Goal: Contribute content: Contribute content

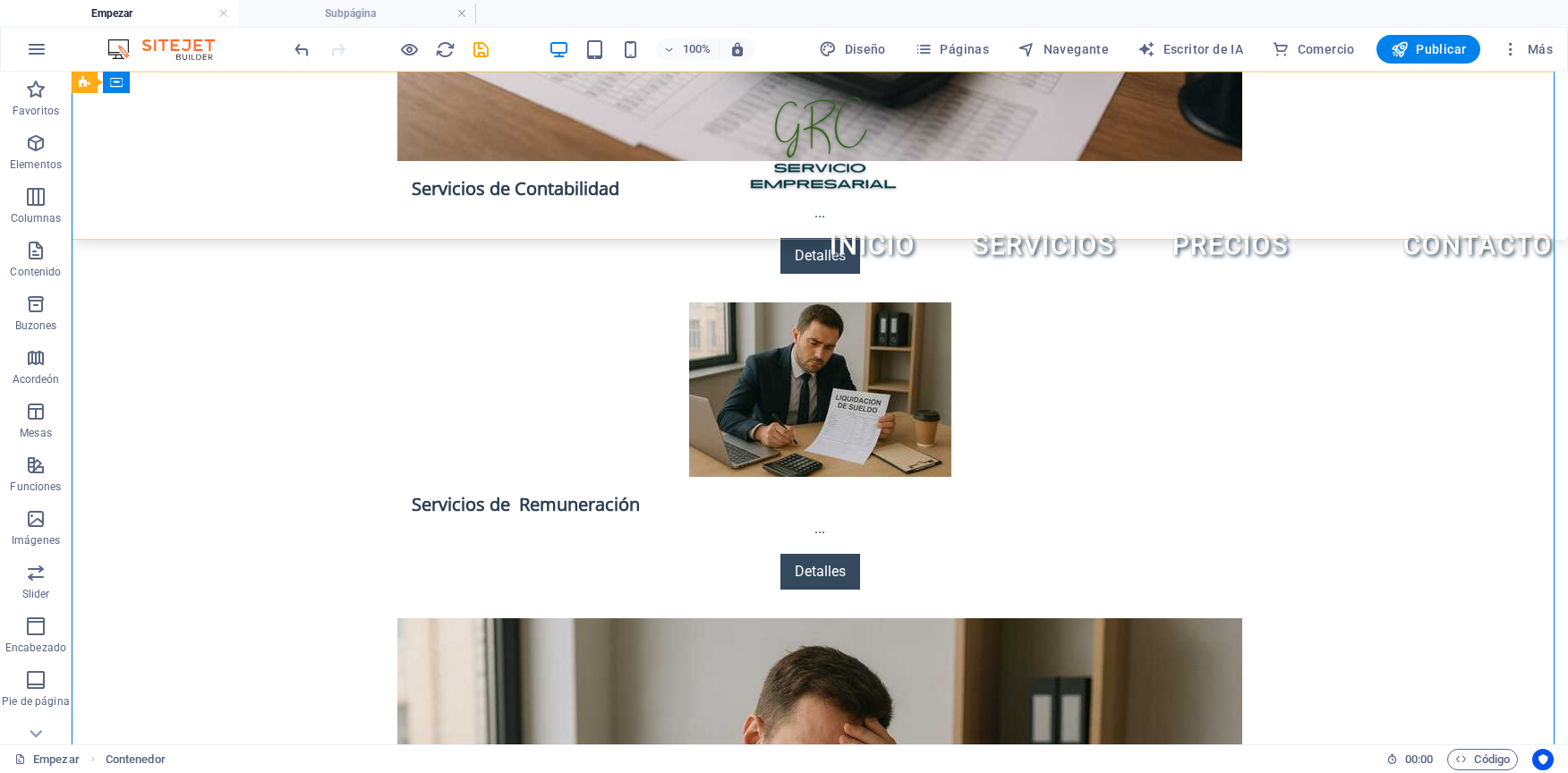
scroll to position [3071, 0]
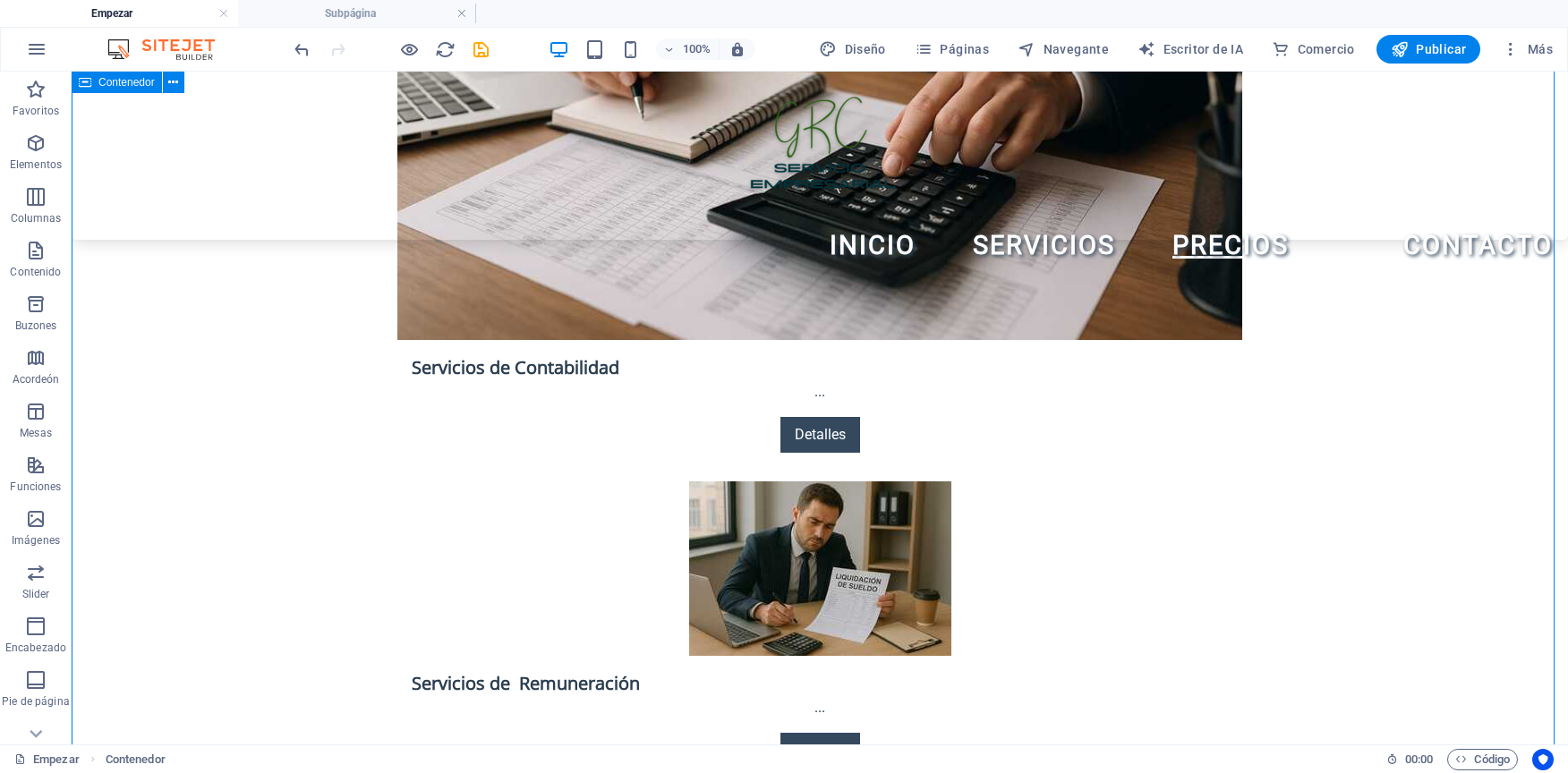
click at [1171, 320] on icon at bounding box center [1170, 318] width 9 height 19
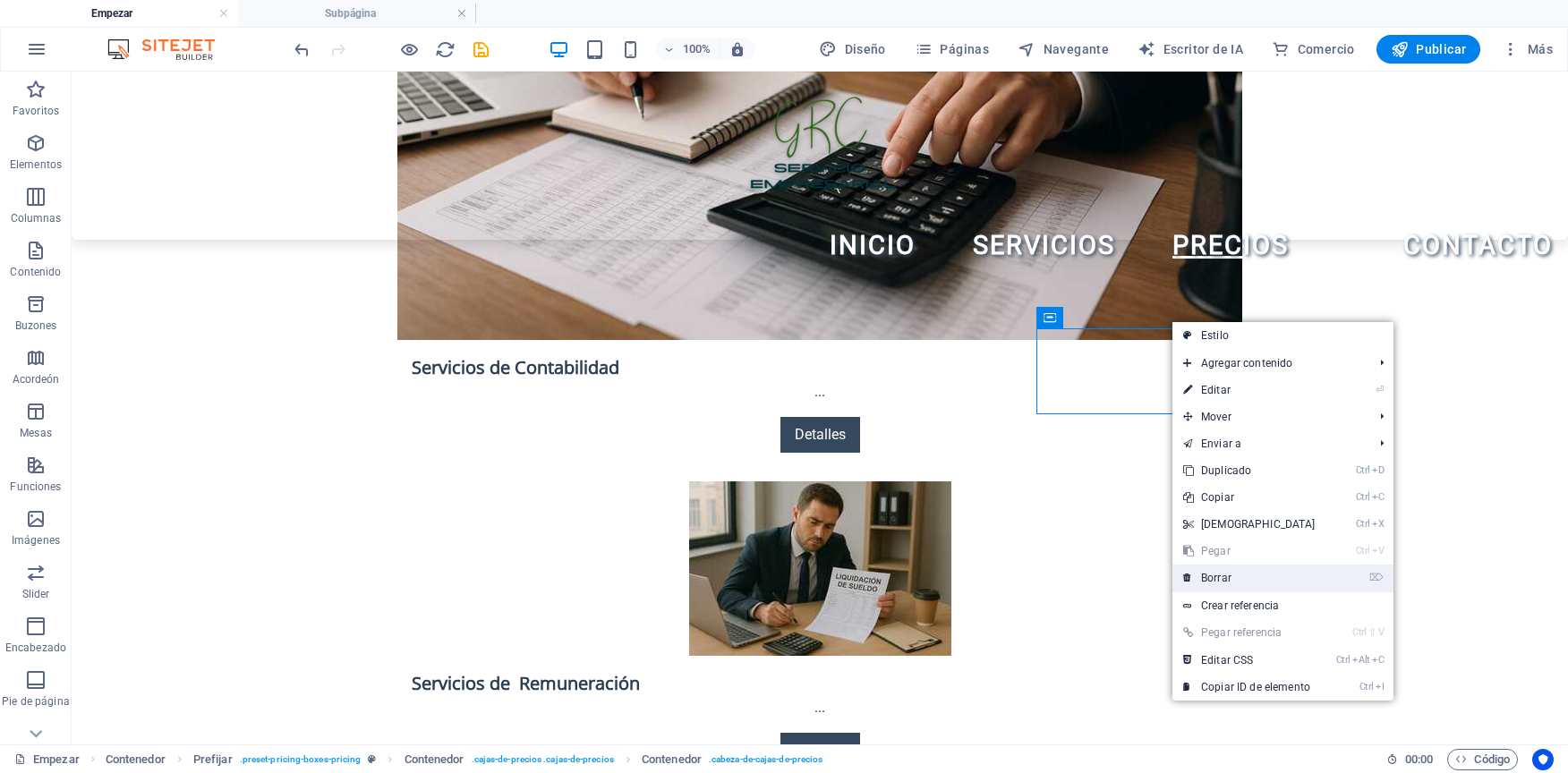
click at [1220, 581] on font "Borrar" at bounding box center [1216, 578] width 30 height 12
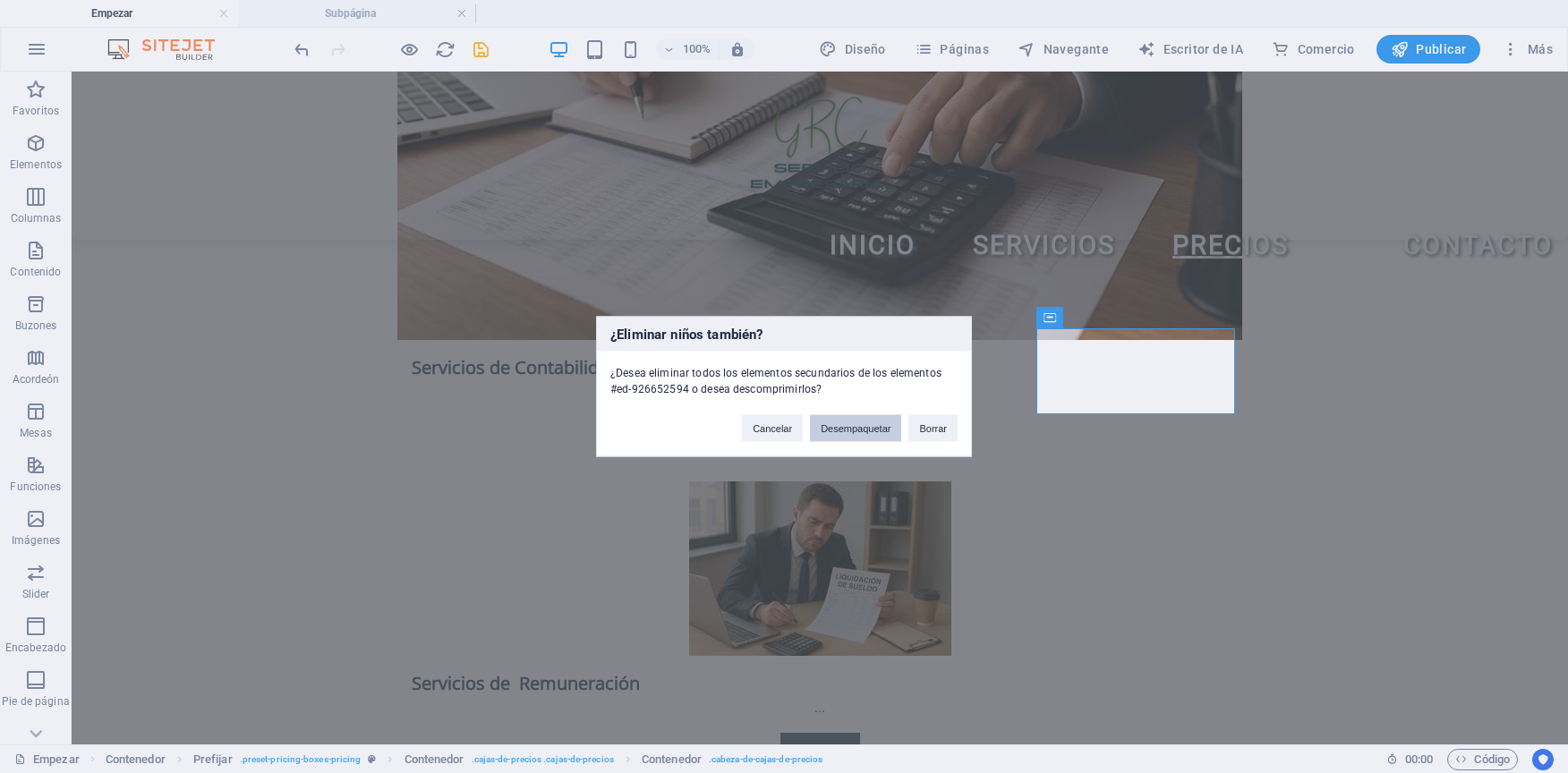
click at [834, 421] on button "Desempaquetar" at bounding box center [855, 428] width 91 height 27
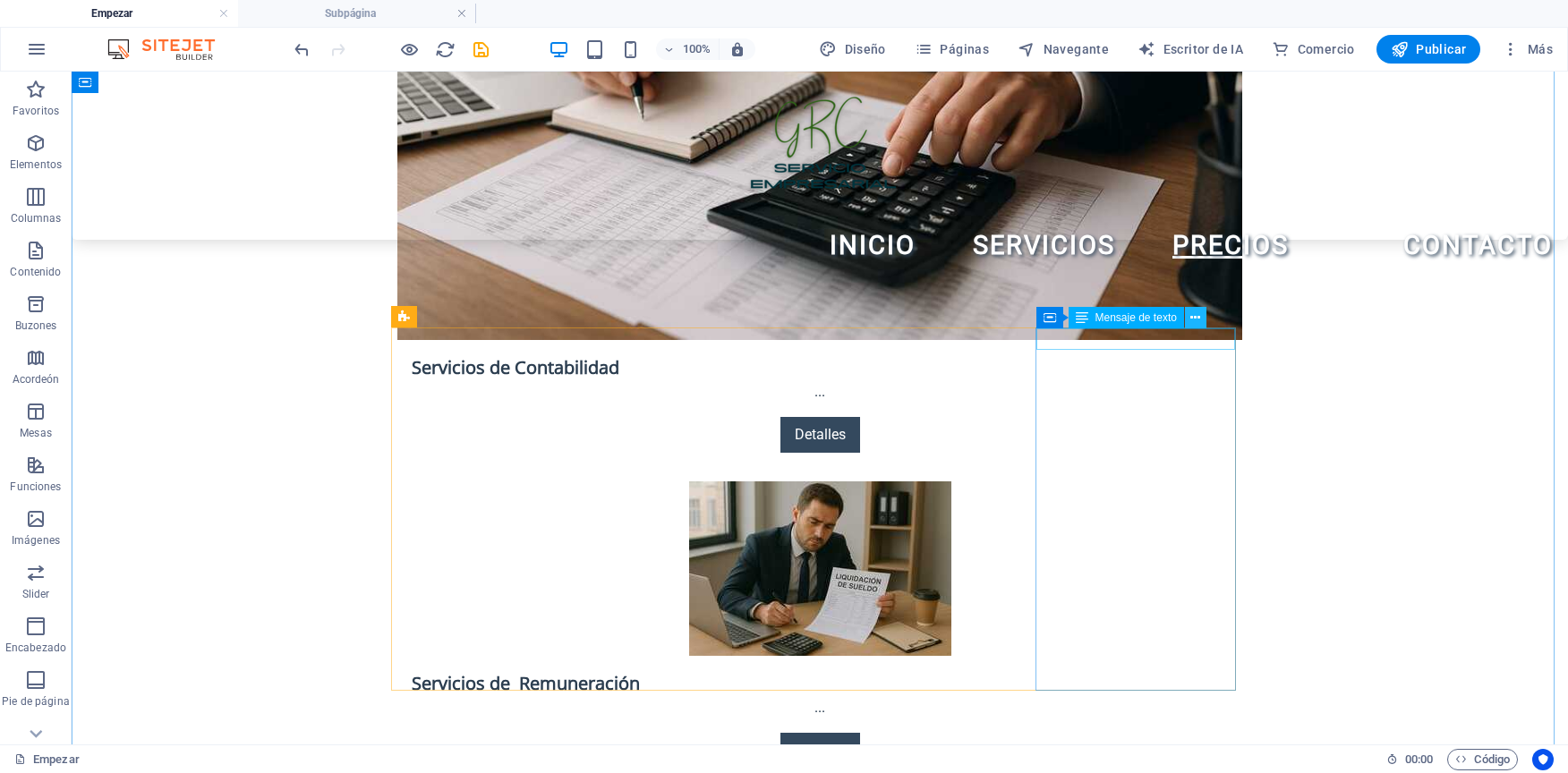
click at [1193, 314] on icon at bounding box center [1195, 318] width 9 height 19
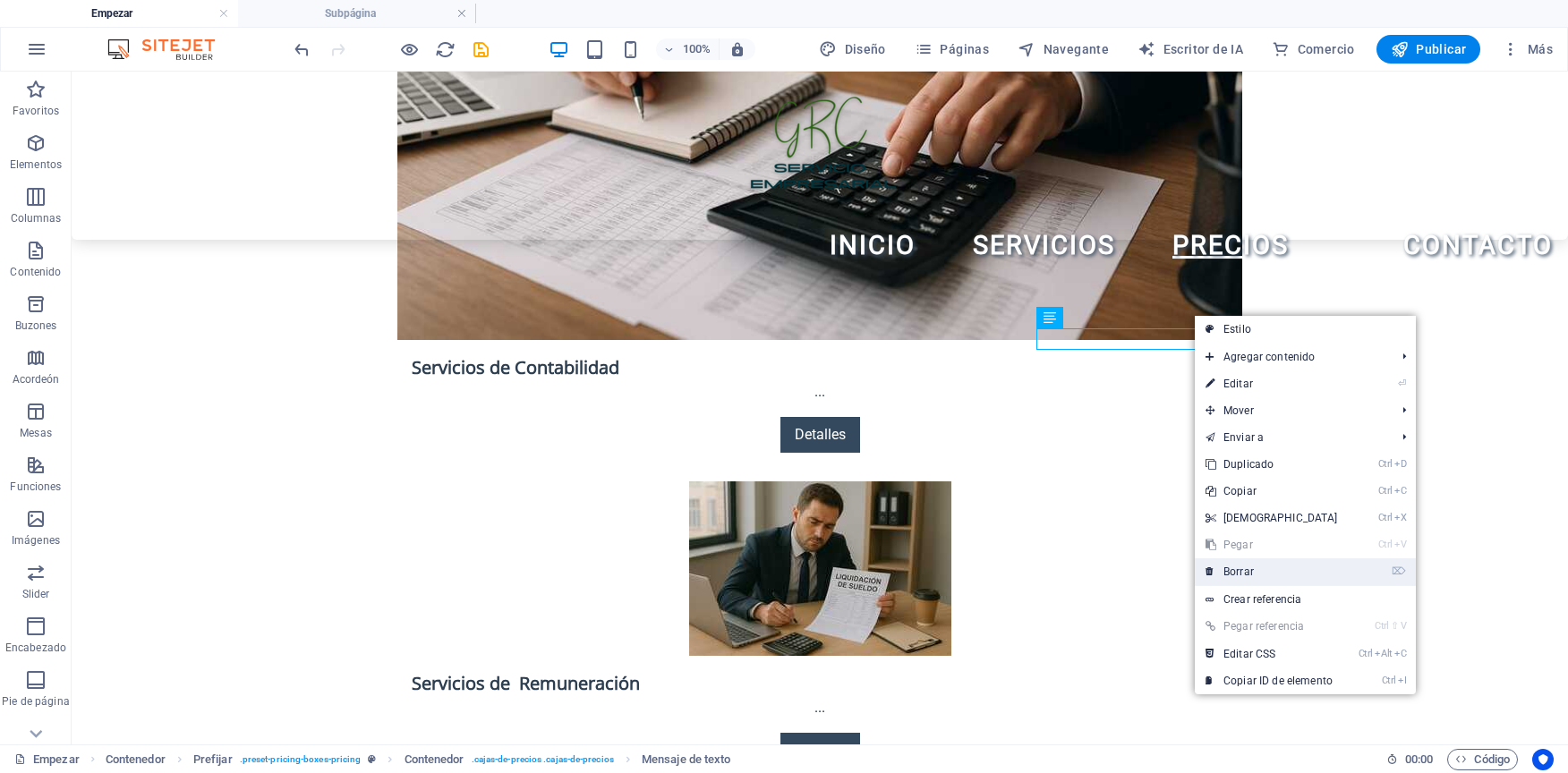
click at [1244, 573] on font "Borrar" at bounding box center [1238, 571] width 30 height 12
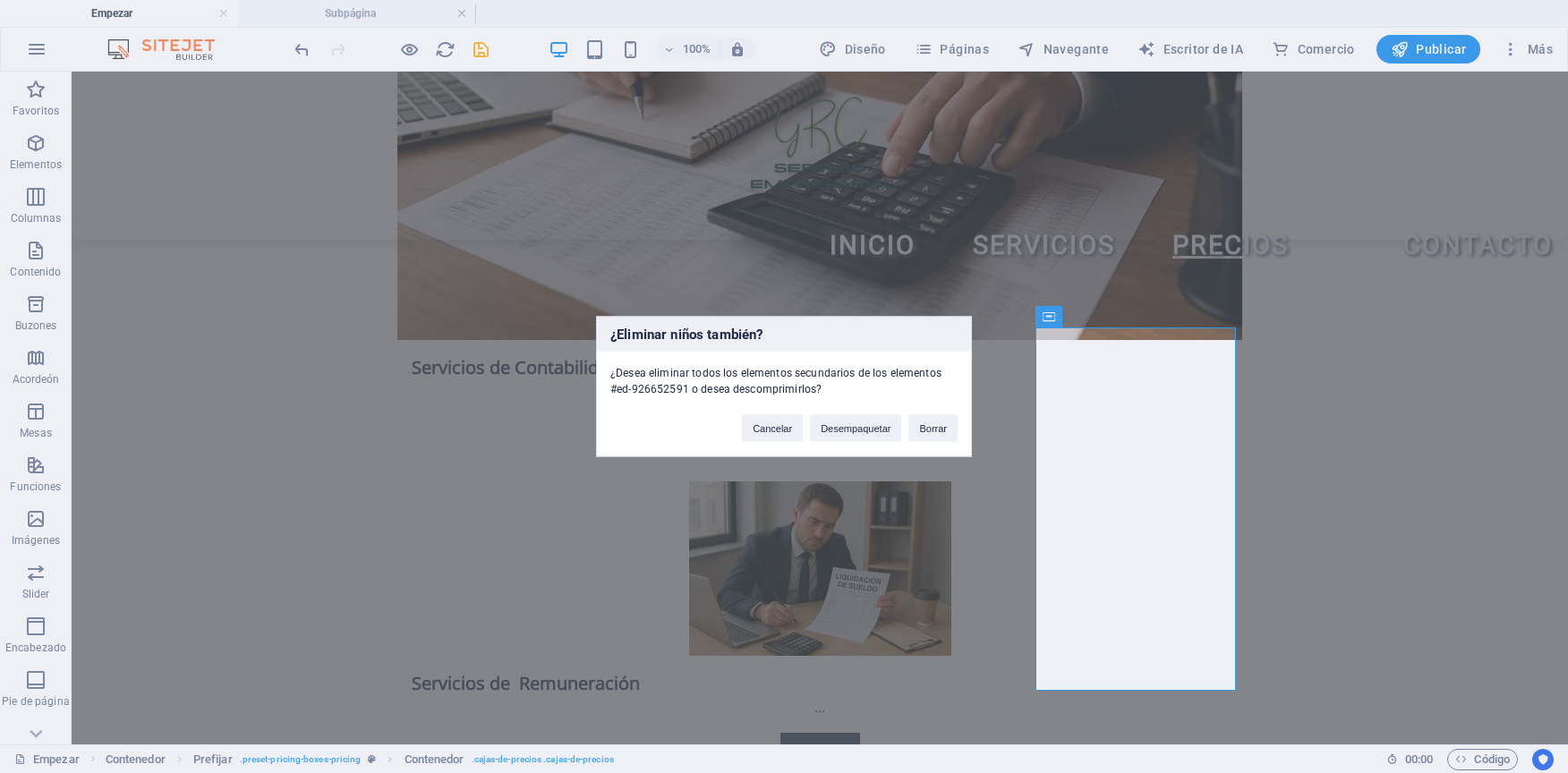
click at [945, 402] on div "Cancelar Desempaquetar Borrar" at bounding box center [849, 420] width 242 height 46
click at [938, 425] on button "Borrar" at bounding box center [933, 428] width 49 height 27
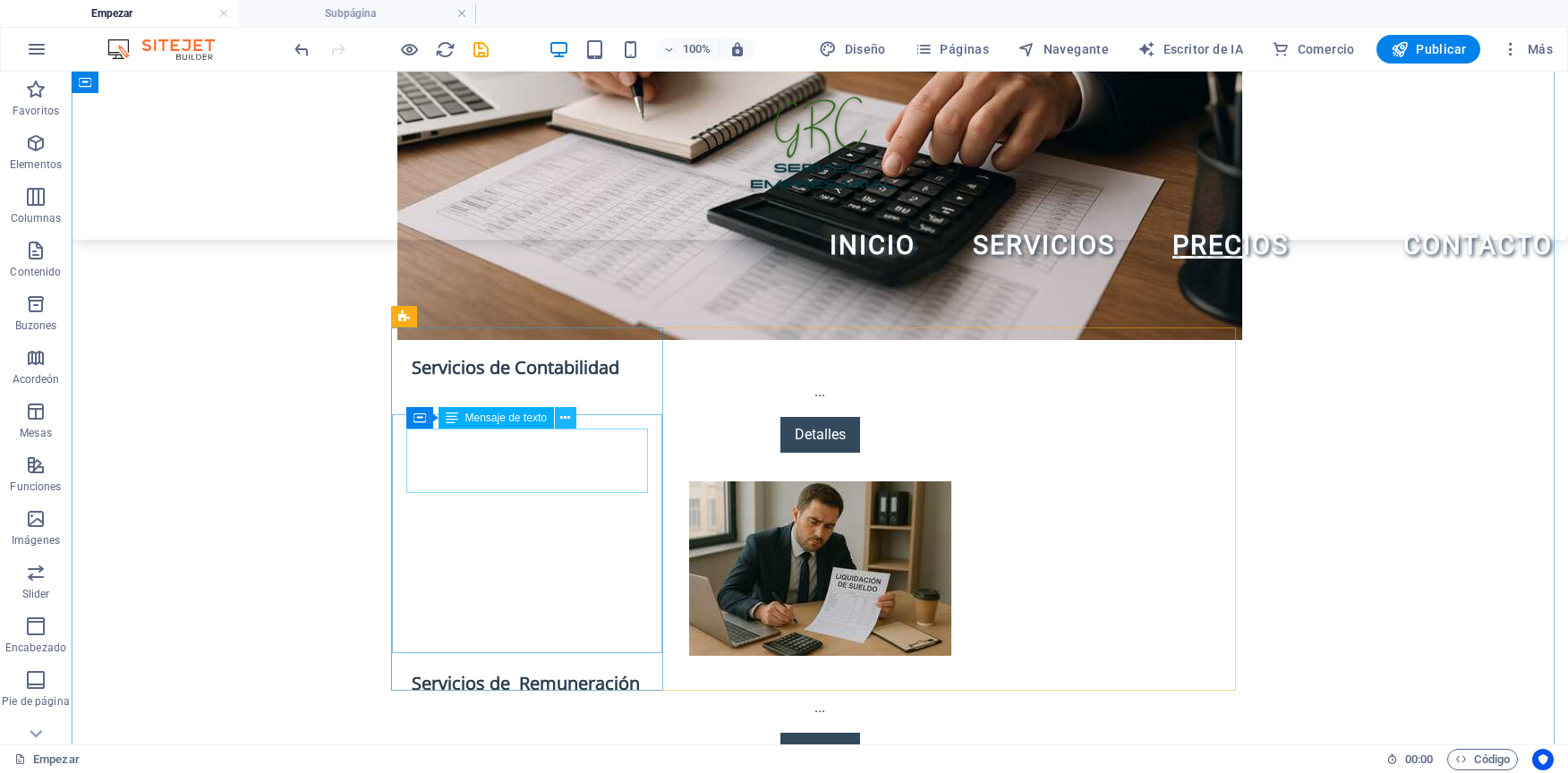
click at [566, 409] on icon at bounding box center [565, 418] width 9 height 19
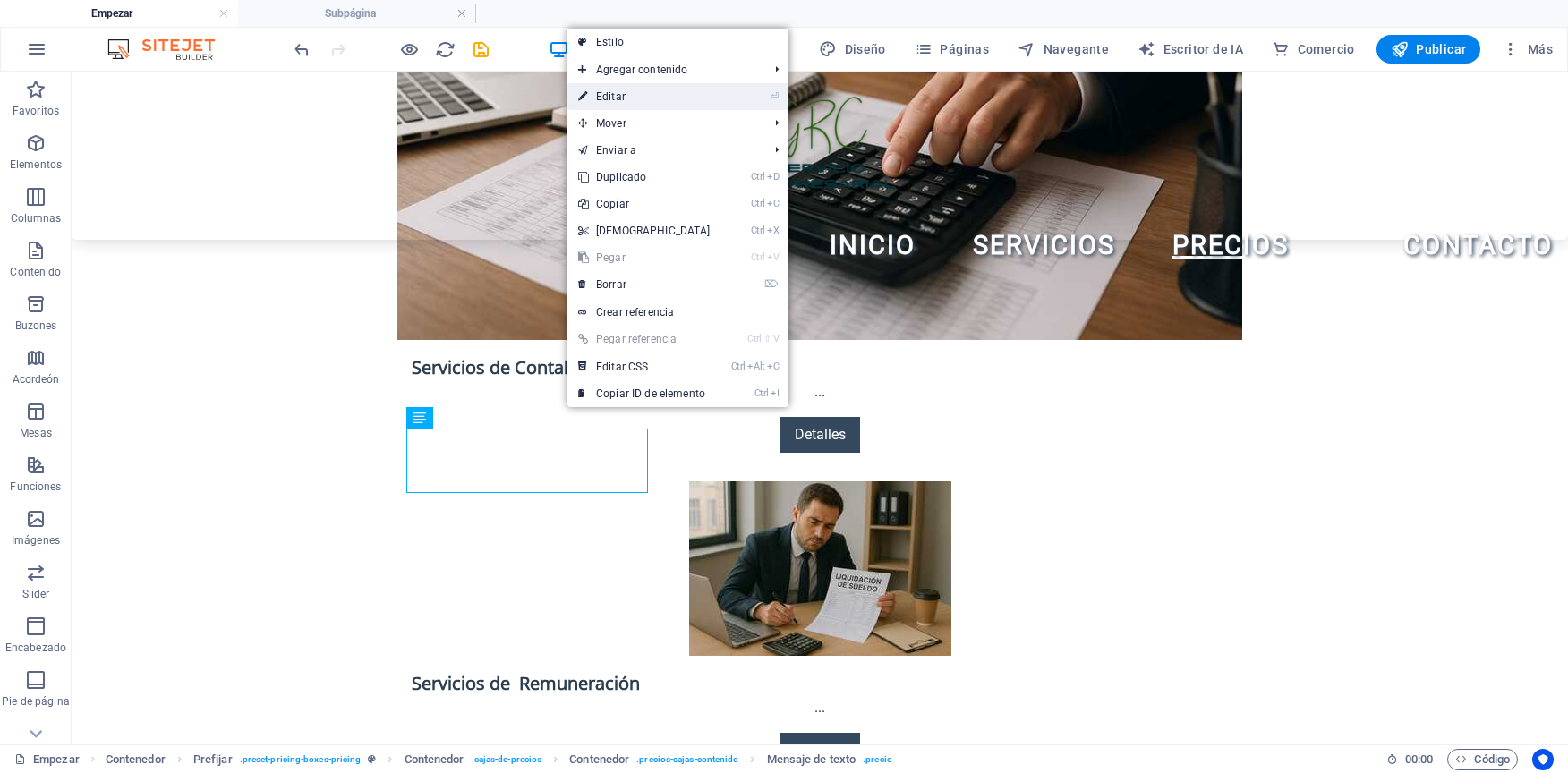
click at [655, 87] on link "⏎ Editar" at bounding box center [644, 97] width 154 height 27
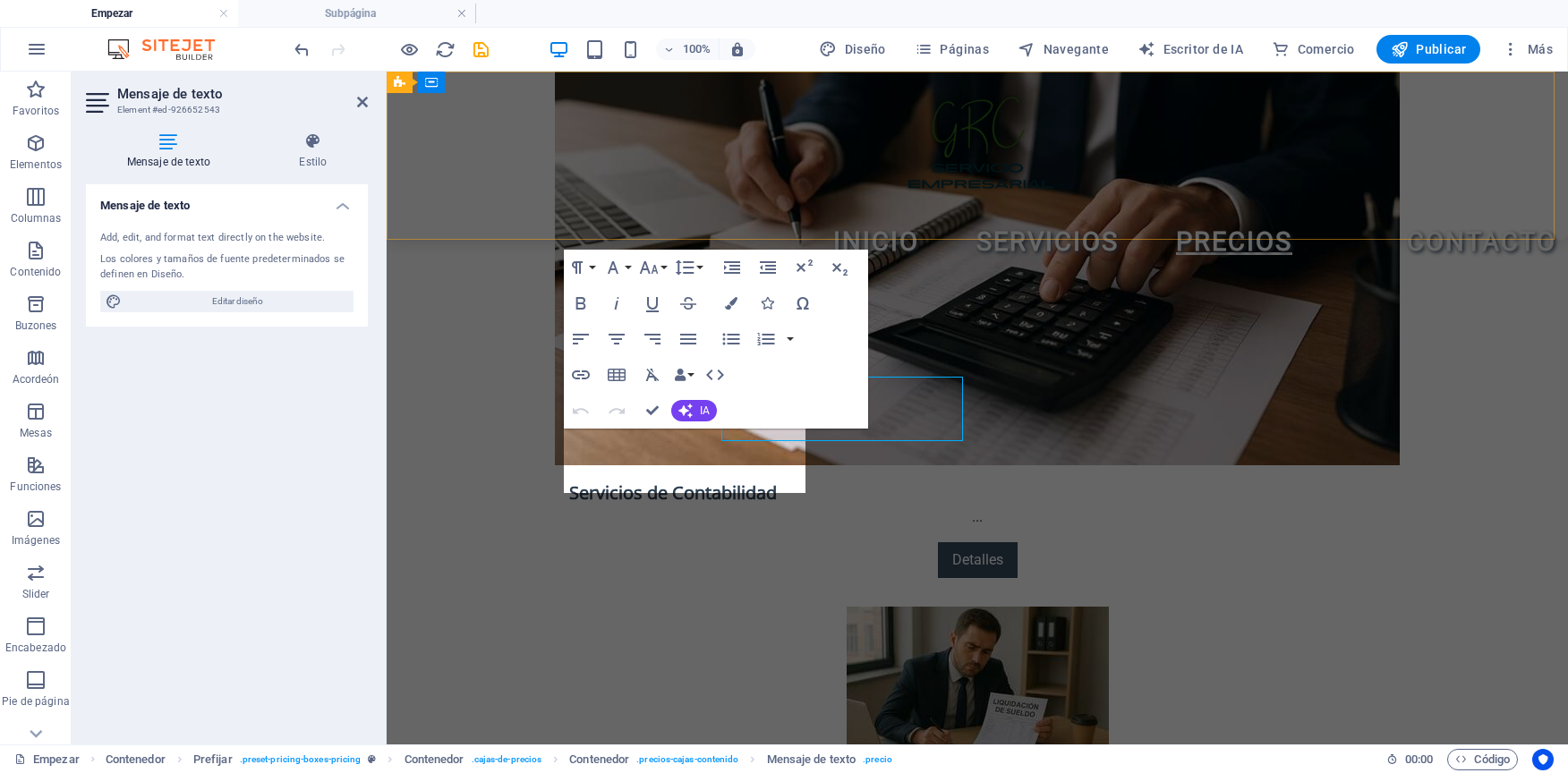
scroll to position [3124, 0]
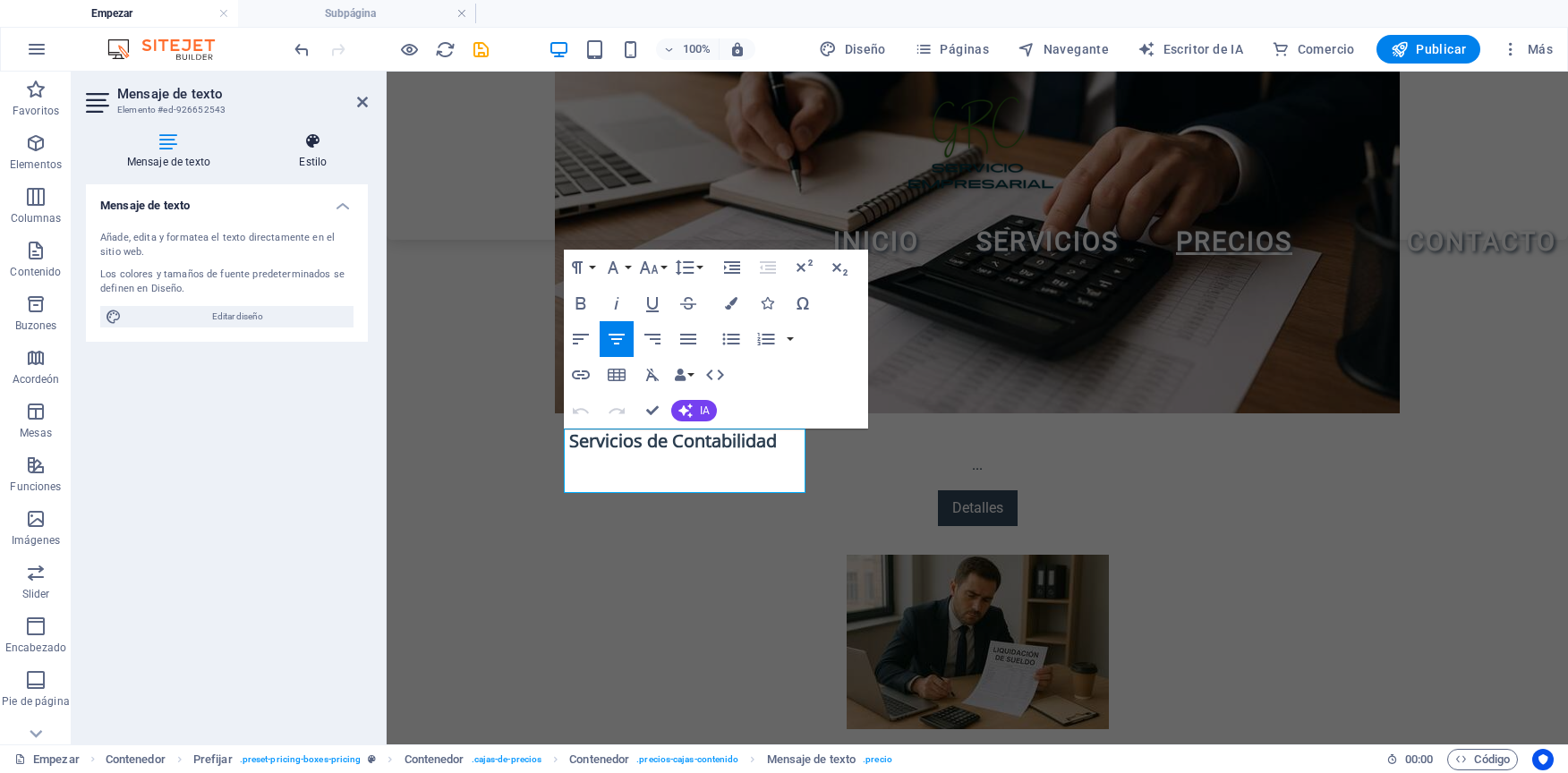
click at [310, 161] on font "Estilo" at bounding box center [313, 162] width 28 height 12
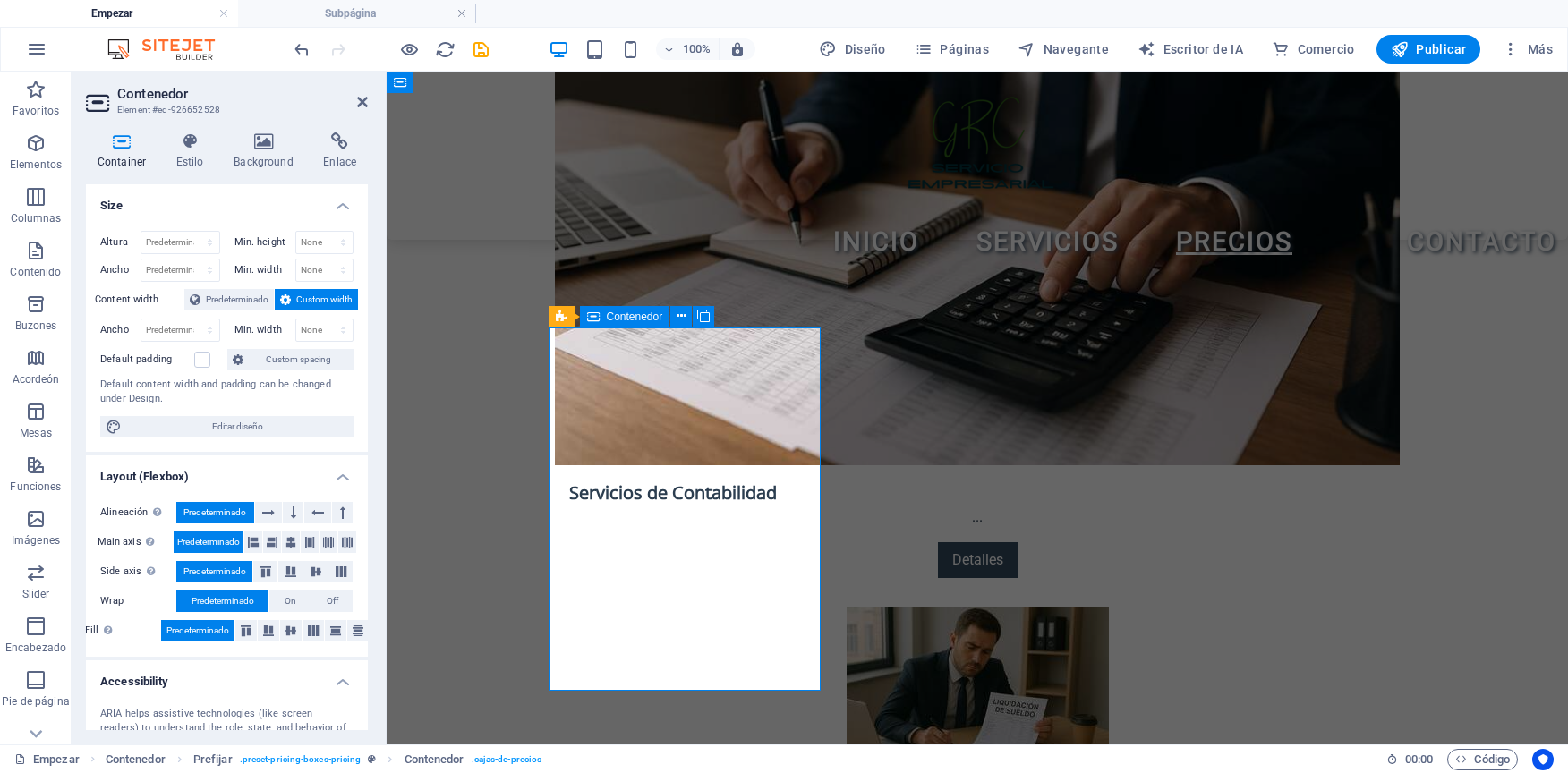
scroll to position [3124, 0]
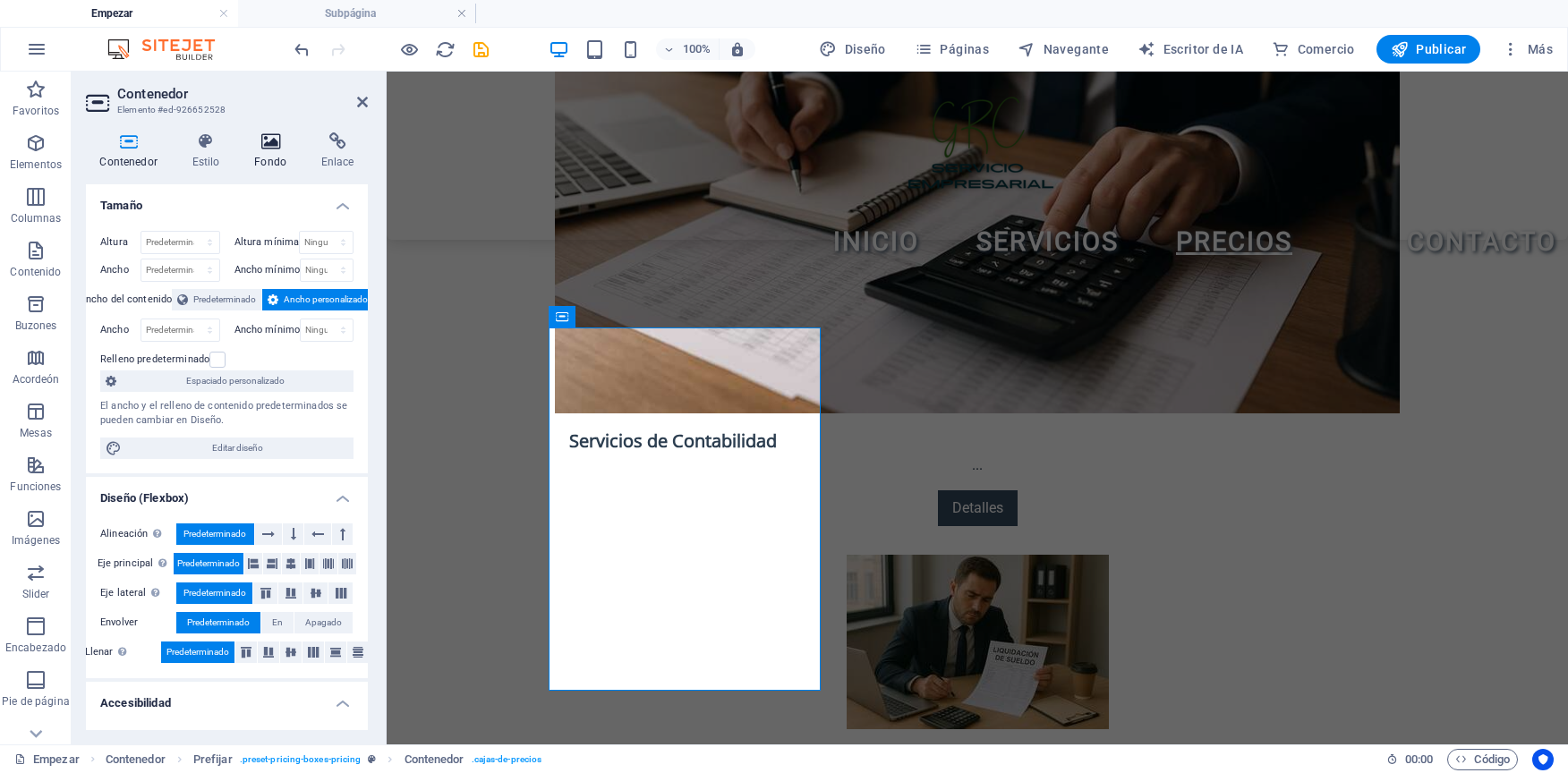
click at [261, 150] on h4 "Fondo" at bounding box center [273, 151] width 67 height 38
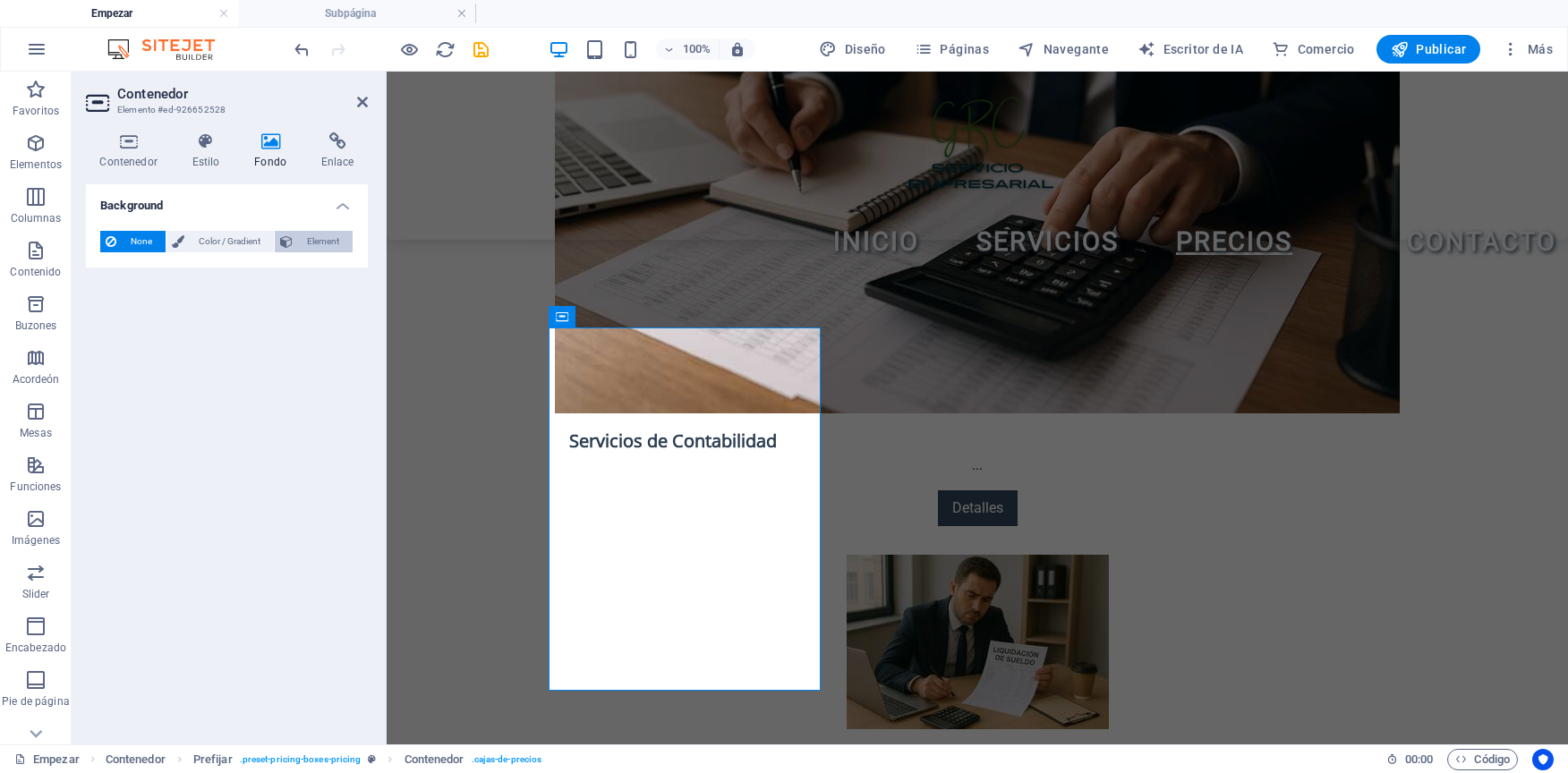
click at [322, 240] on span "Element" at bounding box center [322, 241] width 49 height 22
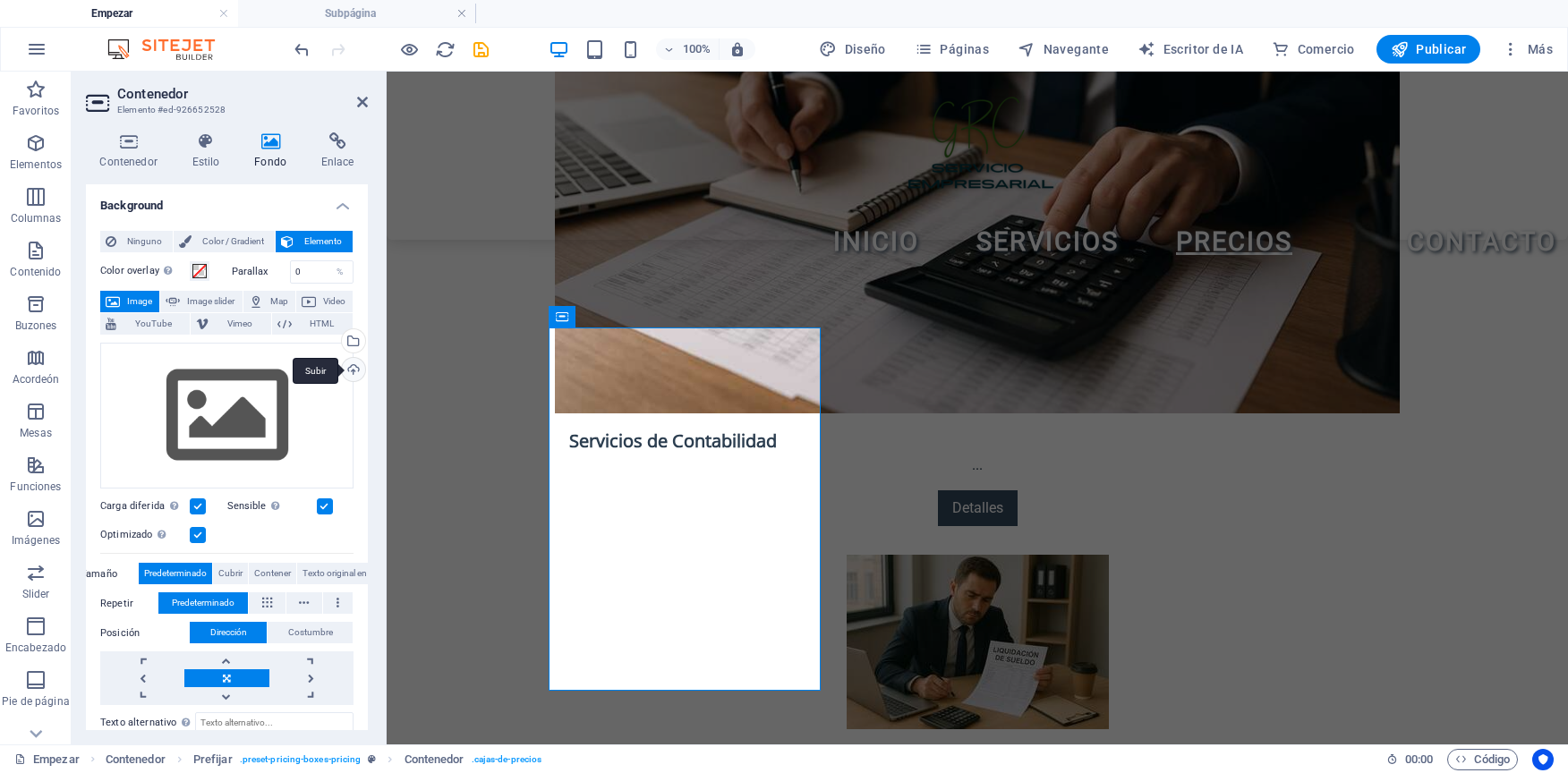
click at [350, 374] on div "Subir" at bounding box center [351, 371] width 27 height 27
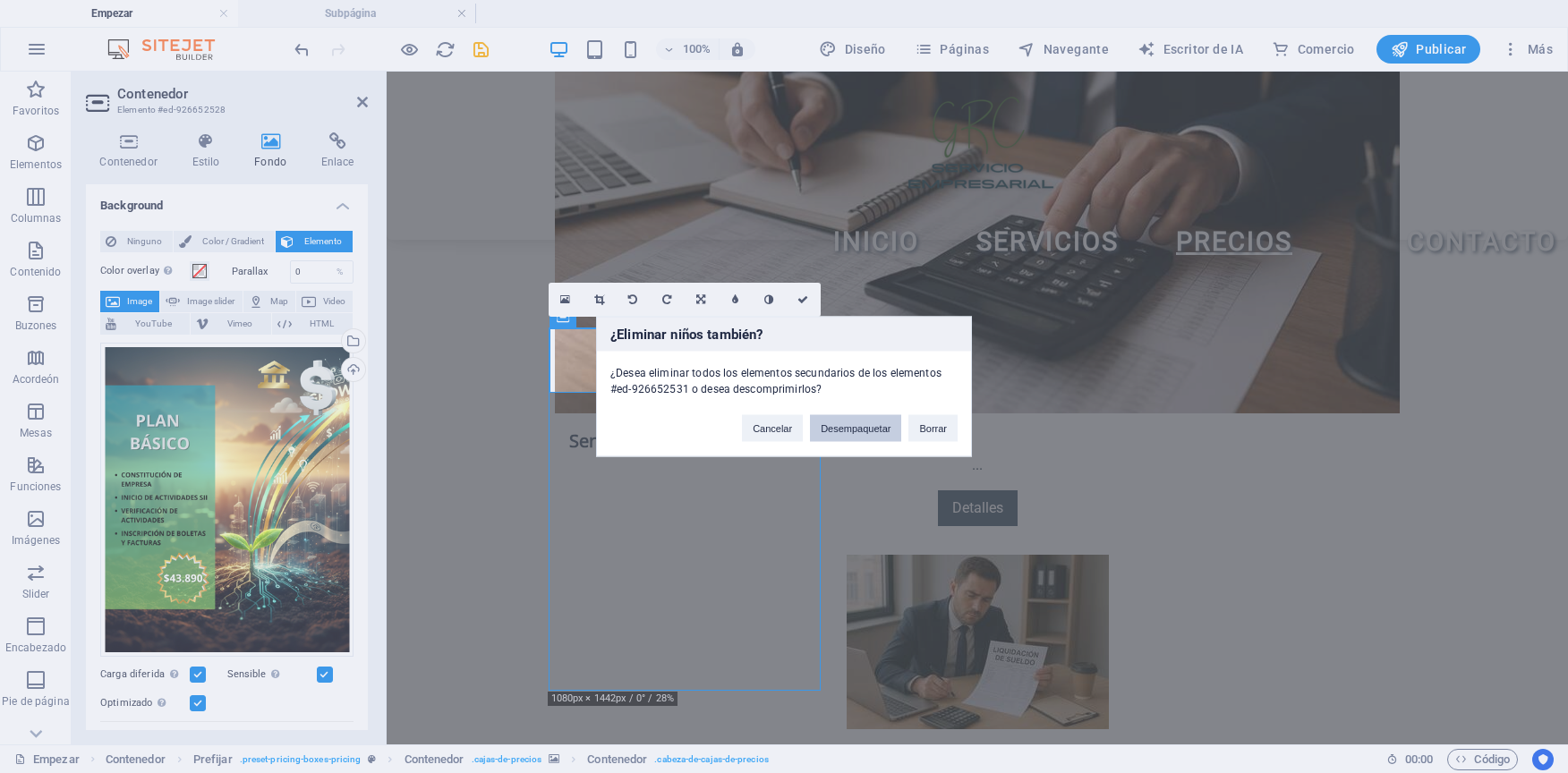
click at [837, 438] on button "Desempaquetar" at bounding box center [855, 428] width 91 height 27
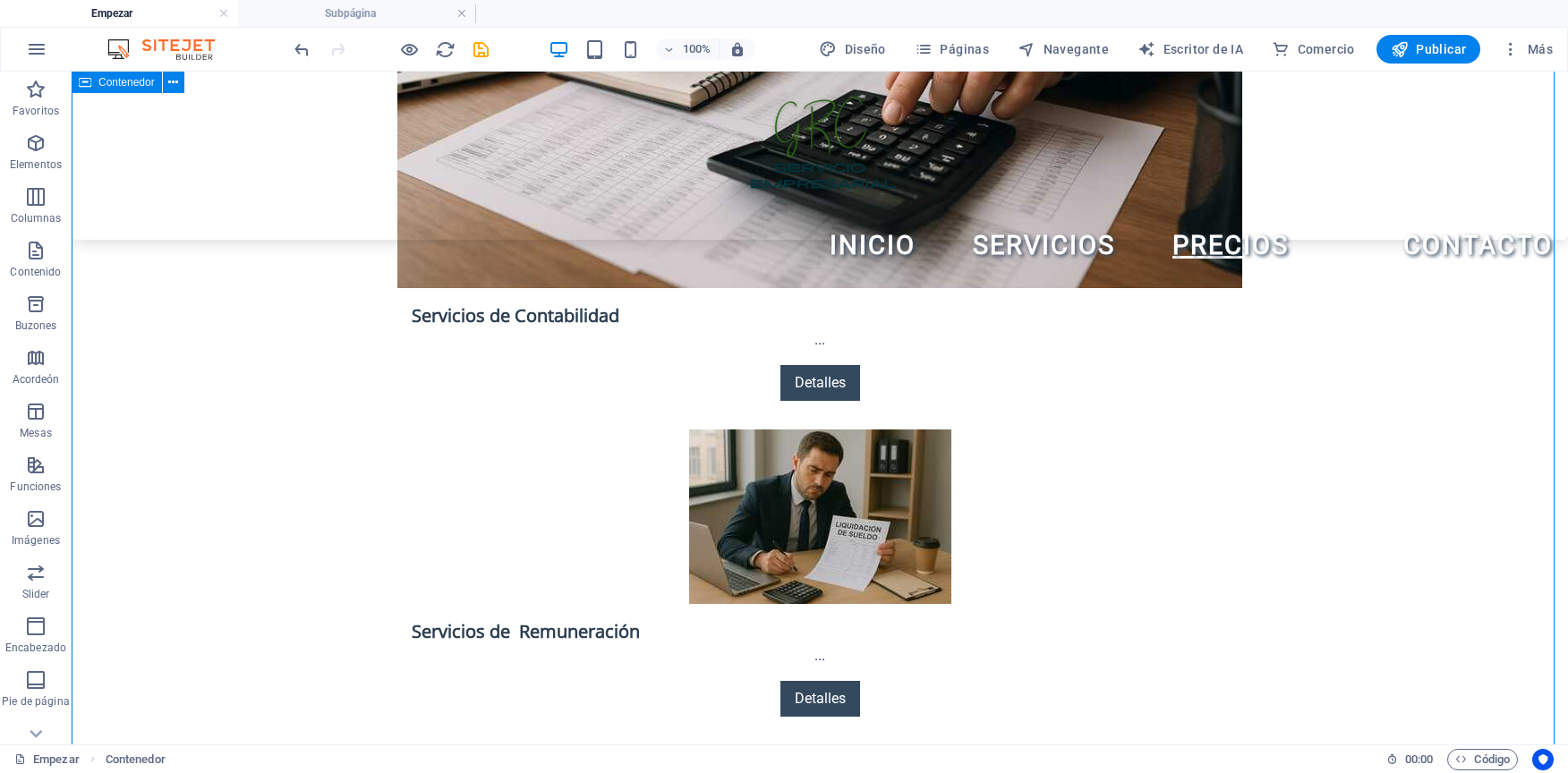
scroll to position [3071, 0]
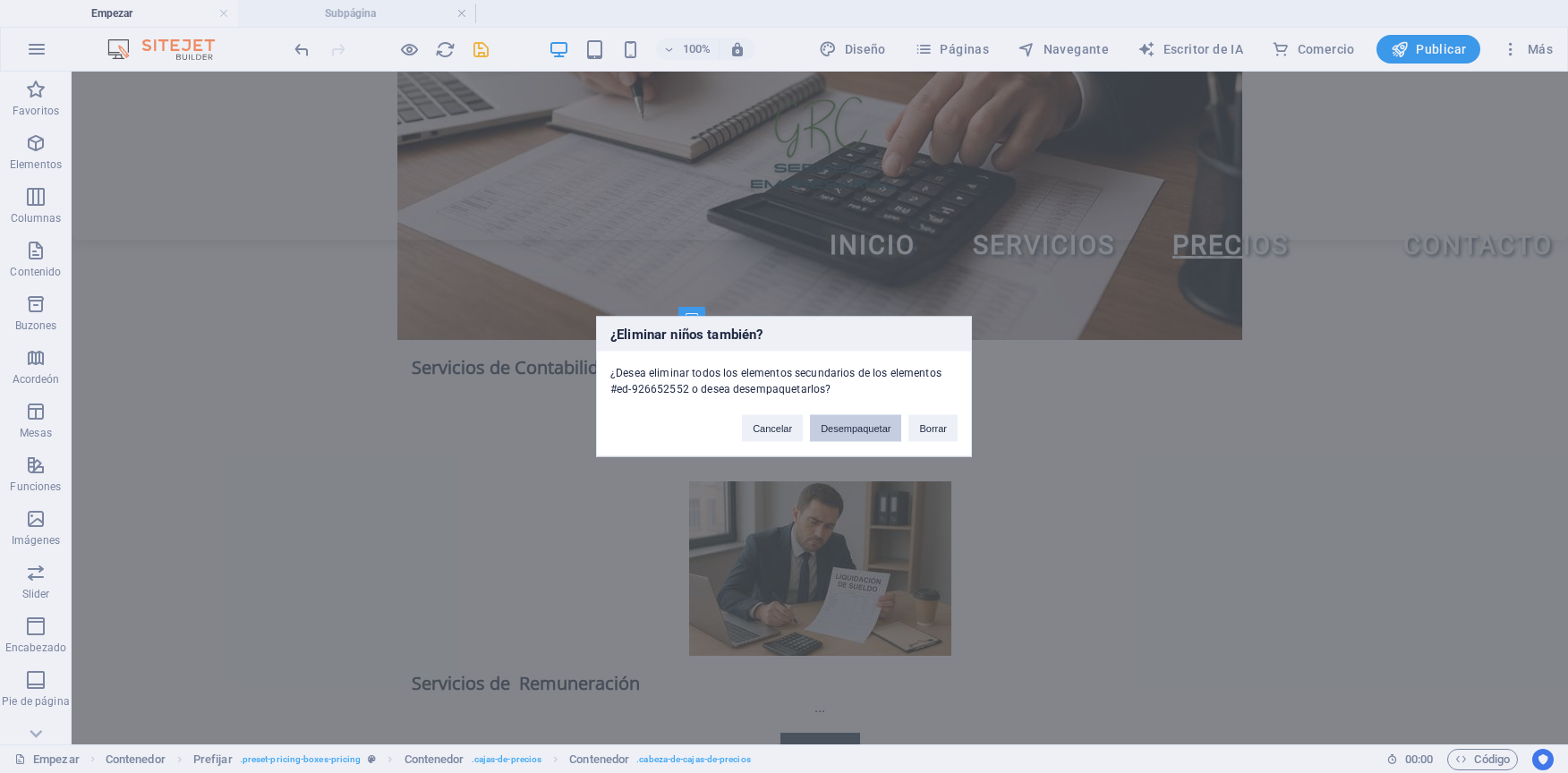
click at [853, 450] on div "¿Eliminar niños también? ¿Desea eliminar todos los elementos secundarios de los…" at bounding box center [784, 387] width 376 height 141
click at [860, 431] on button "Desempaquetar" at bounding box center [855, 428] width 91 height 27
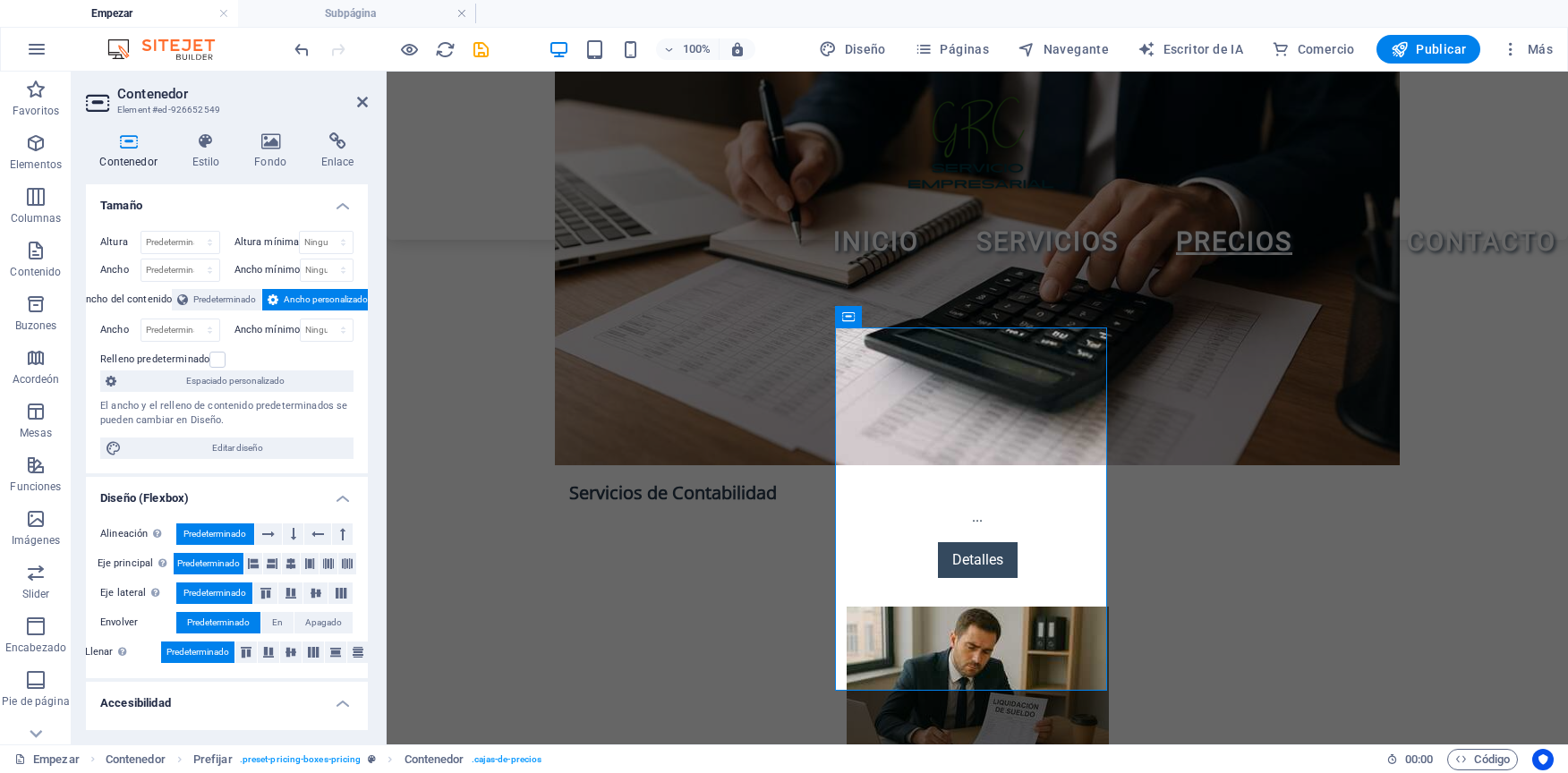
scroll to position [3124, 0]
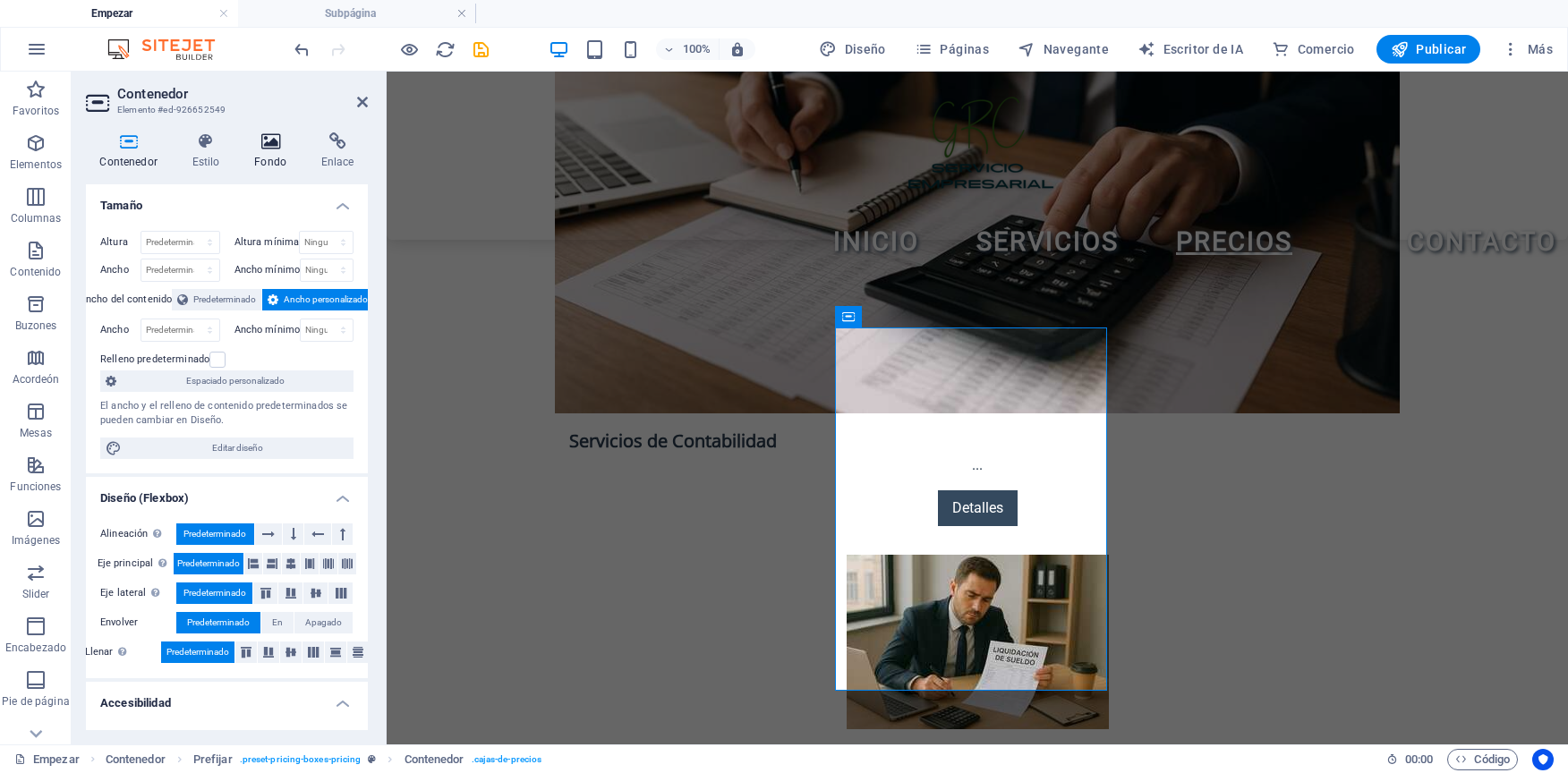
click at [287, 166] on h4 "Fondo" at bounding box center [273, 151] width 67 height 38
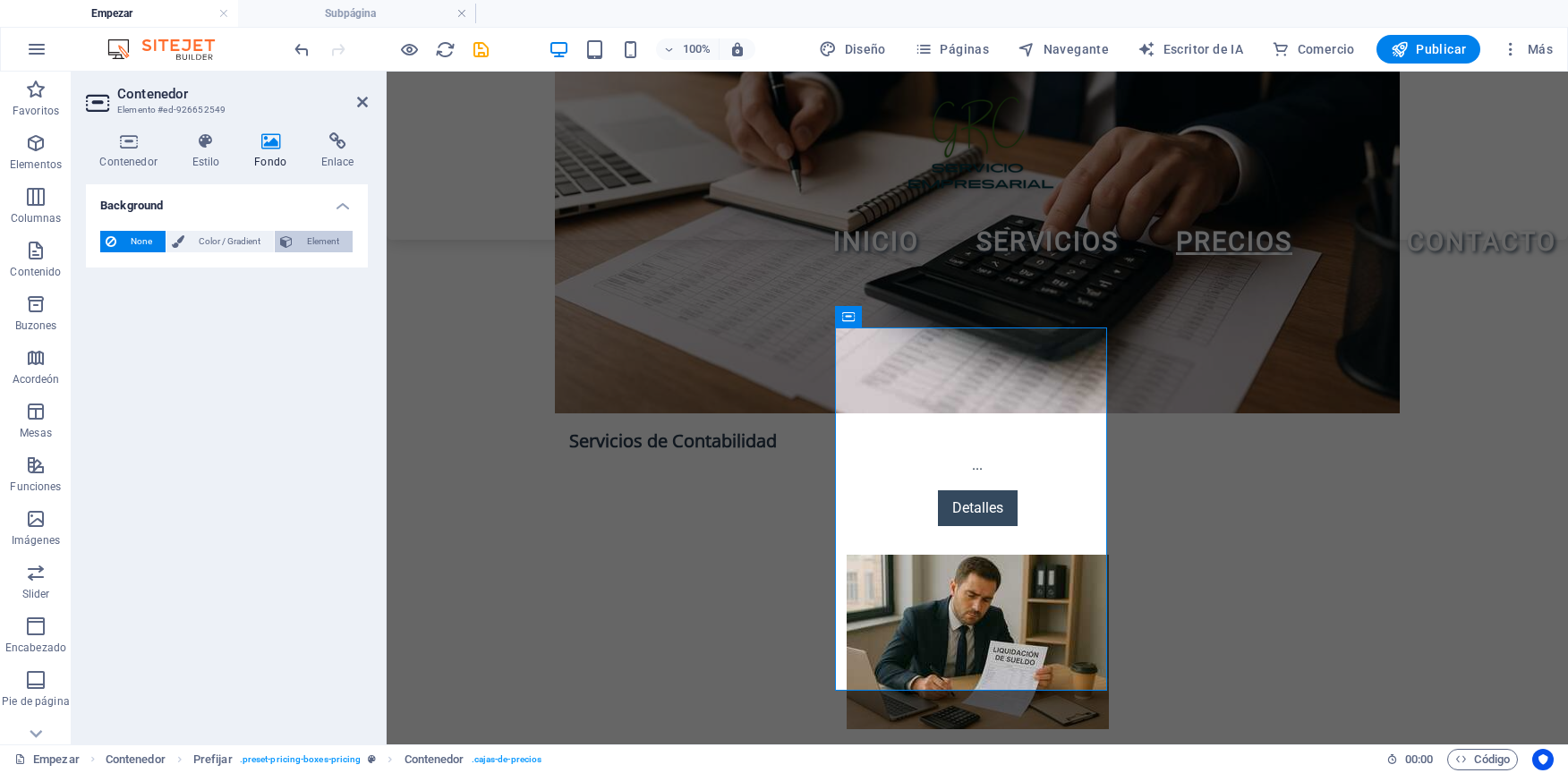
click at [287, 244] on icon at bounding box center [286, 241] width 12 height 22
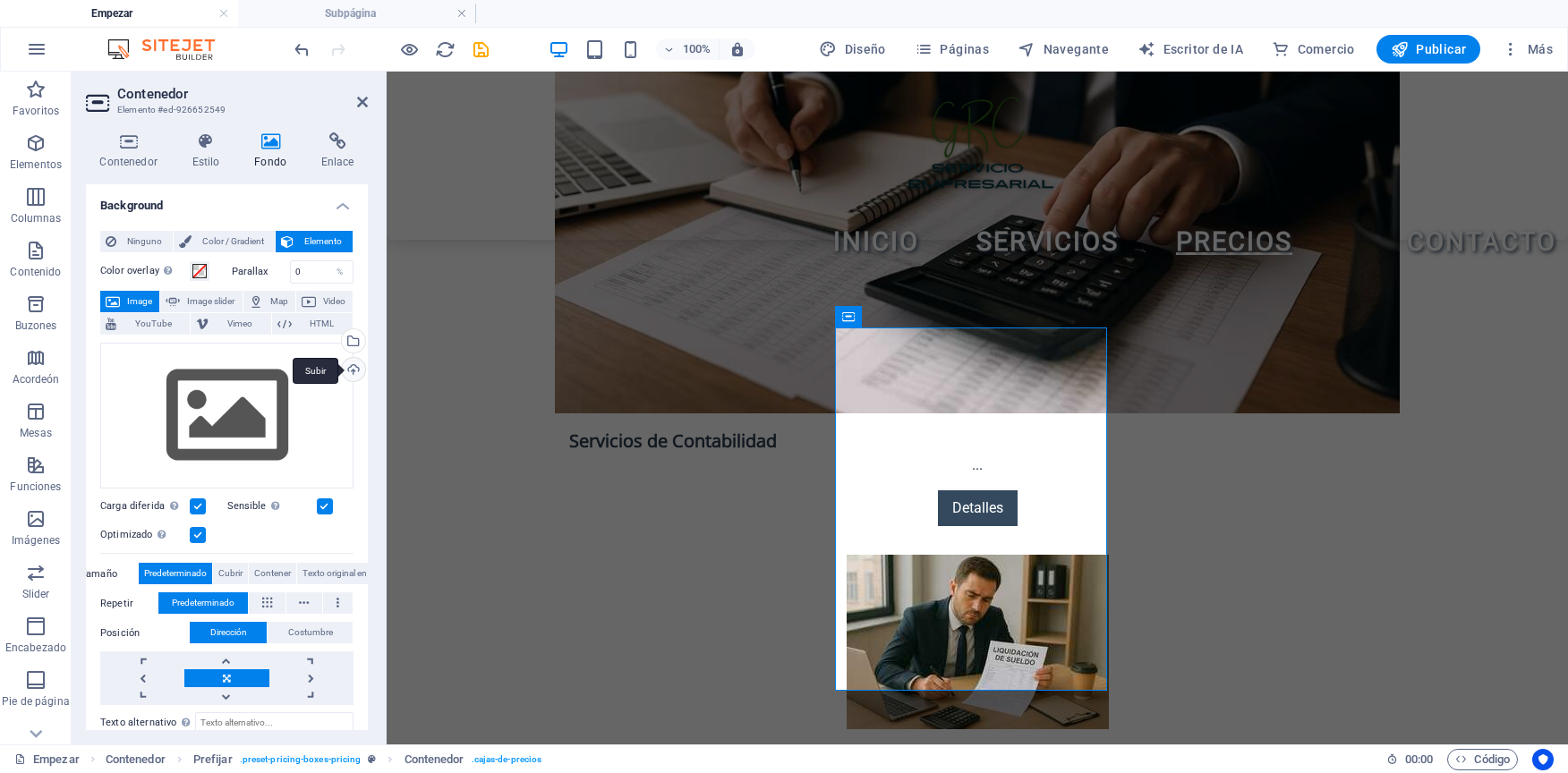
click at [350, 368] on div "Subir" at bounding box center [351, 371] width 27 height 27
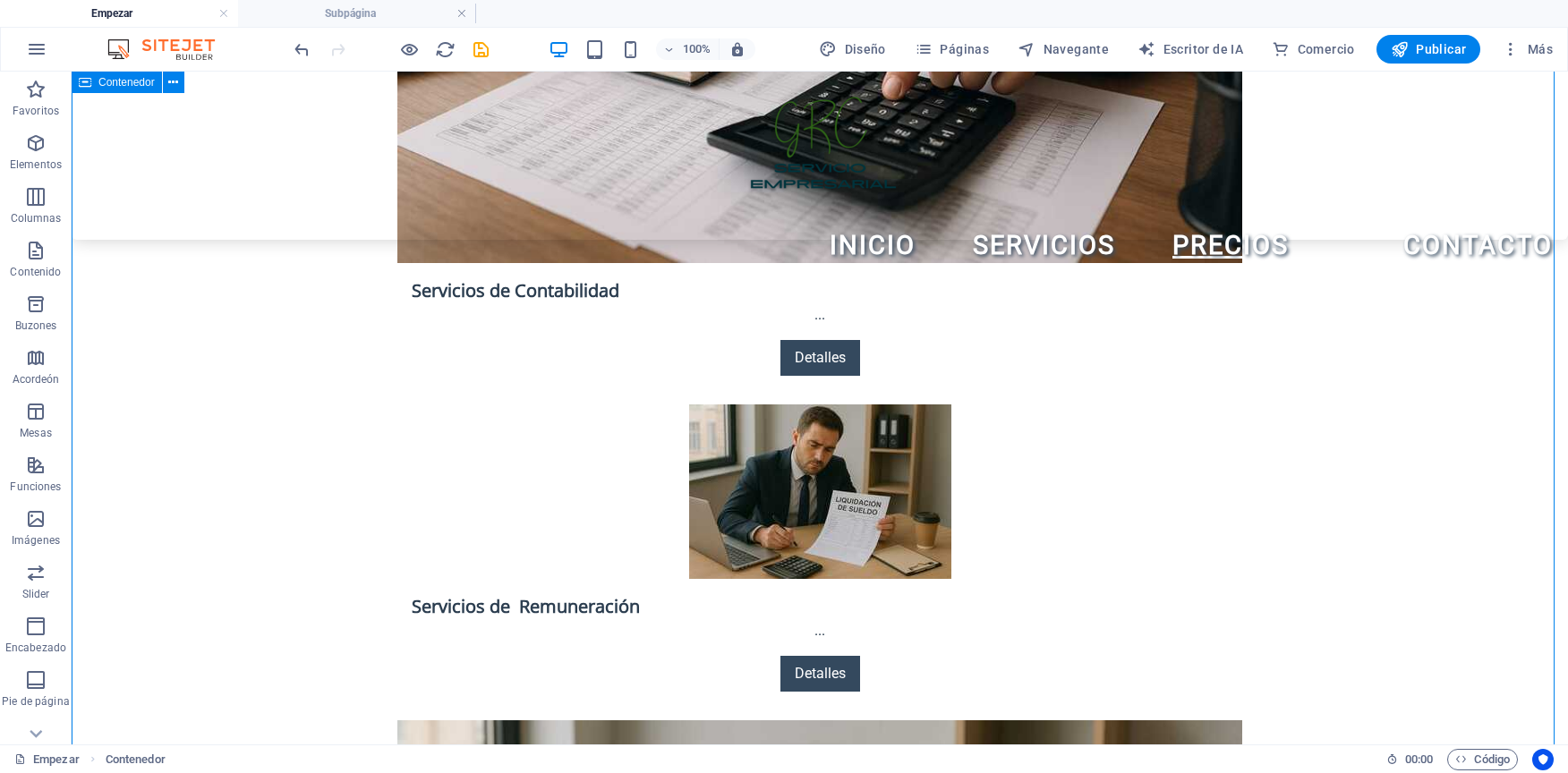
scroll to position [3162, 0]
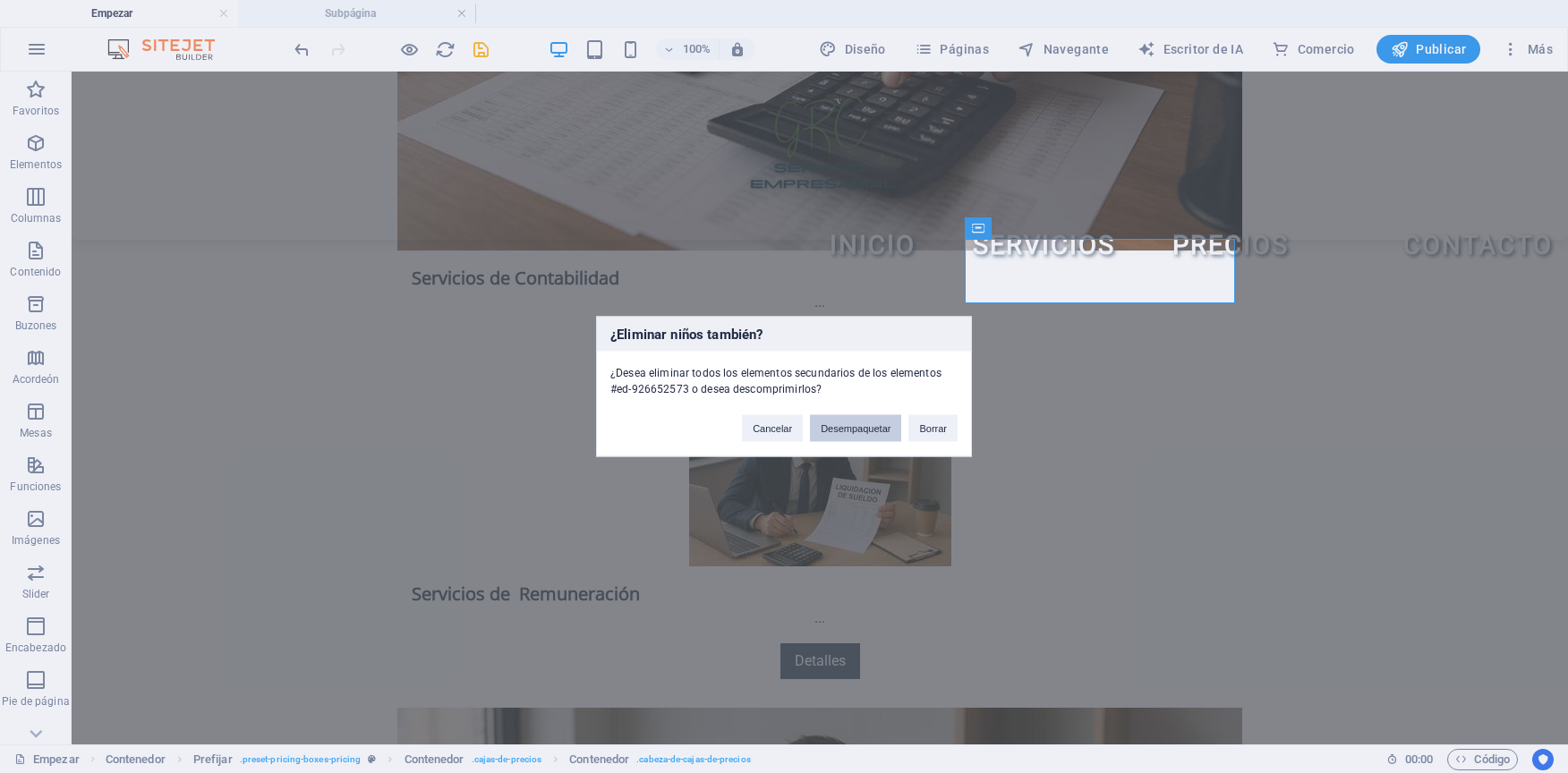
click at [850, 425] on button "Desempaquetar" at bounding box center [855, 428] width 91 height 27
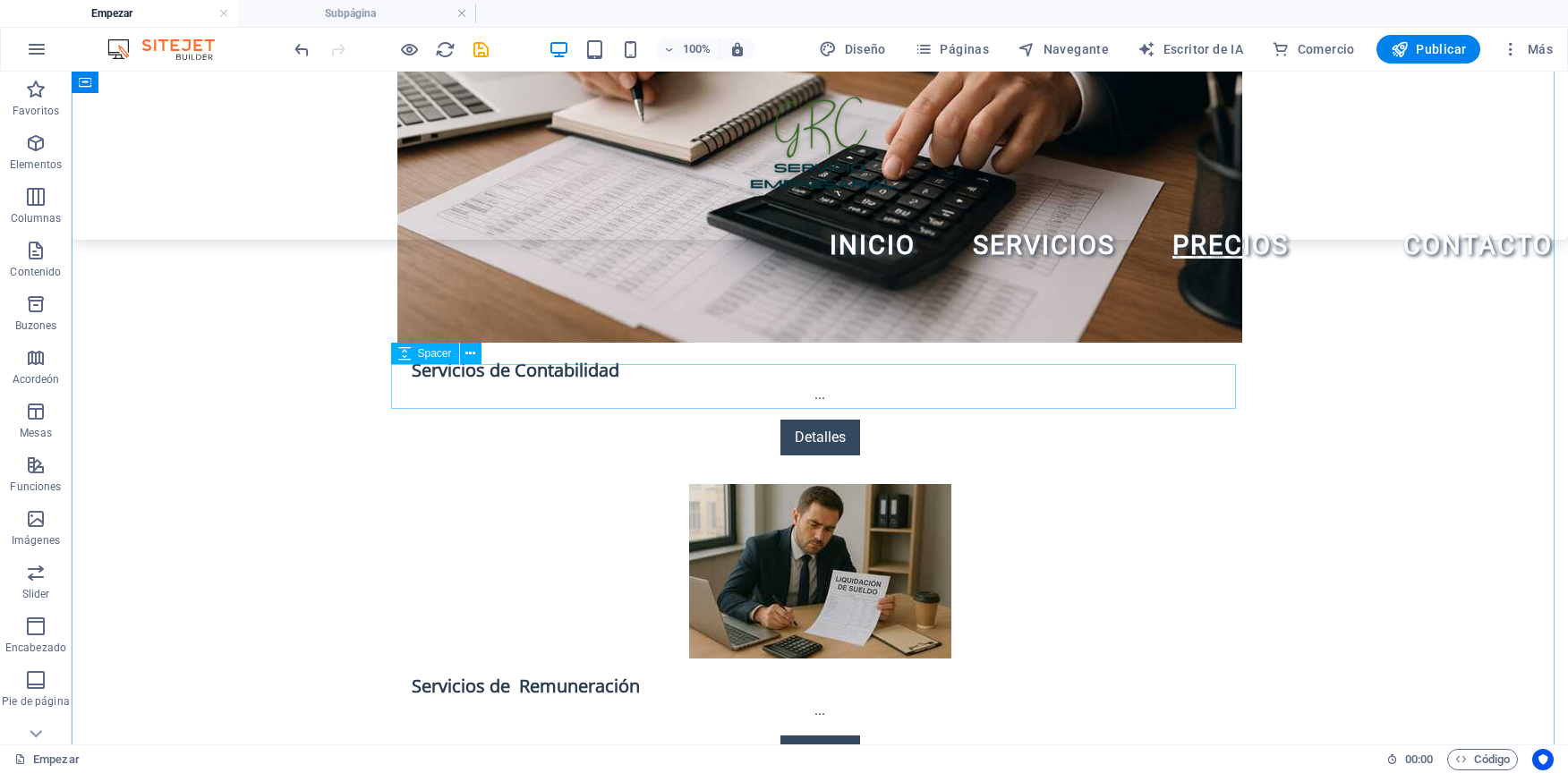
scroll to position [2982, 0]
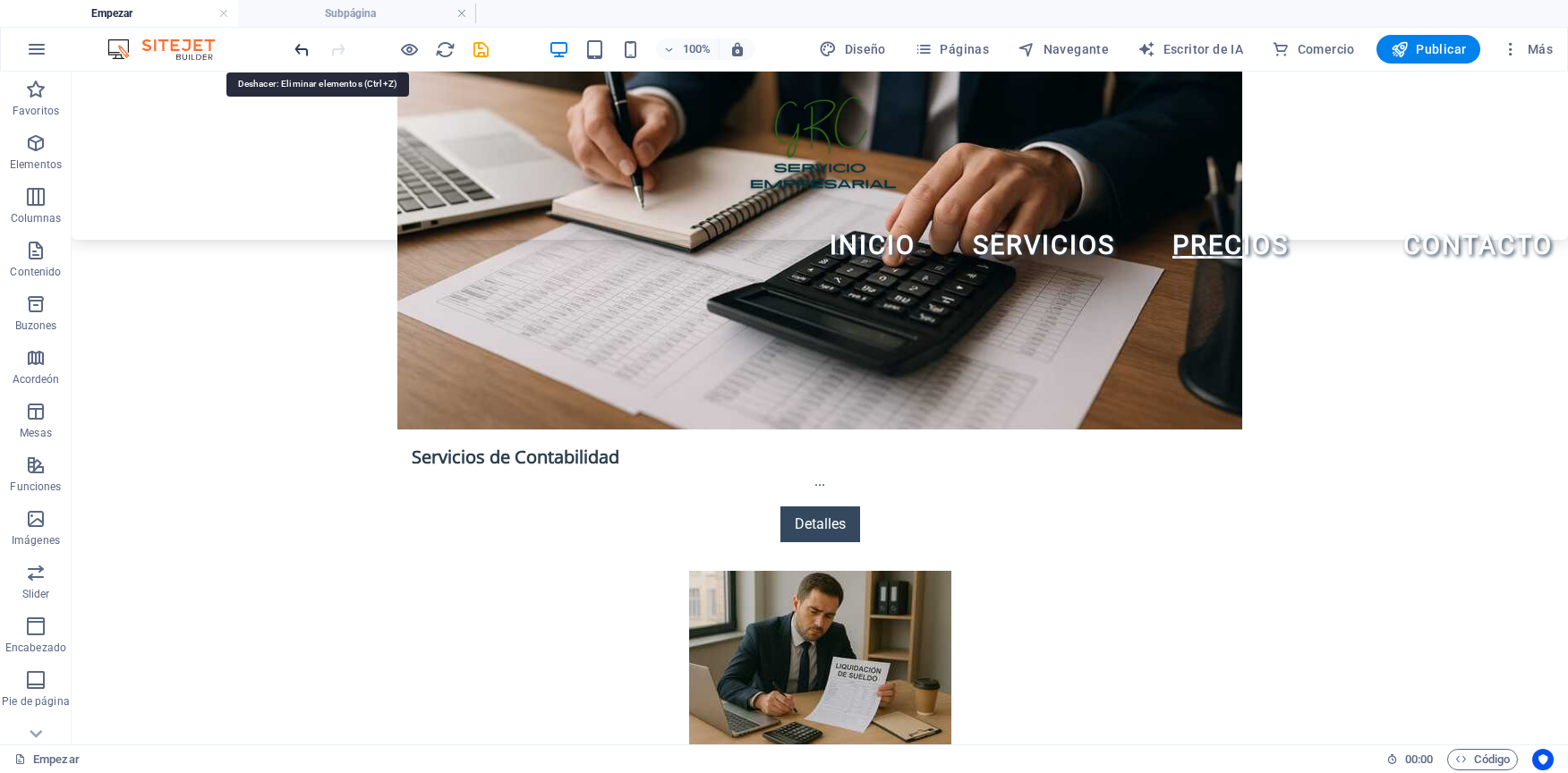
click at [307, 52] on icon "deshacer" at bounding box center [303, 50] width 21 height 21
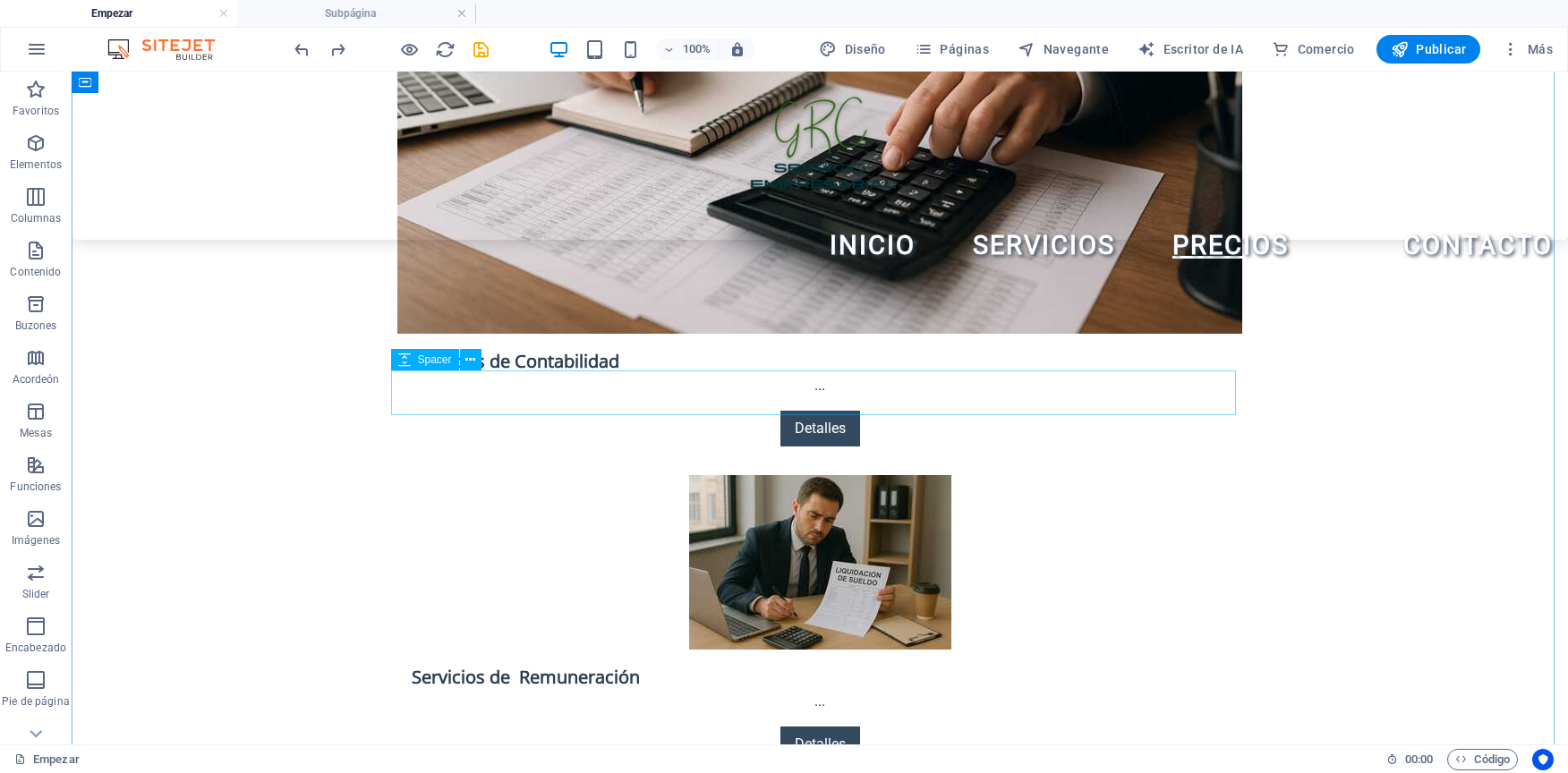
scroll to position [3162, 0]
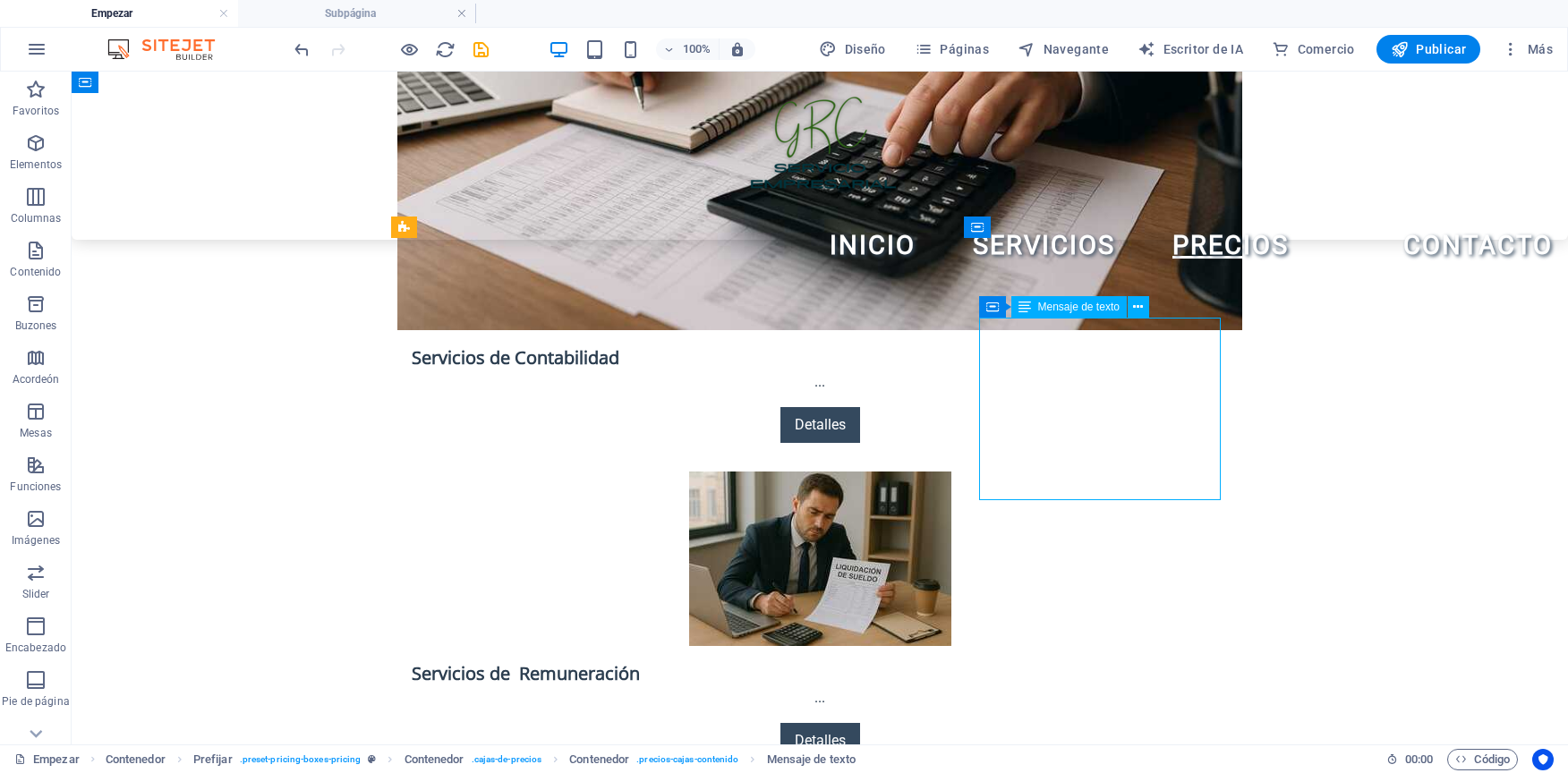
scroll to position [2893, 0]
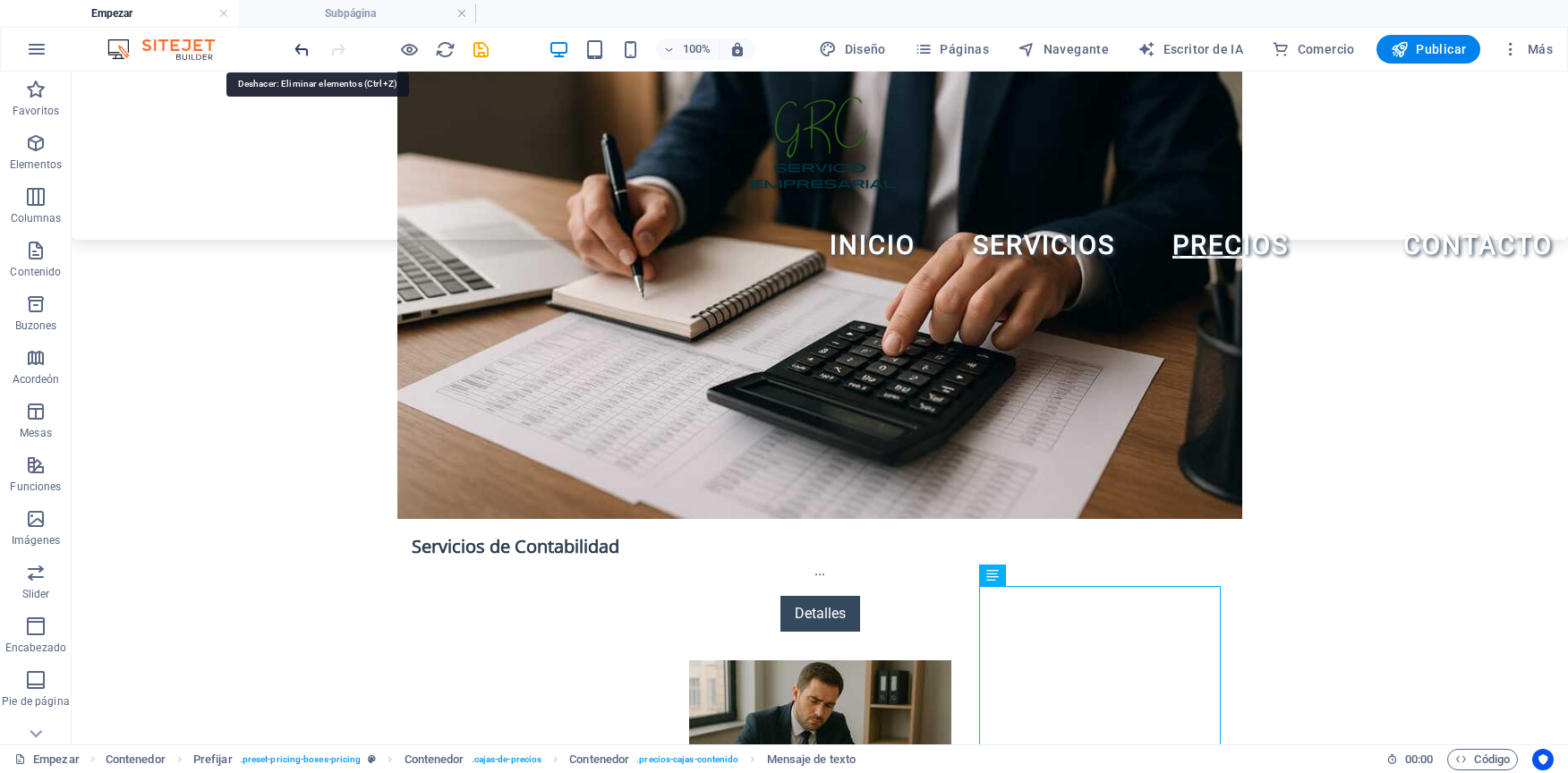
click at [303, 53] on icon "deshacer" at bounding box center [303, 50] width 21 height 21
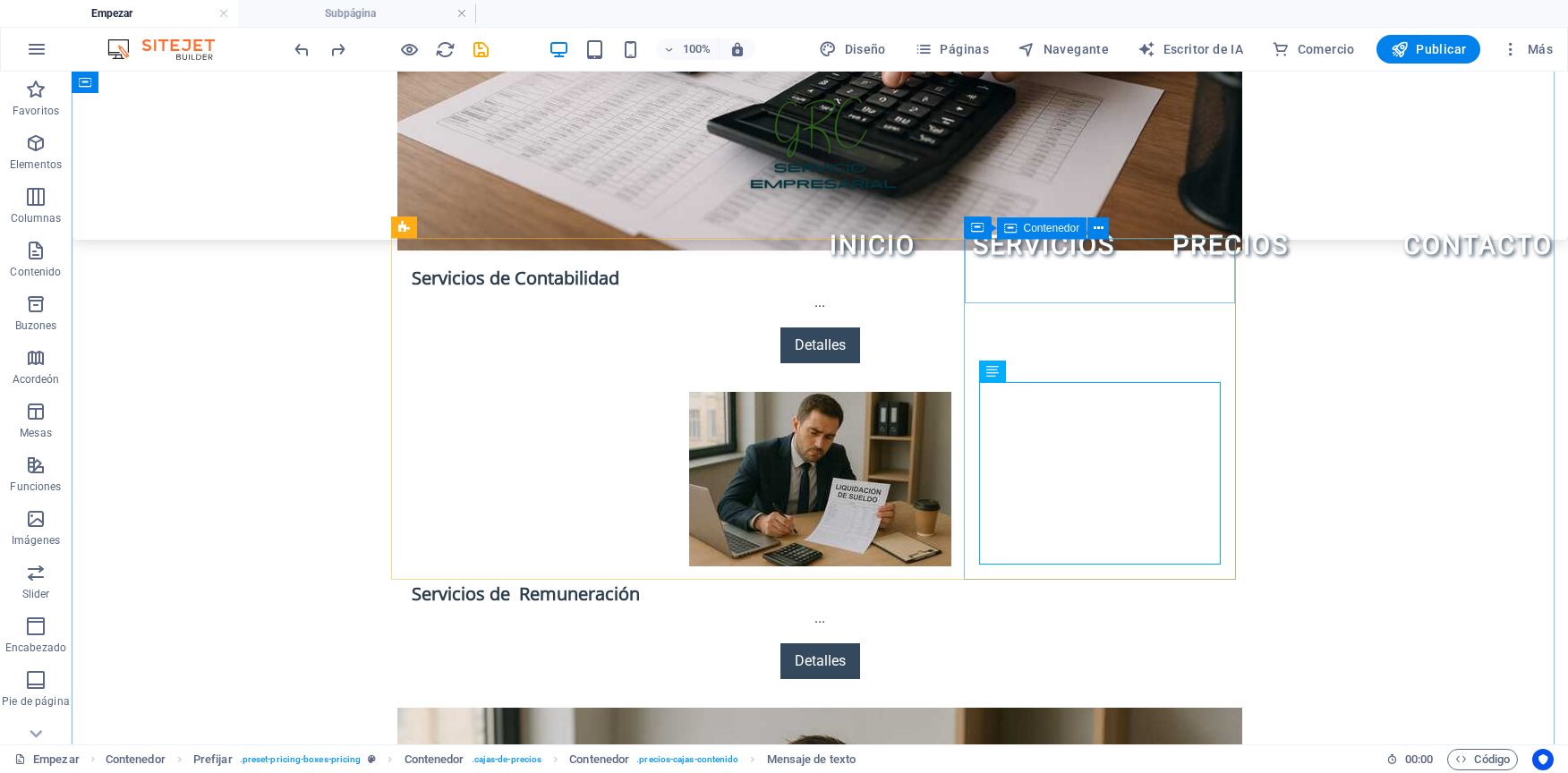
scroll to position [3071, 0]
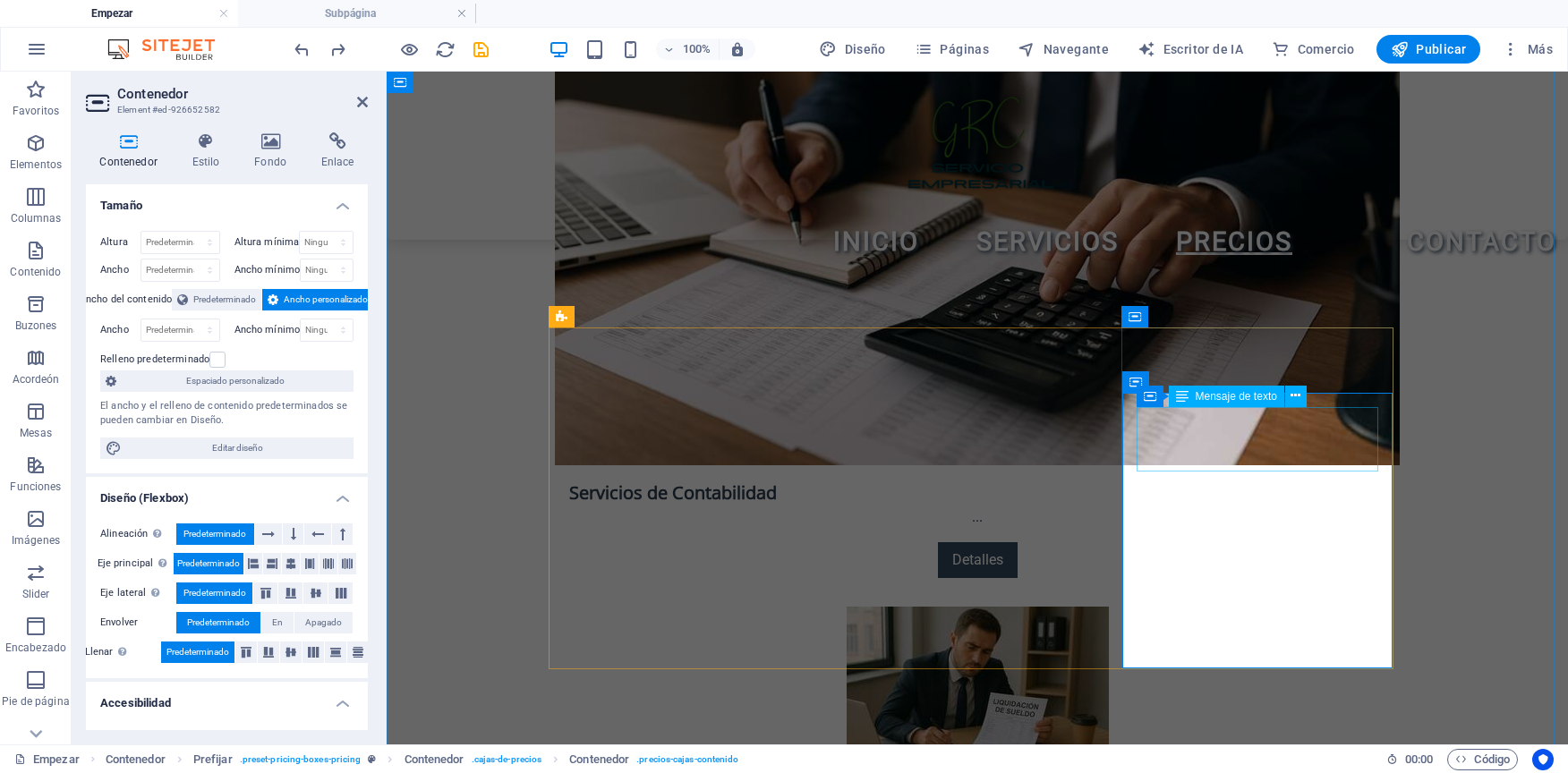
scroll to position [3124, 0]
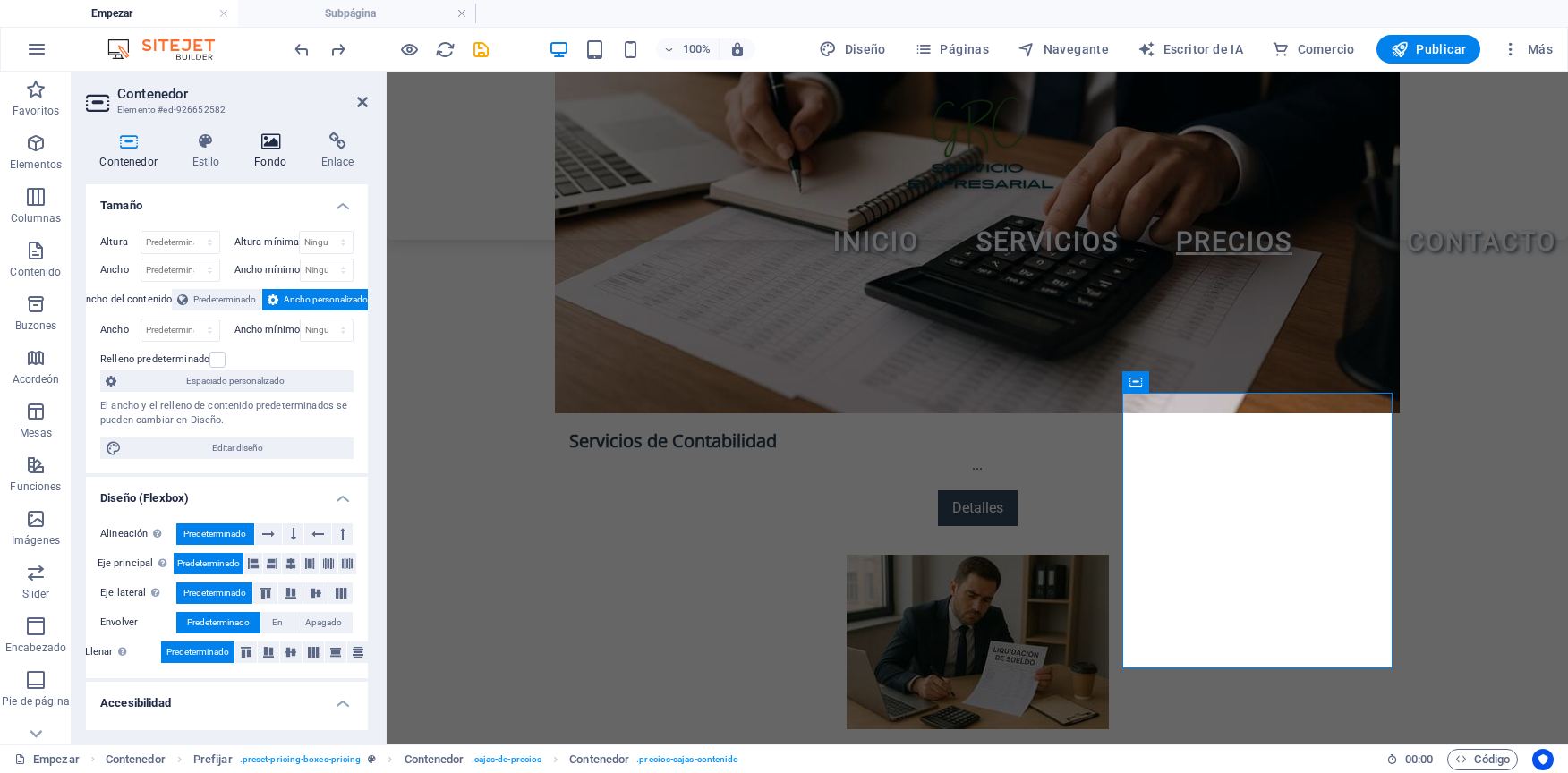
click at [262, 150] on h4 "Fondo" at bounding box center [273, 151] width 67 height 38
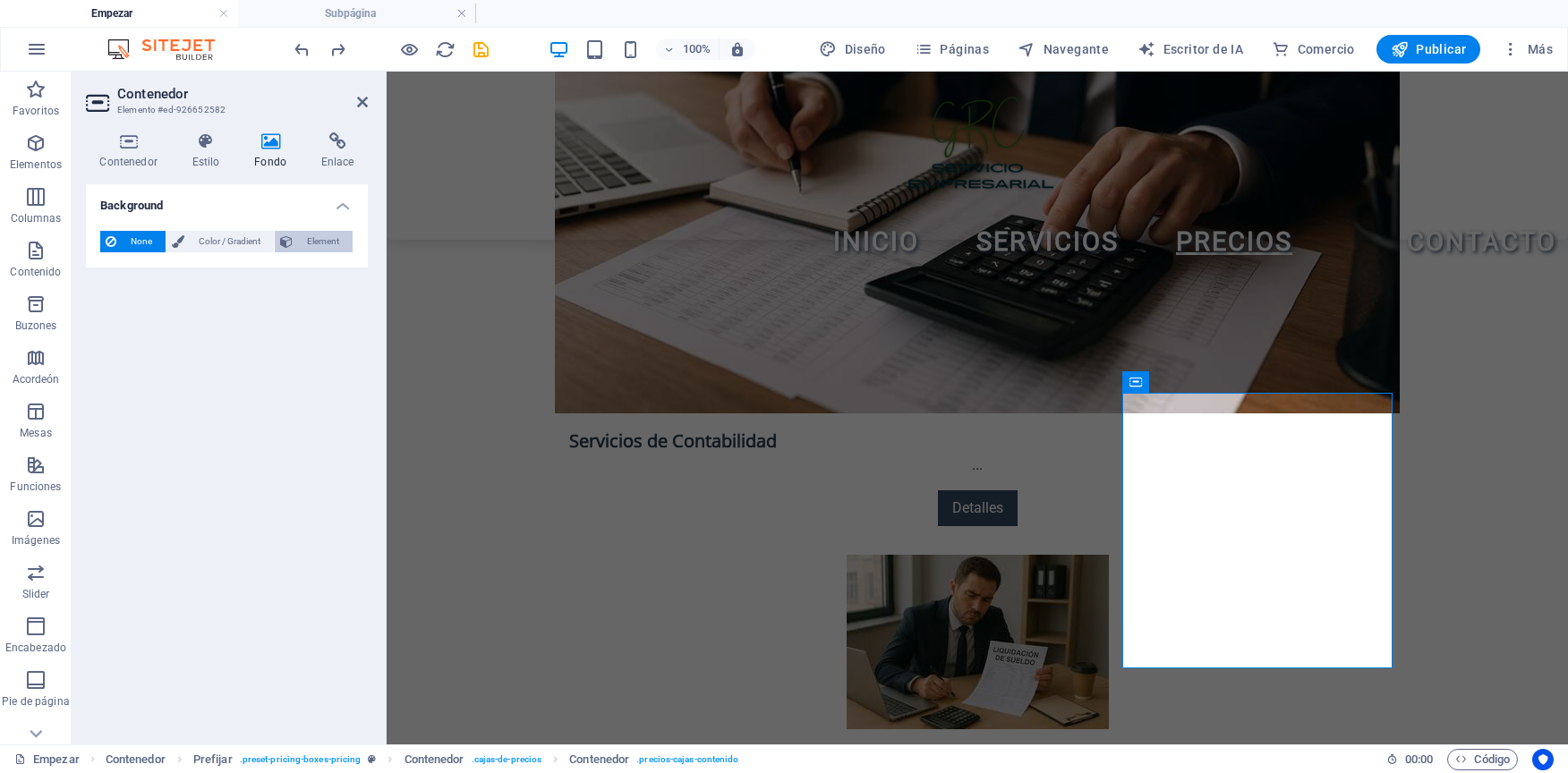
click at [326, 236] on span "Element" at bounding box center [322, 241] width 49 height 22
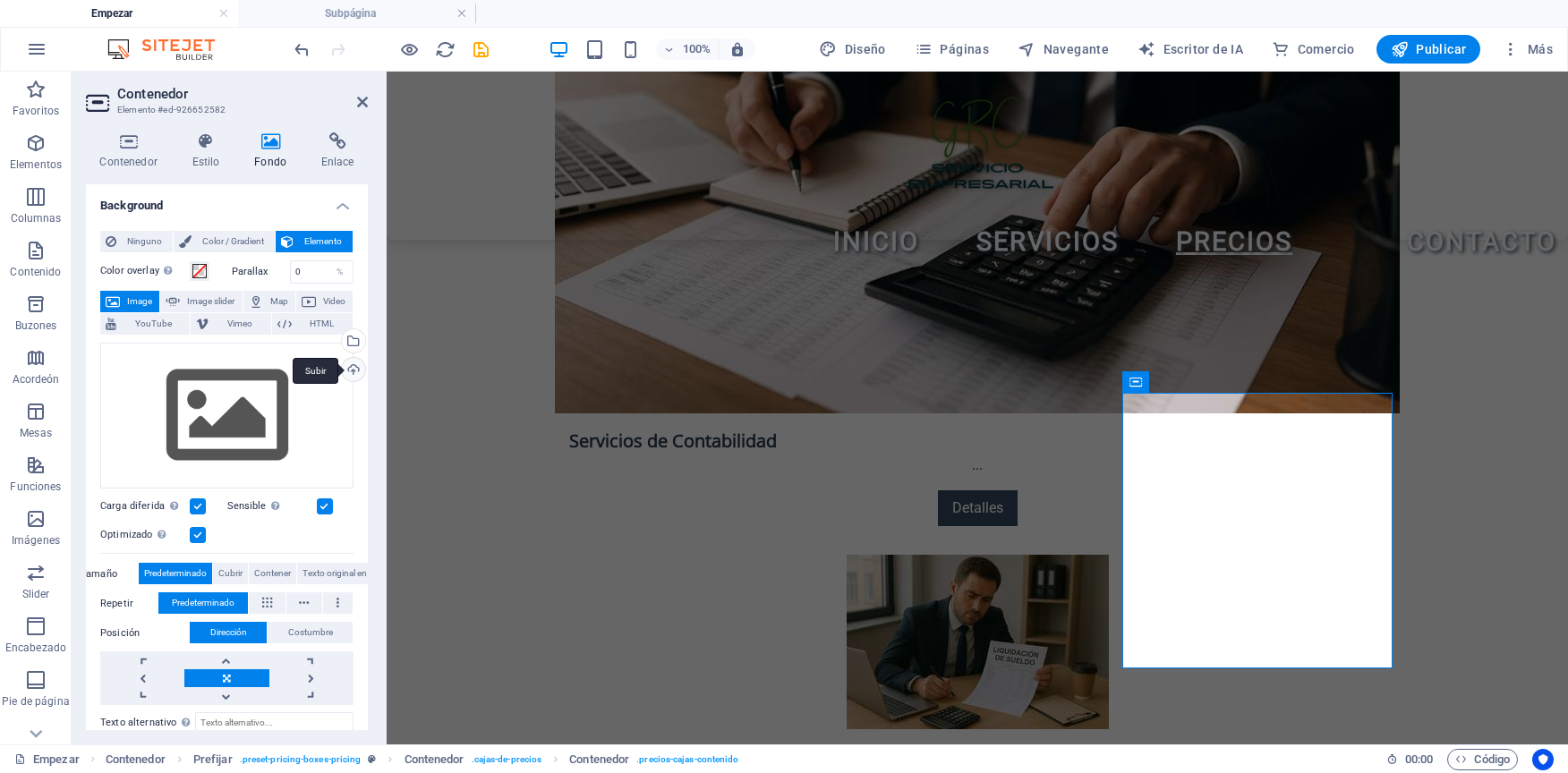
click at [350, 370] on div "Subir" at bounding box center [351, 371] width 27 height 27
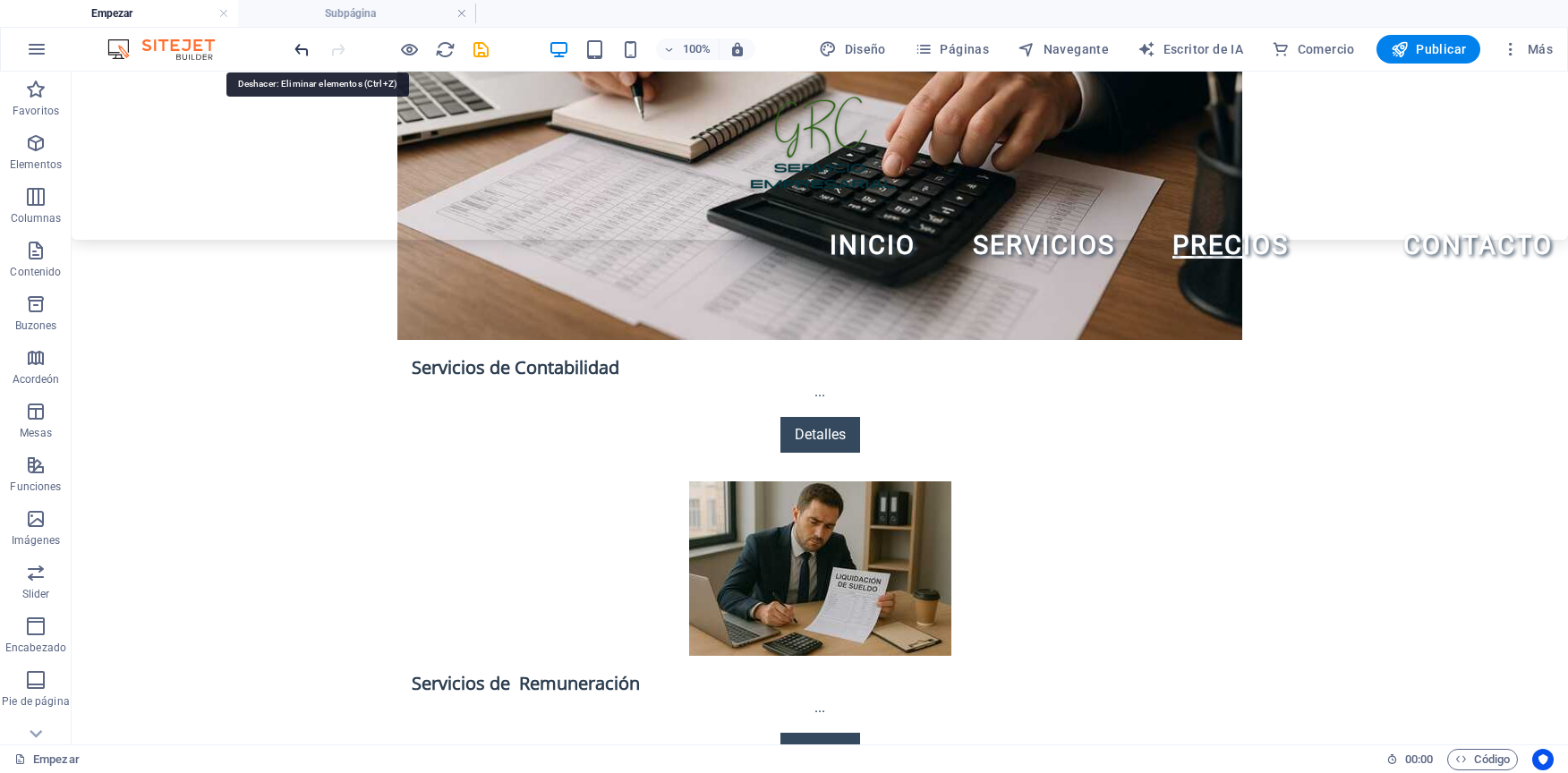
click at [308, 57] on icon "deshacer" at bounding box center [303, 50] width 21 height 21
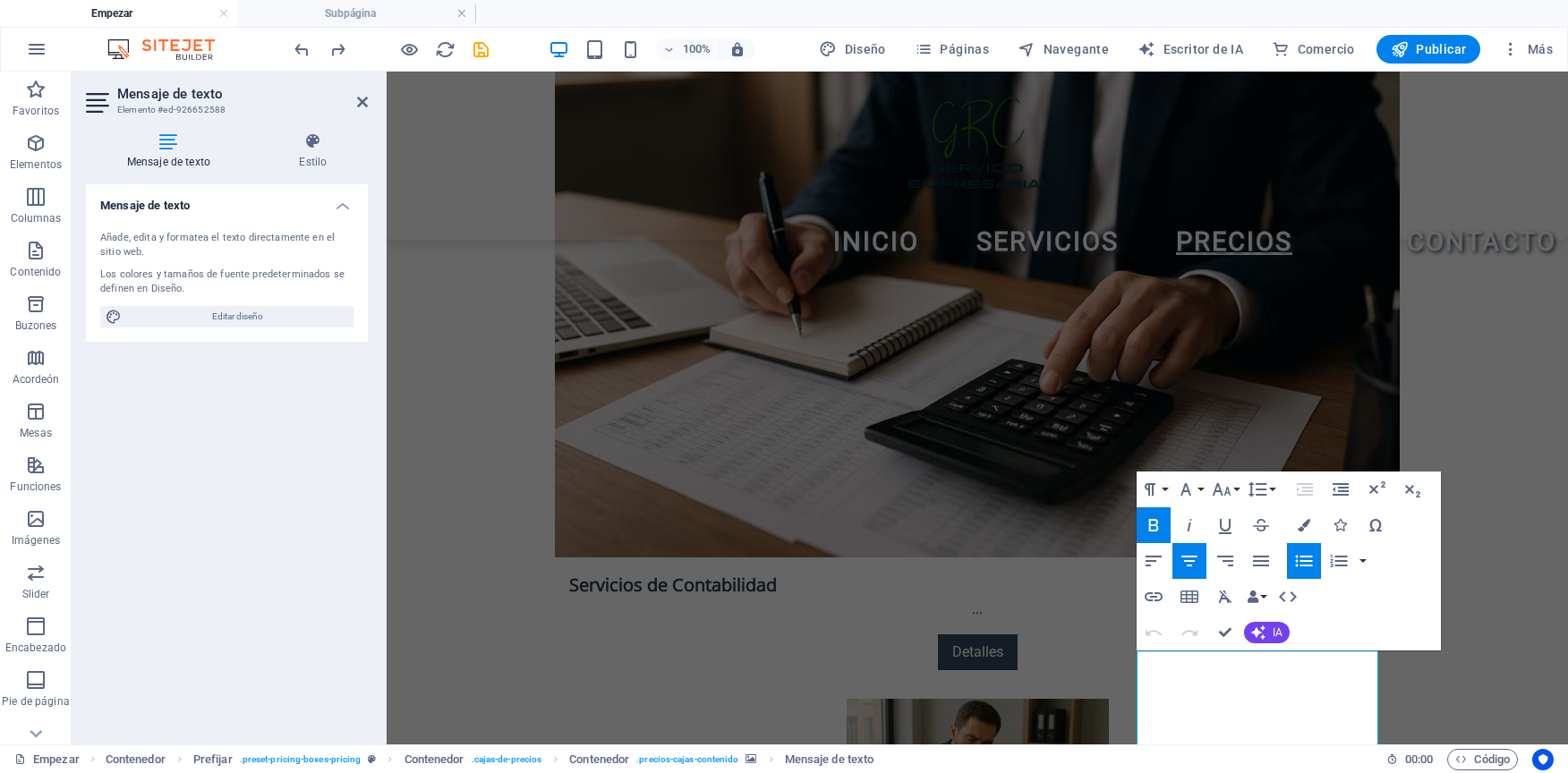
scroll to position [2945, 0]
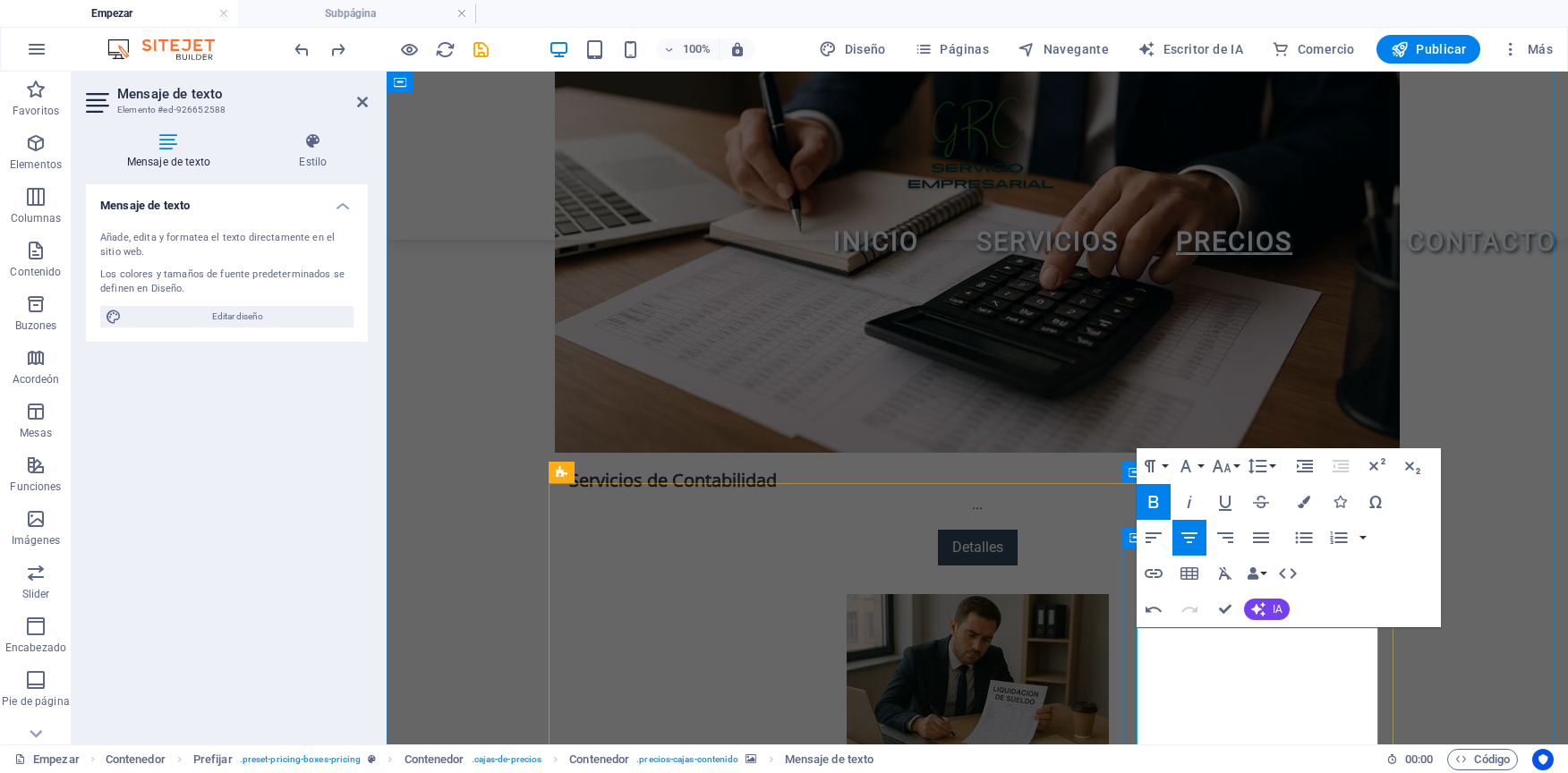
scroll to position [3198, 0]
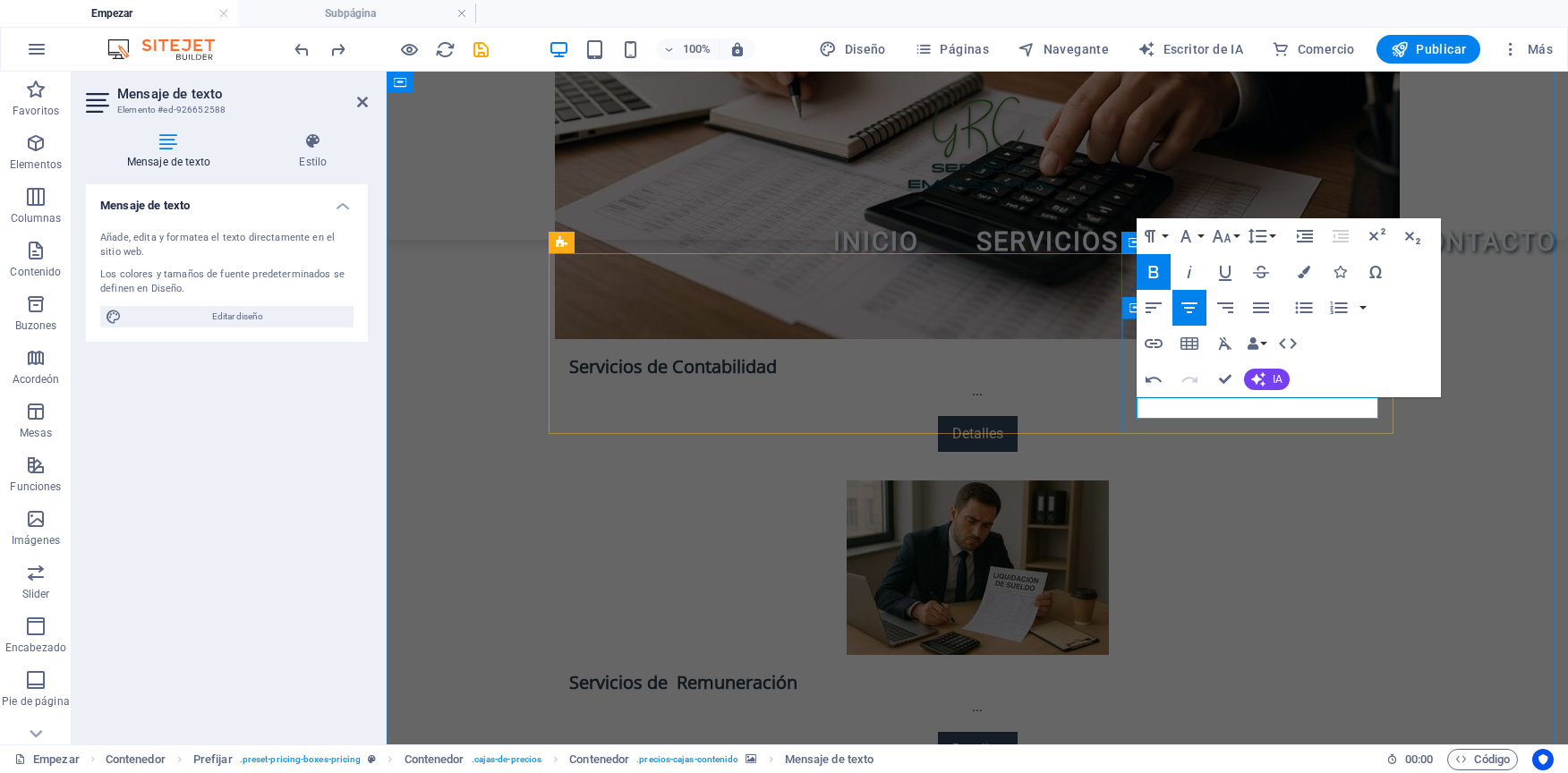
drag, startPoint x: 1327, startPoint y: 406, endPoint x: 1184, endPoint y: 413, distance: 143.2
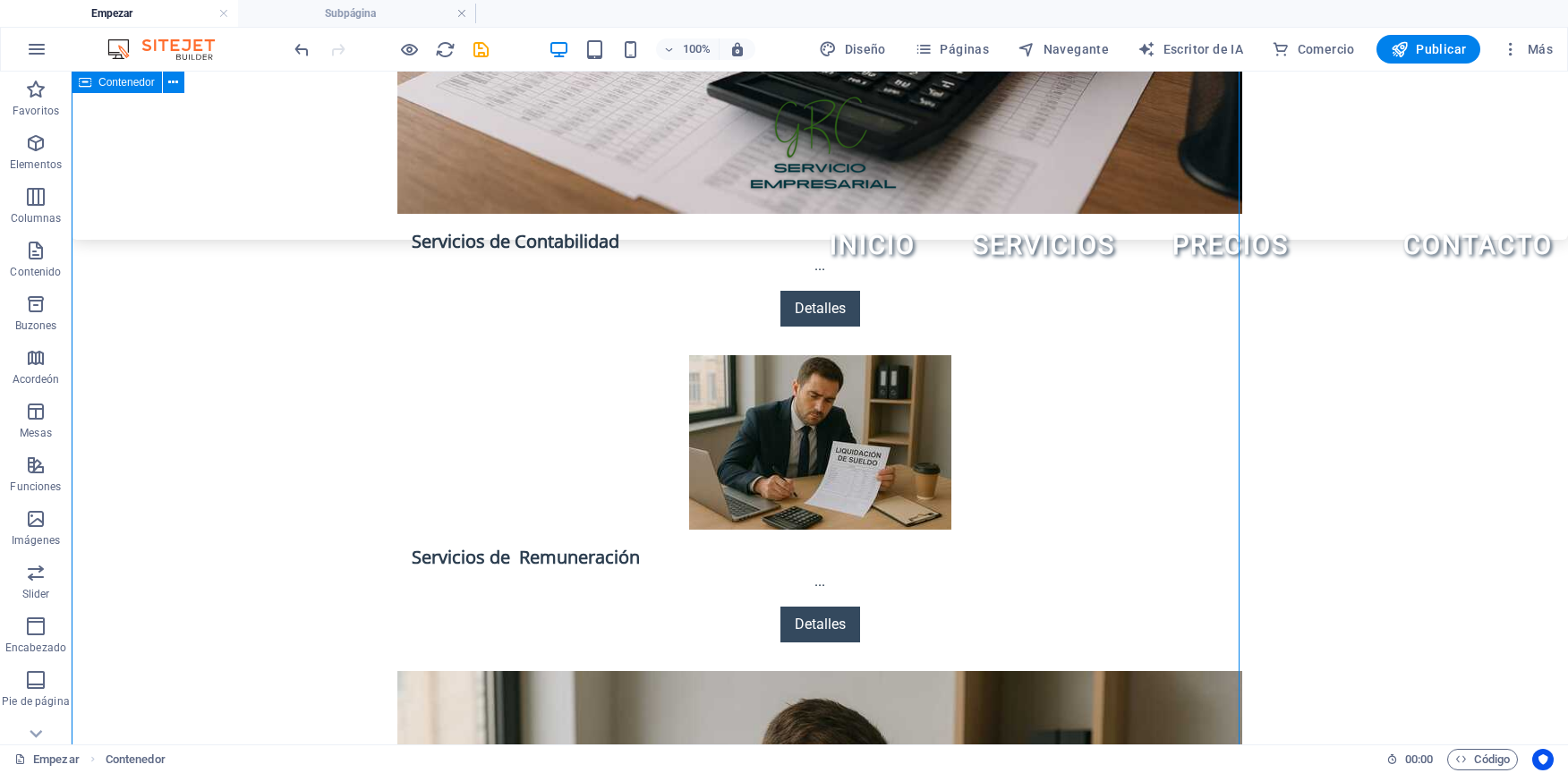
scroll to position [3146, 0]
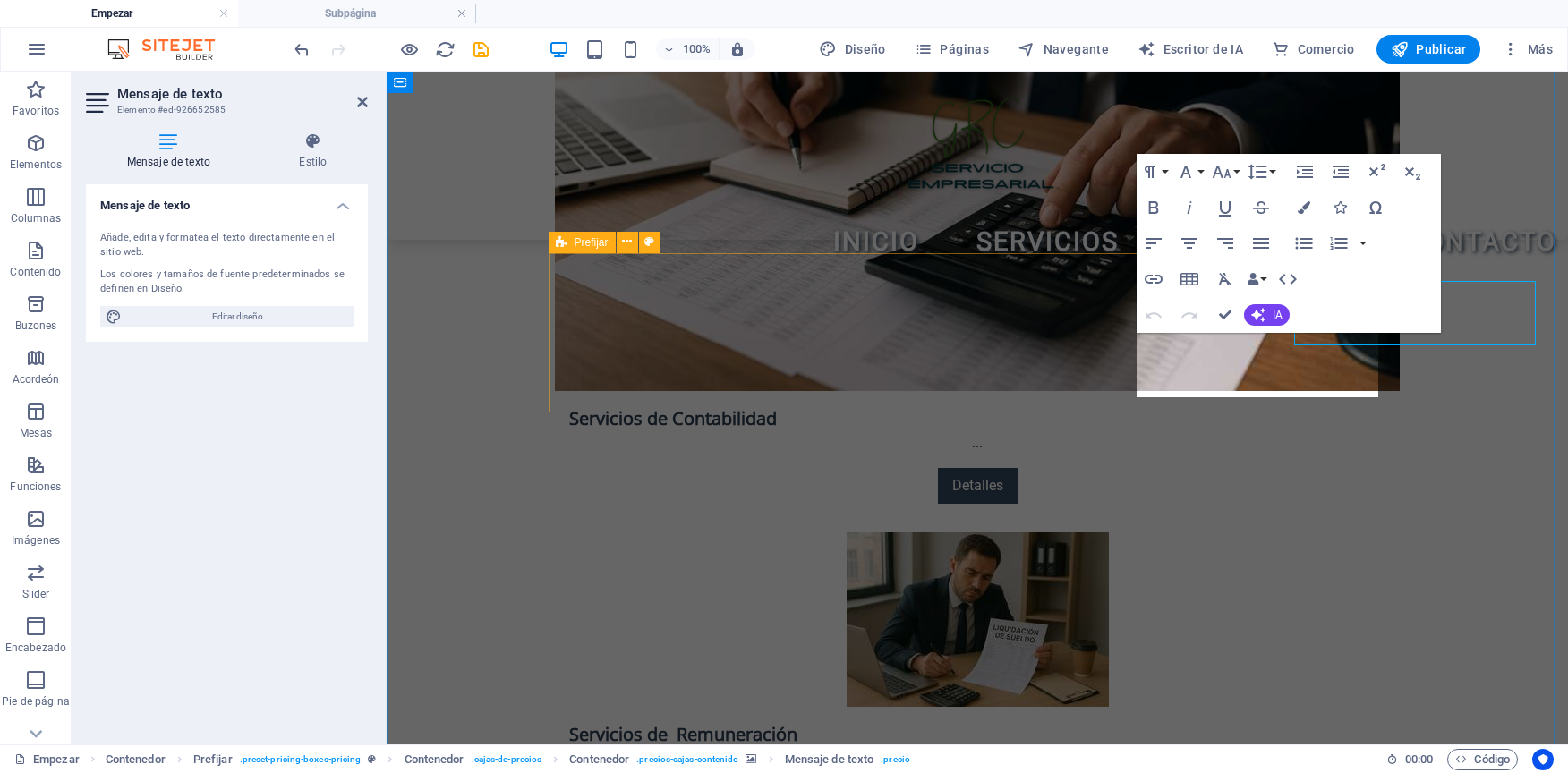
scroll to position [3198, 0]
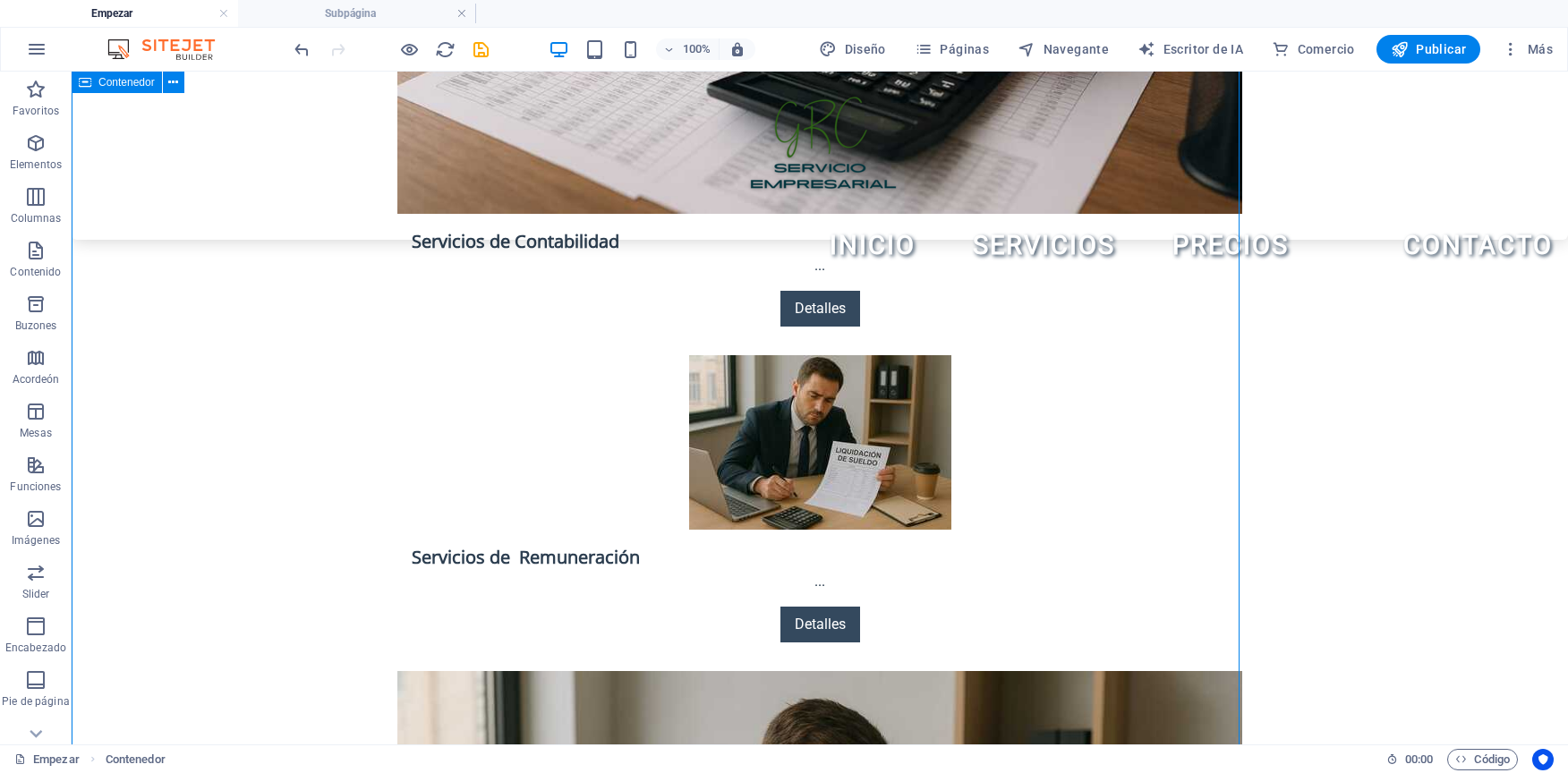
scroll to position [3146, 0]
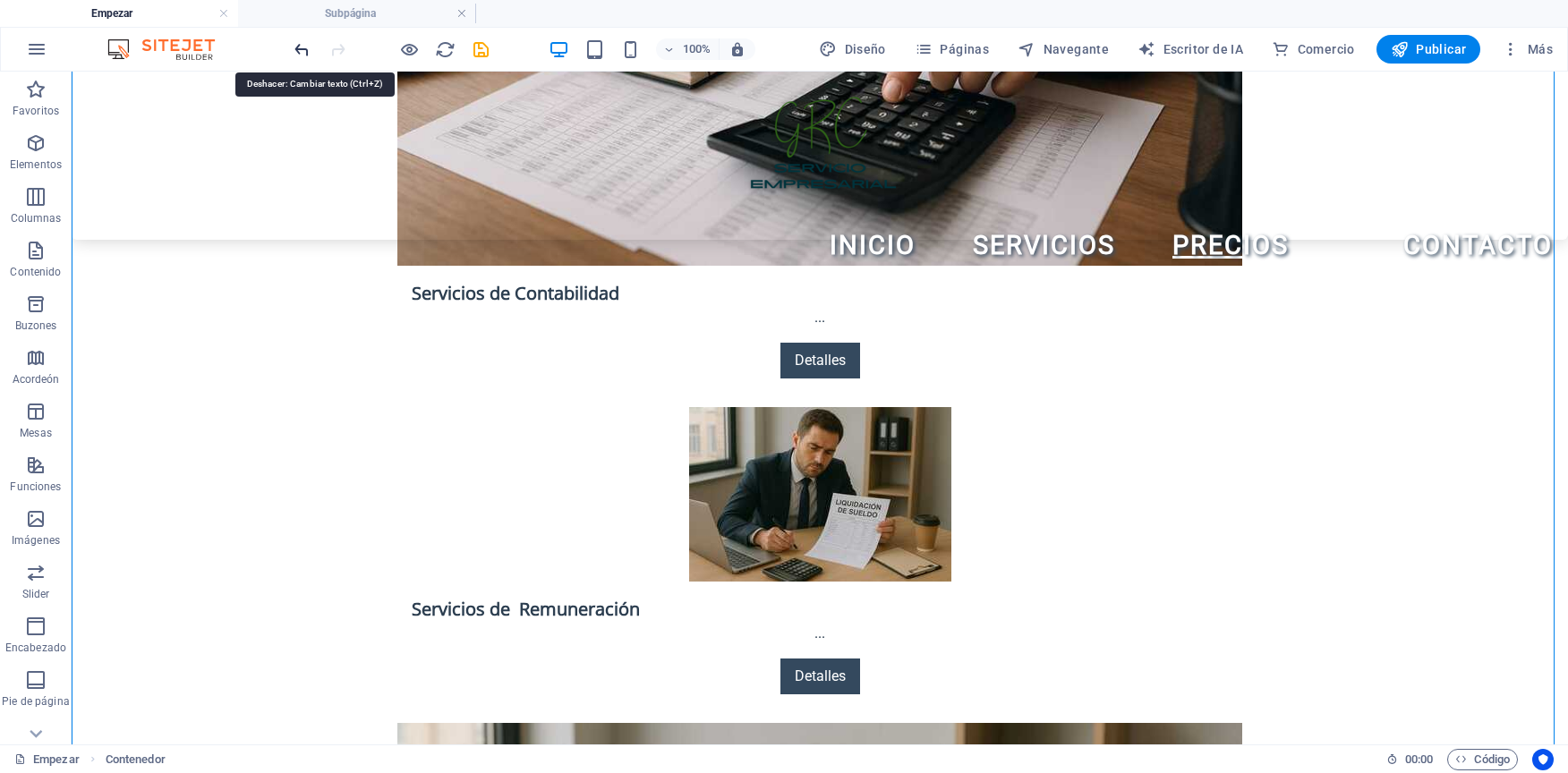
click at [297, 53] on icon "deshacer" at bounding box center [303, 50] width 21 height 21
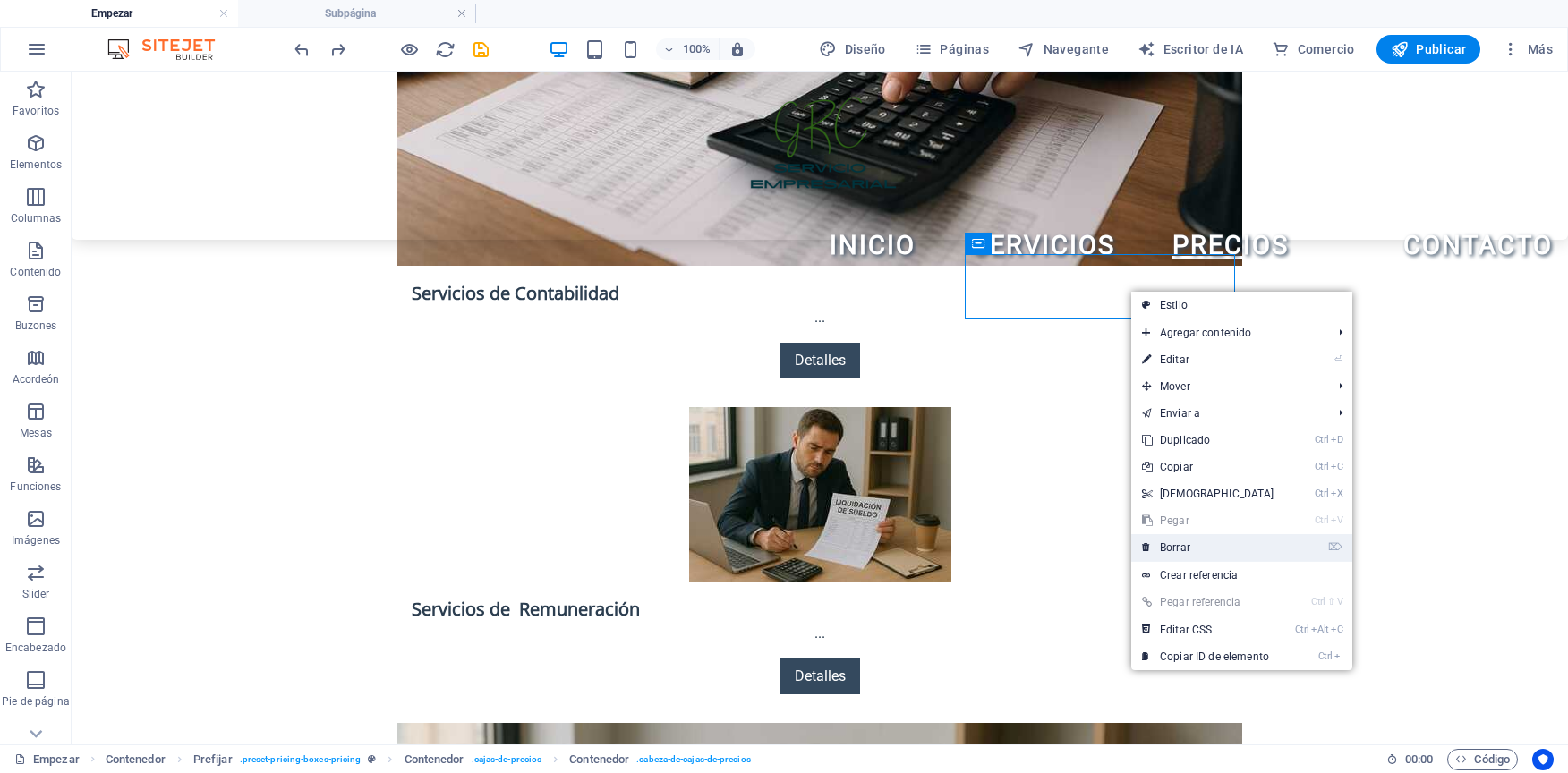
click at [1201, 542] on link "⌦ Borrar" at bounding box center [1208, 548] width 154 height 27
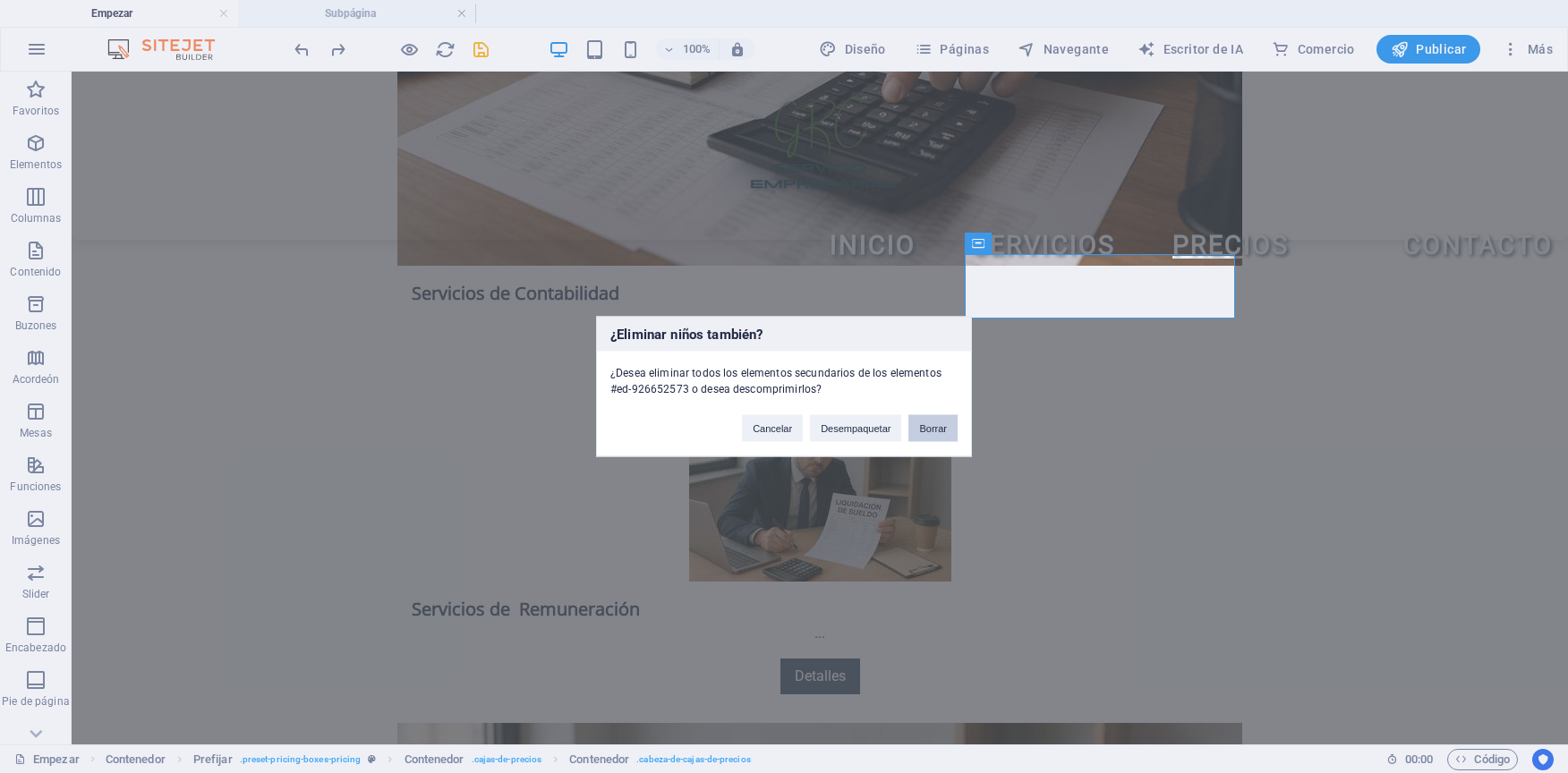
click at [924, 430] on button "Borrar" at bounding box center [933, 428] width 49 height 27
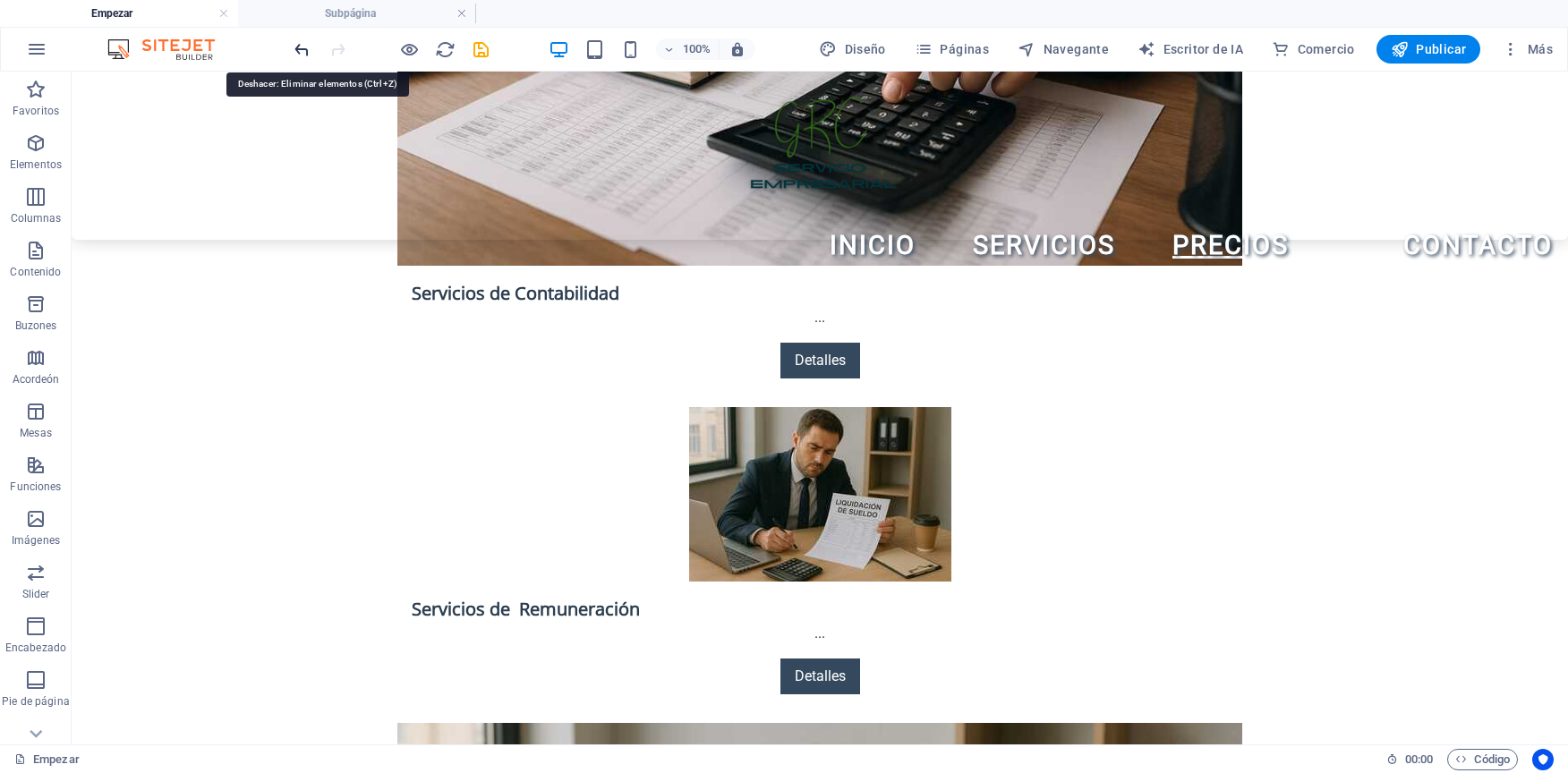
click at [296, 51] on icon "deshacer" at bounding box center [303, 50] width 21 height 21
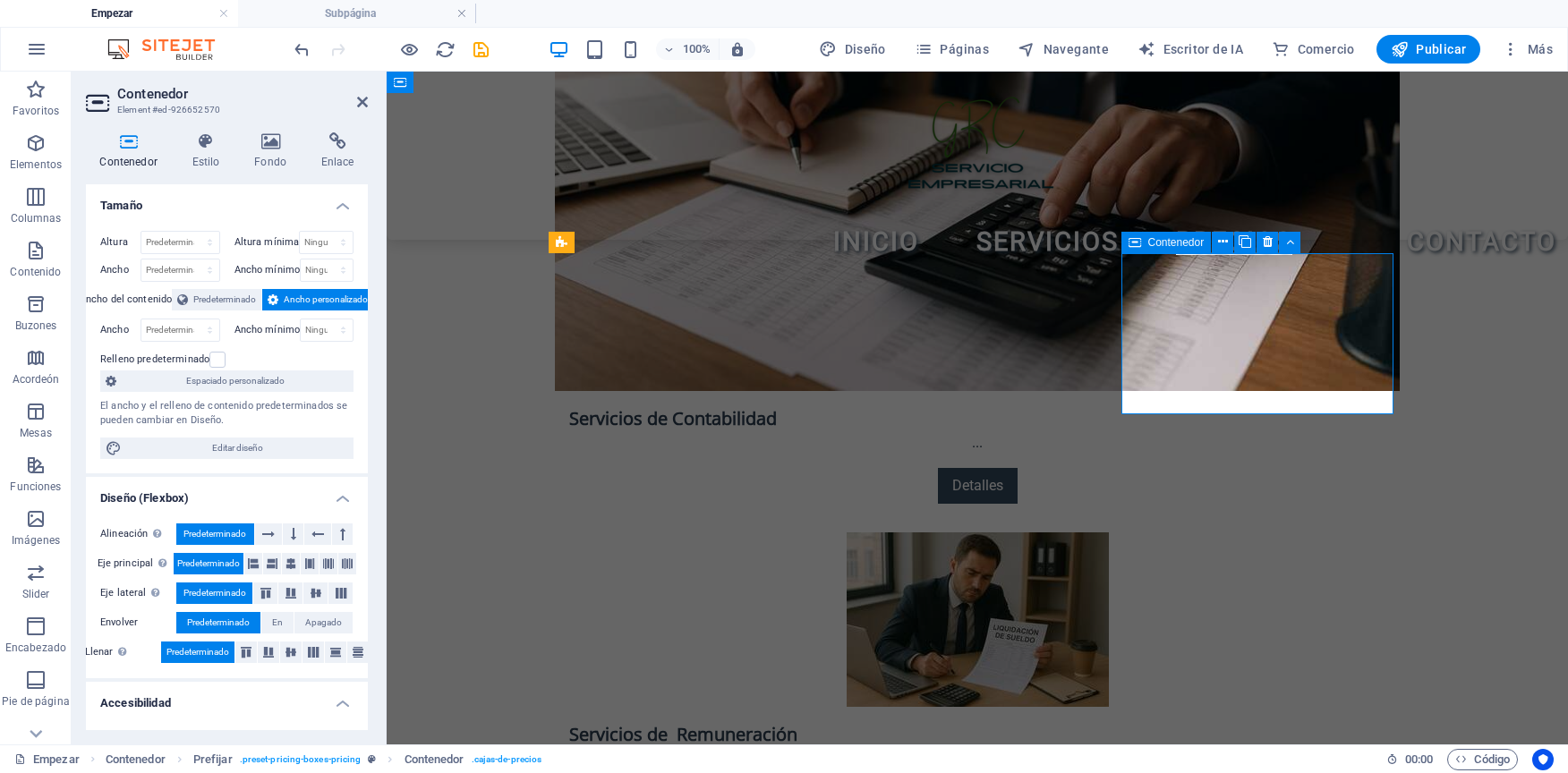
scroll to position [3198, 0]
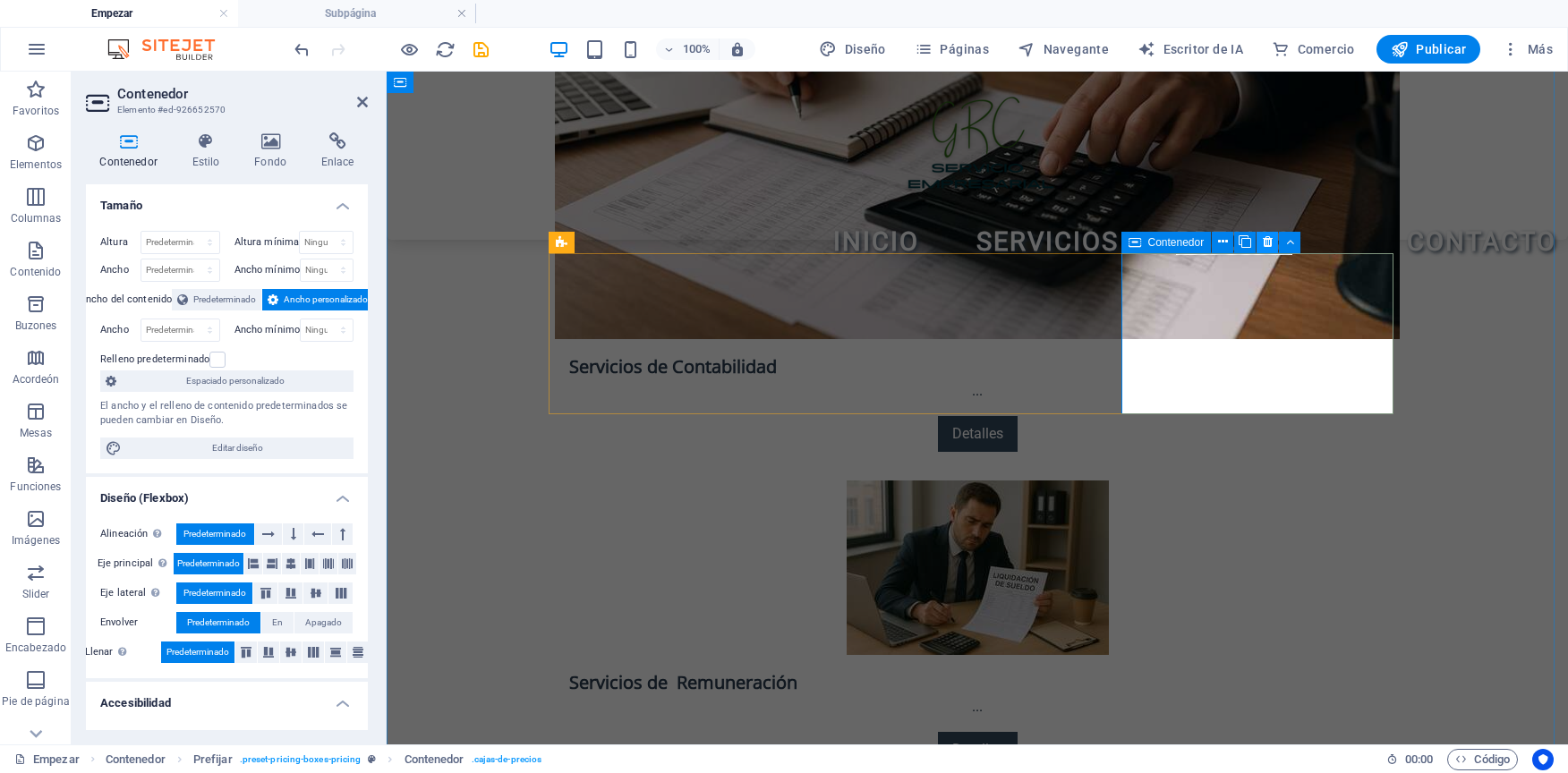
click at [1266, 248] on icon at bounding box center [1267, 242] width 9 height 19
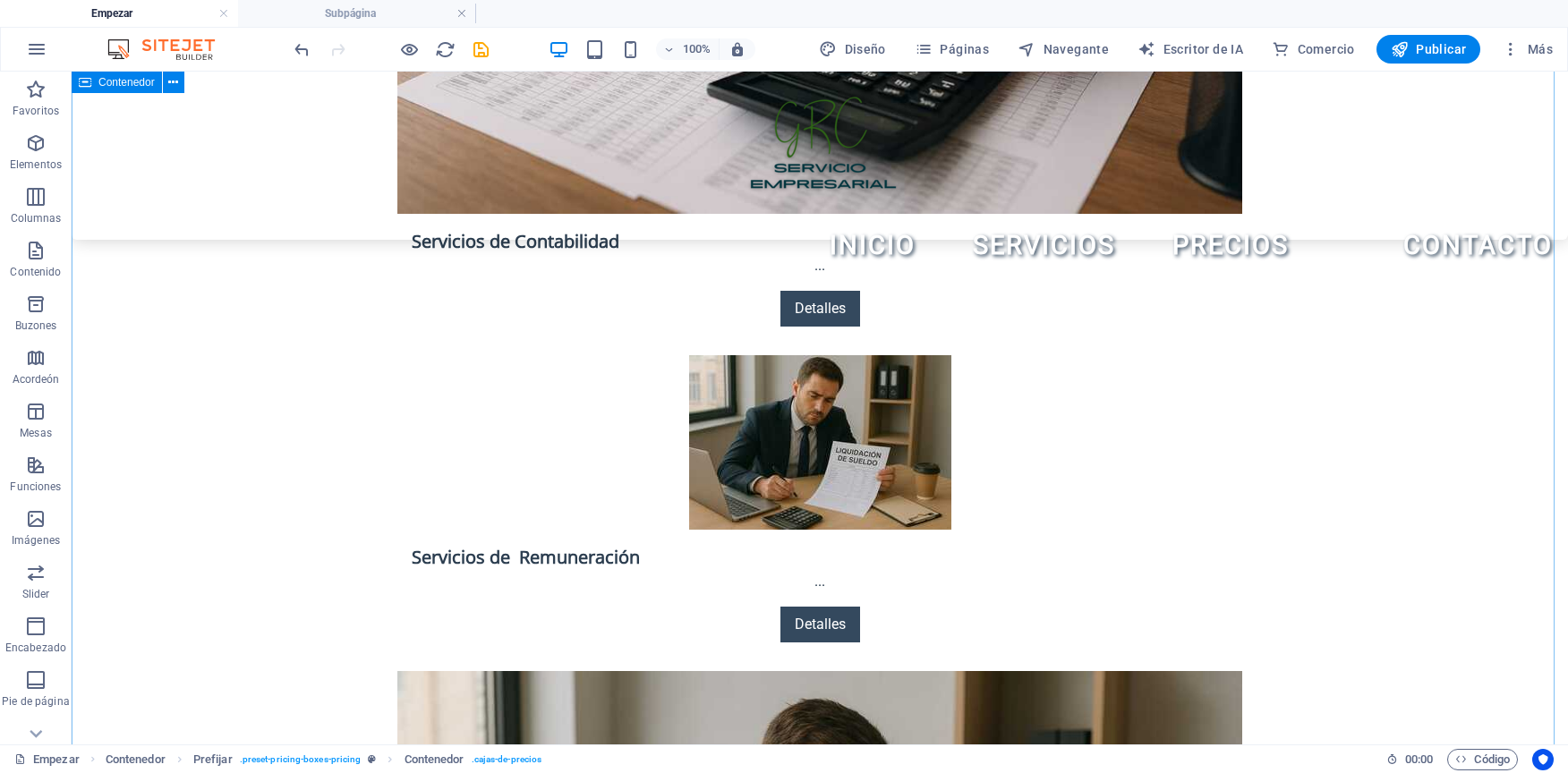
scroll to position [3146, 0]
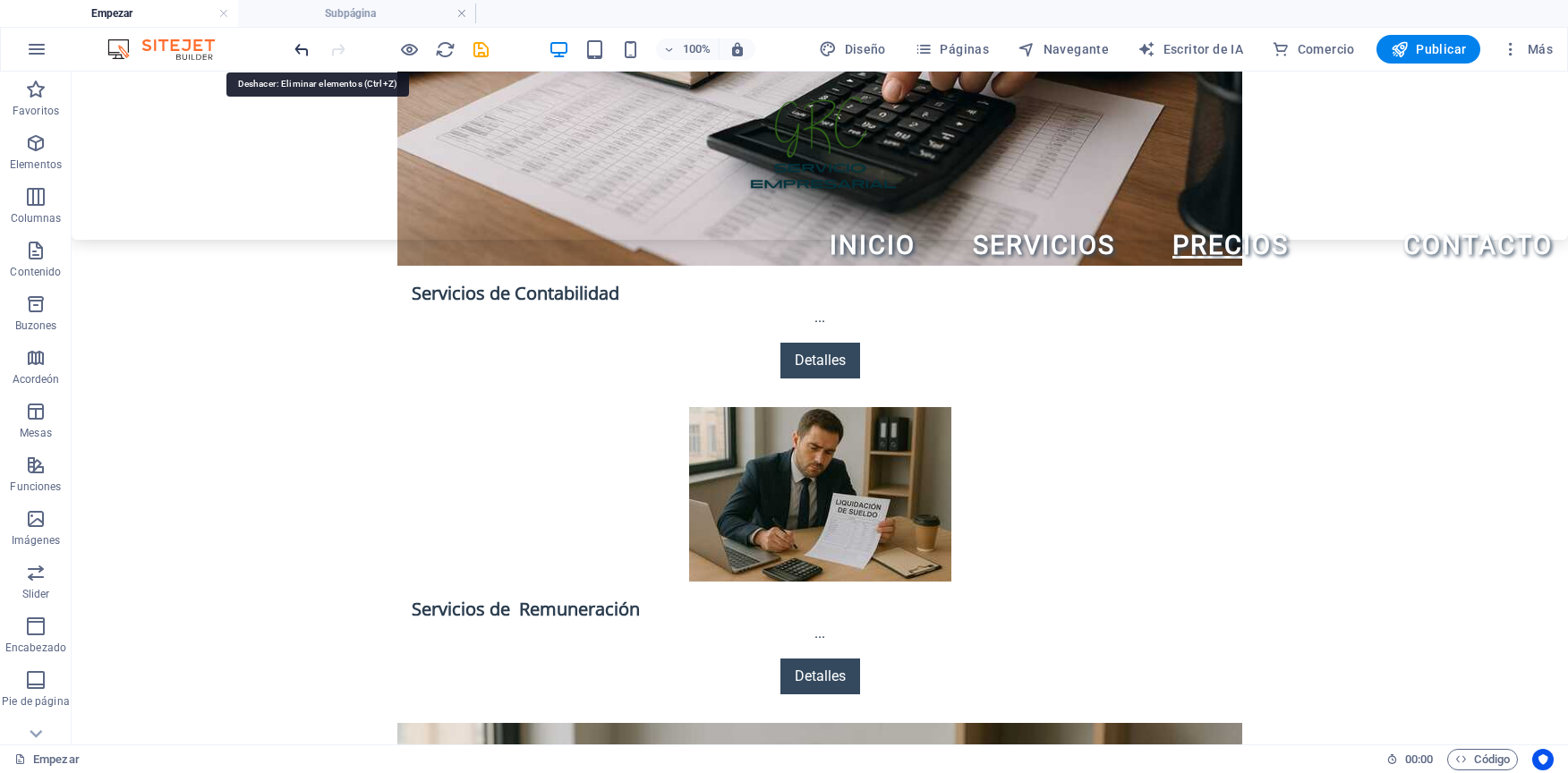
click at [296, 56] on icon "deshacer" at bounding box center [303, 50] width 21 height 21
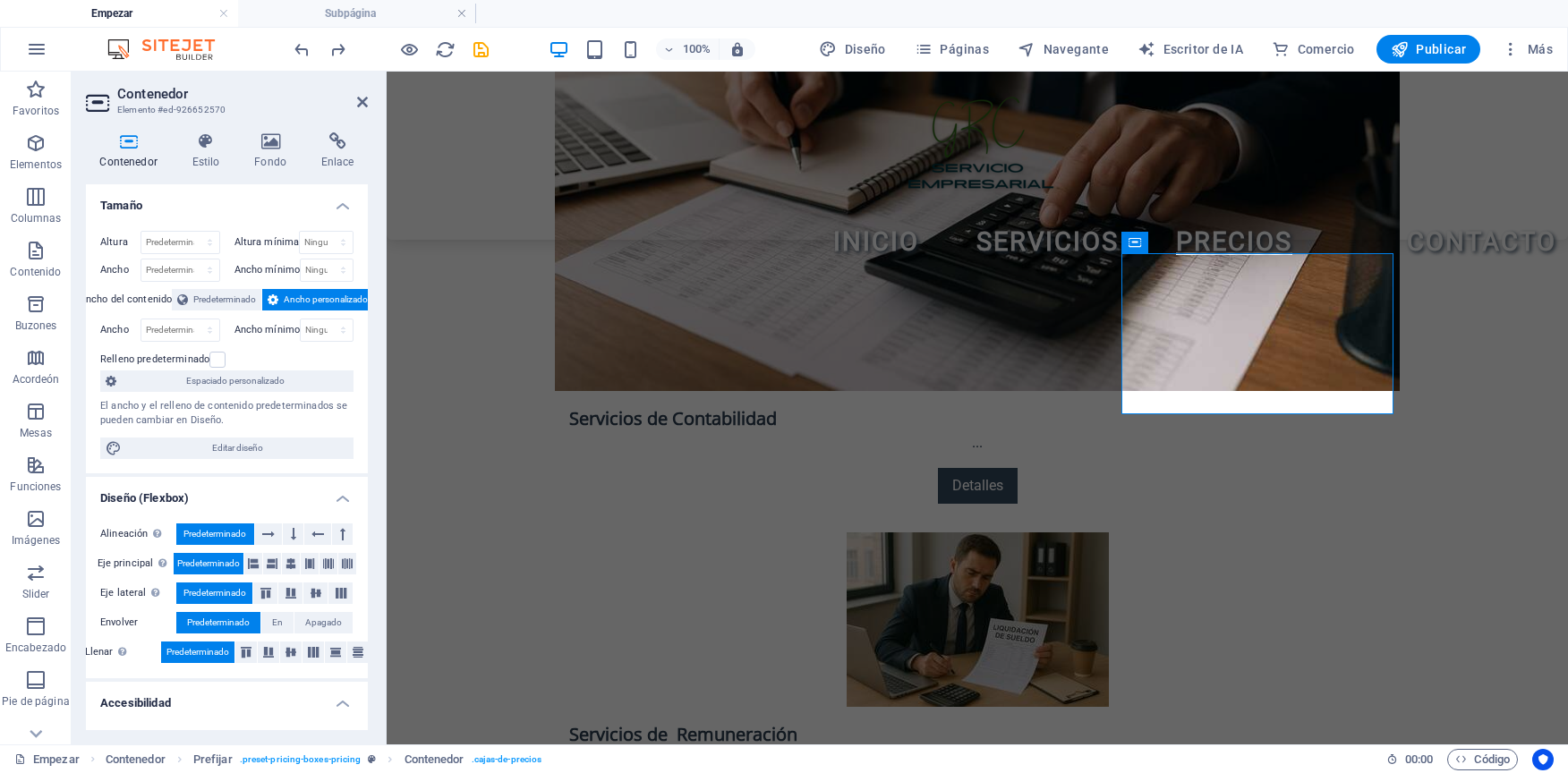
scroll to position [3198, 0]
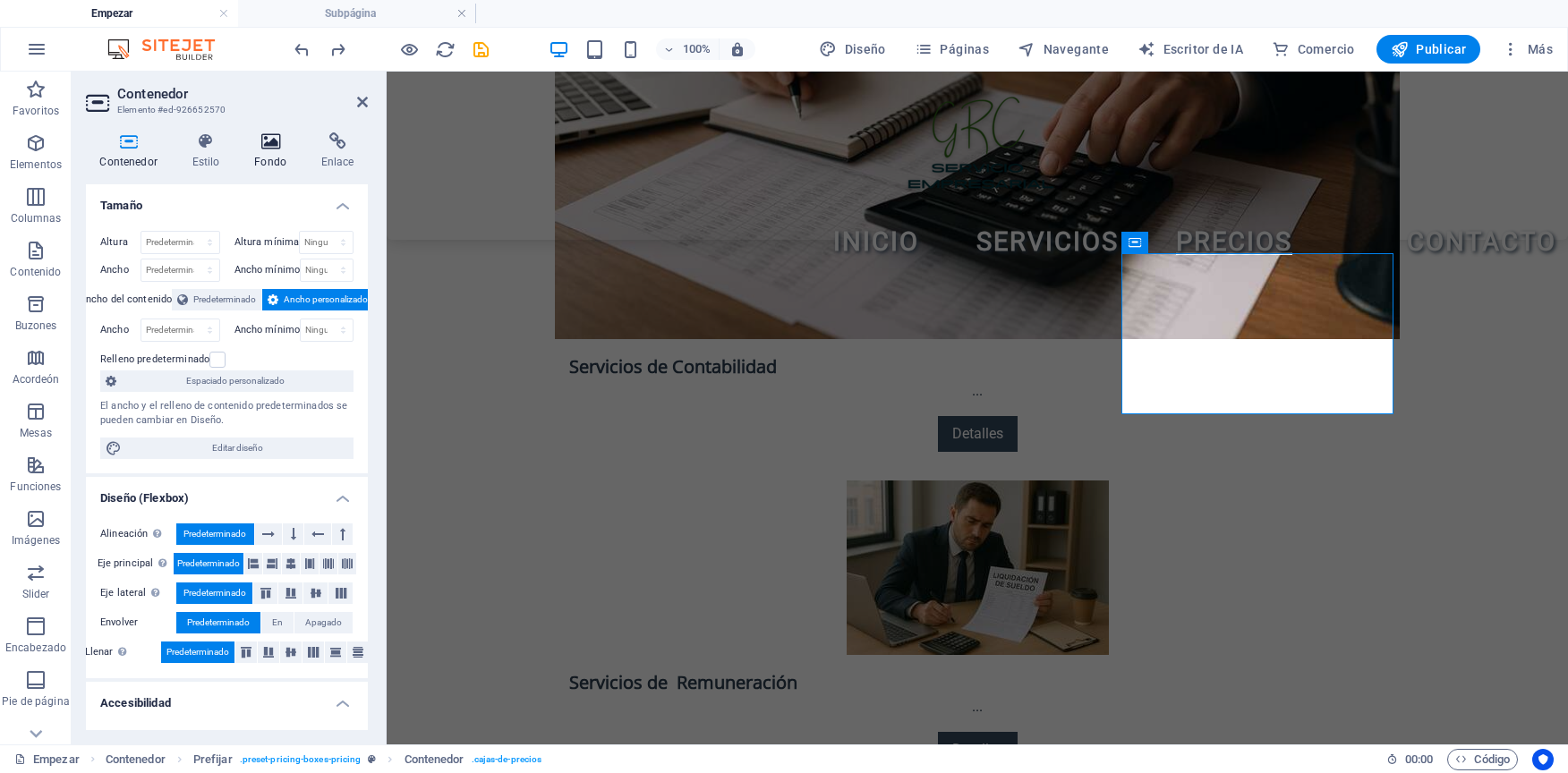
click at [262, 148] on icon at bounding box center [271, 141] width 60 height 18
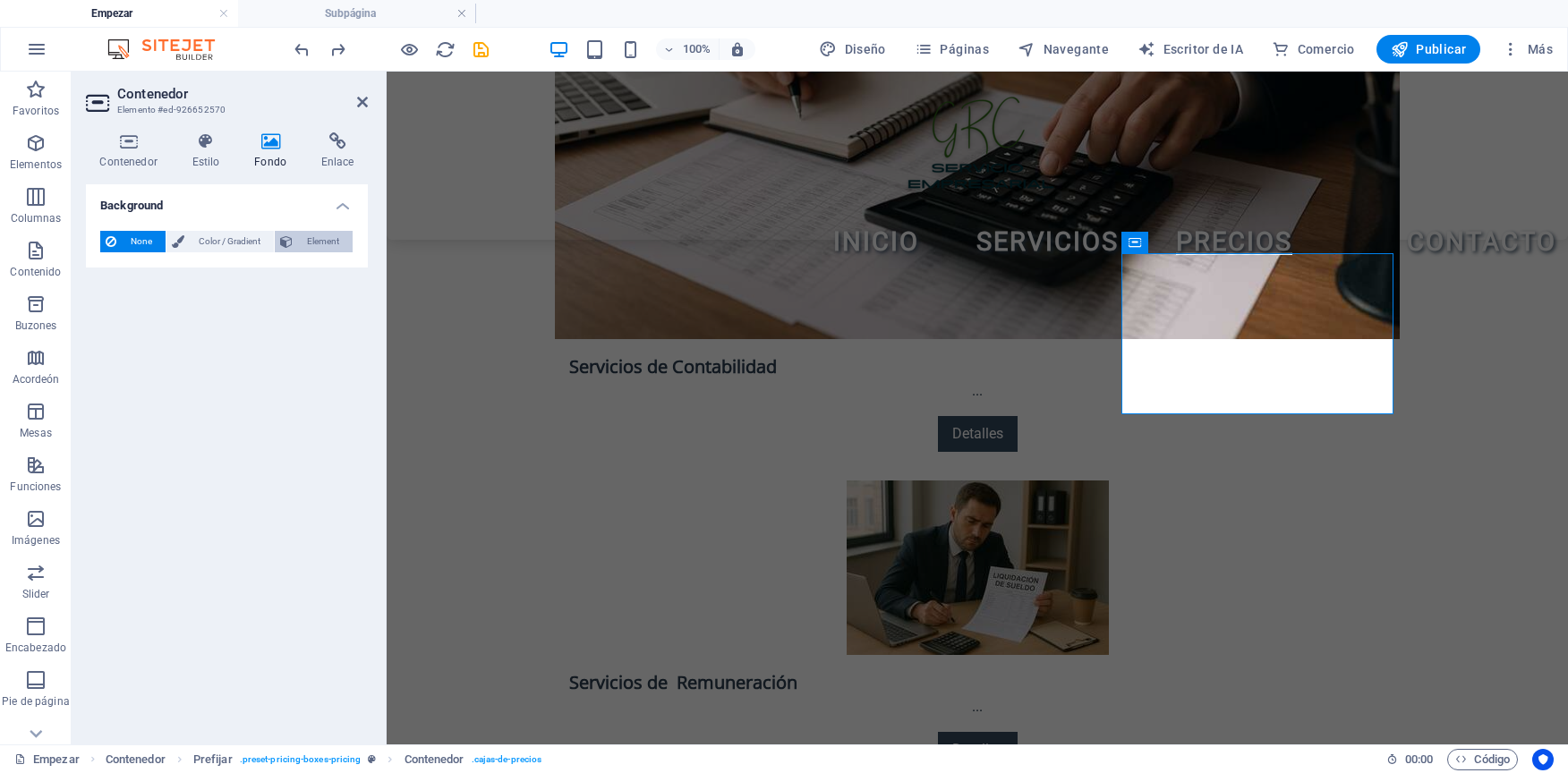
click at [313, 240] on span "Element" at bounding box center [322, 241] width 49 height 22
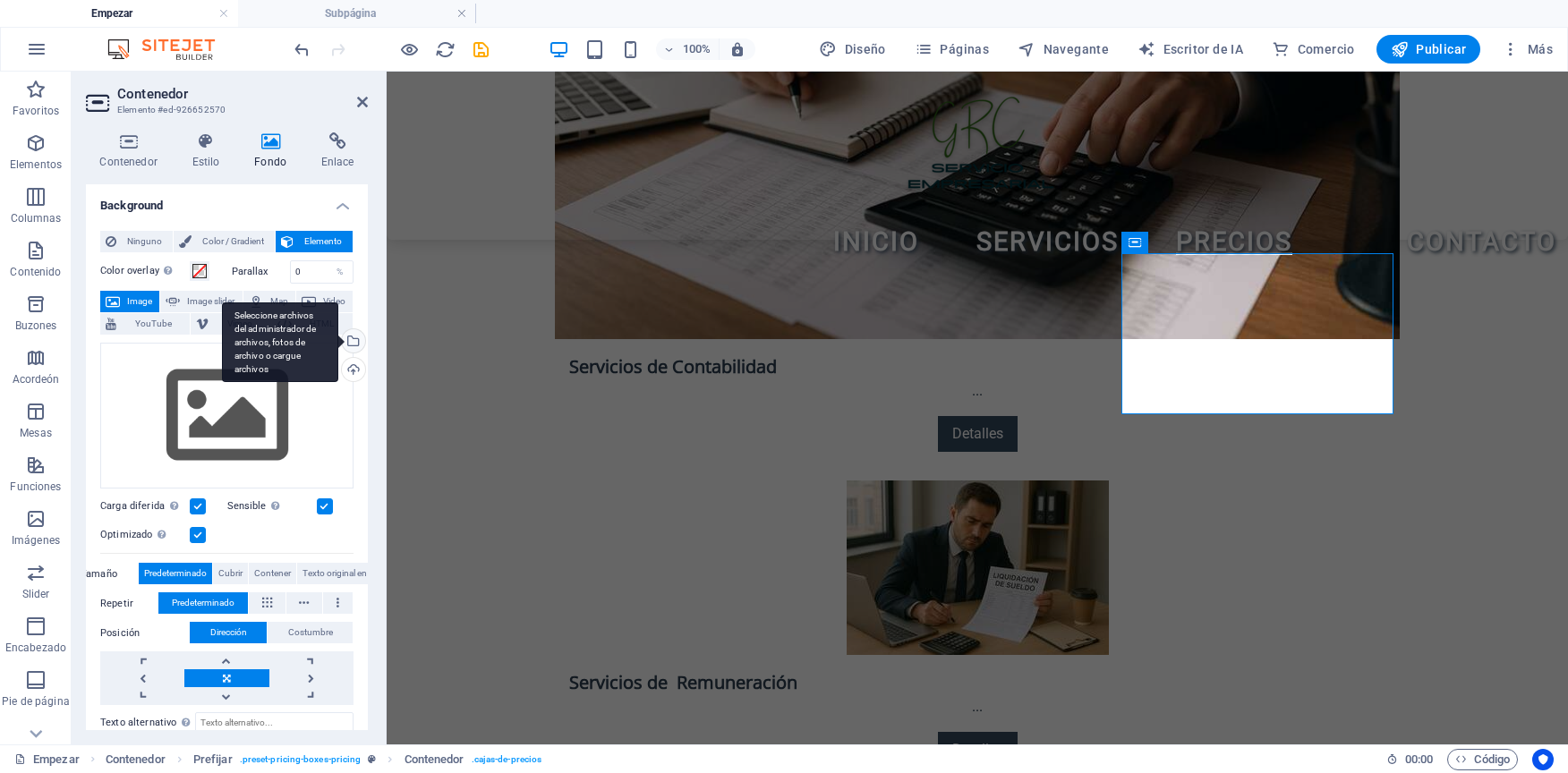
click at [351, 340] on div "Seleccione archivos del administrador de archivos, fotos de archivo o cargue ar…" at bounding box center [351, 343] width 27 height 27
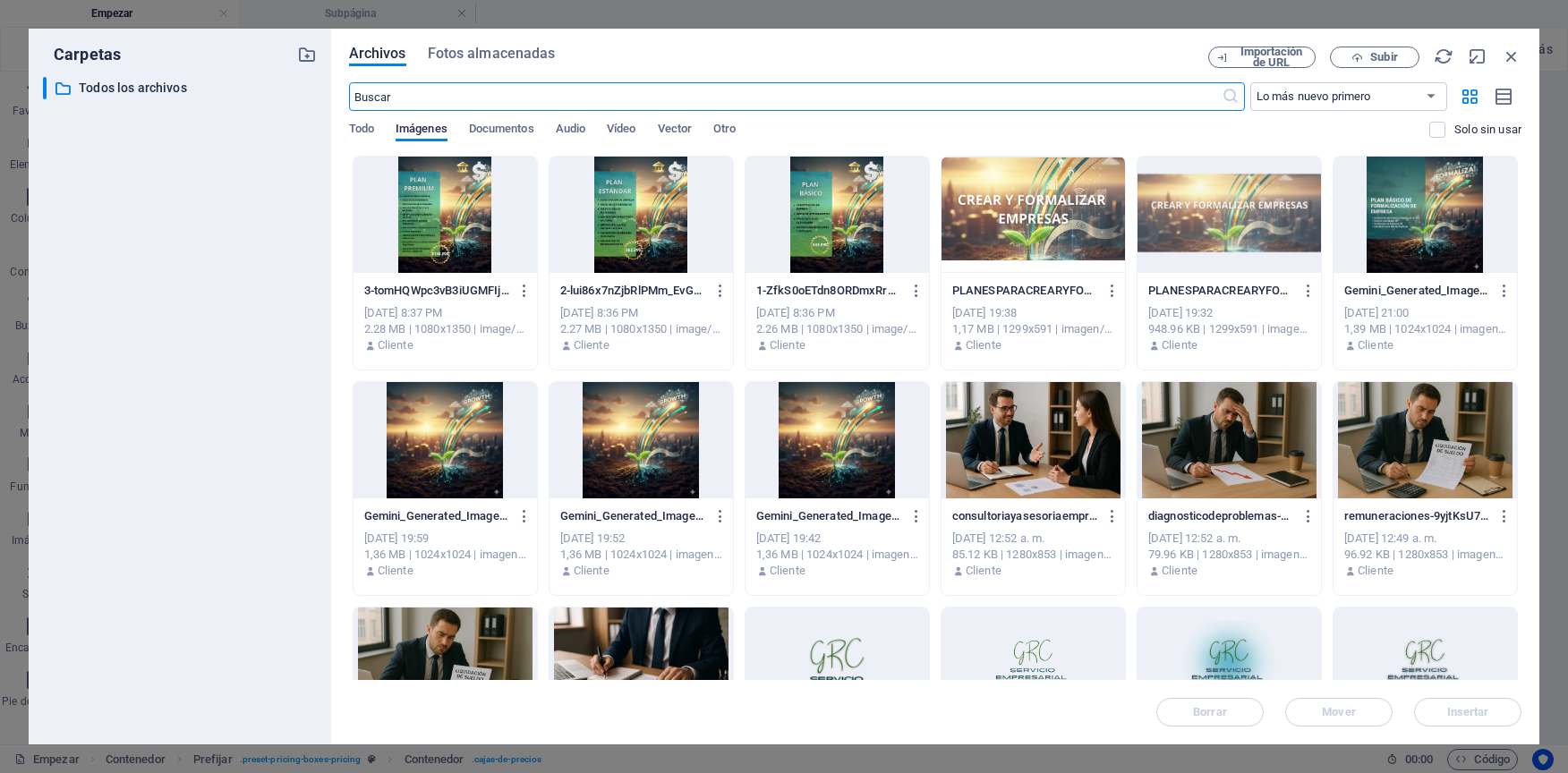
scroll to position [4288, 0]
click at [414, 246] on div at bounding box center [444, 215] width 183 height 116
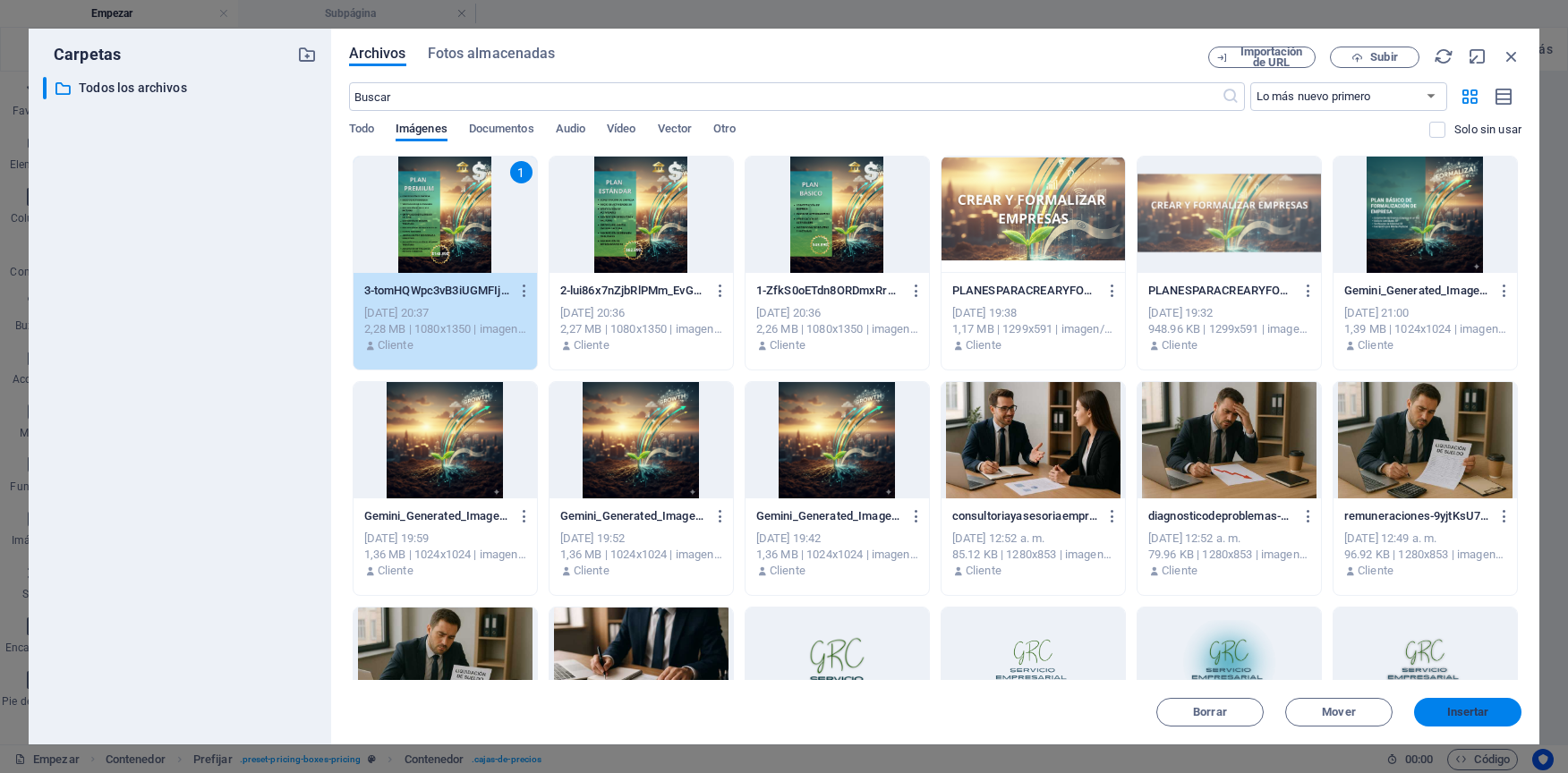
click at [1493, 721] on button "Insertar" at bounding box center [1467, 712] width 107 height 28
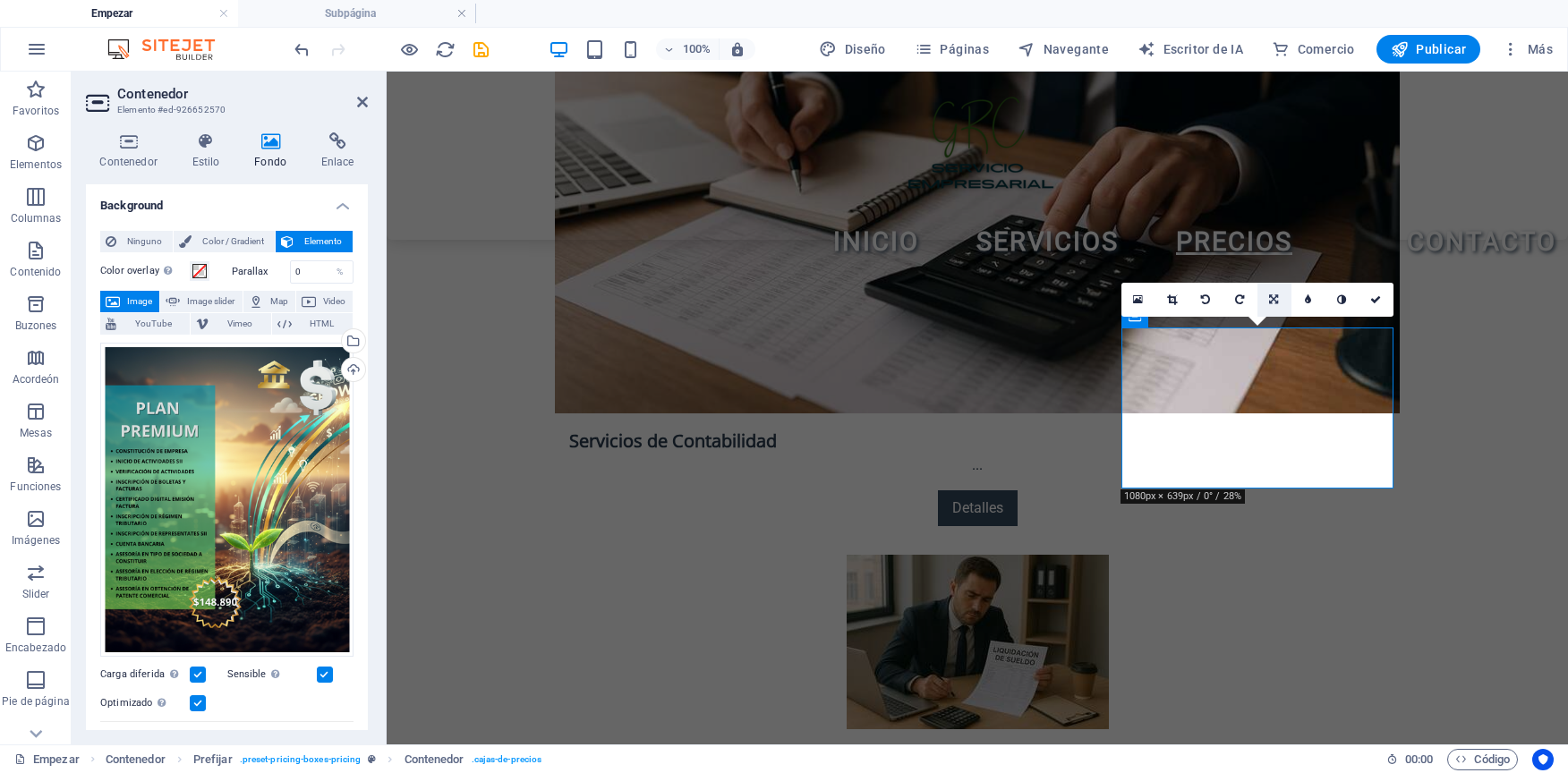
click at [1280, 299] on link at bounding box center [1274, 300] width 34 height 34
click at [1284, 294] on link at bounding box center [1274, 300] width 34 height 34
click at [1181, 302] on link at bounding box center [1172, 300] width 34 height 34
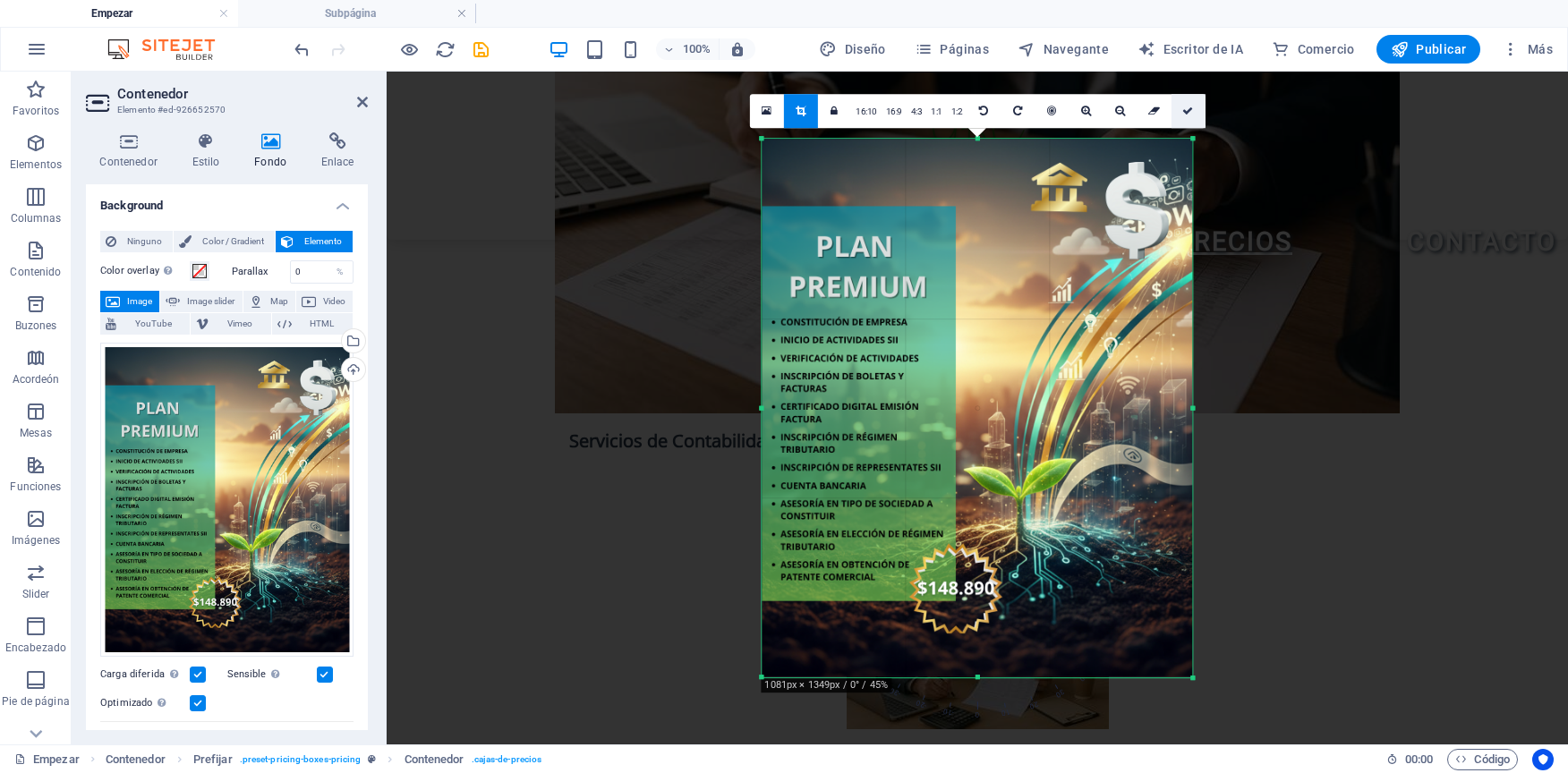
click at [1186, 104] on link at bounding box center [1188, 111] width 34 height 34
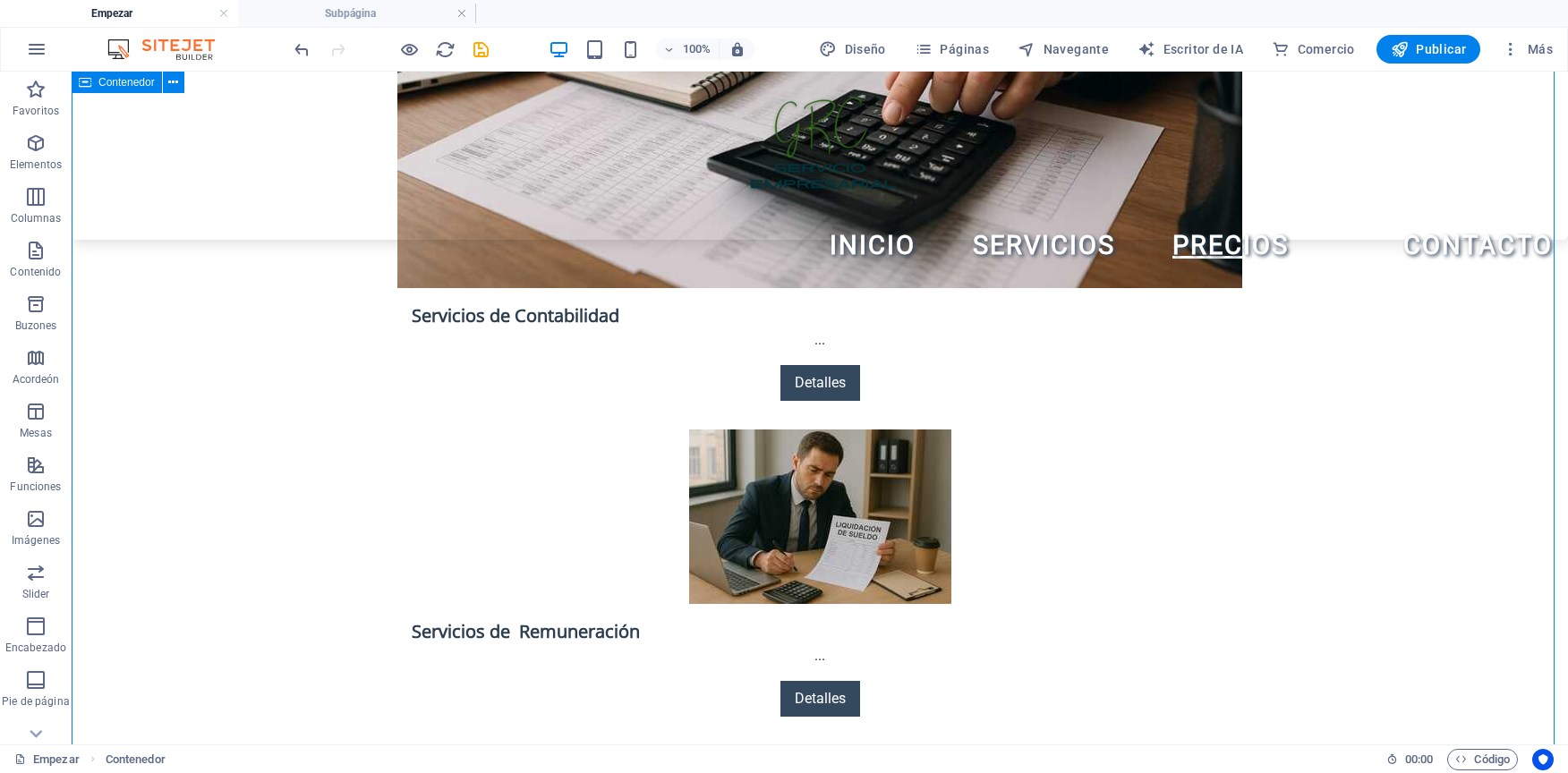
scroll to position [3071, 0]
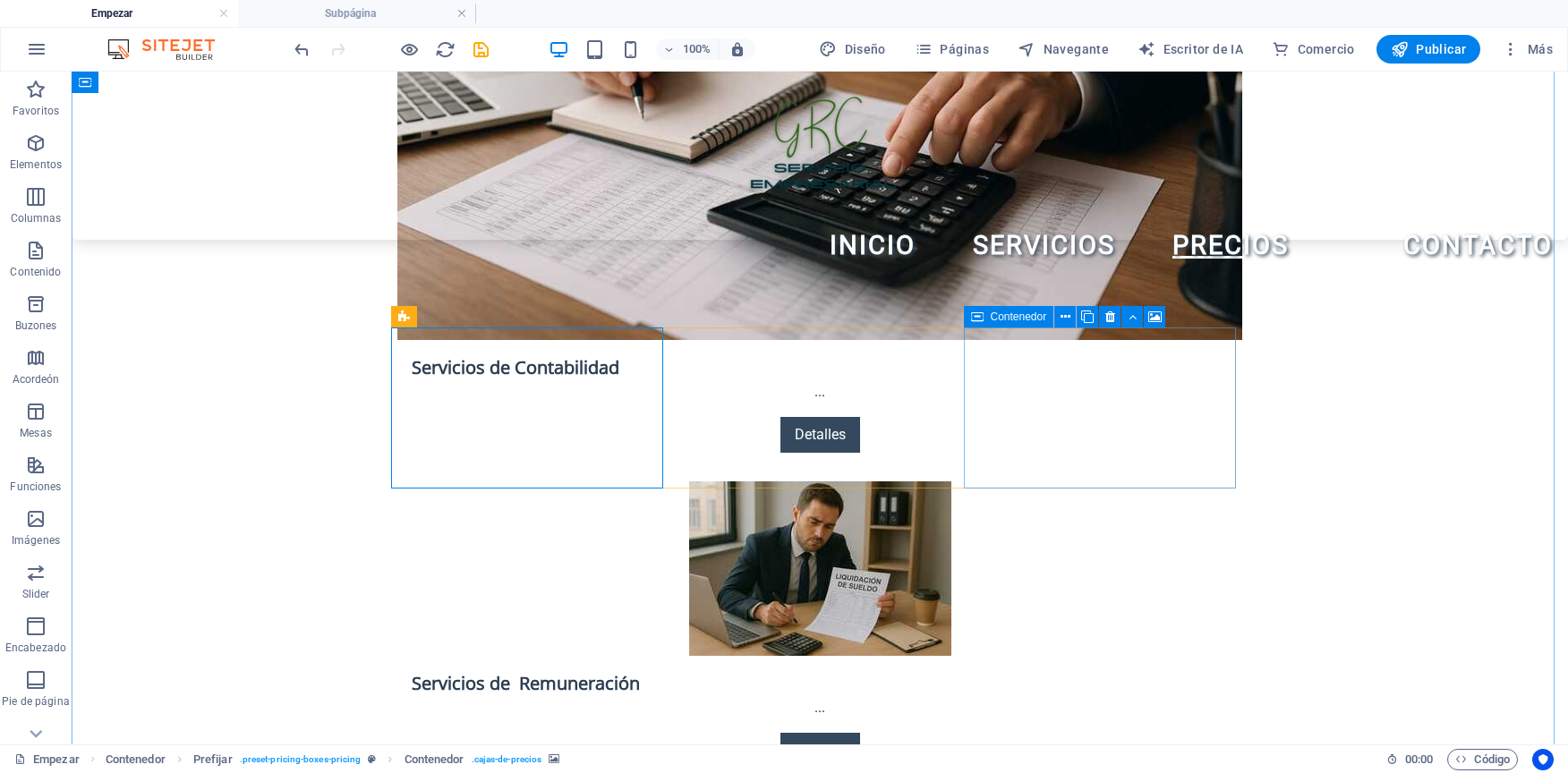
drag, startPoint x: 1003, startPoint y: 401, endPoint x: 690, endPoint y: 401, distance: 313.0
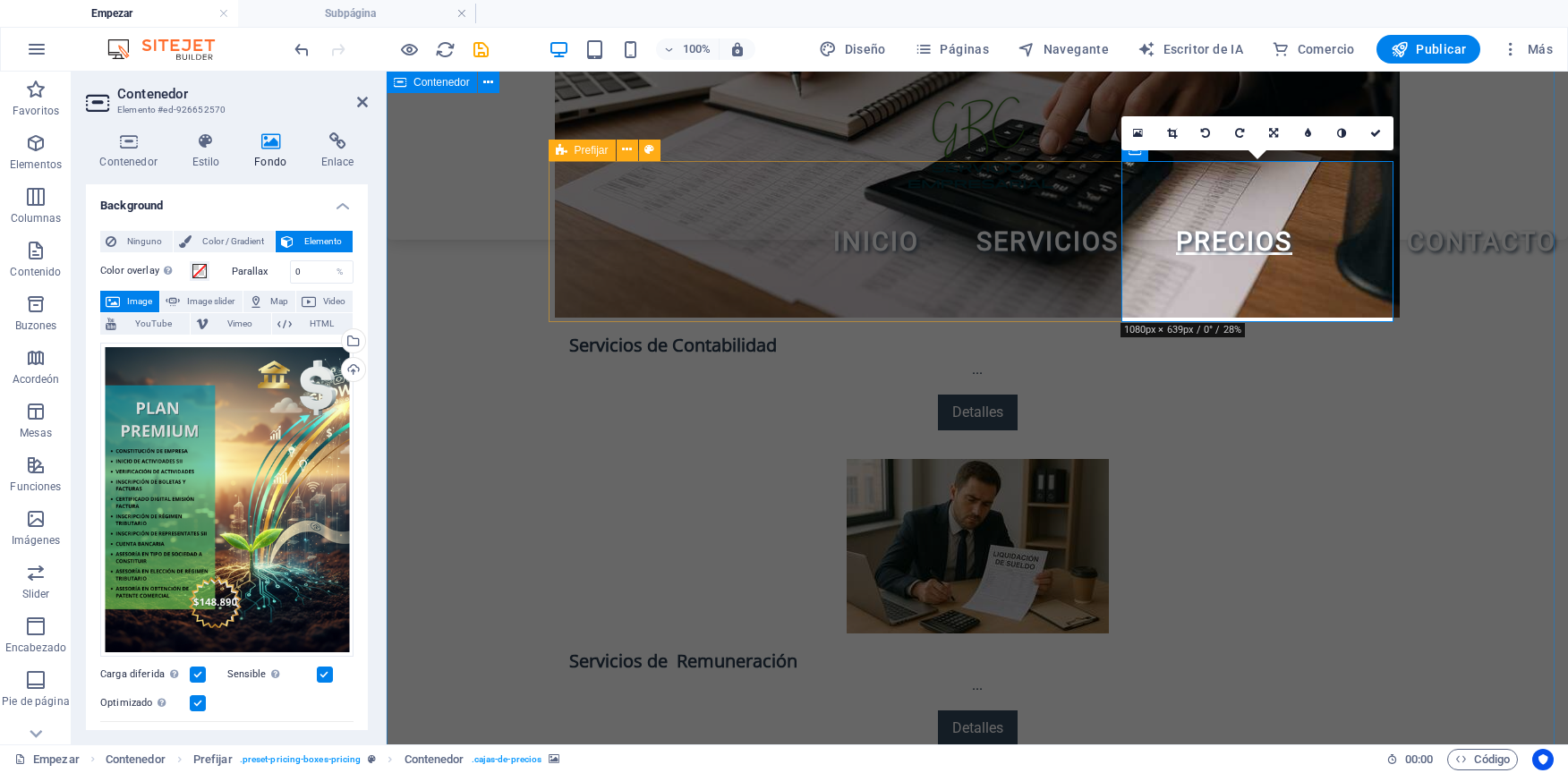
scroll to position [3124, 0]
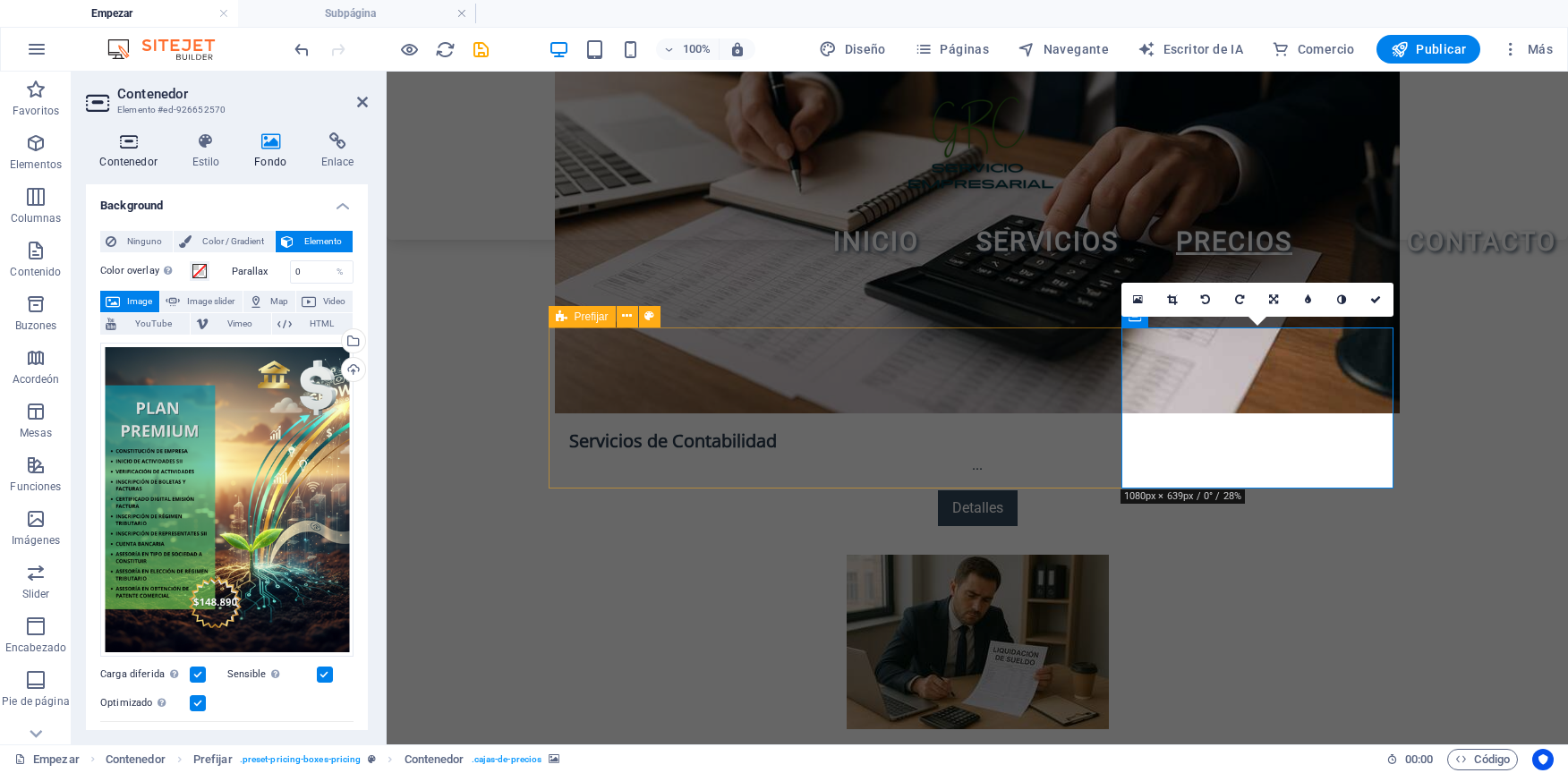
click at [136, 152] on h4 "Contenedor" at bounding box center [132, 151] width 92 height 38
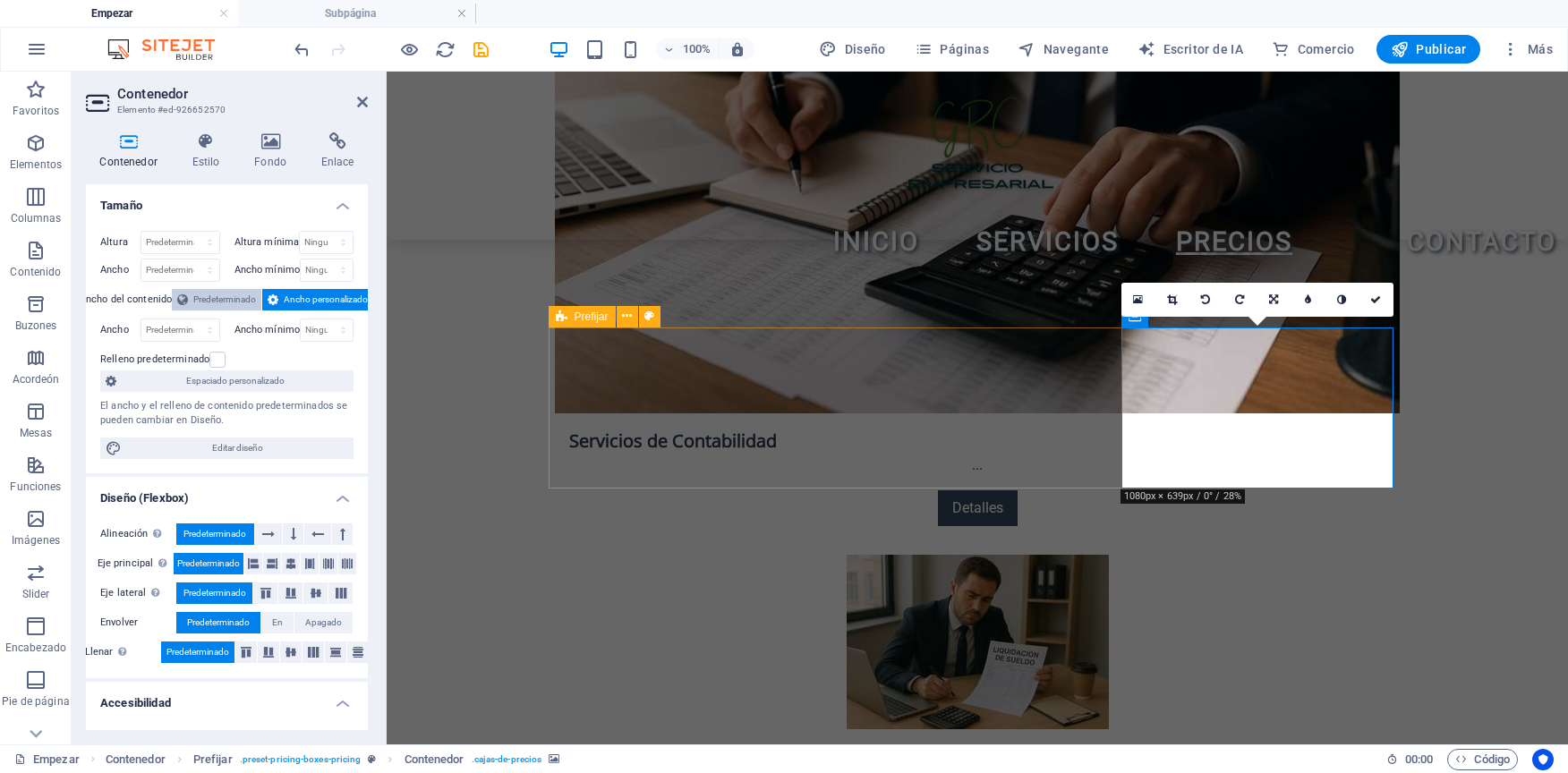
click at [220, 301] on span "Predeterminado" at bounding box center [225, 300] width 63 height 22
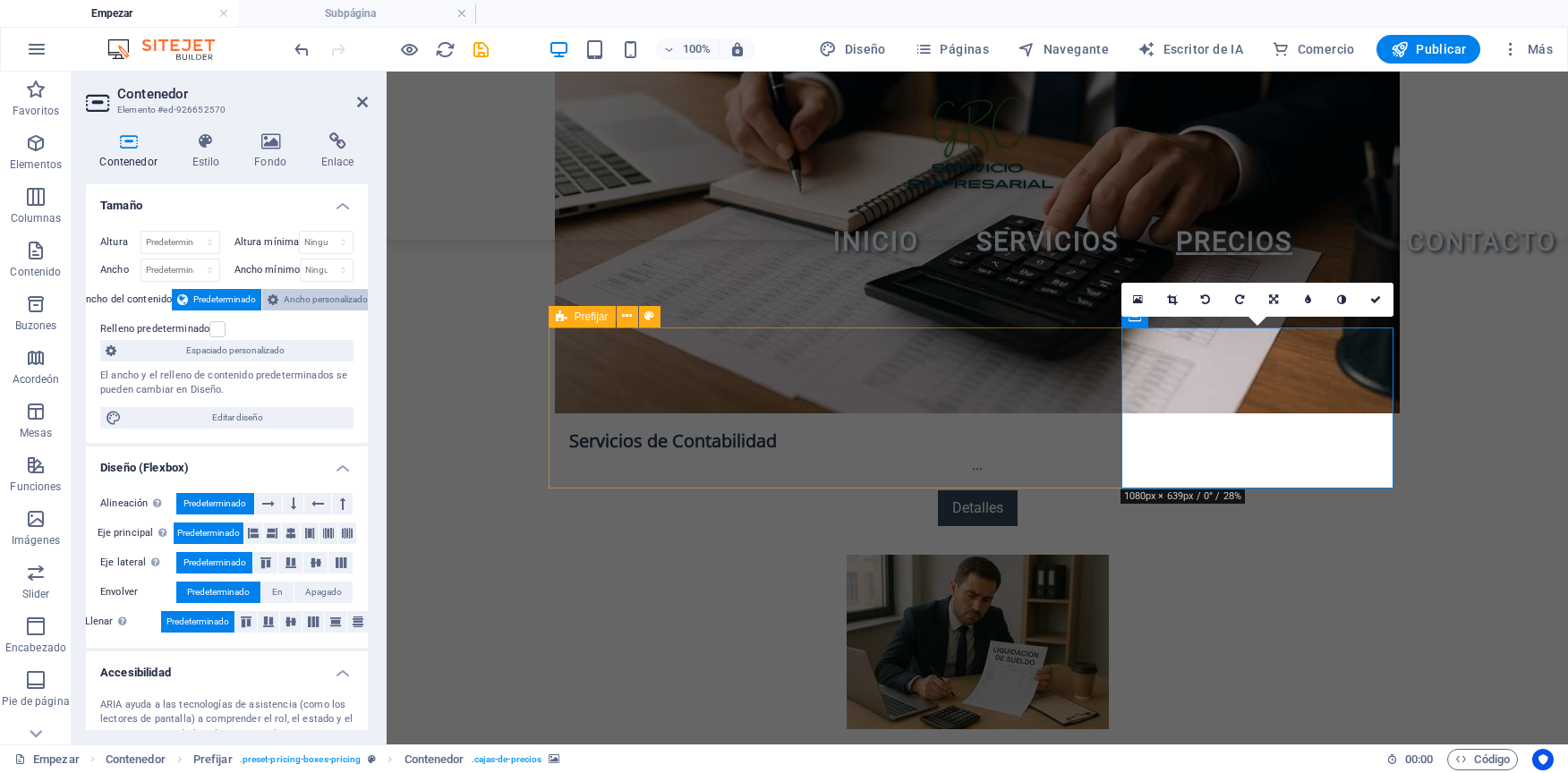
click at [303, 294] on span "Ancho personalizado" at bounding box center [326, 300] width 85 height 22
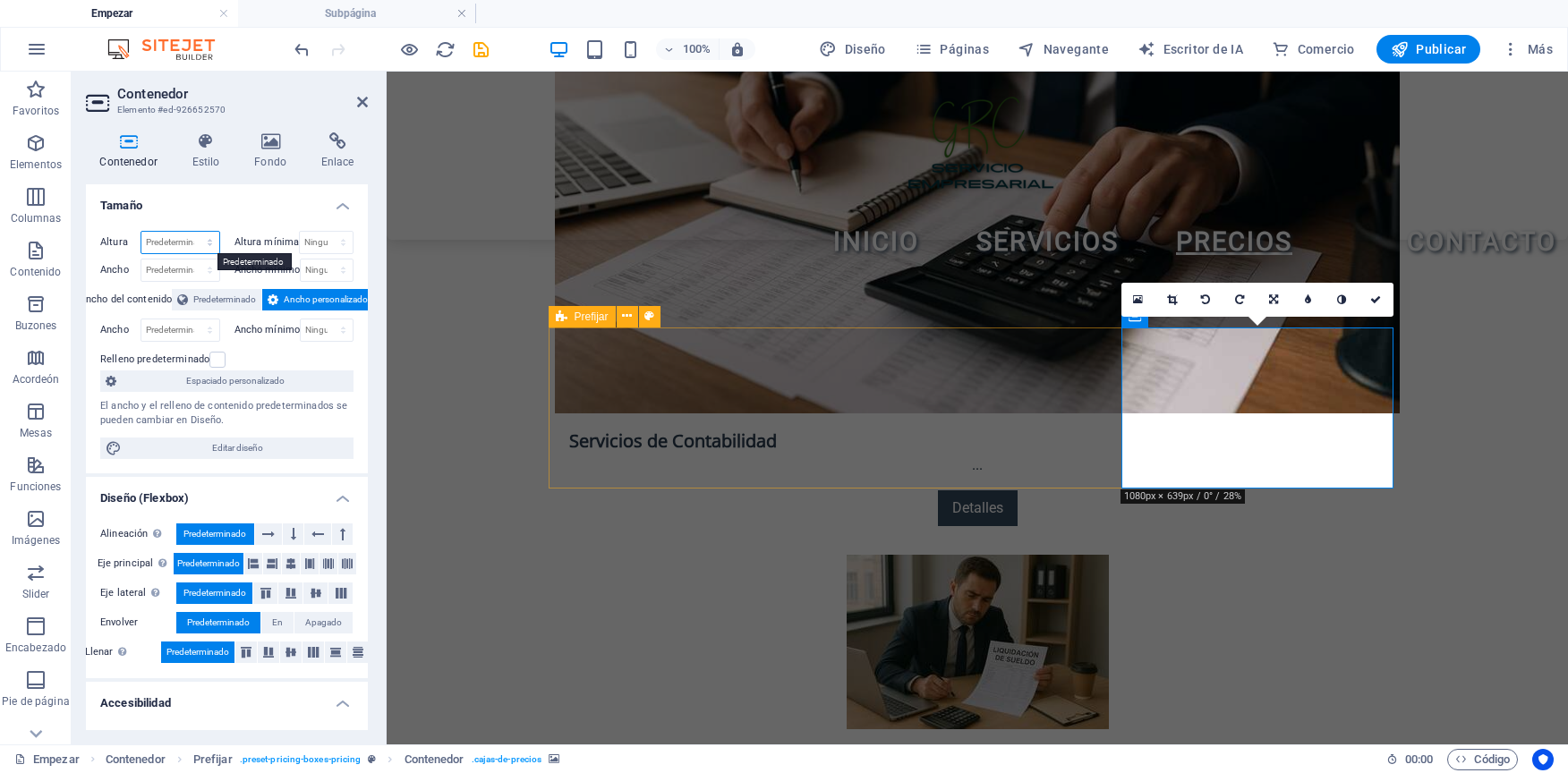
click at [179, 236] on select "Predeterminado Px Rem % VH Vw" at bounding box center [180, 242] width 78 height 22
select select "%"
click at [192, 232] on select "Predeterminado Px Rem % VH Vw" at bounding box center [180, 242] width 78 height 22
click at [169, 243] on input "100" at bounding box center [180, 242] width 78 height 22
type input "1"
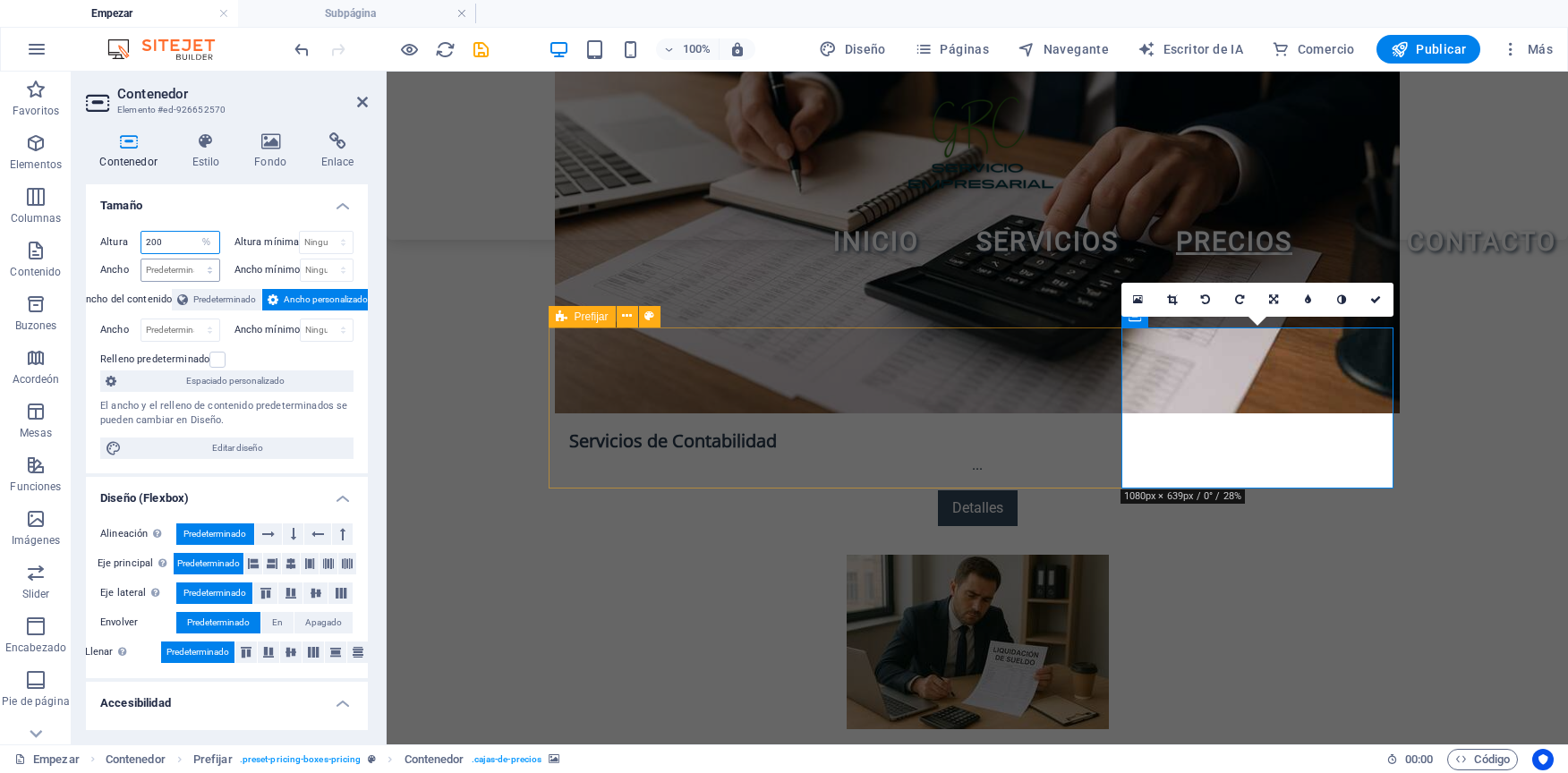
type input "200"
click at [170, 265] on select "Predeterminado Px Rem % em VH Vw" at bounding box center [180, 270] width 78 height 22
select select "%"
click at [192, 259] on select "Predeterminado Px Rem % em VH Vw" at bounding box center [180, 270] width 78 height 22
type input "31.67"
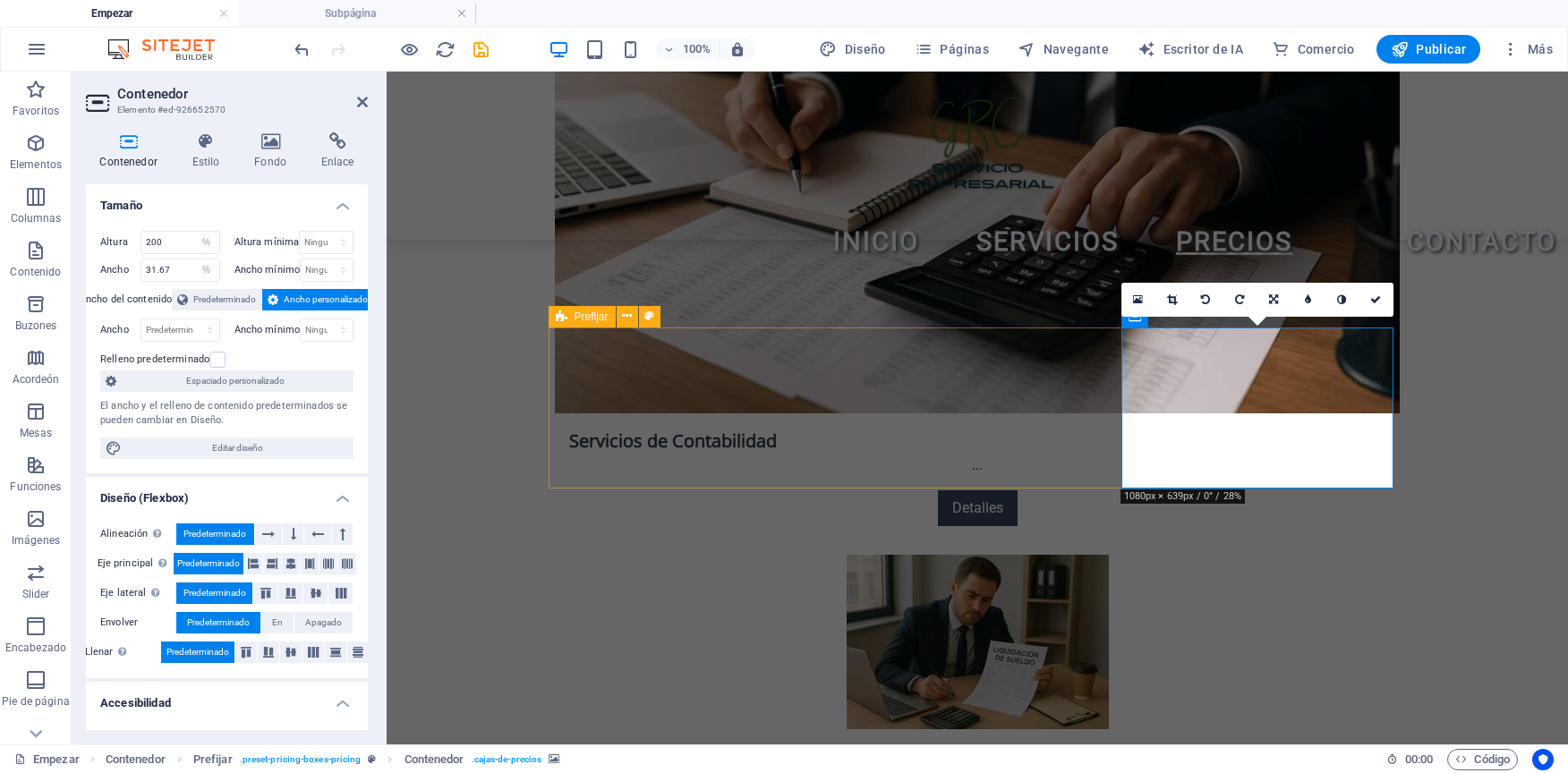
click at [194, 207] on h4 "Tamaño" at bounding box center [226, 200] width 282 height 32
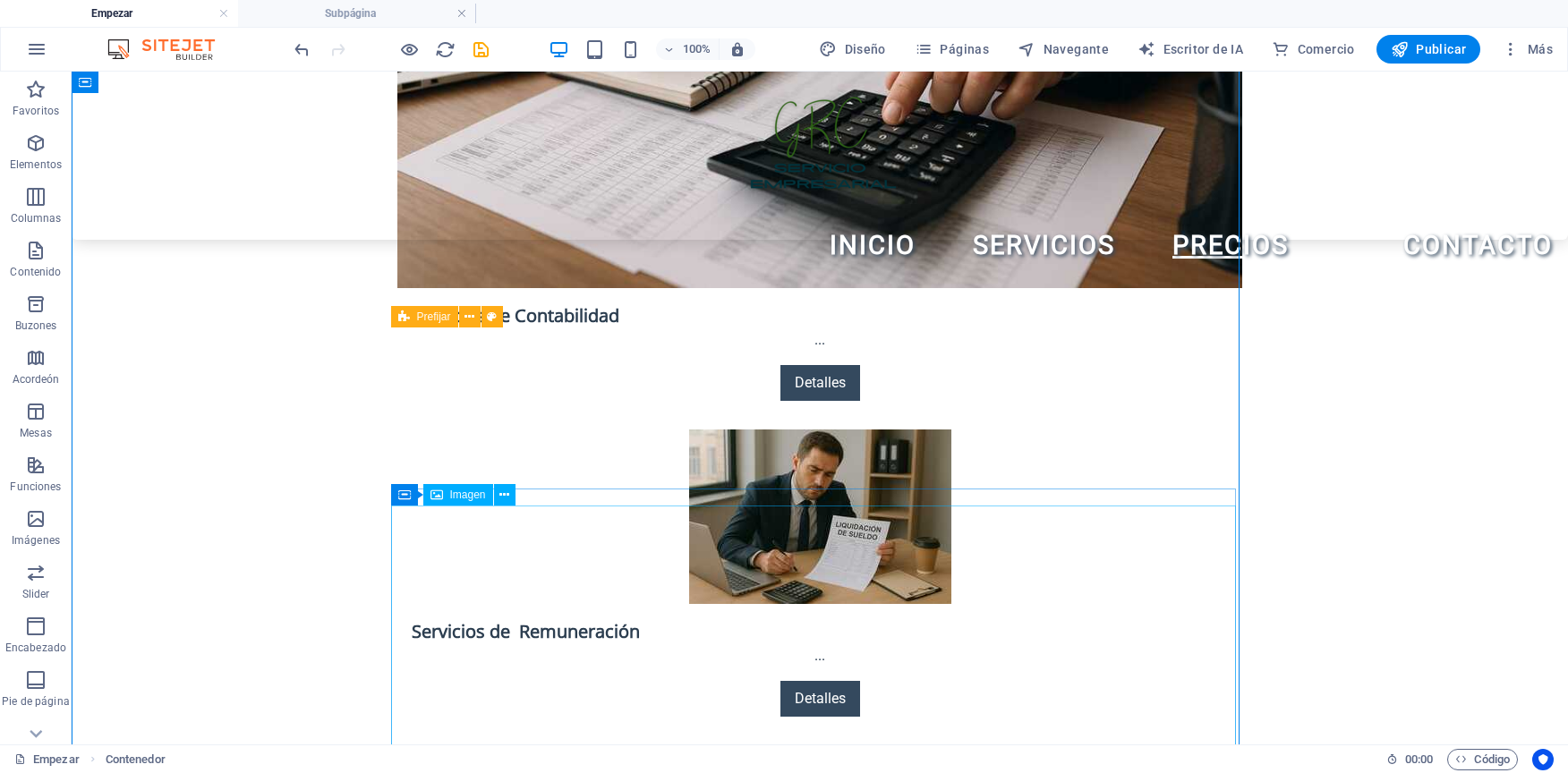
scroll to position [3071, 0]
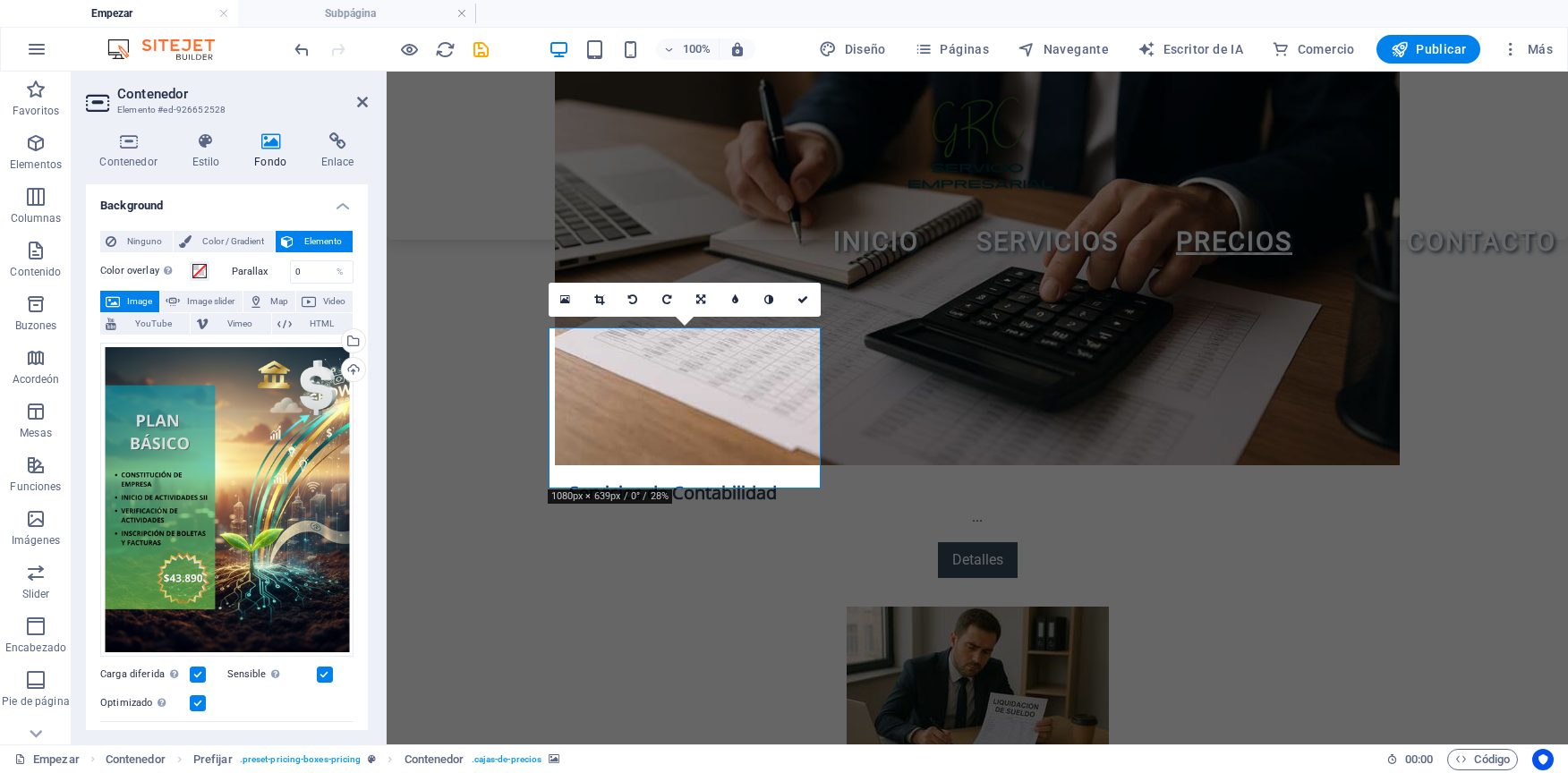
scroll to position [3124, 0]
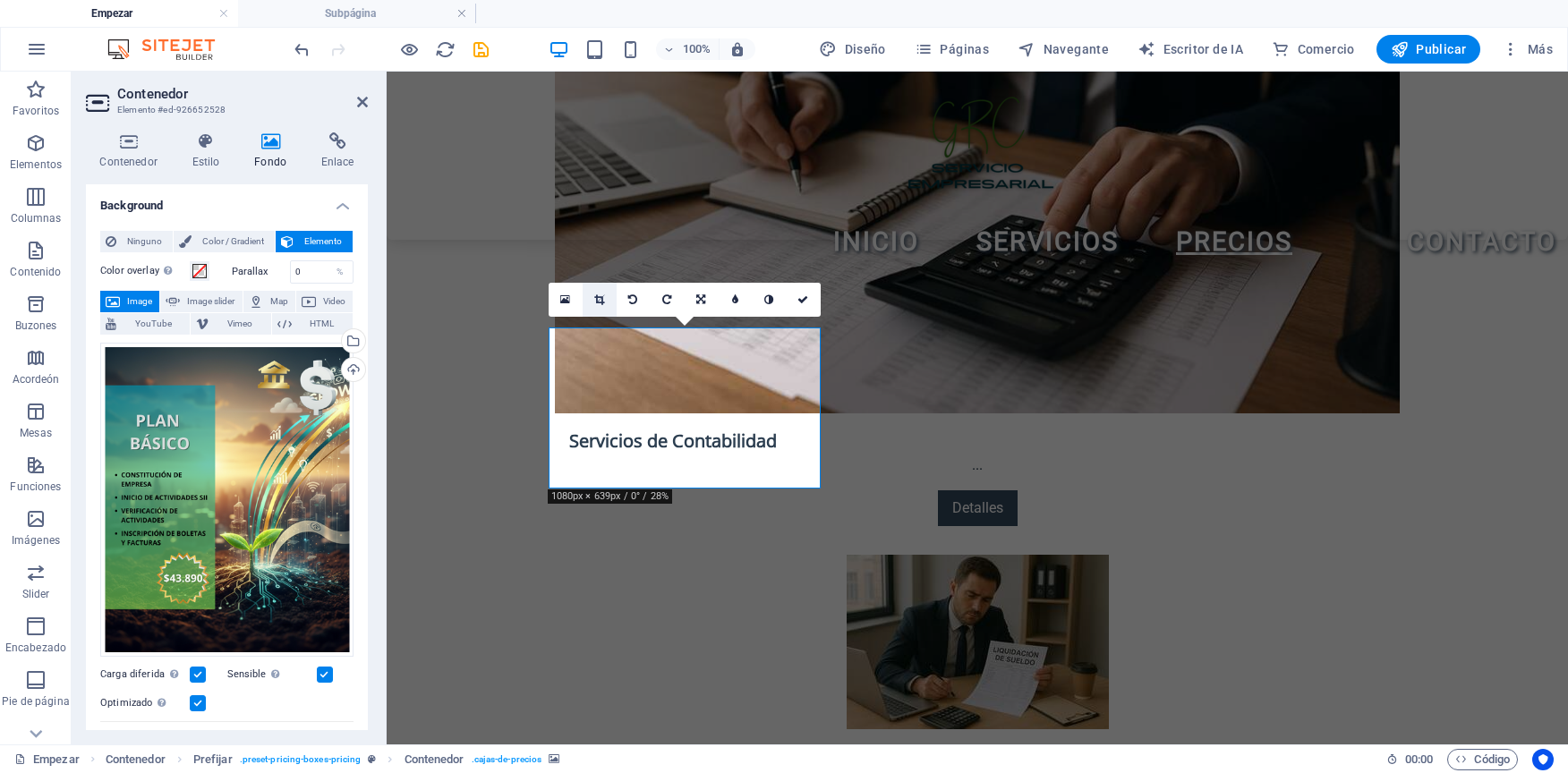
click at [603, 296] on icon at bounding box center [599, 299] width 9 height 10
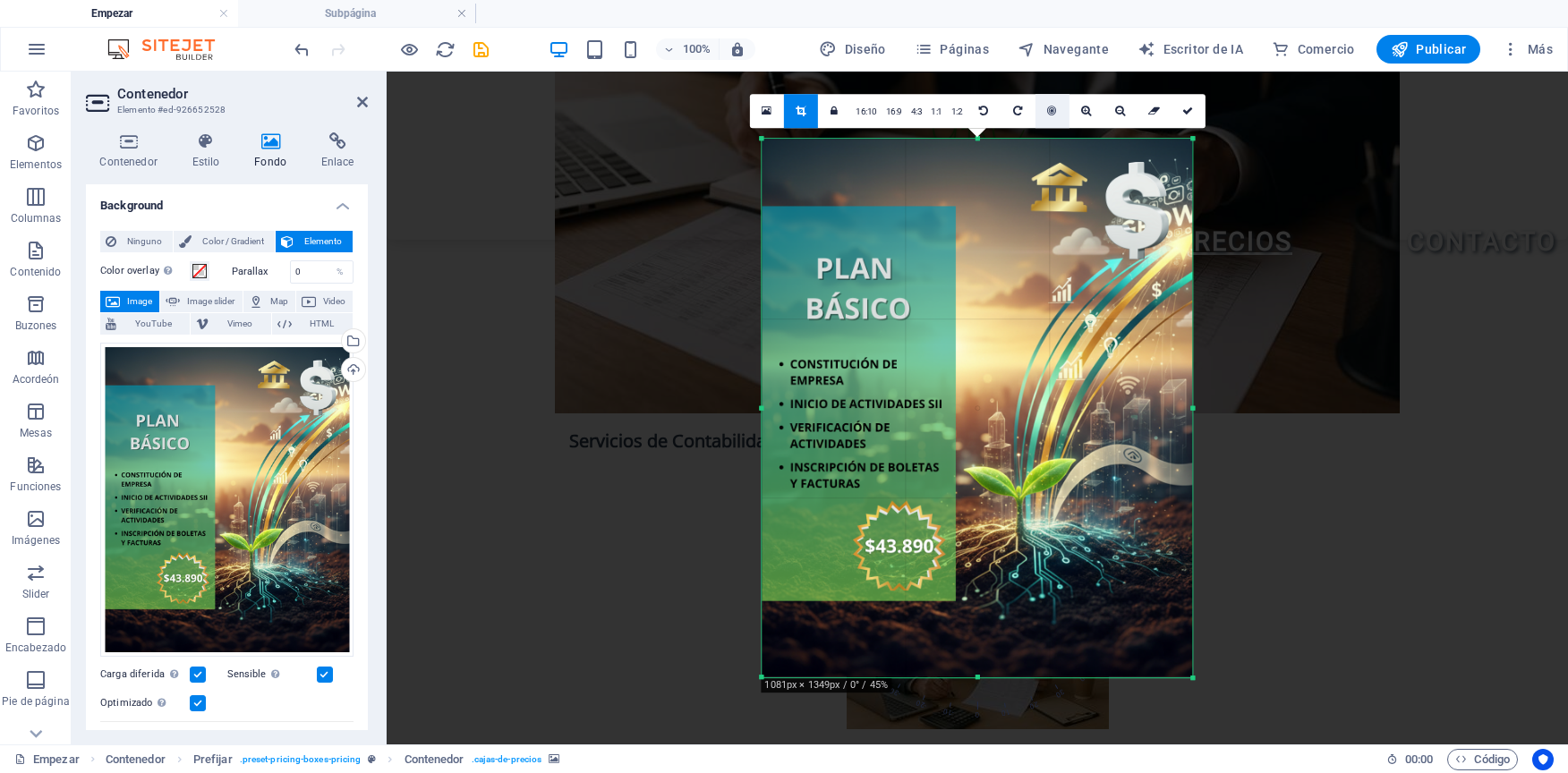
click at [1059, 104] on link at bounding box center [1051, 111] width 34 height 34
click at [1191, 120] on link at bounding box center [1188, 111] width 34 height 34
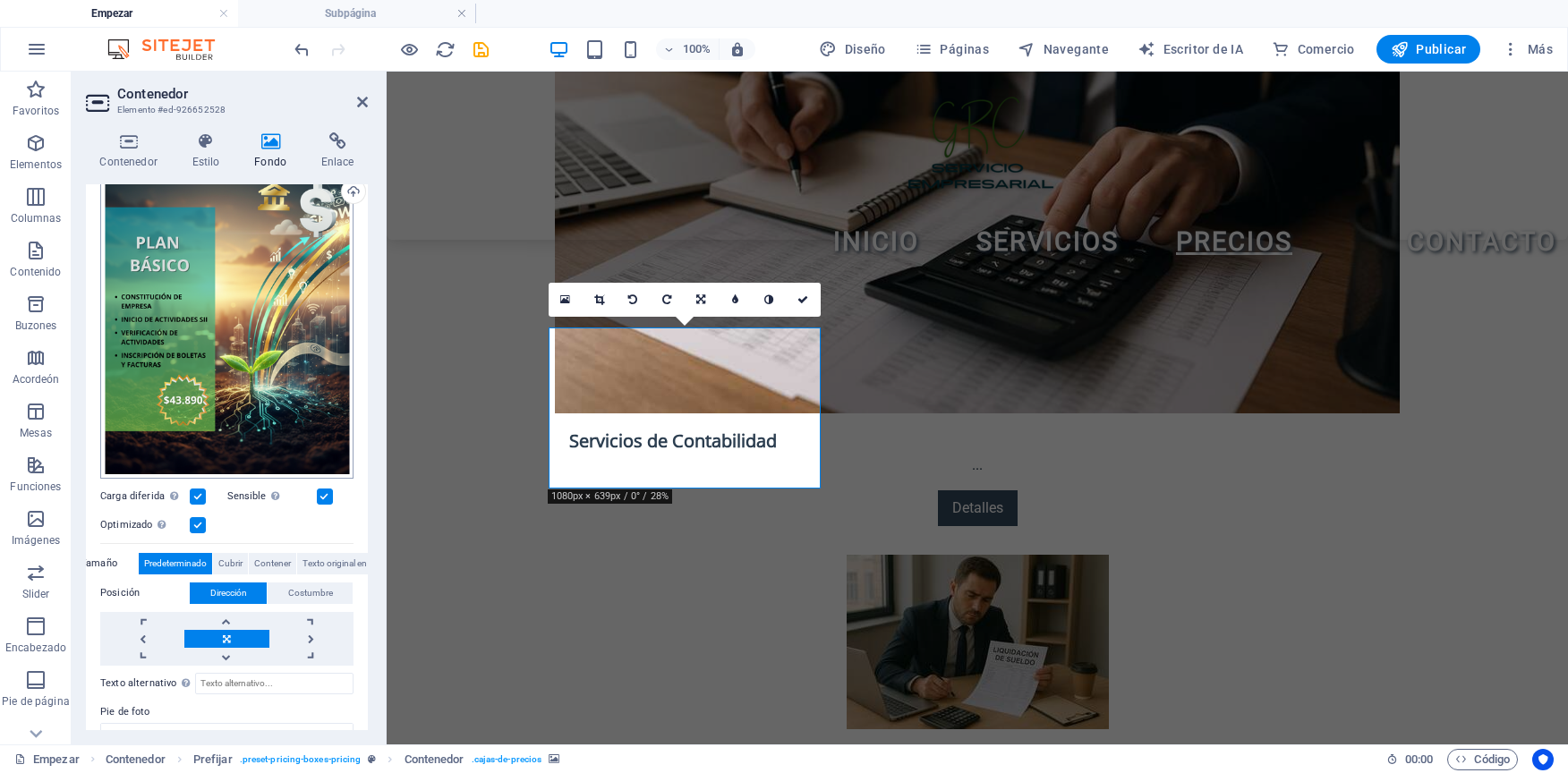
scroll to position [179, 0]
click at [325, 557] on span "Texto original en" at bounding box center [334, 563] width 65 height 22
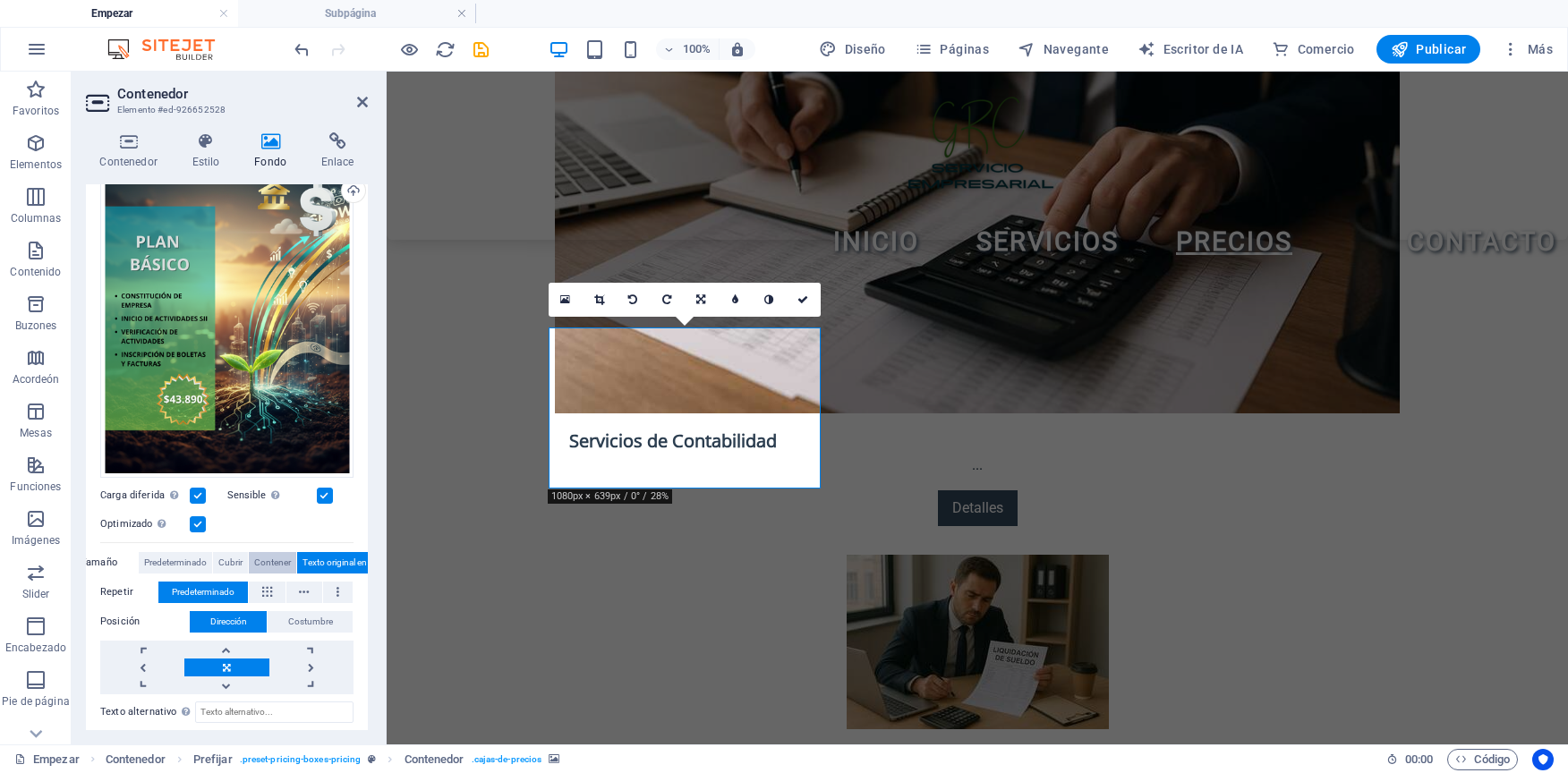
click at [278, 558] on span "Contener" at bounding box center [272, 563] width 37 height 22
click at [237, 560] on span "Cubrir" at bounding box center [230, 563] width 24 height 22
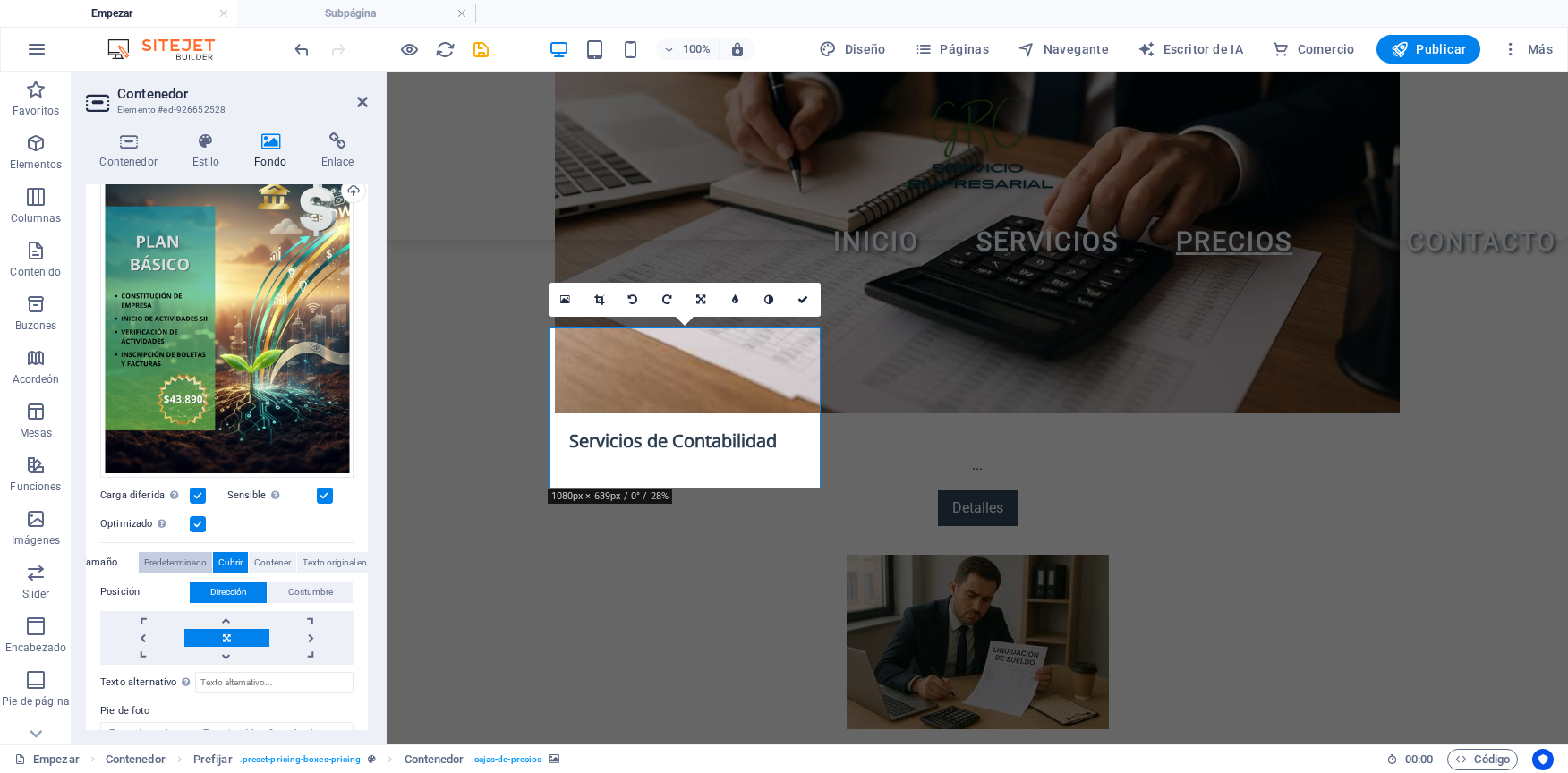
click at [179, 558] on span "Predeterminado" at bounding box center [175, 563] width 63 height 22
click at [106, 557] on label "Tamaño" at bounding box center [110, 563] width 58 height 22
click at [140, 132] on icon at bounding box center [128, 141] width 85 height 18
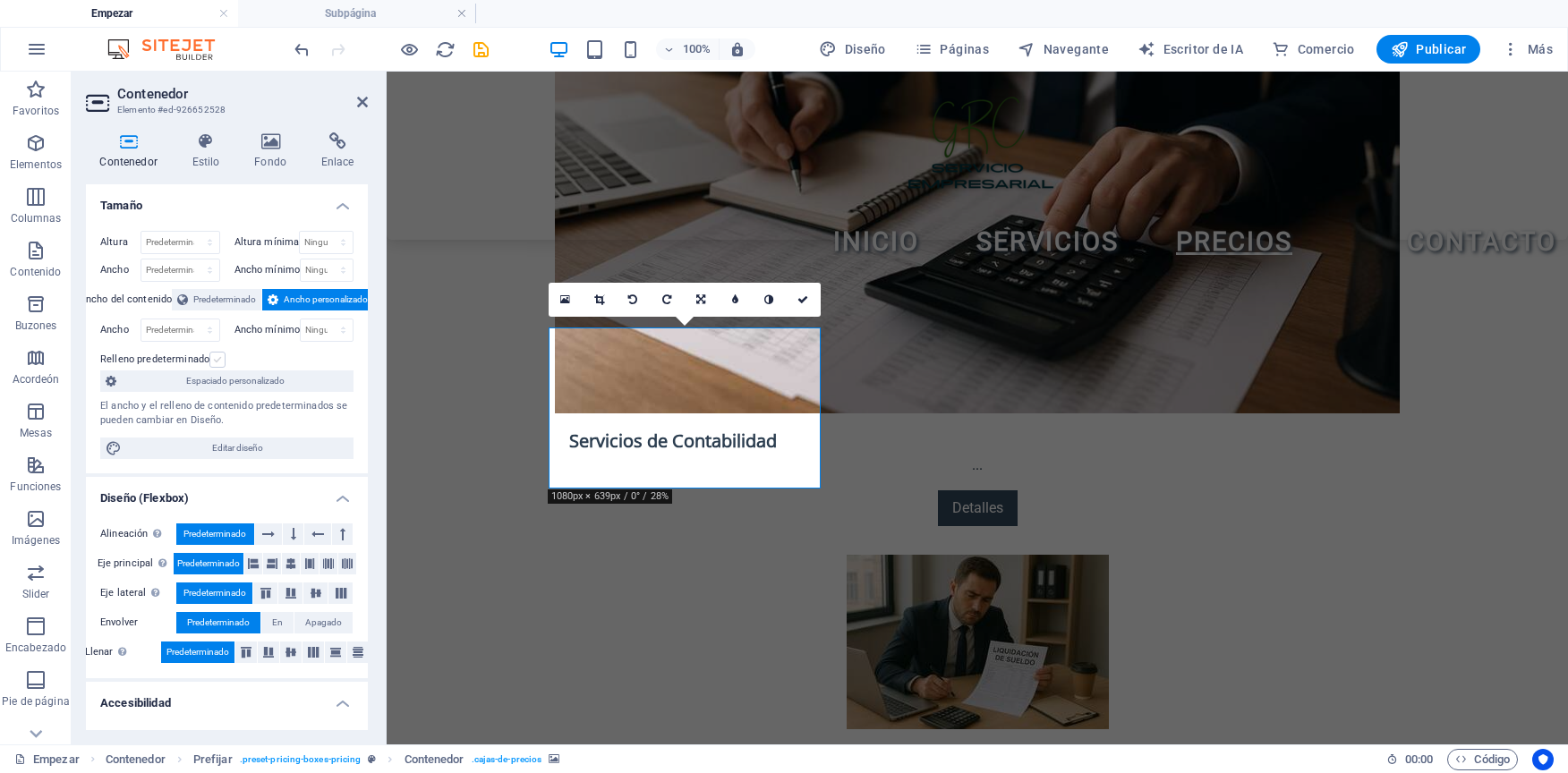
click at [213, 357] on label at bounding box center [217, 359] width 16 height 16
click at [0, 0] on input "Relleno predeterminado" at bounding box center [0, 0] width 0 height 0
click at [213, 357] on label at bounding box center [217, 359] width 16 height 16
click at [0, 0] on input "Relleno predeterminado" at bounding box center [0, 0] width 0 height 0
click at [213, 357] on label at bounding box center [217, 359] width 16 height 16
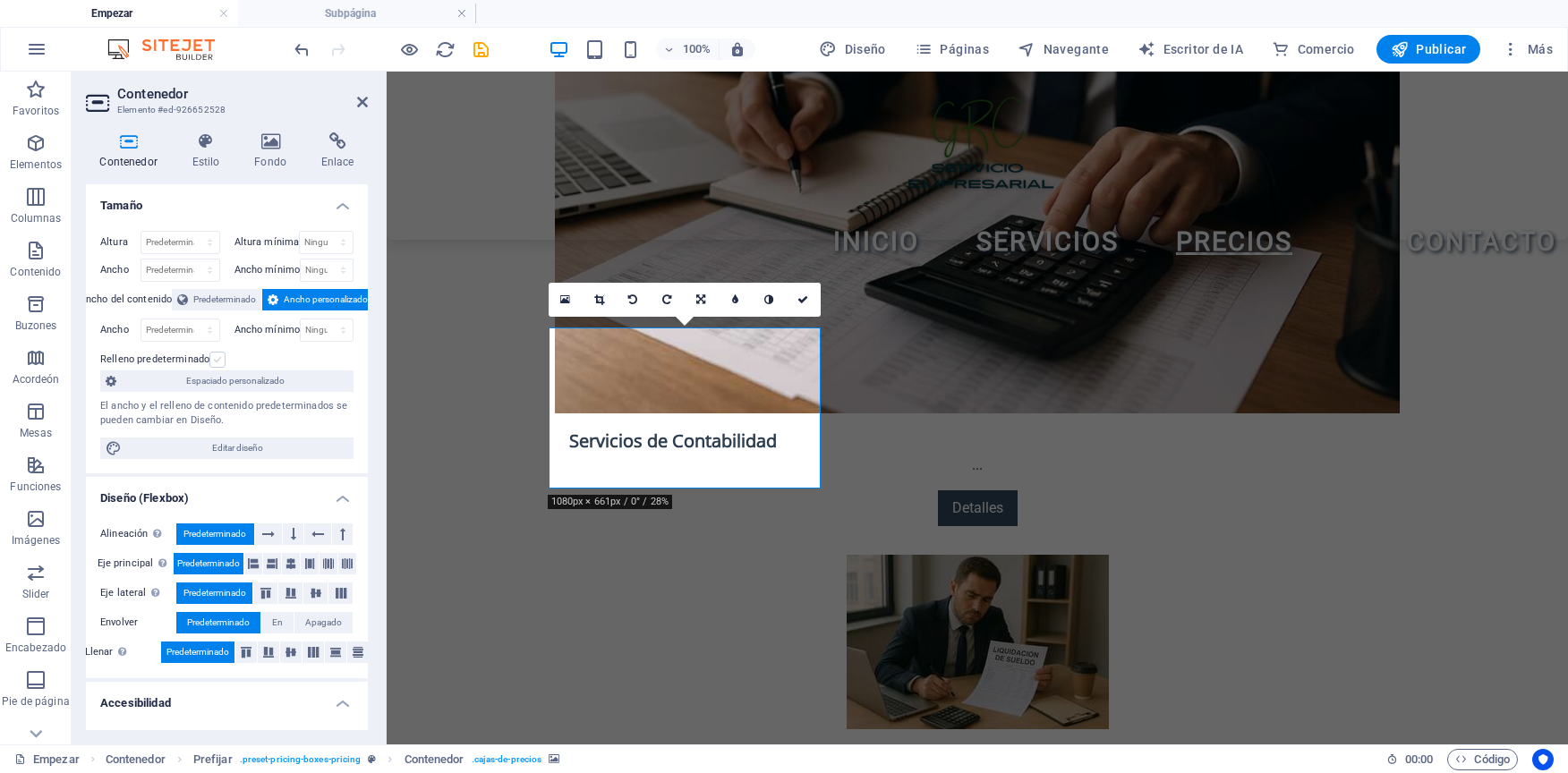
click at [0, 0] on input "Relleno predeterminado" at bounding box center [0, 0] width 0 height 0
click at [215, 360] on label at bounding box center [217, 359] width 16 height 16
click at [0, 0] on input "Relleno predeterminado" at bounding box center [0, 0] width 0 height 0
click at [244, 294] on span "Predeterminado" at bounding box center [225, 300] width 63 height 22
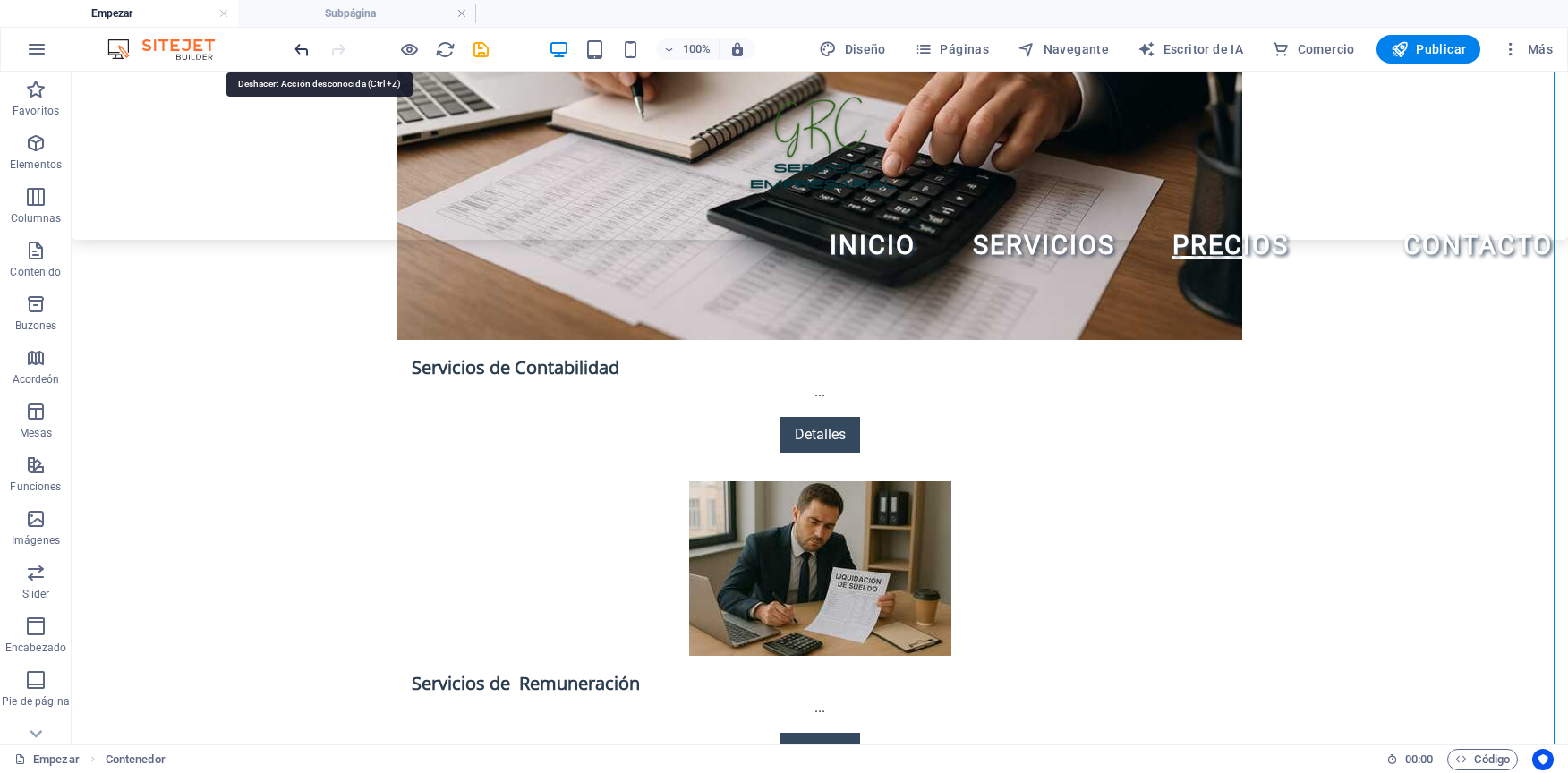
click at [293, 47] on icon "deshacer" at bounding box center [303, 50] width 21 height 21
click at [293, 46] on icon "deshacer" at bounding box center [303, 50] width 21 height 21
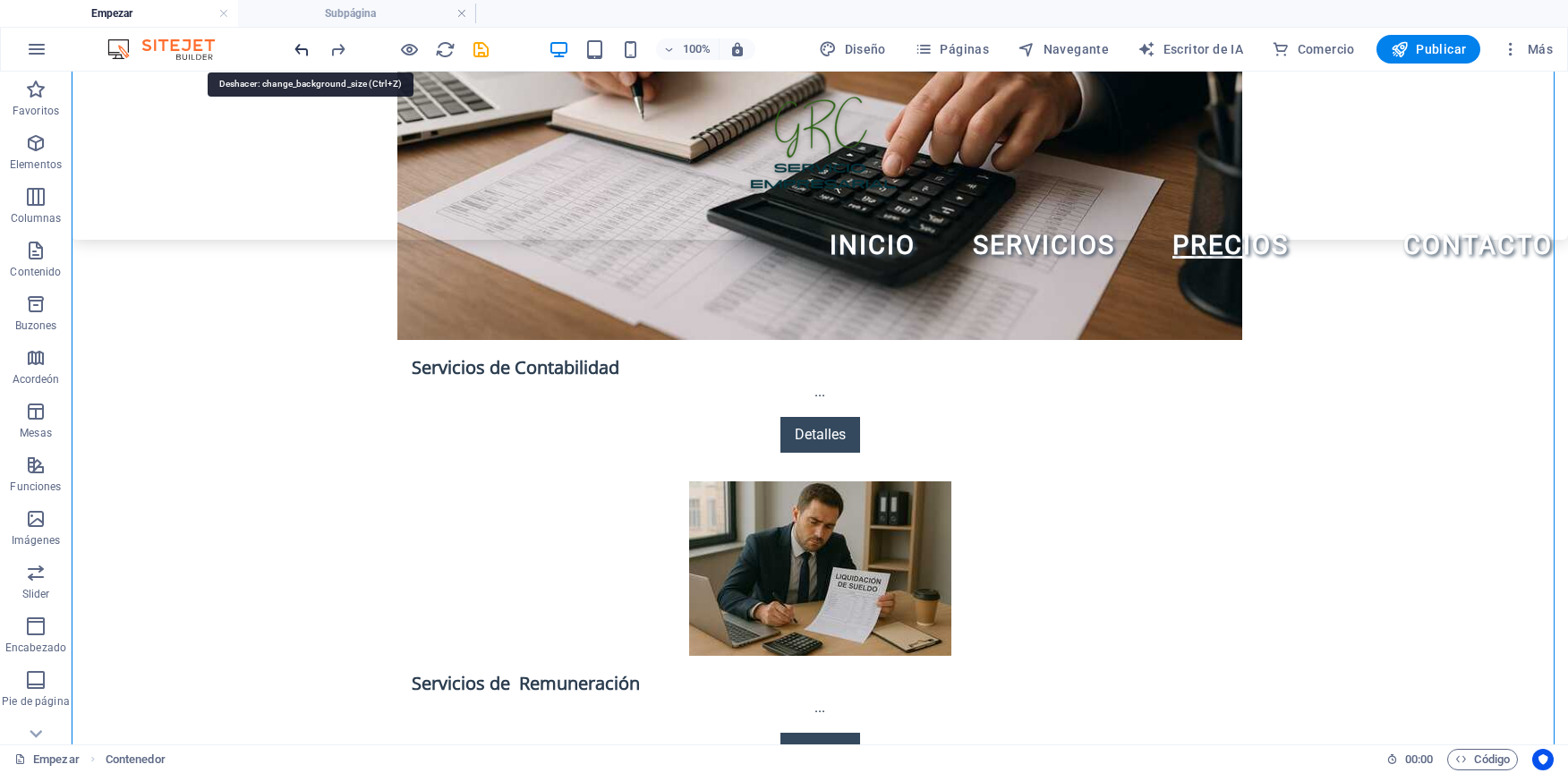
click at [293, 46] on icon "deshacer" at bounding box center [303, 50] width 21 height 21
click at [293, 45] on icon "deshacer" at bounding box center [303, 50] width 21 height 21
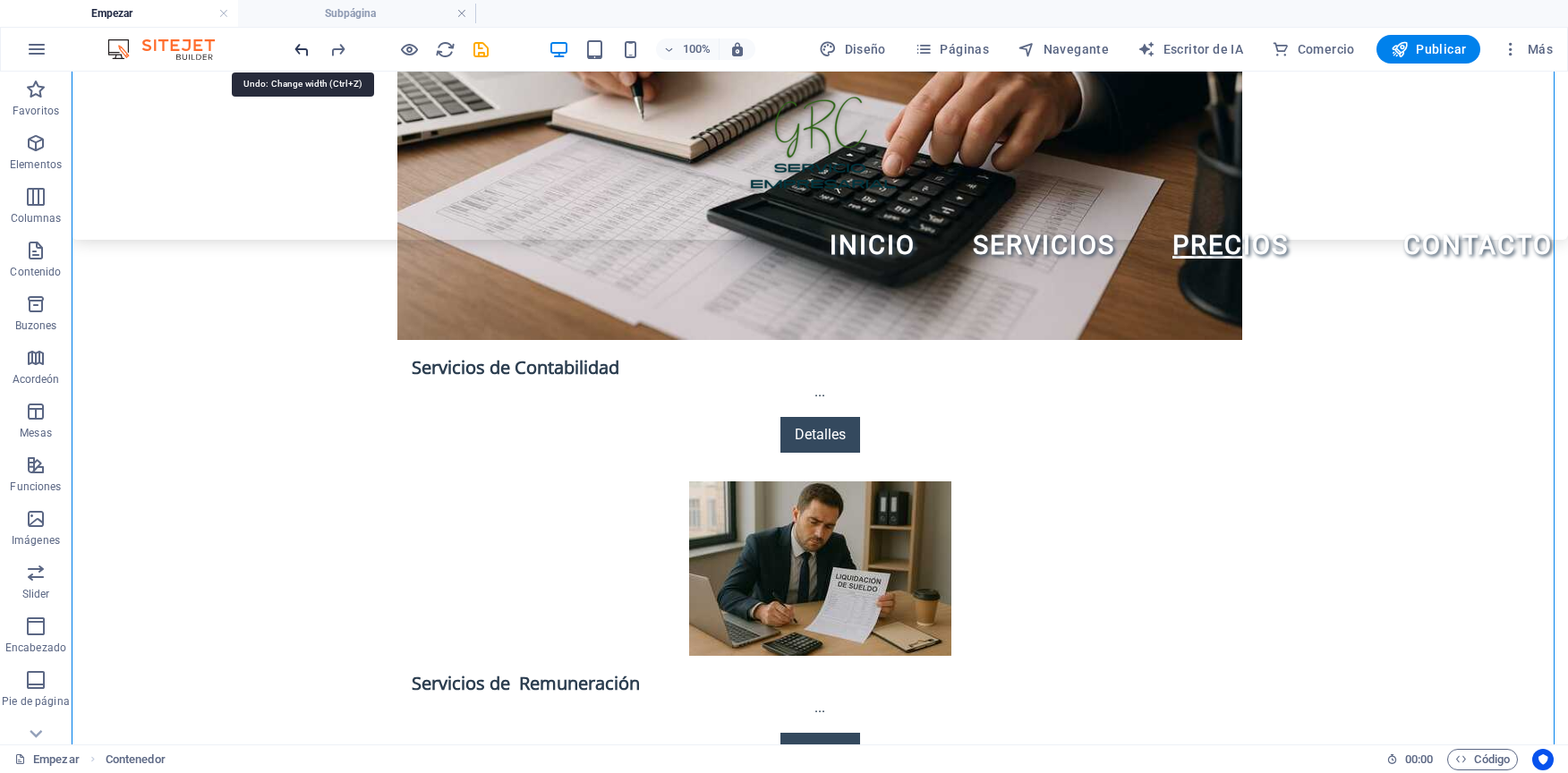
click at [294, 45] on icon "deshacer" at bounding box center [303, 50] width 21 height 21
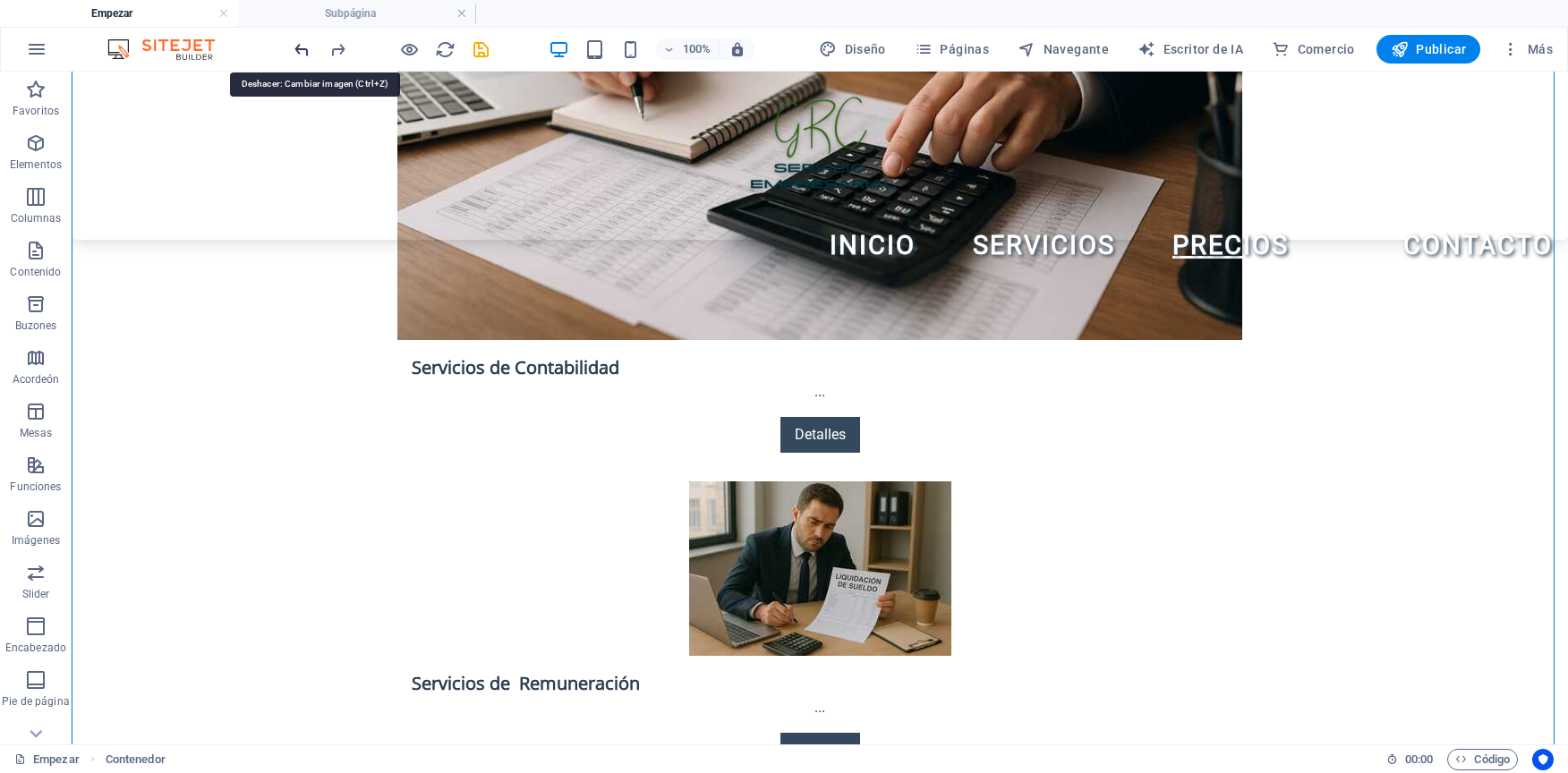
click at [294, 45] on icon "deshacer" at bounding box center [303, 50] width 21 height 21
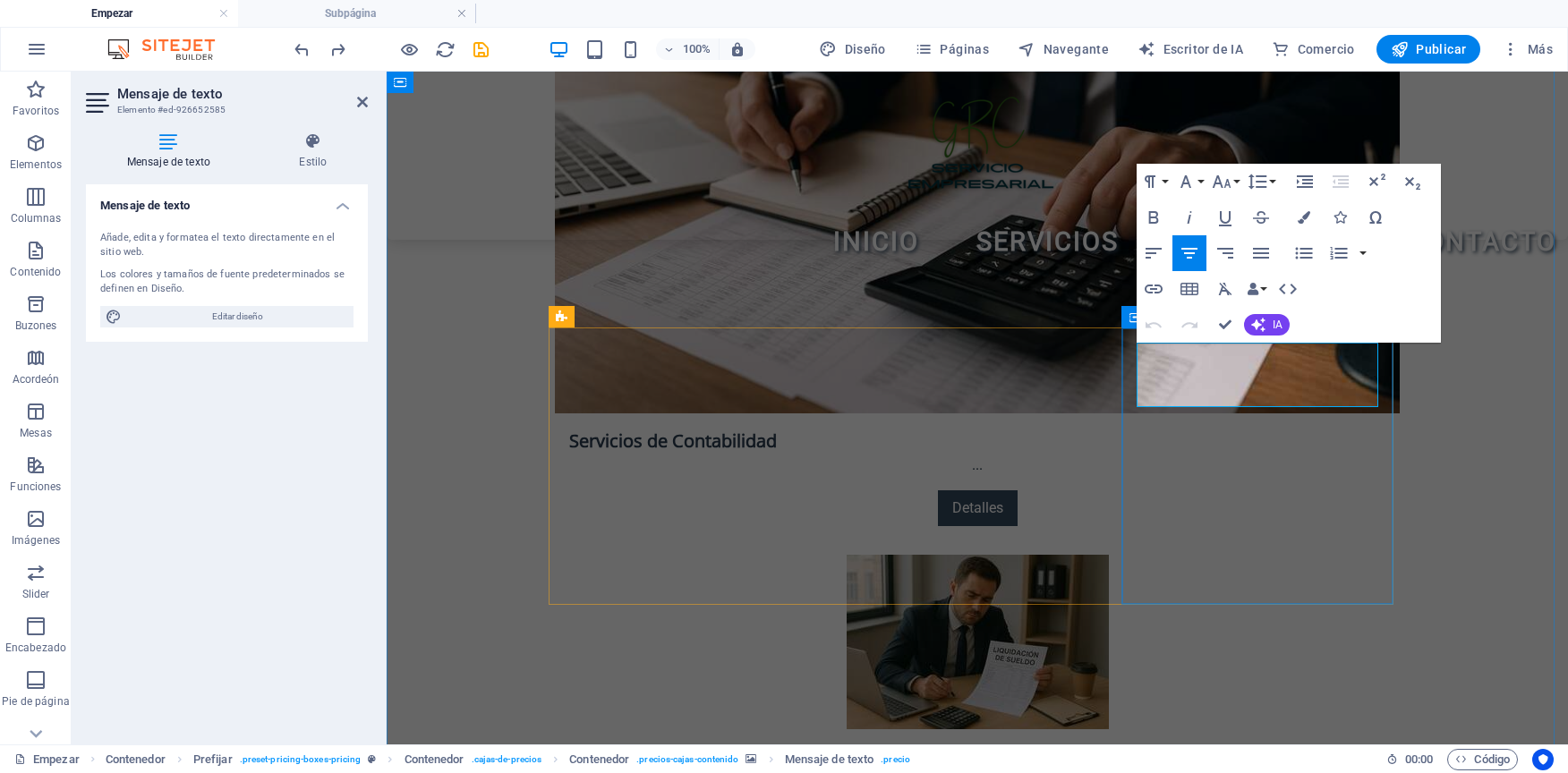
drag, startPoint x: 1274, startPoint y: 373, endPoint x: 1218, endPoint y: 345, distance: 62.6
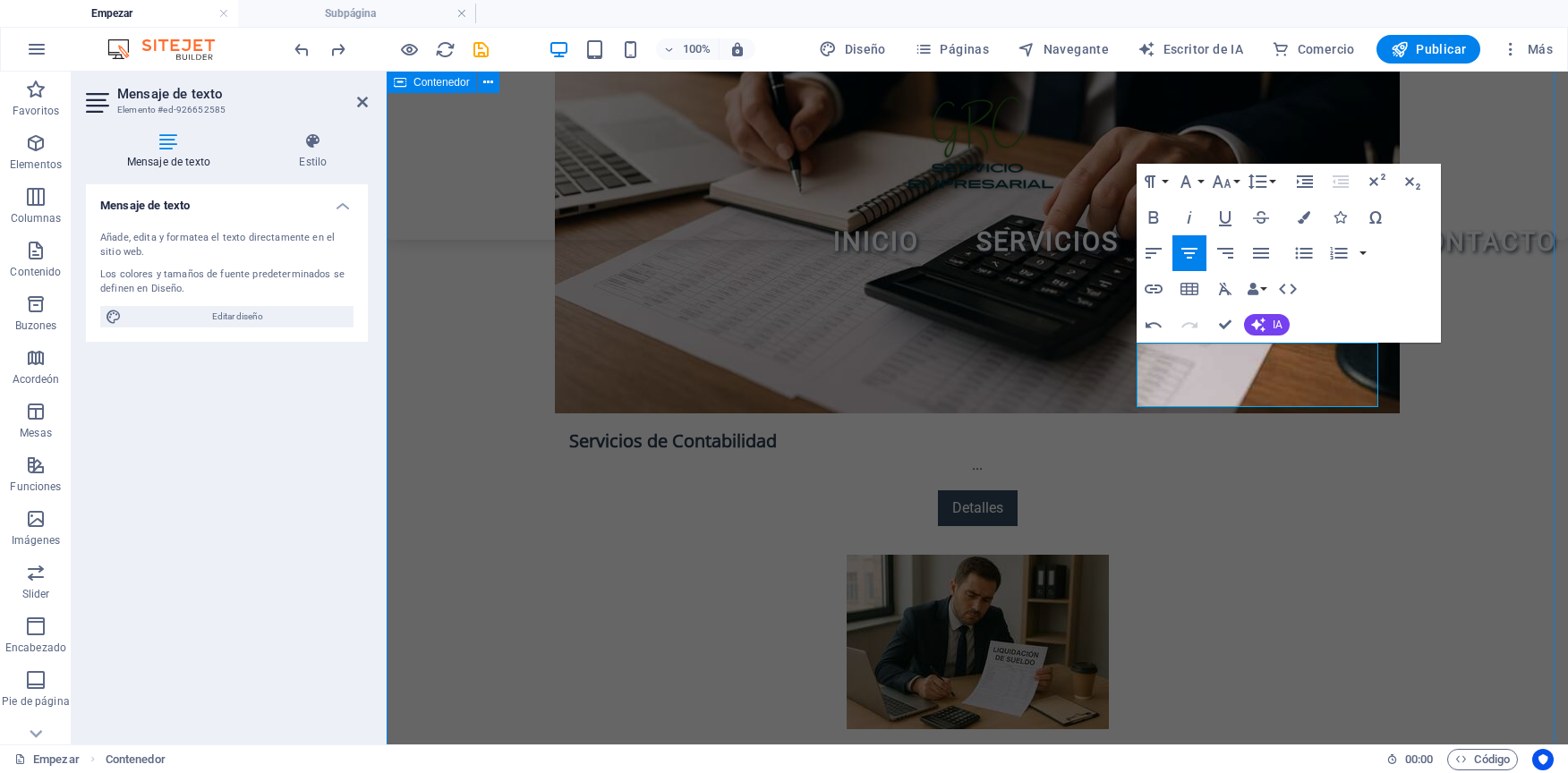
scroll to position [3071, 0]
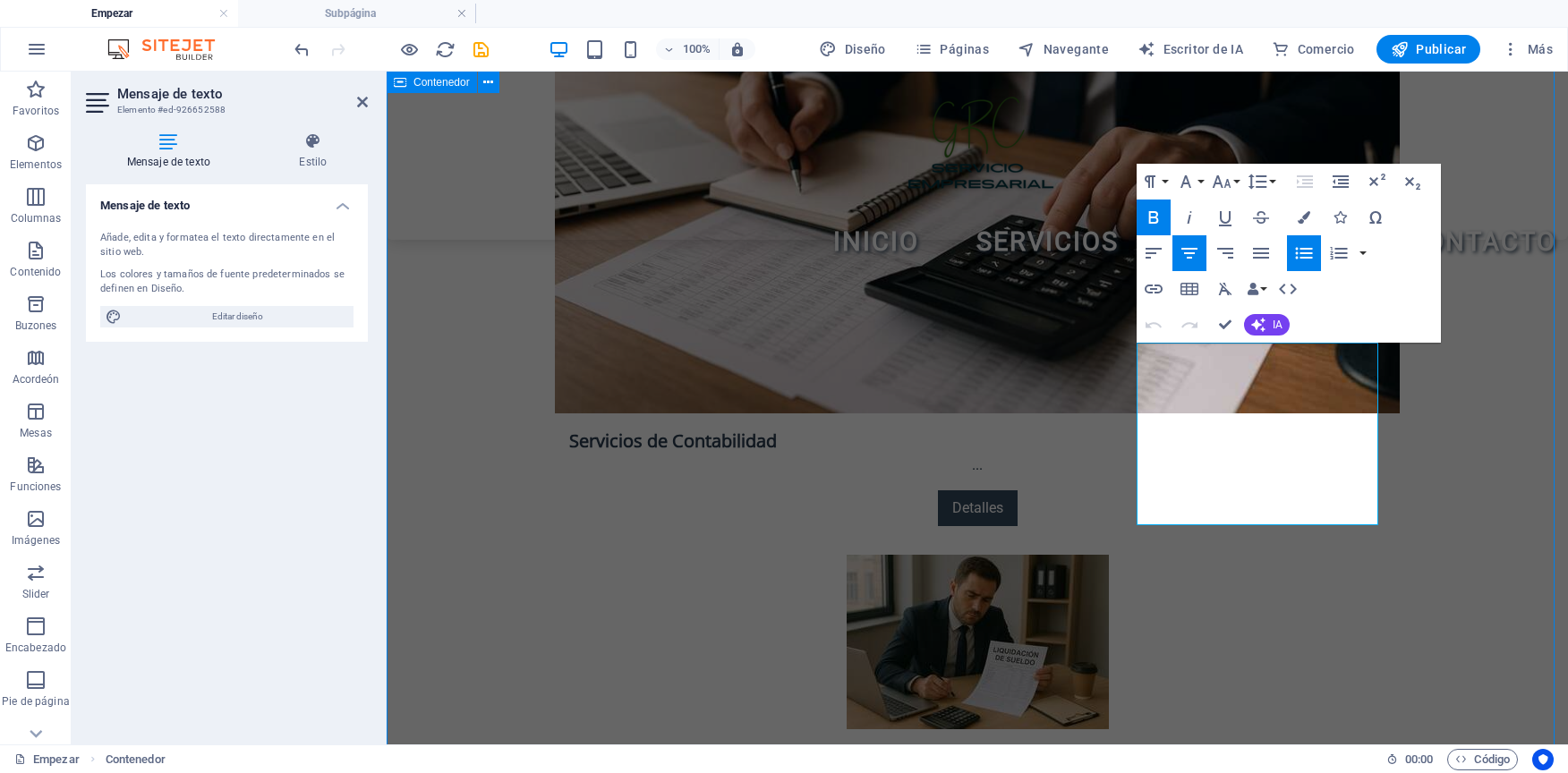
scroll to position [3071, 0]
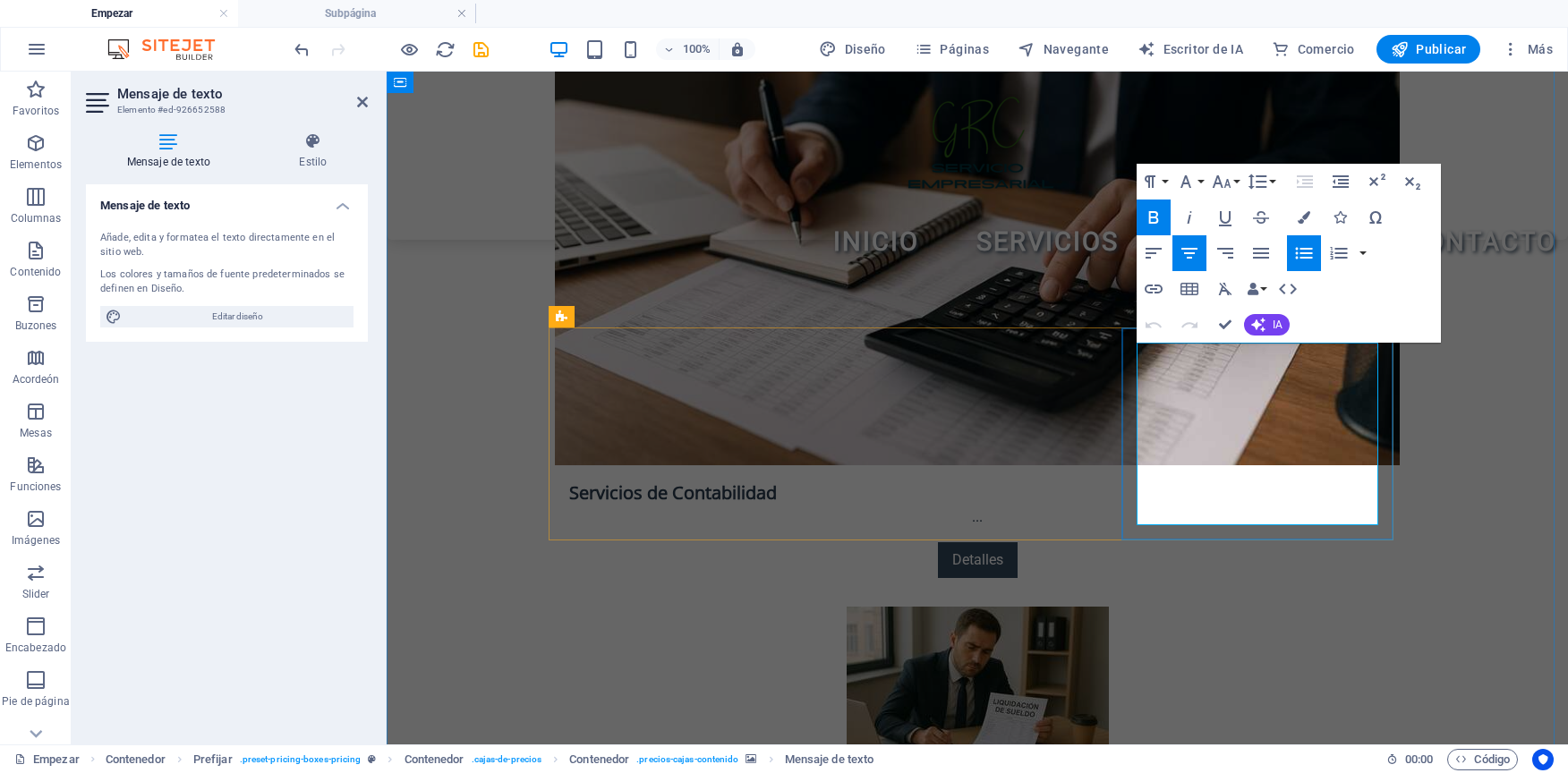
scroll to position [3124, 0]
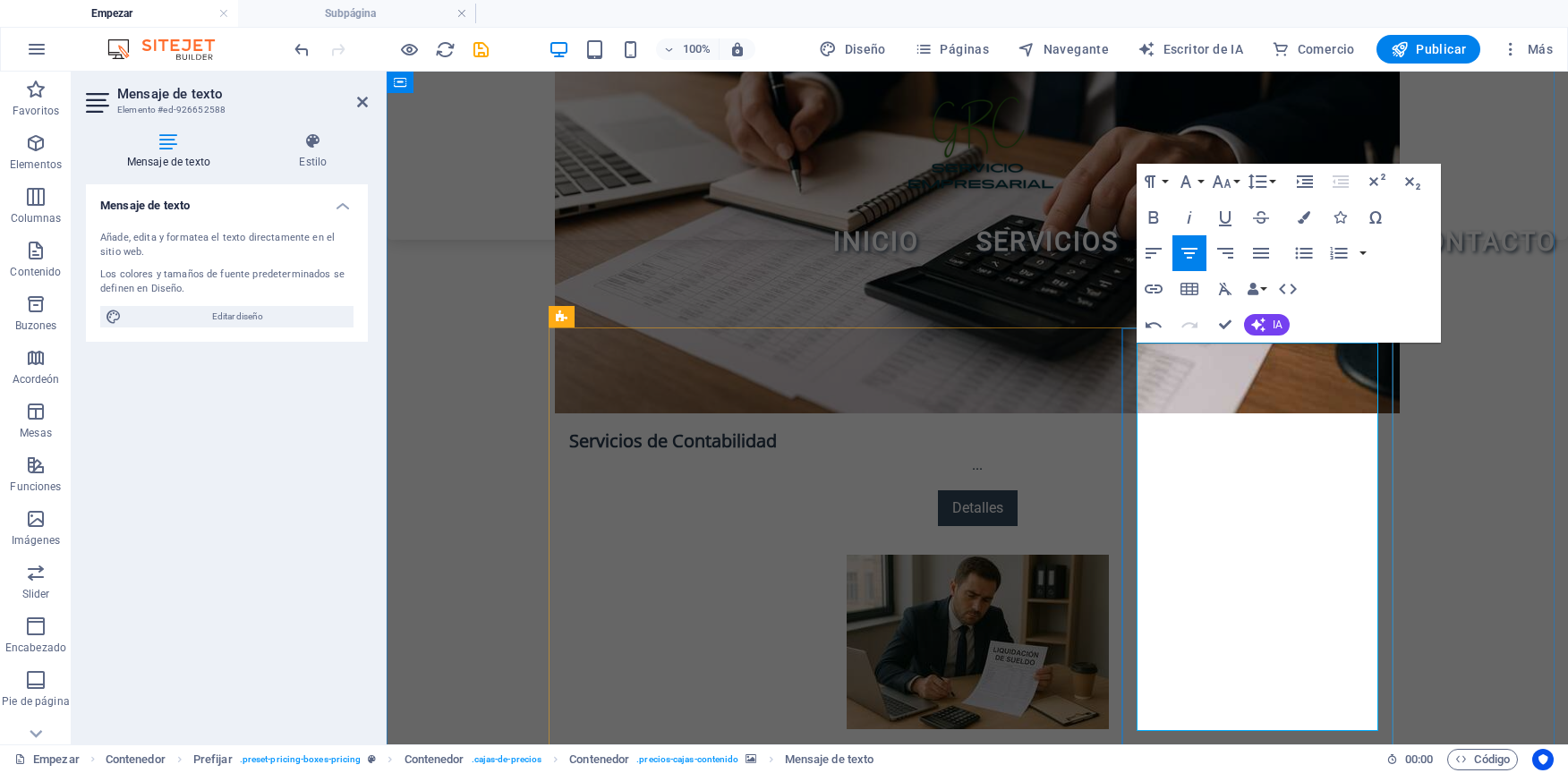
drag, startPoint x: 1330, startPoint y: 586, endPoint x: 1190, endPoint y: 597, distance: 140.4
drag, startPoint x: 1354, startPoint y: 434, endPoint x: 1159, endPoint y: 440, distance: 195.1
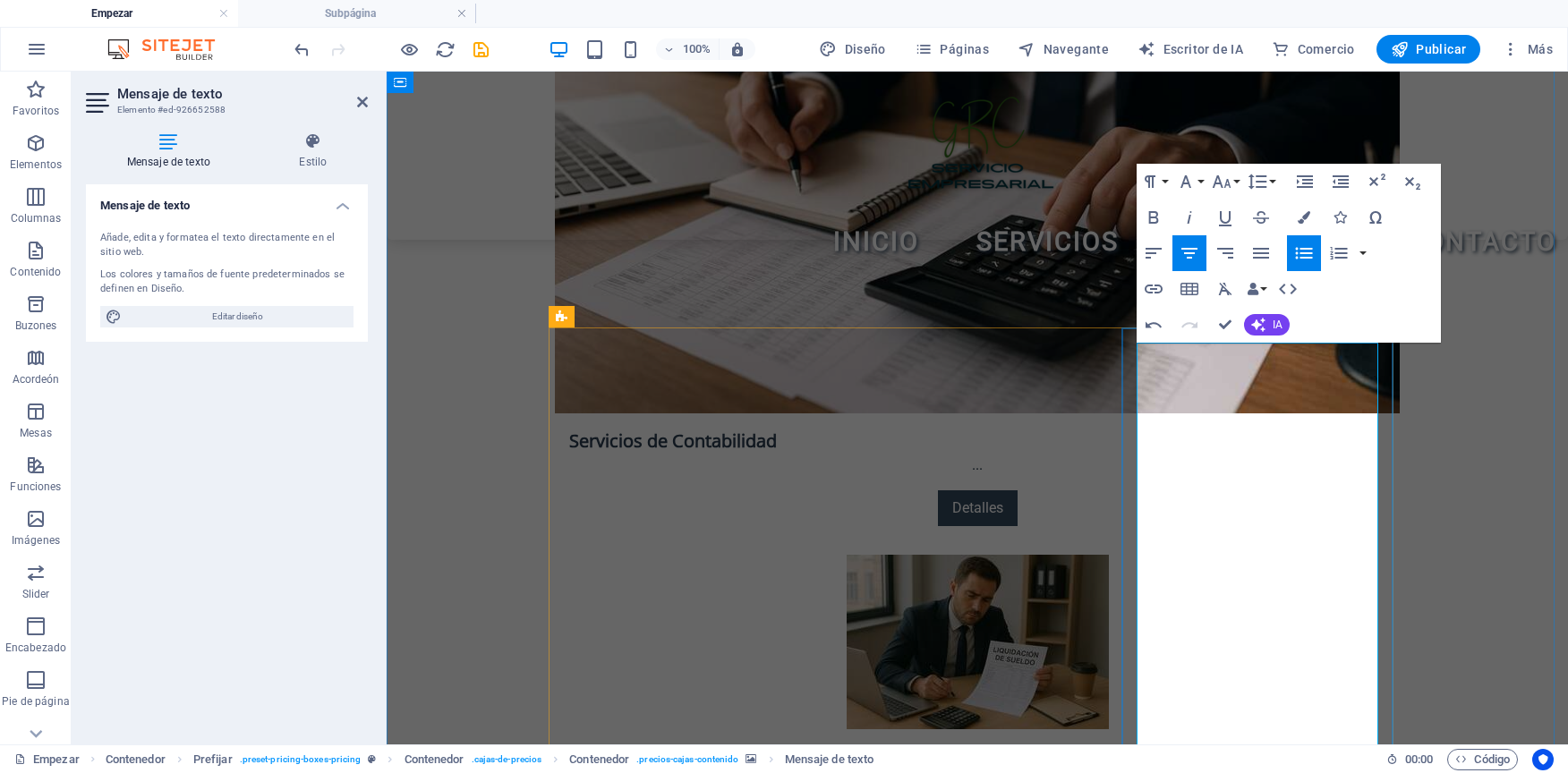
drag, startPoint x: 1305, startPoint y: 396, endPoint x: 1216, endPoint y: 400, distance: 89.1
drag, startPoint x: 1306, startPoint y: 357, endPoint x: 1214, endPoint y: 356, distance: 92.0
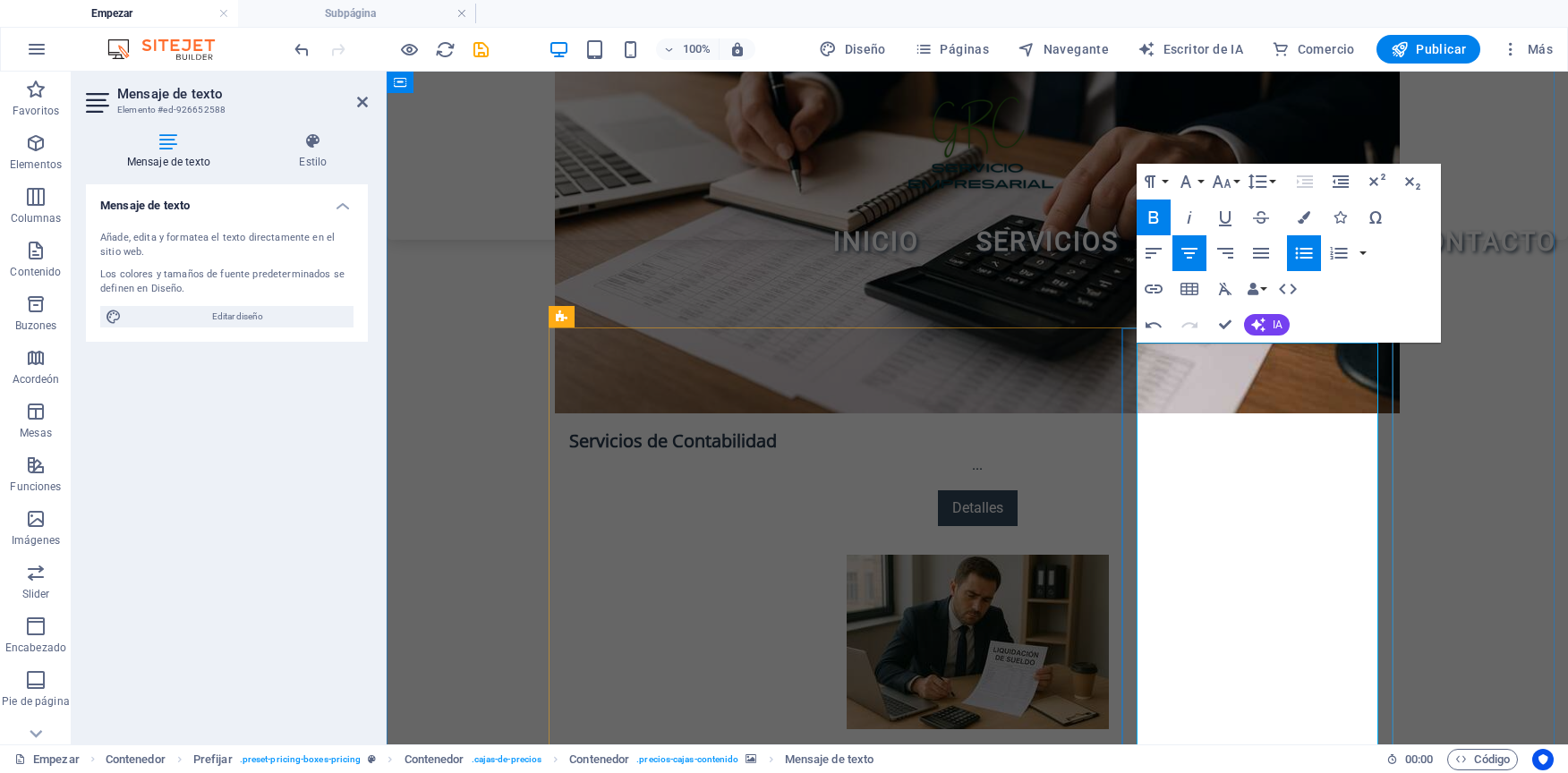
scroll to position [3213, 0]
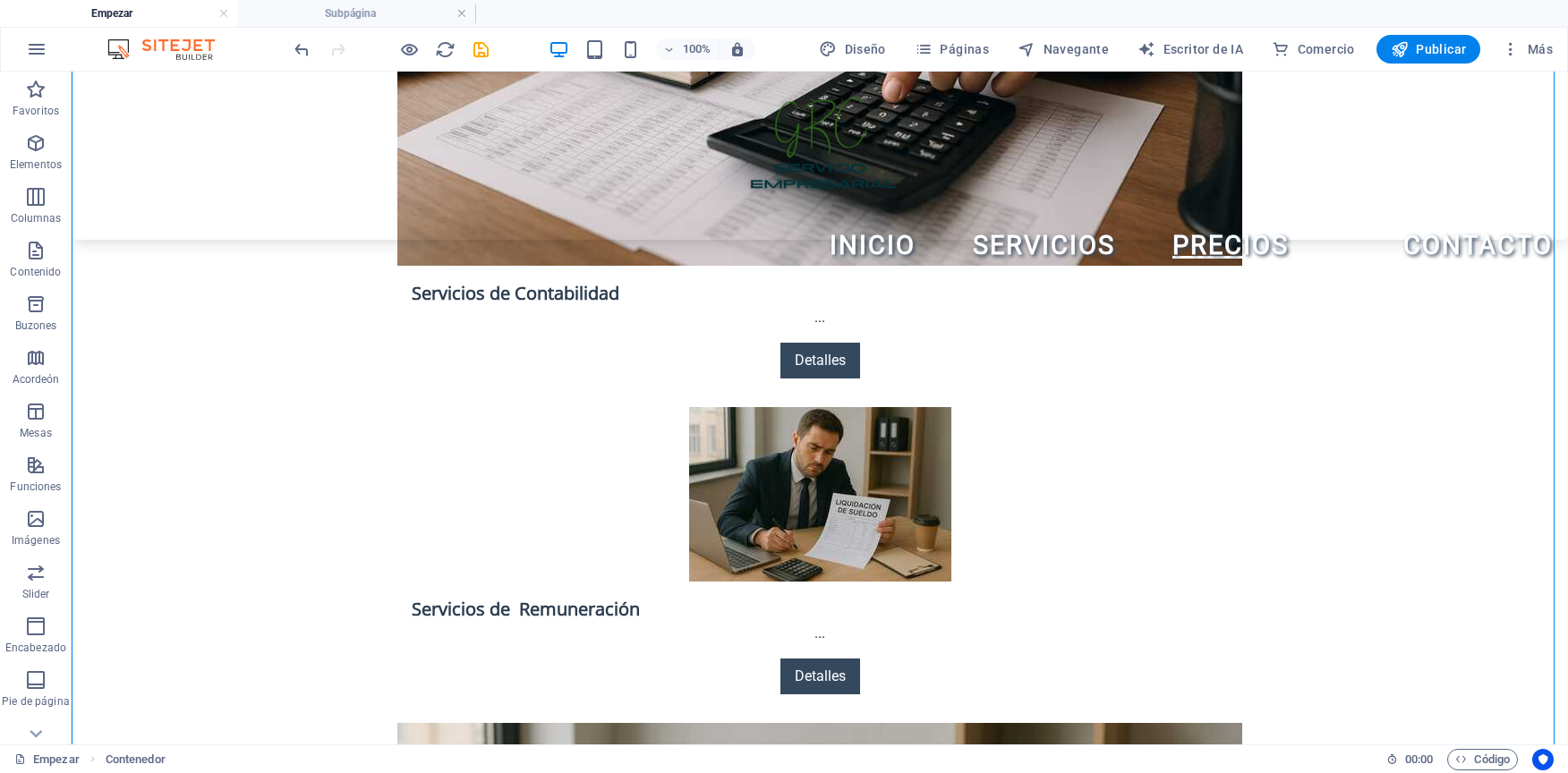
scroll to position [3162, 0]
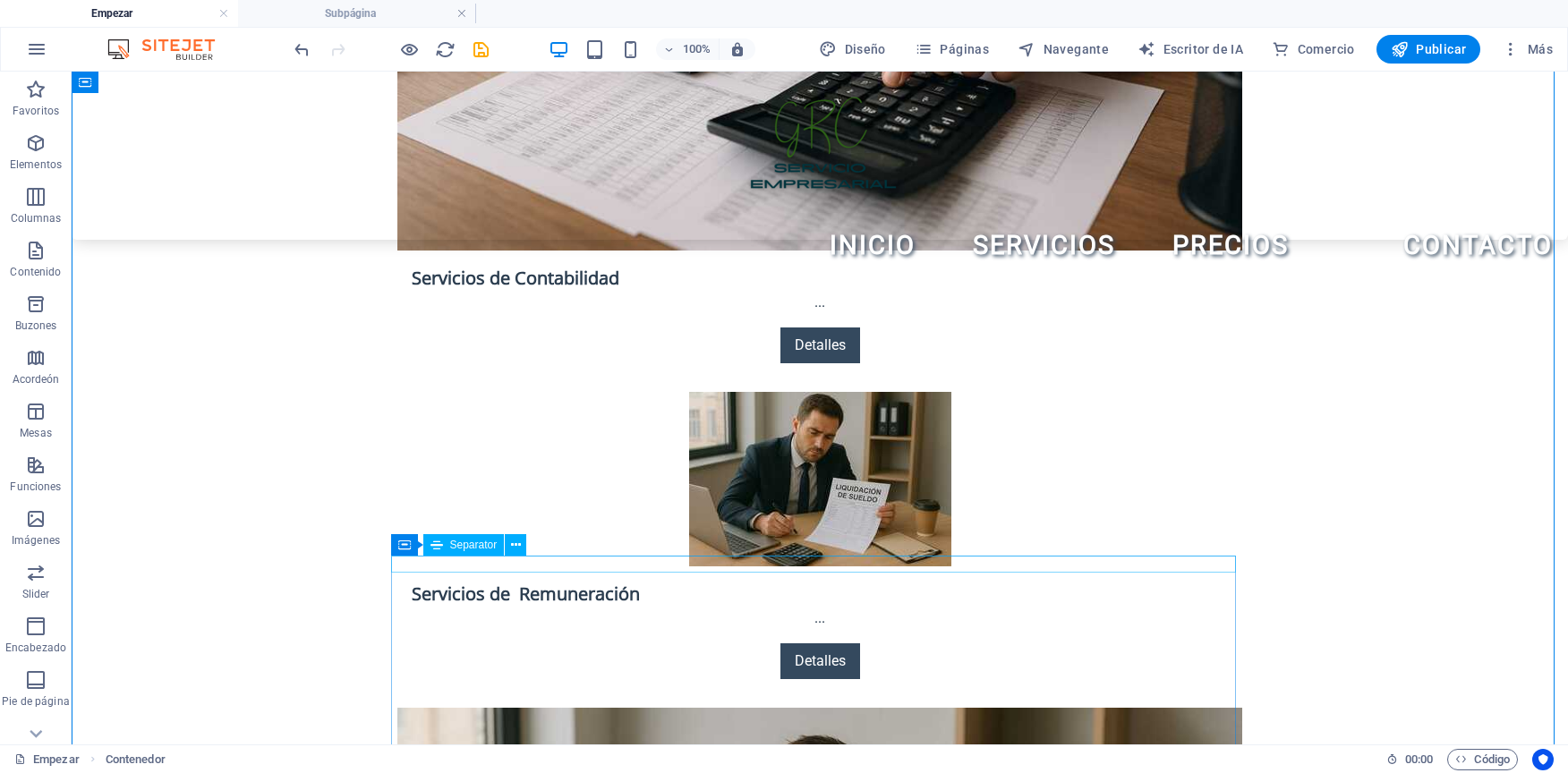
select select "%"
select select "px"
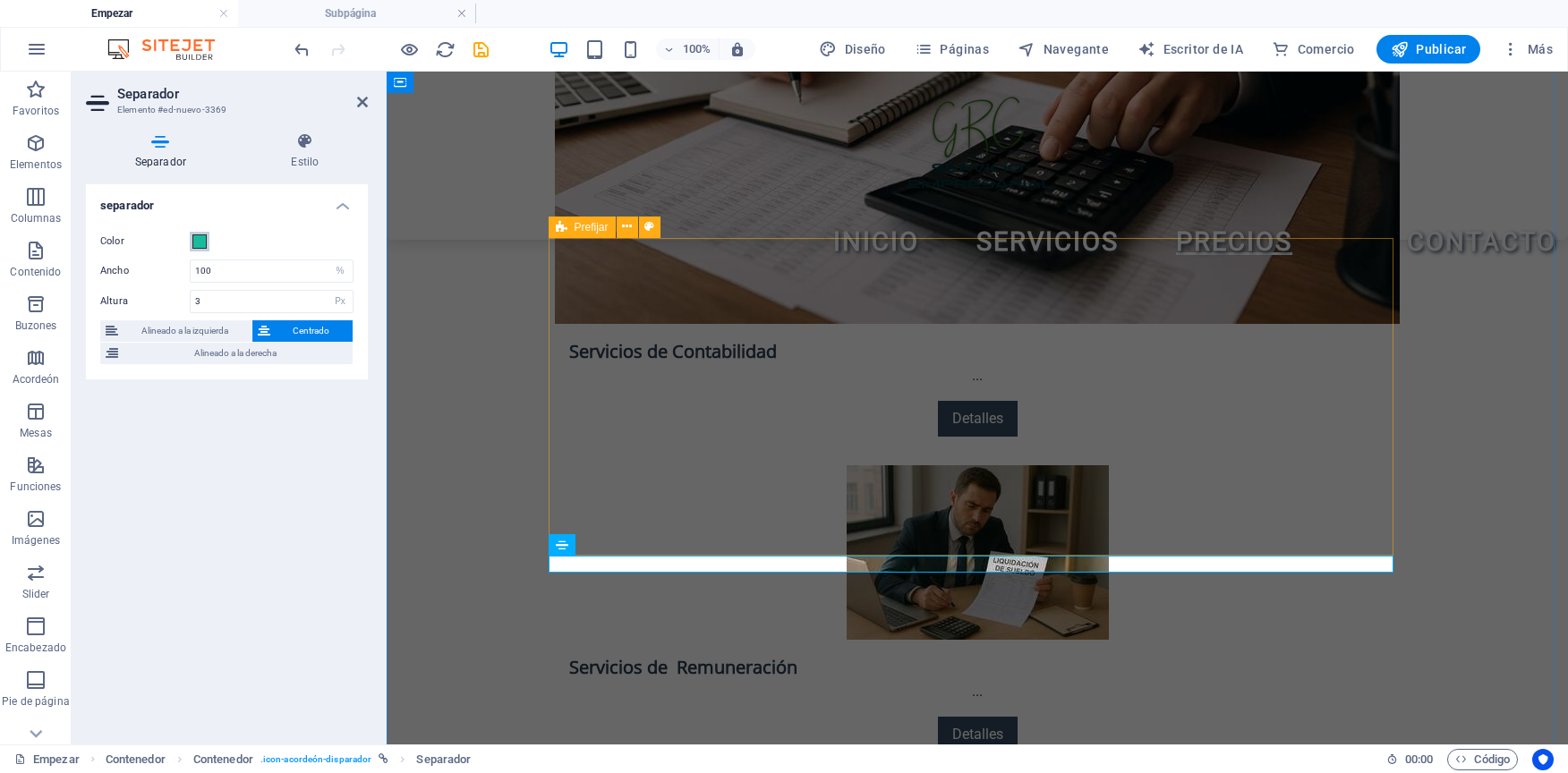
click at [200, 240] on span at bounding box center [199, 241] width 14 height 14
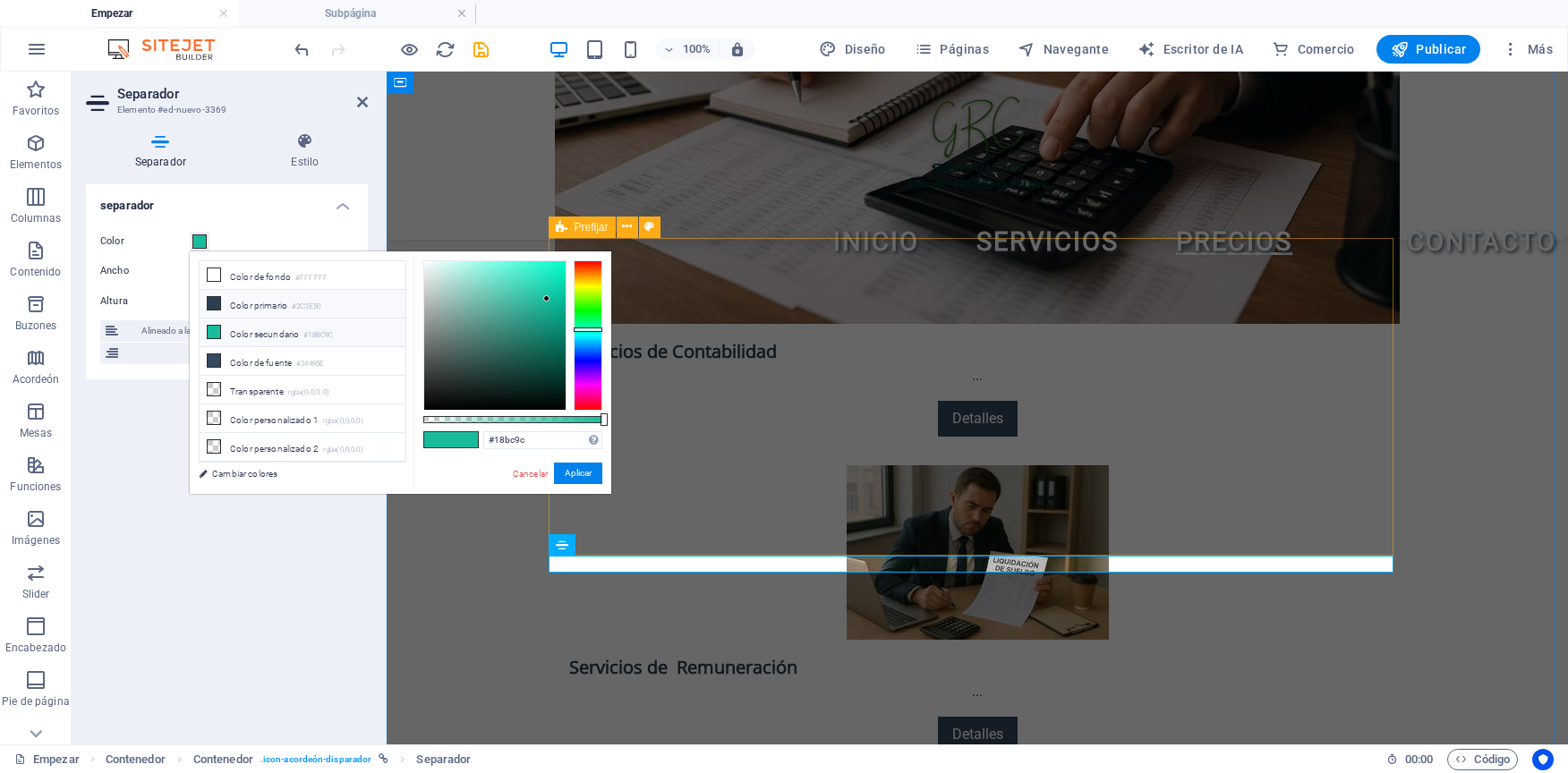
click at [256, 314] on li "Color primario #2C3E50" at bounding box center [302, 304] width 206 height 28
type input "#2c3e50"
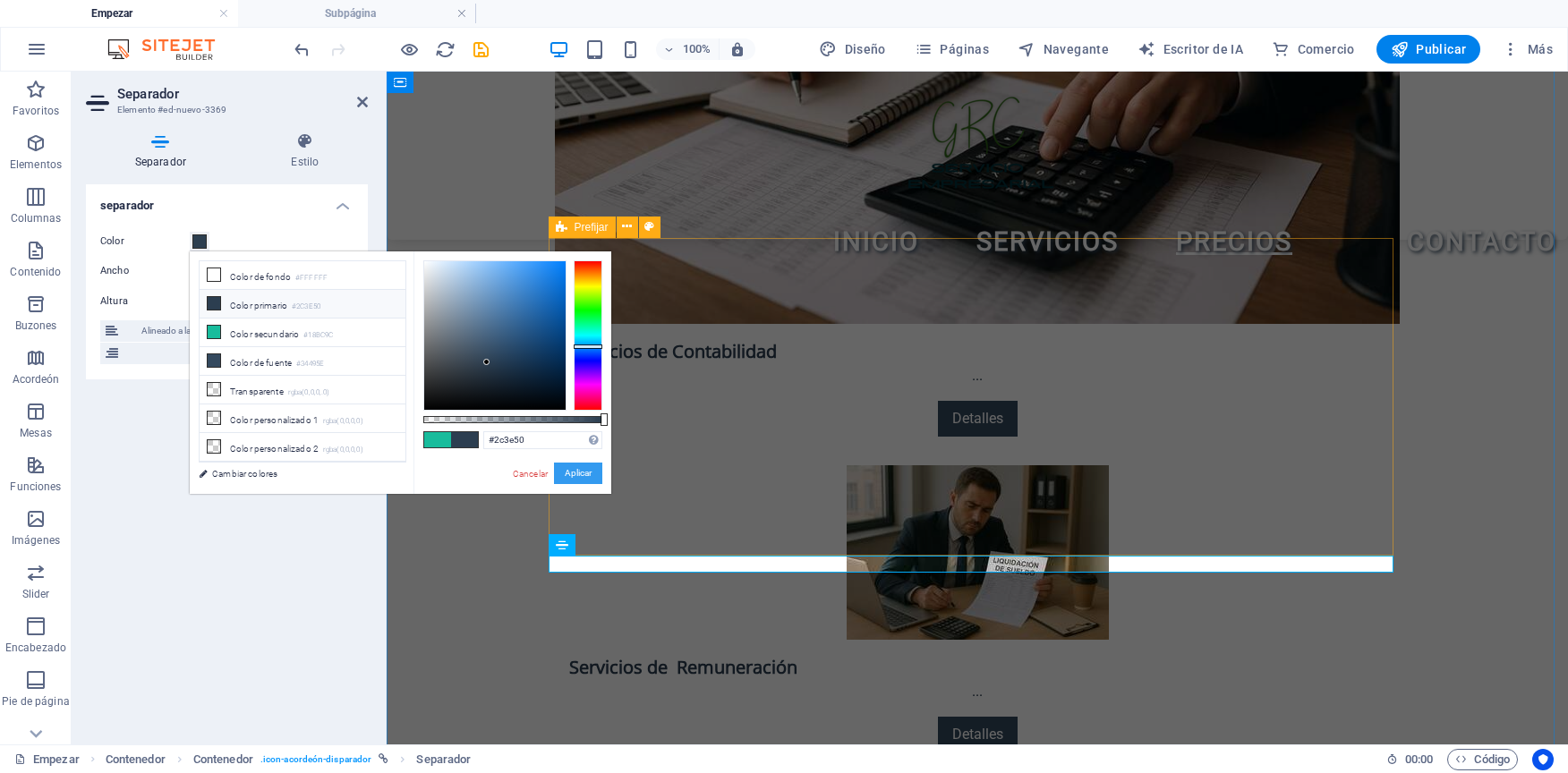
click at [571, 472] on button "Aplicar" at bounding box center [578, 473] width 48 height 22
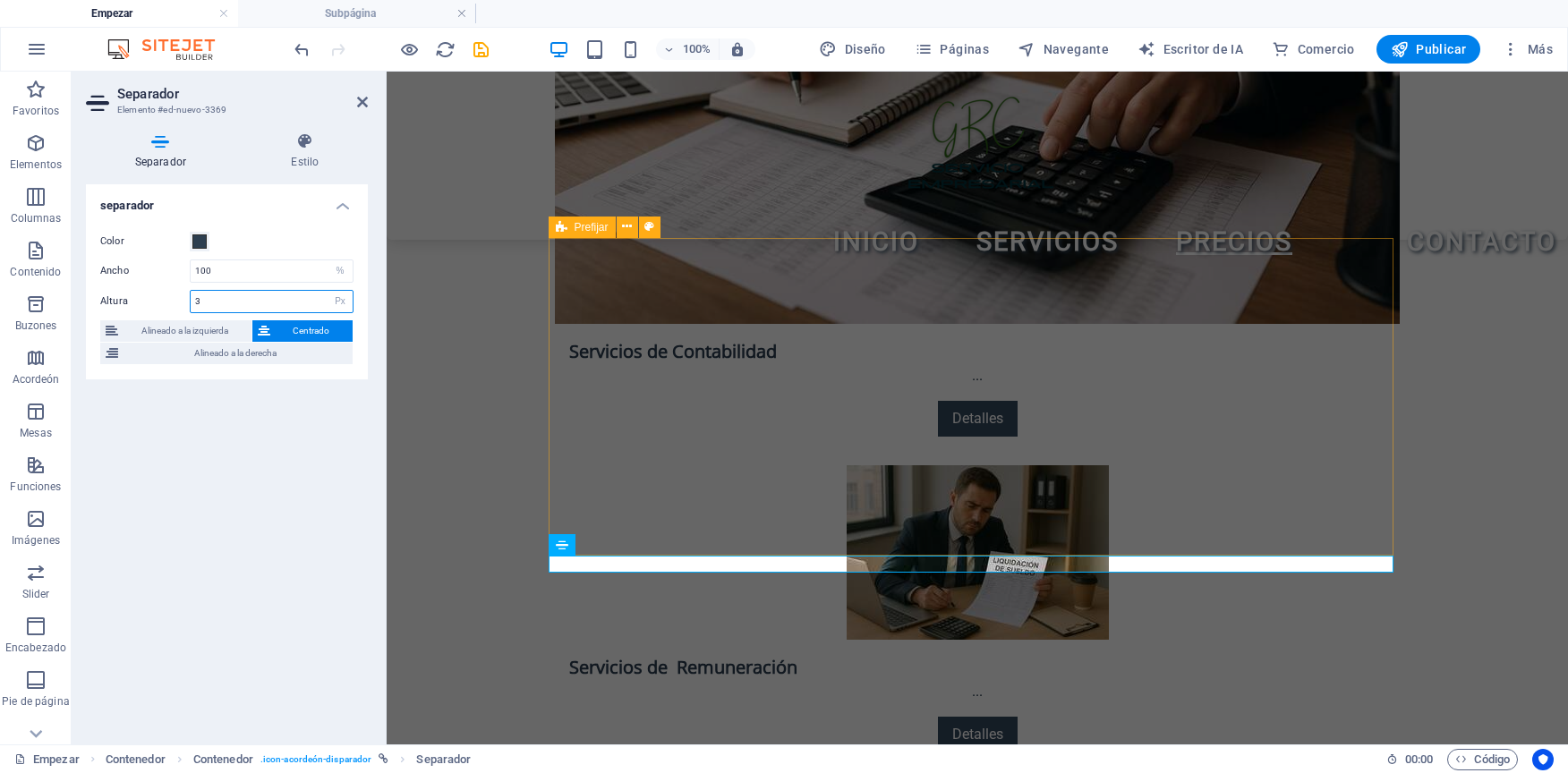
click at [264, 301] on input "3" at bounding box center [272, 301] width 162 height 22
type input "4"
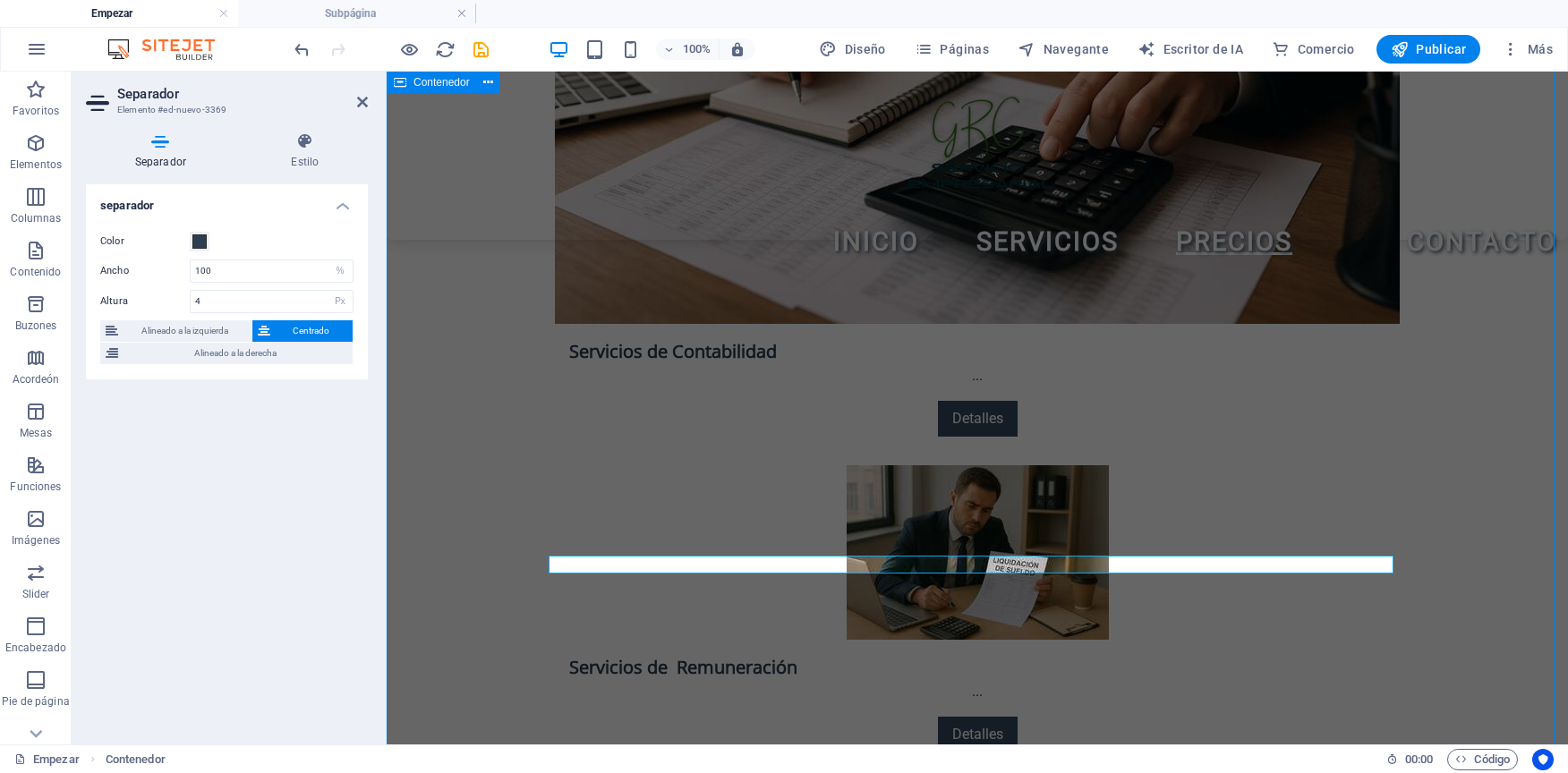
scroll to position [3162, 0]
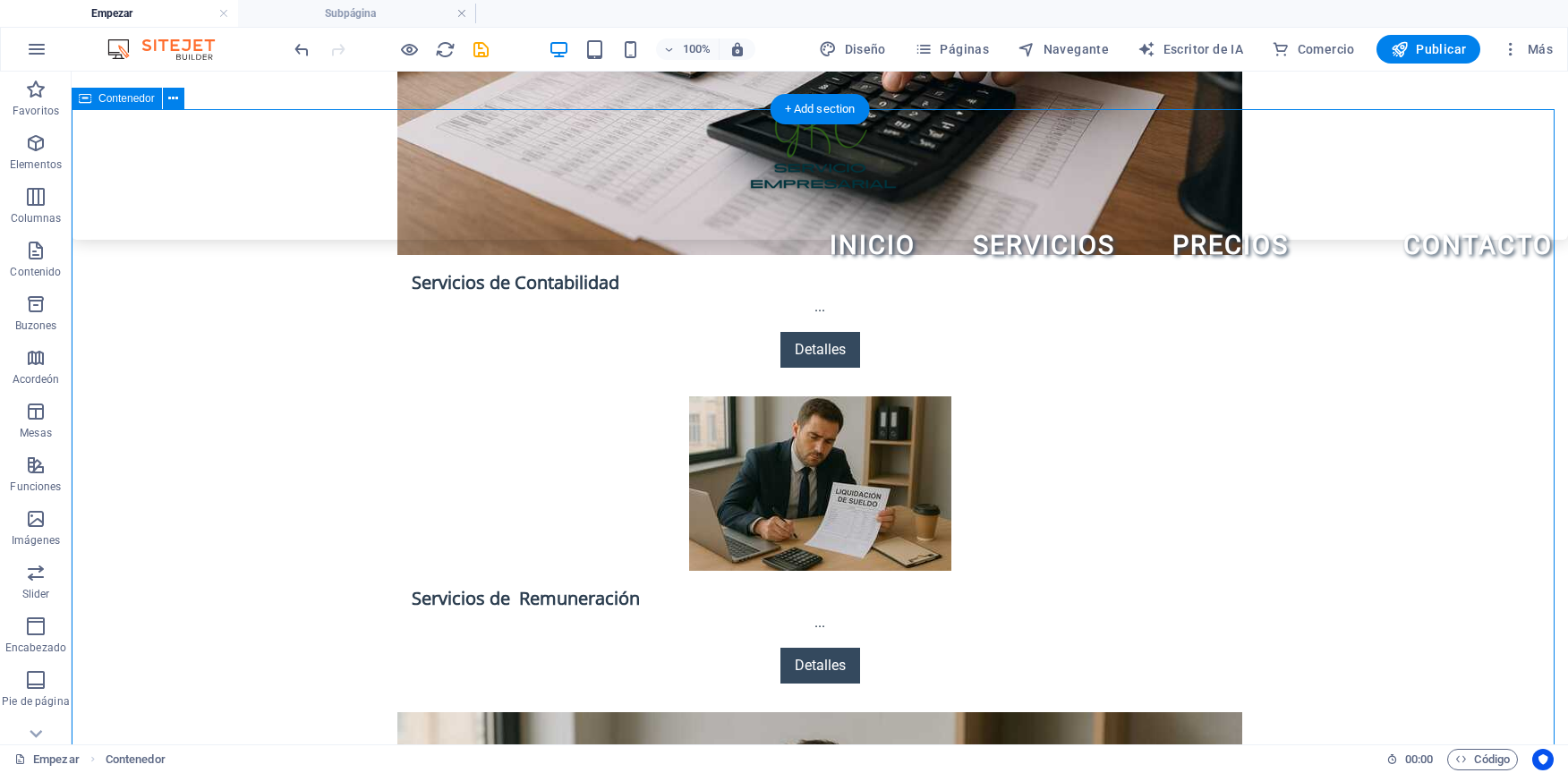
scroll to position [3251, 0]
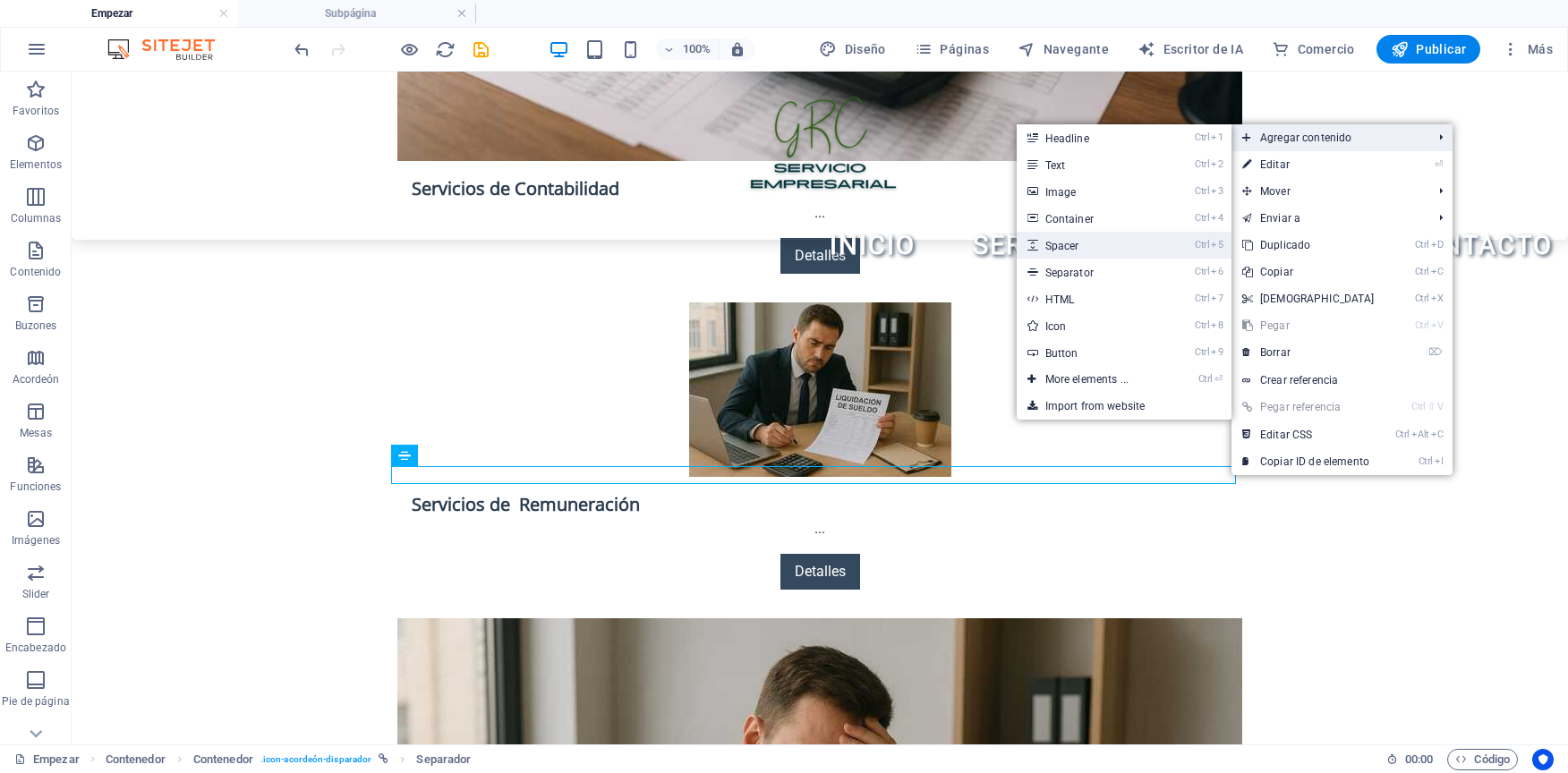
click at [1089, 247] on link "Ctrl 5 Spacer" at bounding box center [1090, 245] width 147 height 27
select select "px"
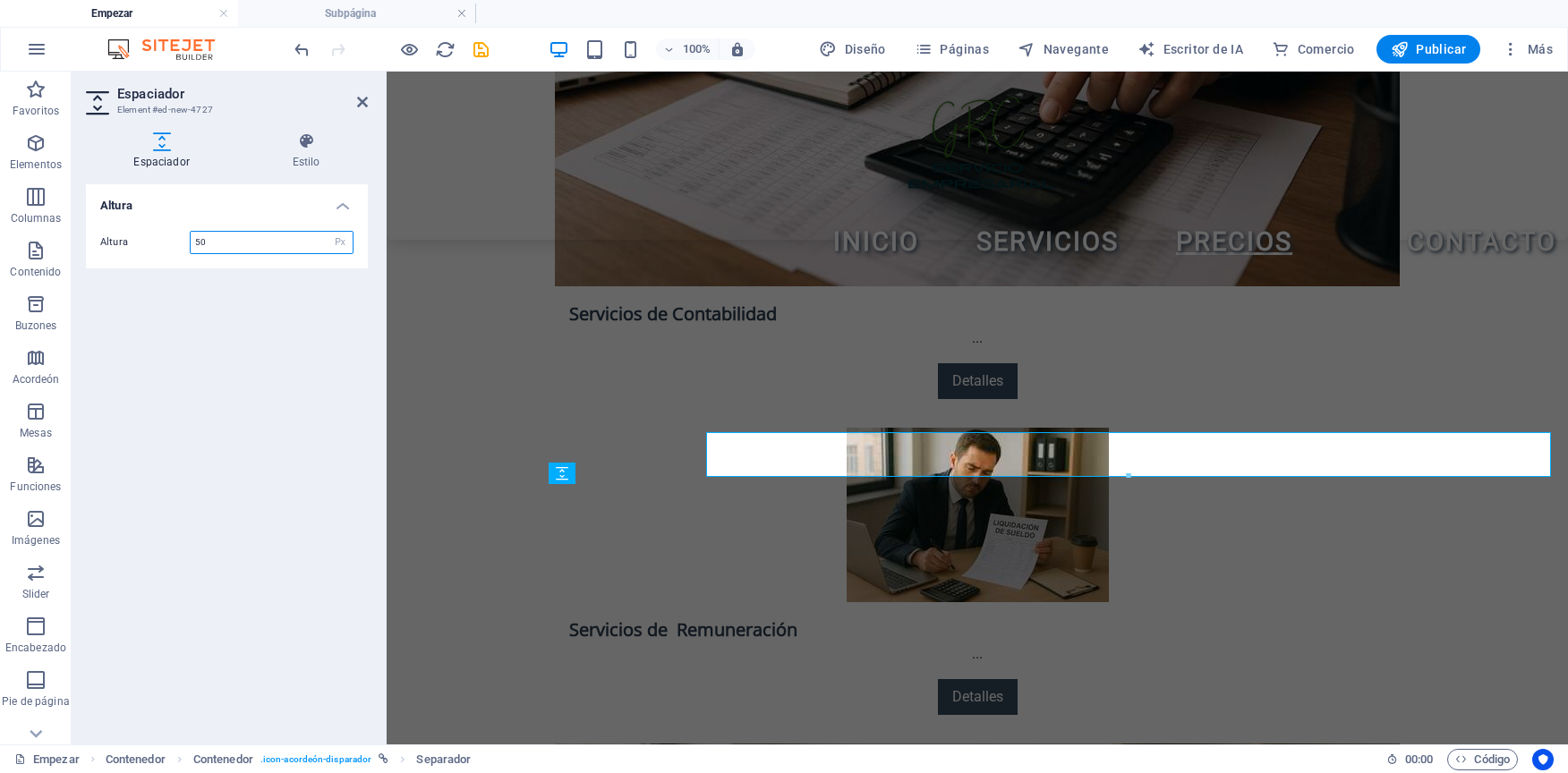
scroll to position [3302, 0]
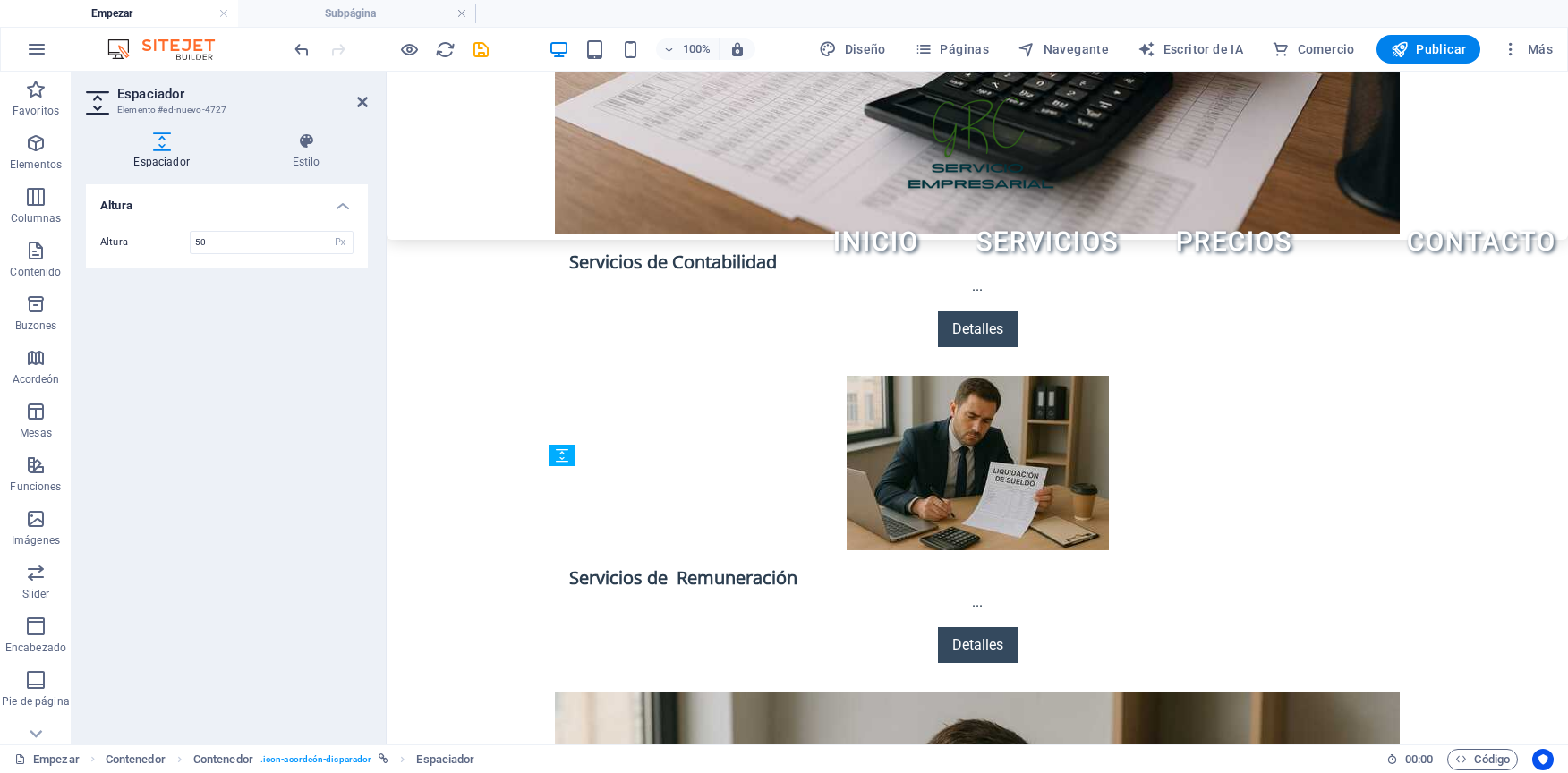
drag, startPoint x: 1238, startPoint y: 501, endPoint x: 1231, endPoint y: 482, distance: 20.2
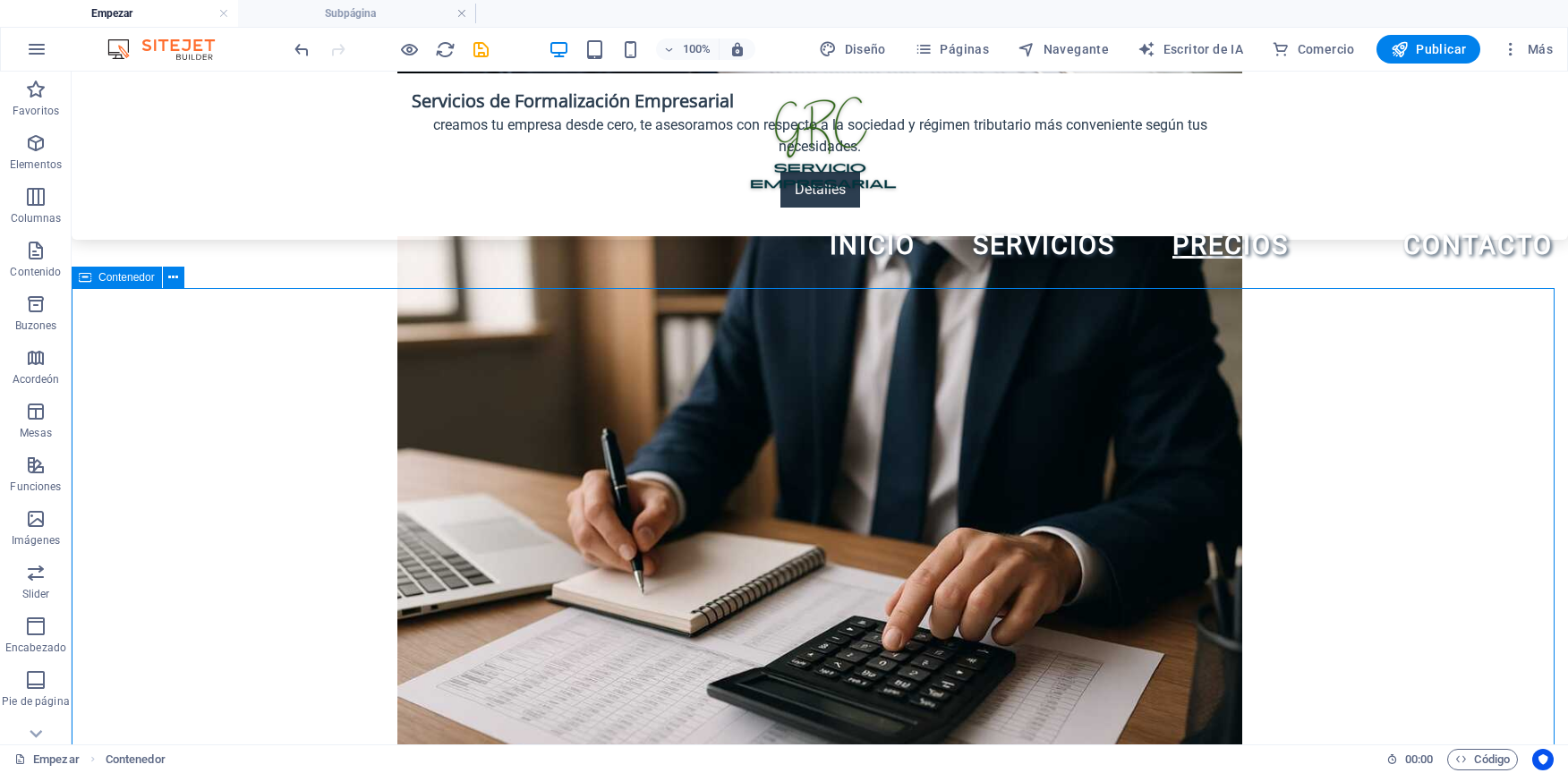
scroll to position [2624, 0]
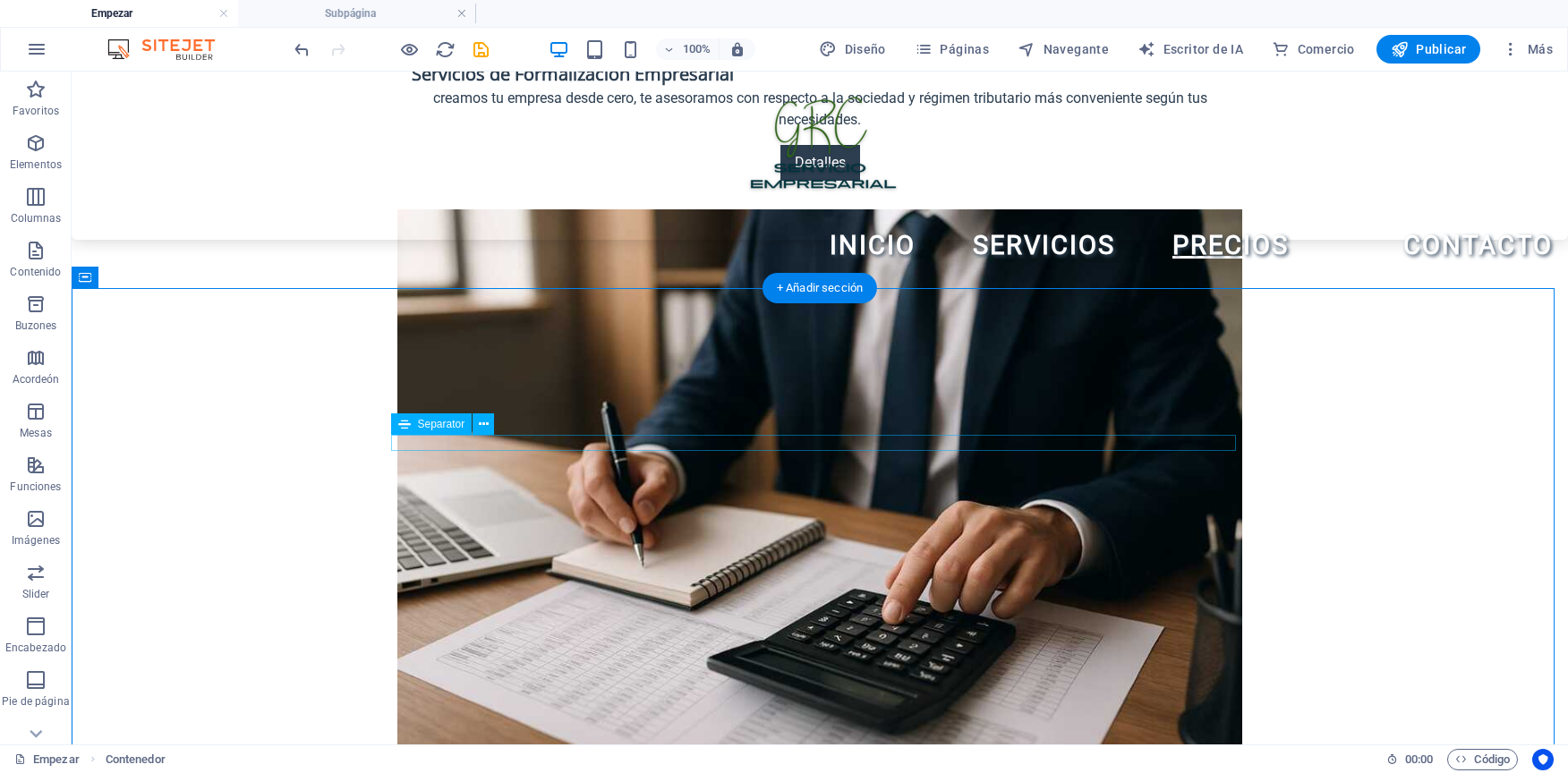
click at [482, 428] on icon at bounding box center [484, 425] width 9 height 19
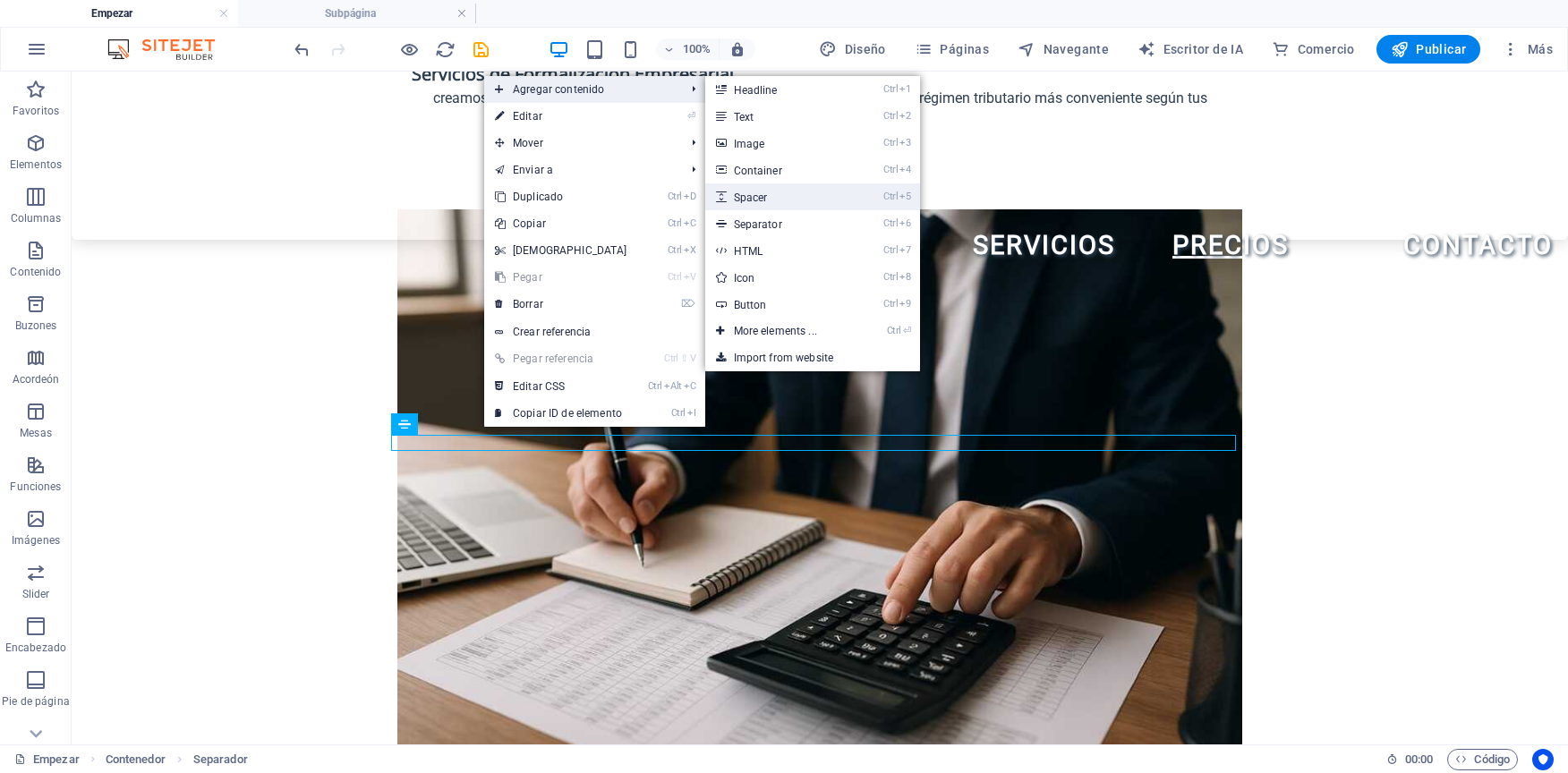
click at [782, 199] on link "Ctrl 5 Spacer" at bounding box center [779, 196] width 147 height 27
select select "px"
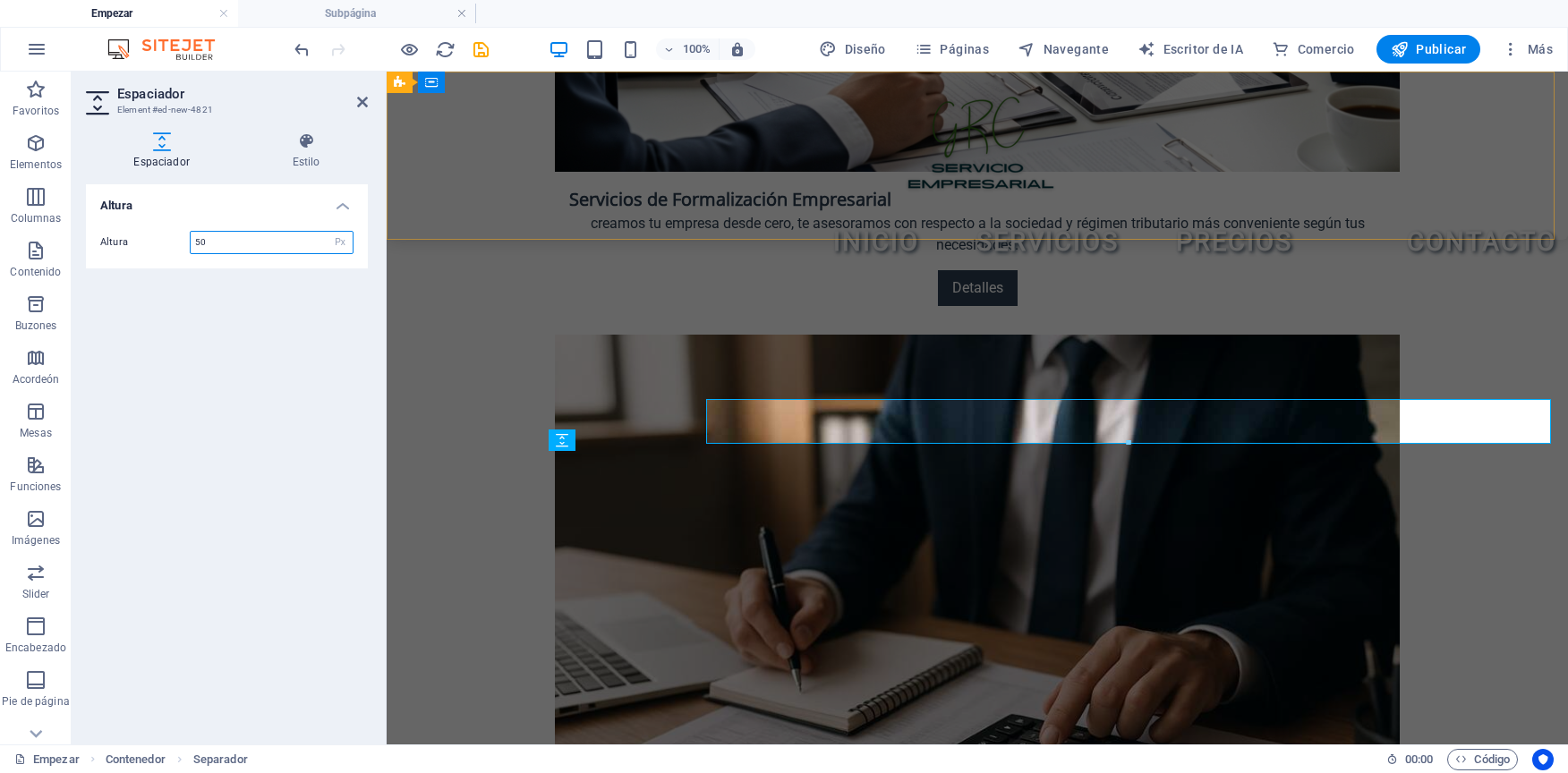
scroll to position [2676, 0]
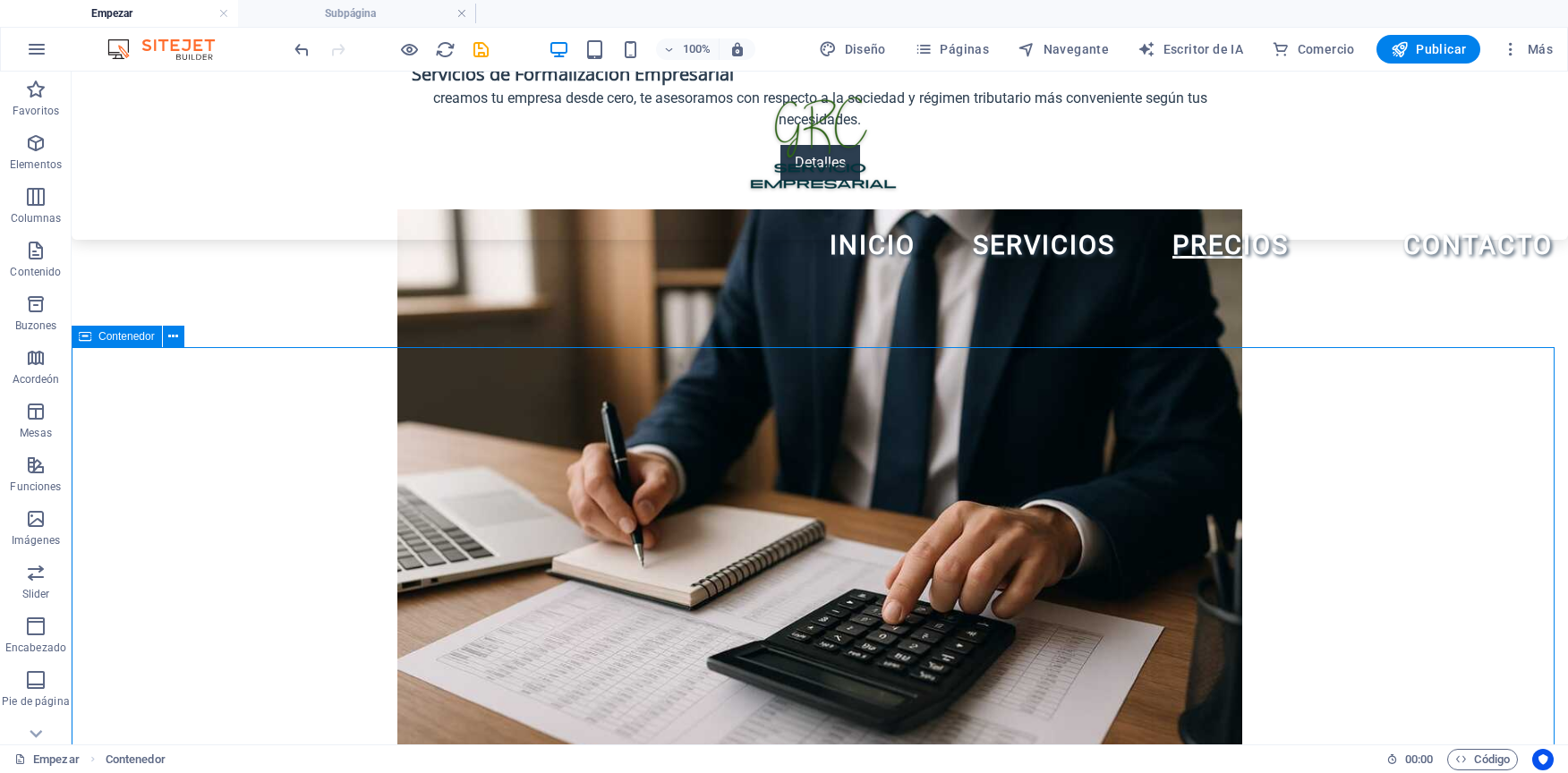
scroll to position [2445, 0]
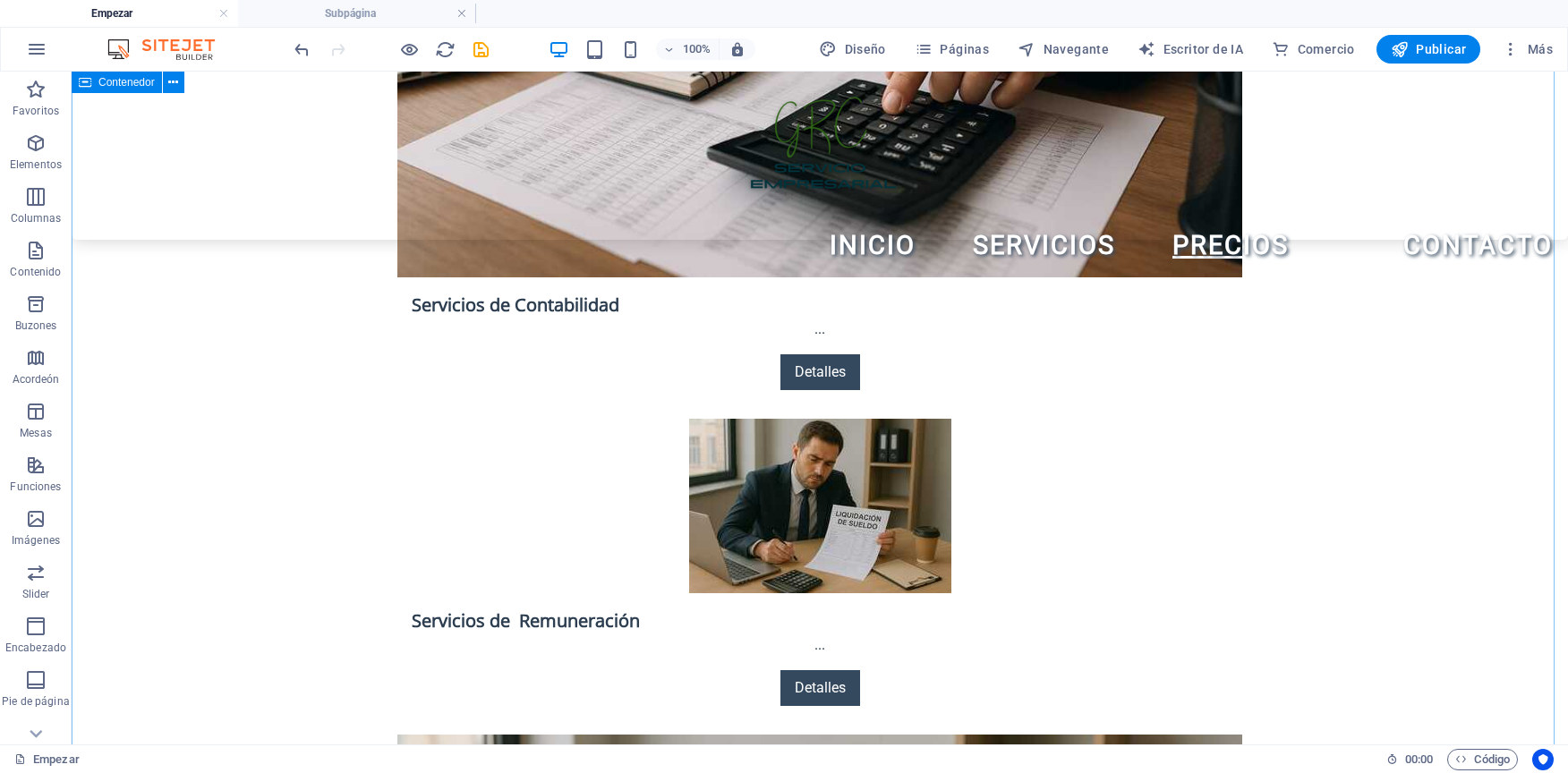
scroll to position [3221, 0]
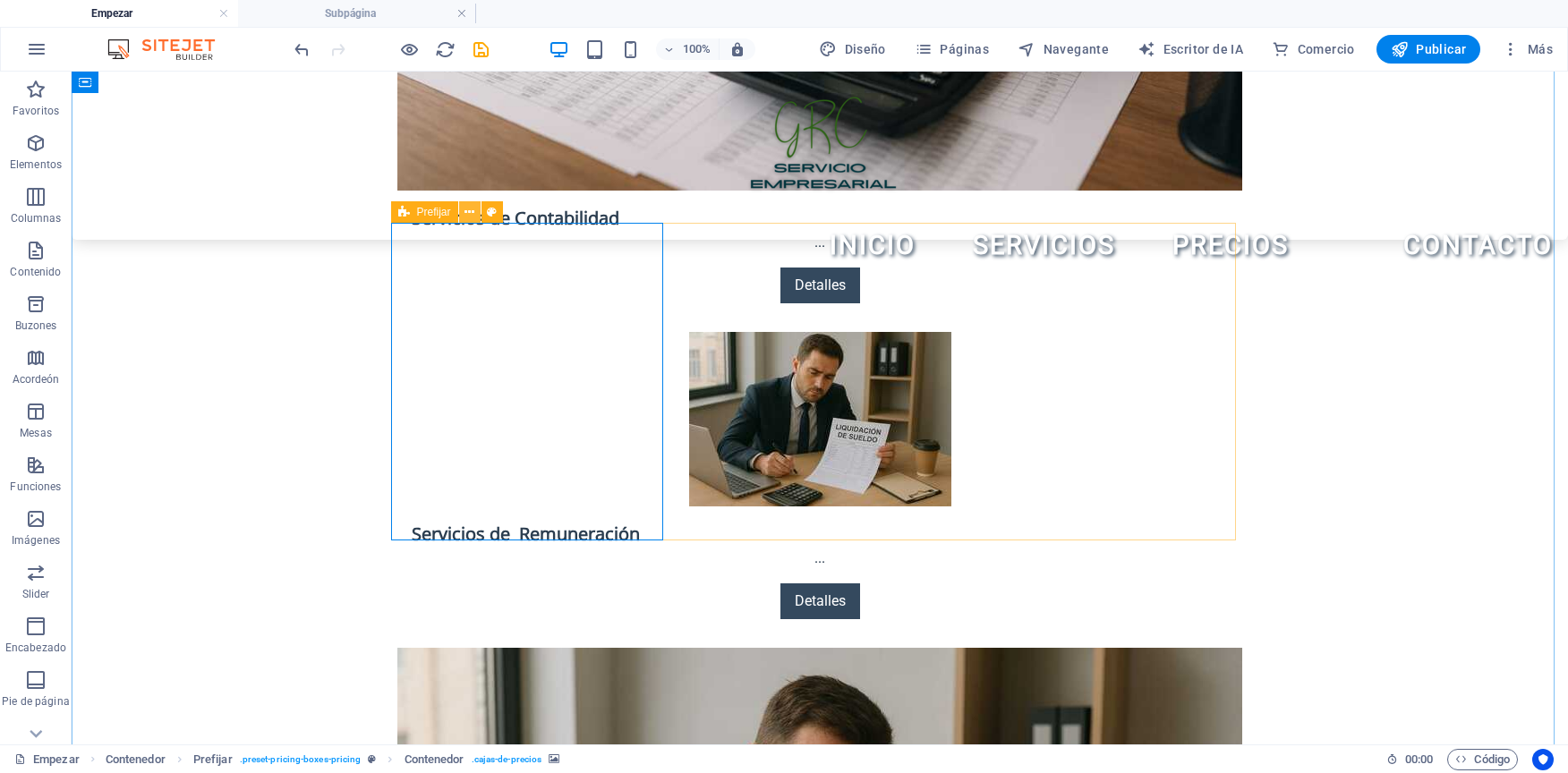
click at [472, 210] on icon at bounding box center [469, 212] width 9 height 19
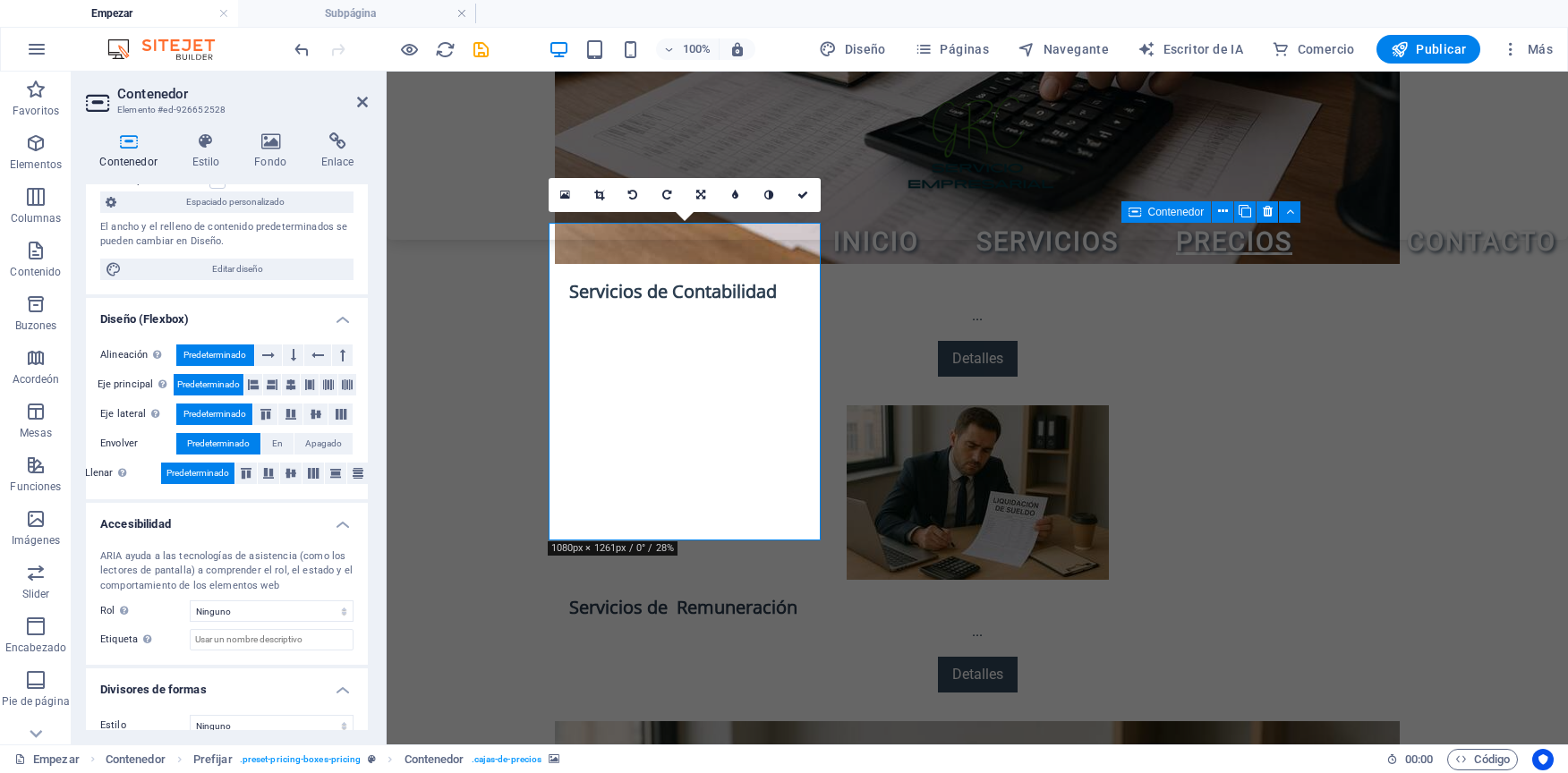
scroll to position [199, 0]
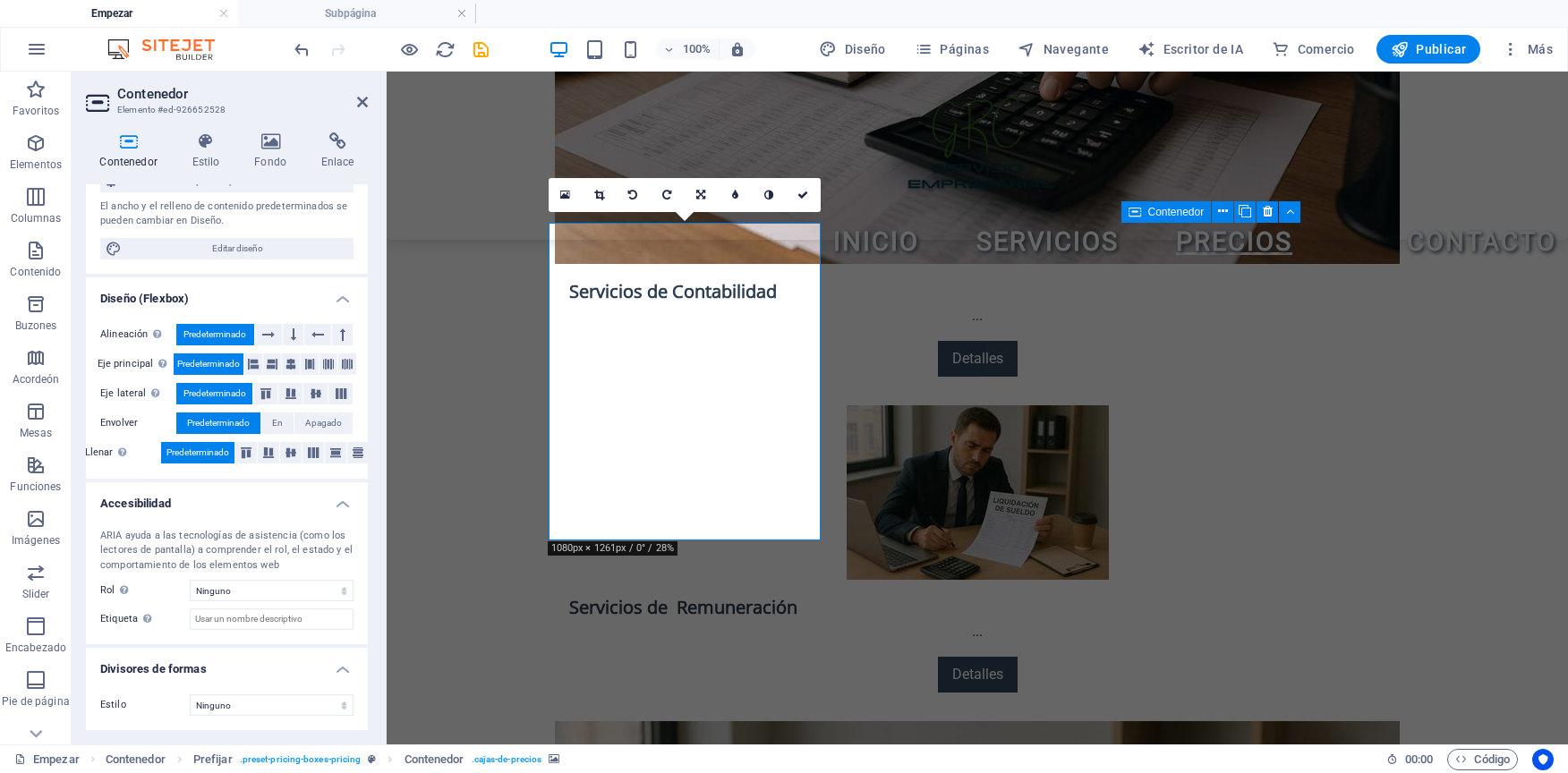
click at [339, 666] on h4 "Divisores de formas" at bounding box center [226, 664] width 282 height 32
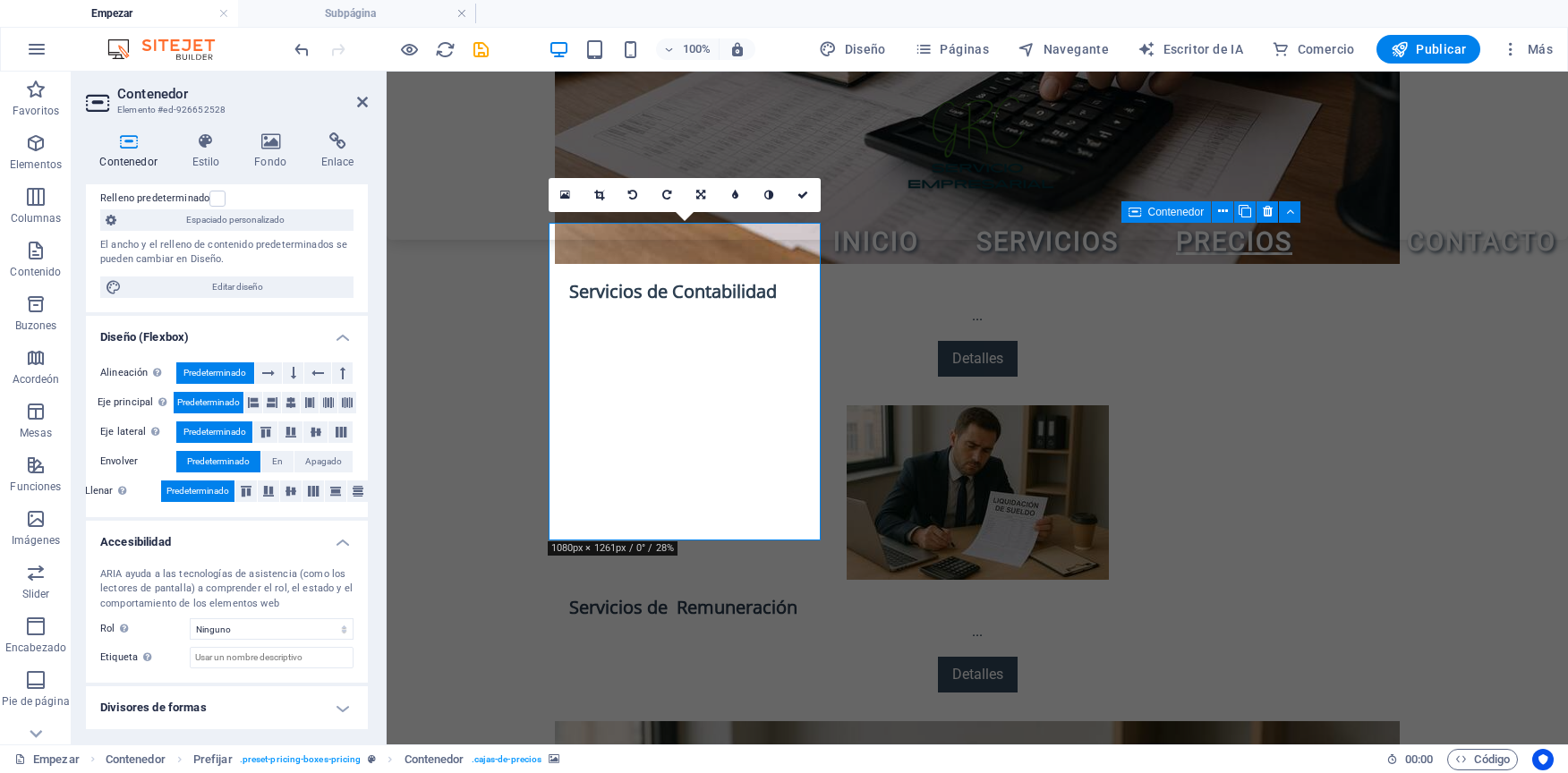
click at [339, 541] on h4 "Accesibilidad" at bounding box center [226, 536] width 282 height 32
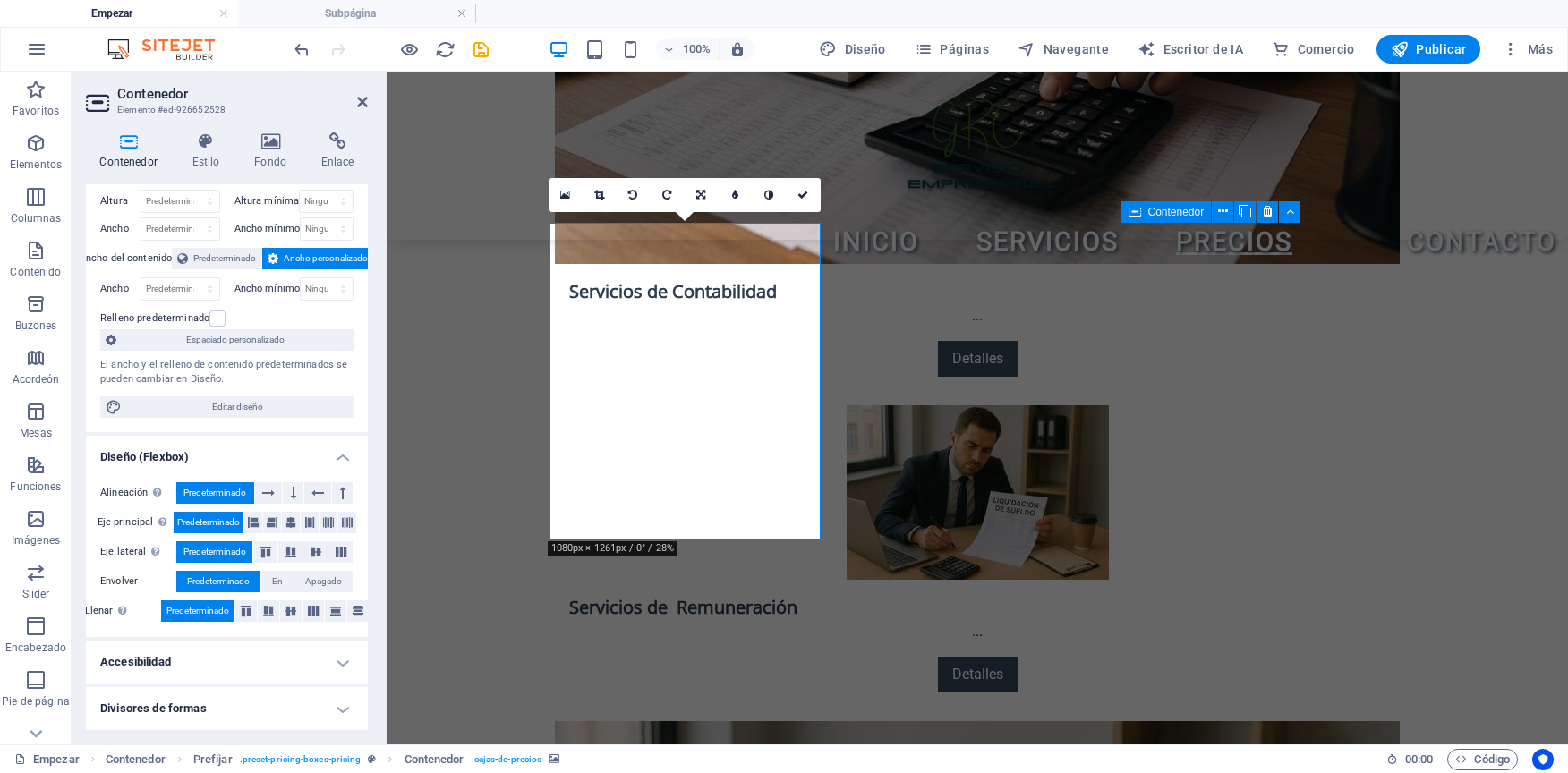
click at [343, 456] on h4 "Diseño (Flexbox)" at bounding box center [226, 452] width 282 height 32
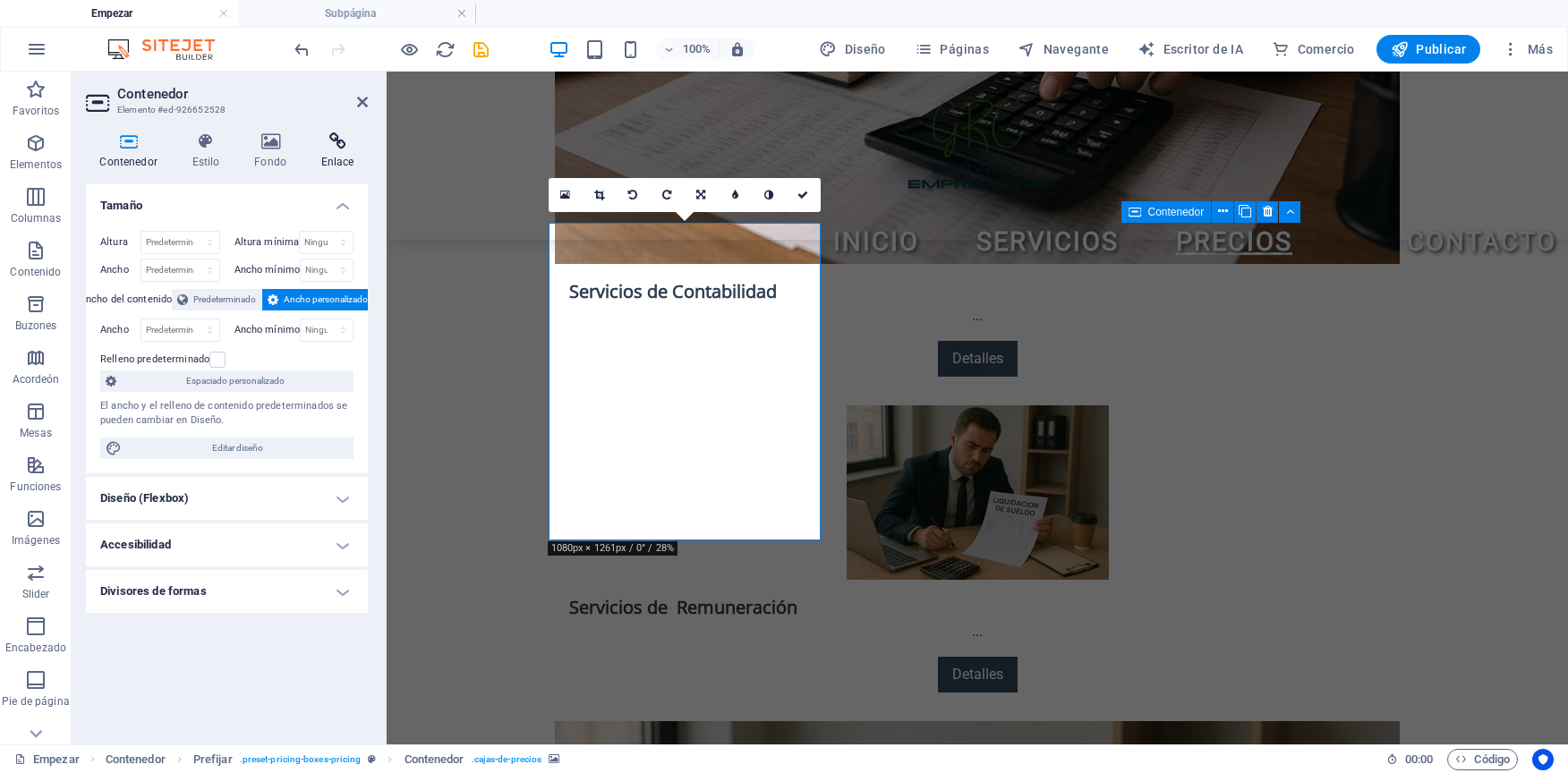
click at [347, 147] on icon at bounding box center [337, 141] width 61 height 18
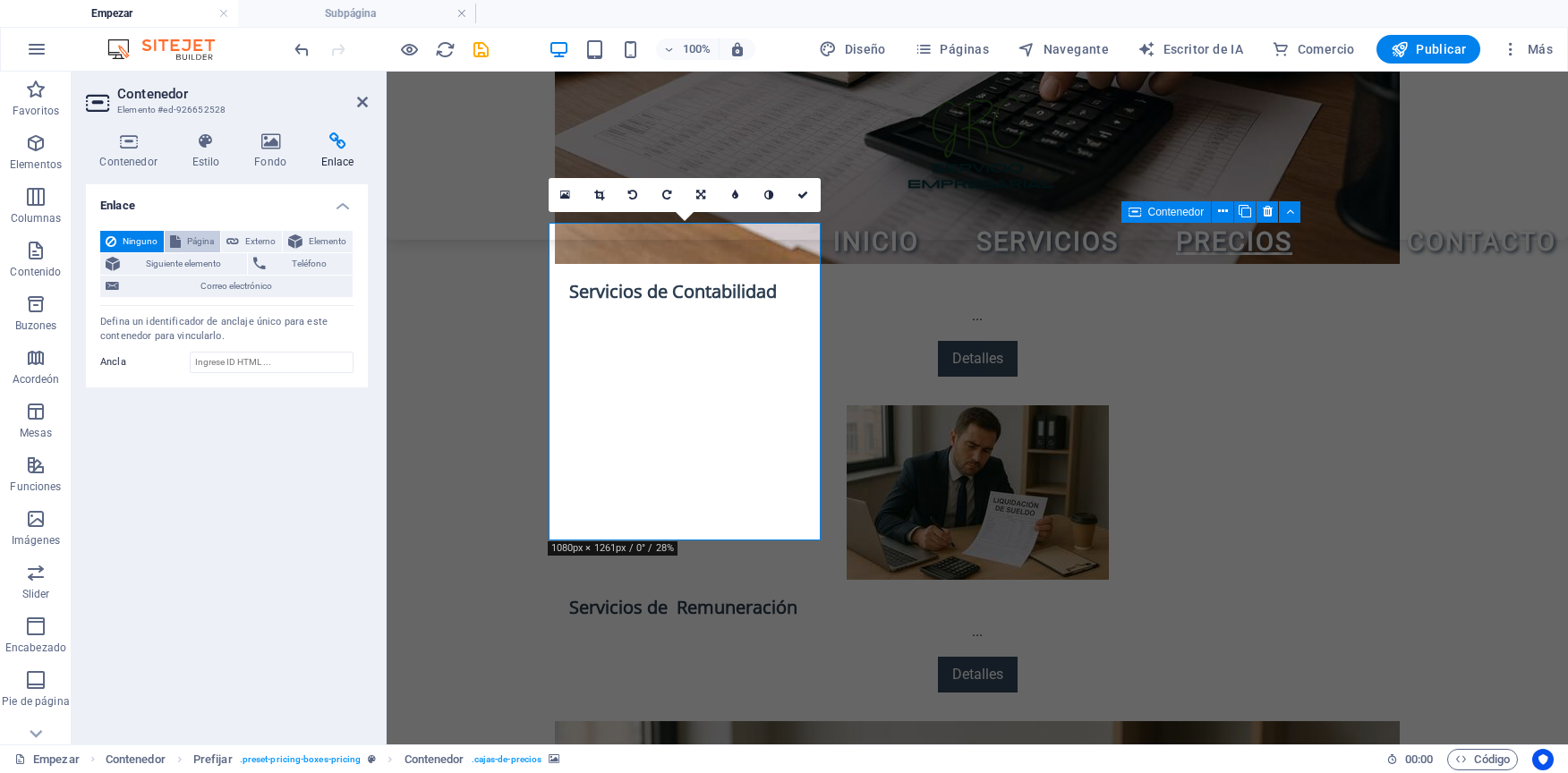
click at [201, 236] on span "Página" at bounding box center [200, 241] width 28 height 22
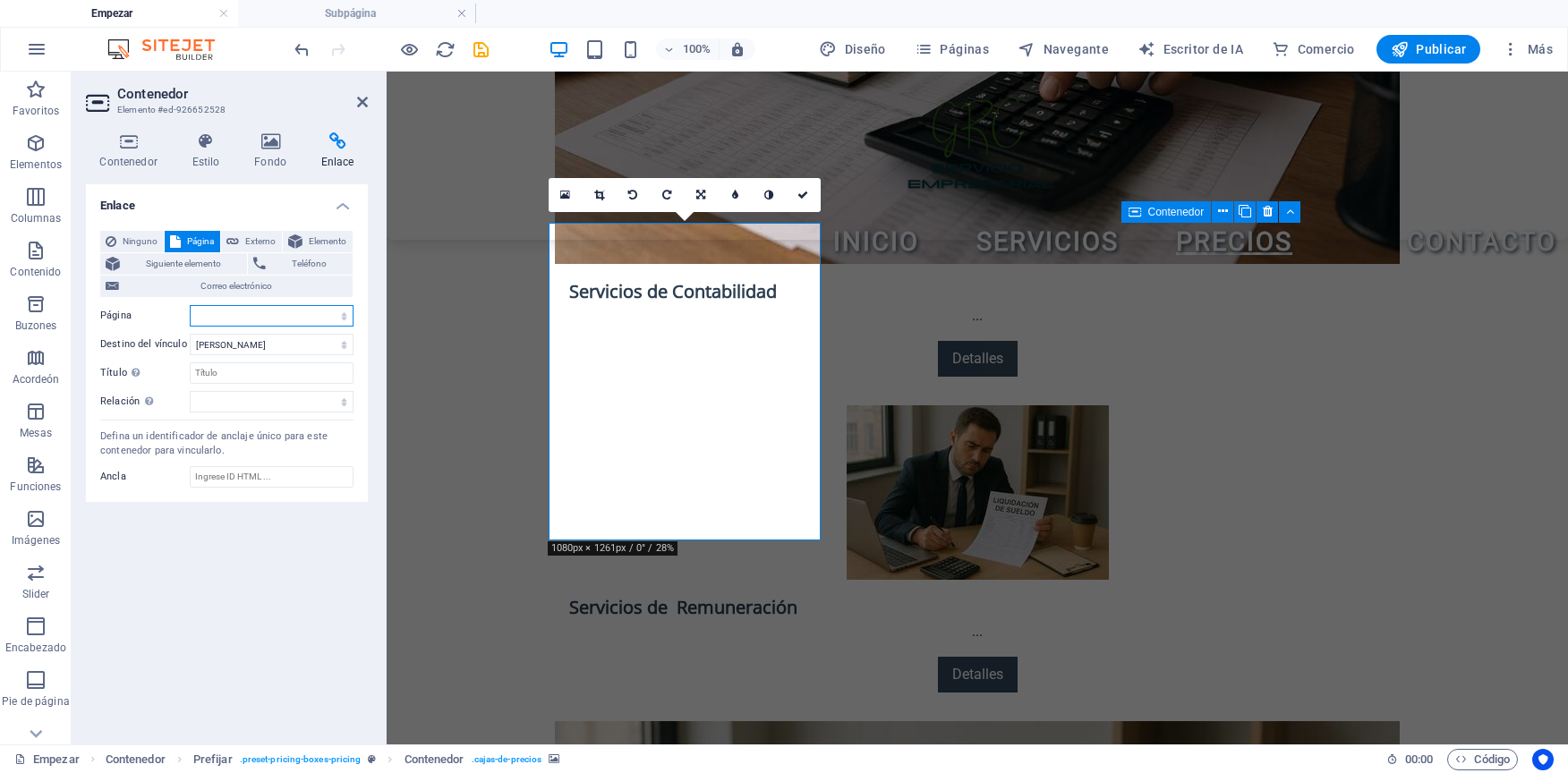
click at [292, 314] on select "Empezar Subpágina Aviso legal Privacidad" at bounding box center [272, 316] width 163 height 22
select select "1"
click at [190, 305] on select "Empezar Subpágina Aviso legal Privacidad" at bounding box center [272, 316] width 163 height 22
click at [267, 347] on select "Nueva pestaña Misma pestaña Superponer" at bounding box center [272, 344] width 163 height 22
select select "blank"
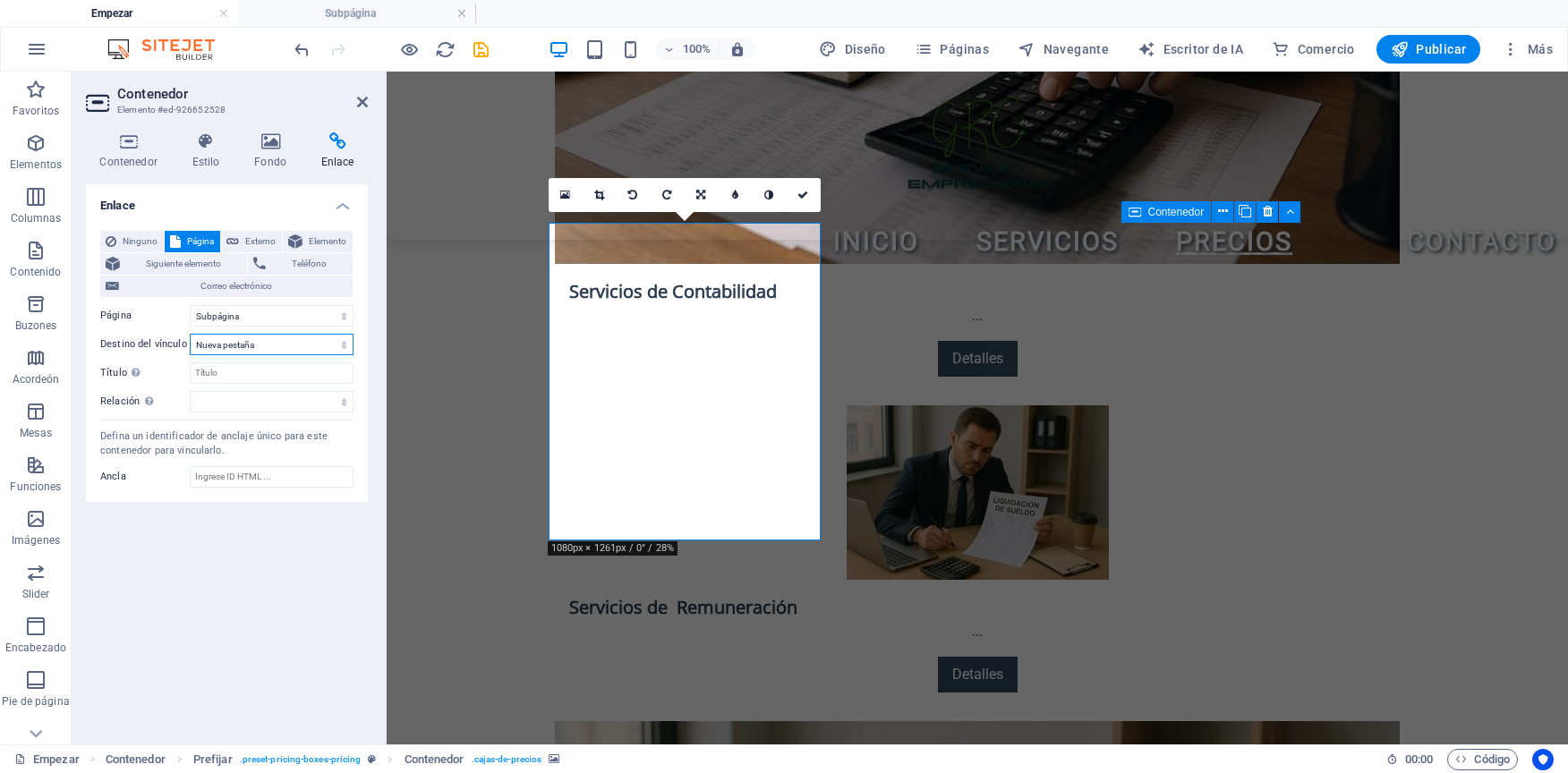
click at [190, 333] on select "Nueva pestaña Misma pestaña Superponer" at bounding box center [272, 344] width 163 height 22
click at [261, 368] on input "Título La descripción adicional del enlace no debe ser la misma que el texto de…" at bounding box center [272, 373] width 163 height 22
type input "CONTRATAR PLAN BASICO FORMALIZACIÓN DE EMPRESAS"
click at [256, 686] on div "Enlace Ninguno Página Externo Elemento Siguiente elemento Teléfono Correo elect…" at bounding box center [226, 456] width 282 height 546
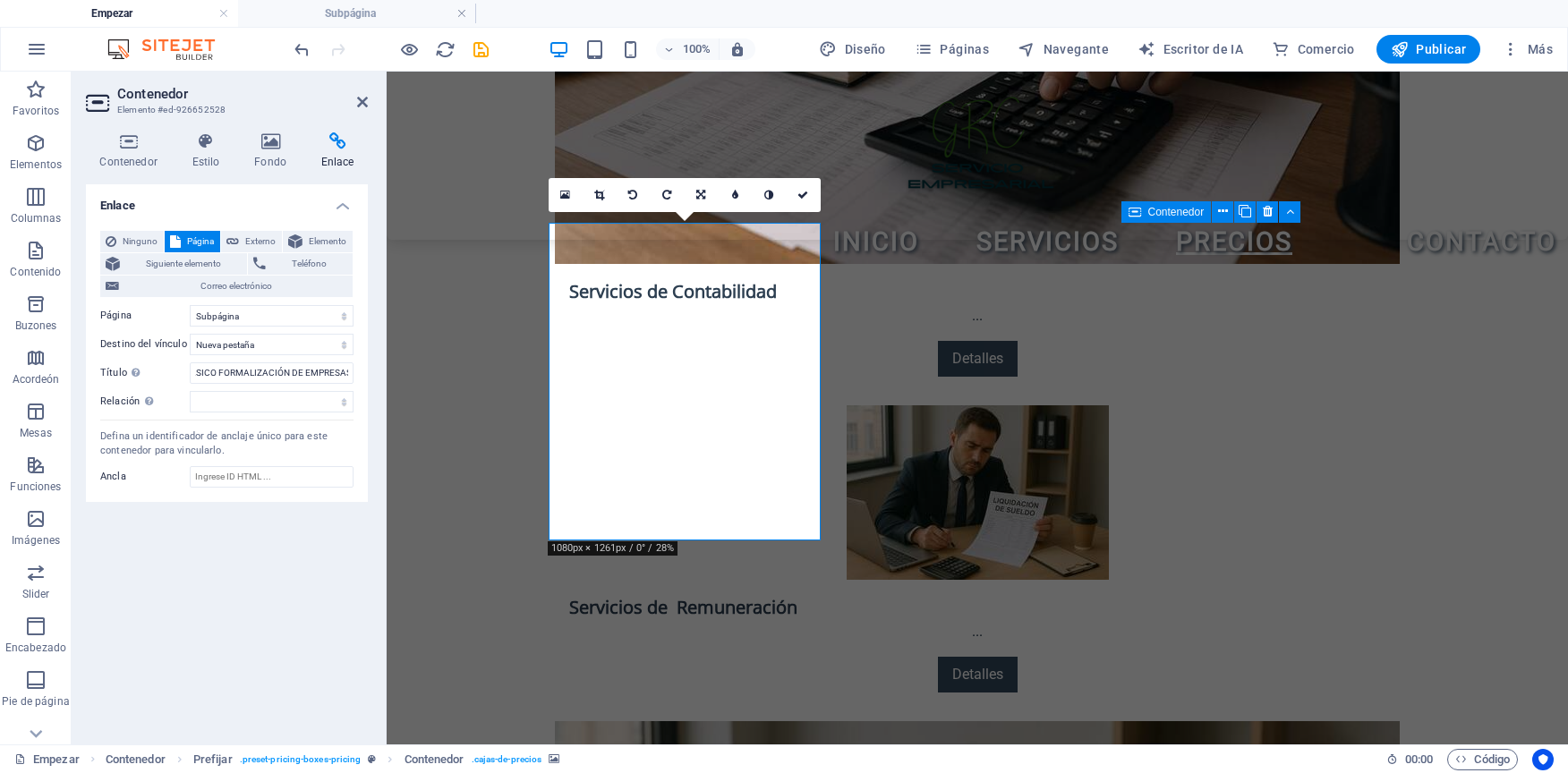
scroll to position [0, 0]
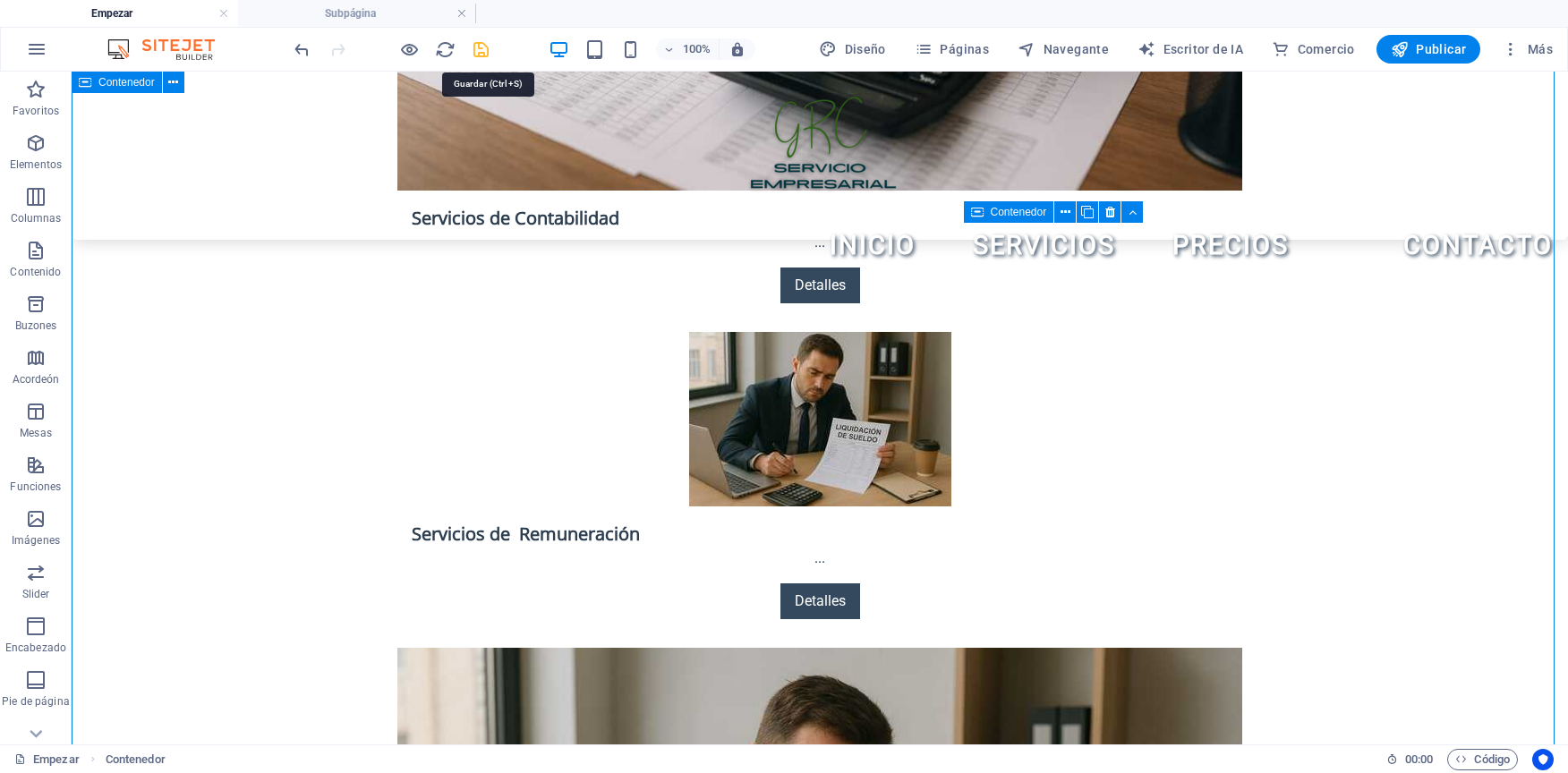
click at [474, 47] on icon "salvar" at bounding box center [481, 50] width 21 height 21
checkbox input "false"
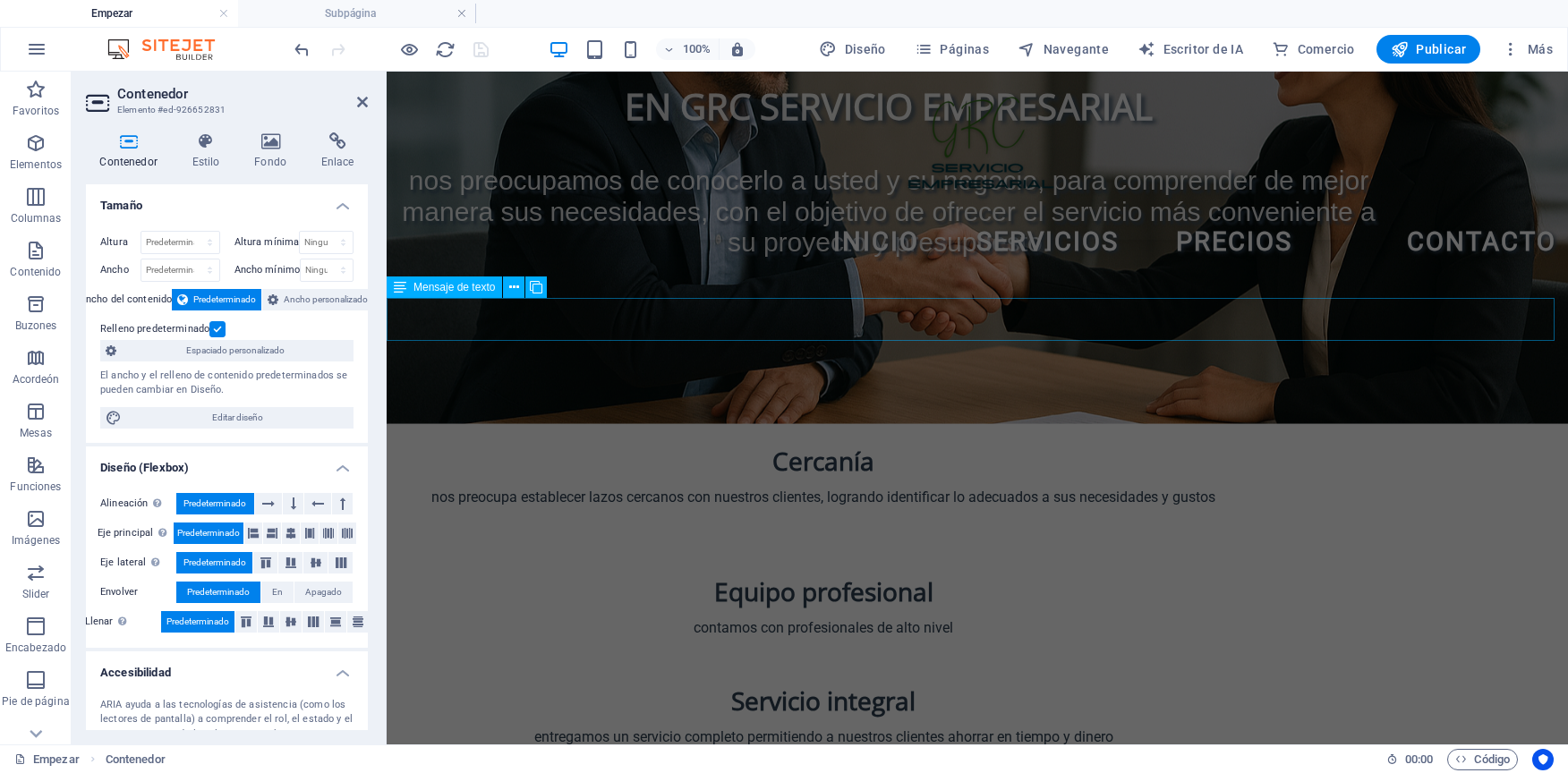
scroll to position [0, 0]
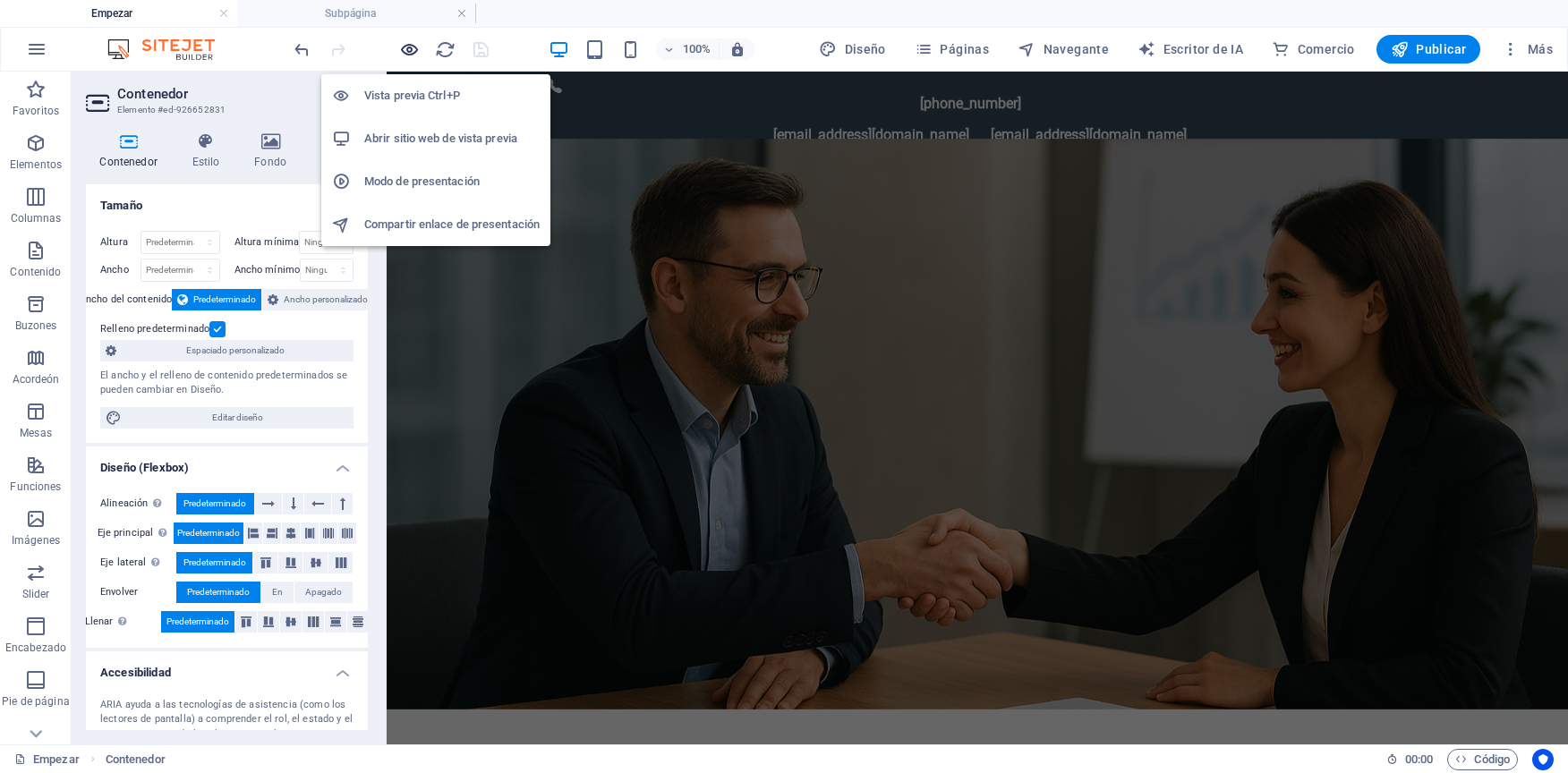
click at [407, 49] on icon "button" at bounding box center [410, 50] width 21 height 21
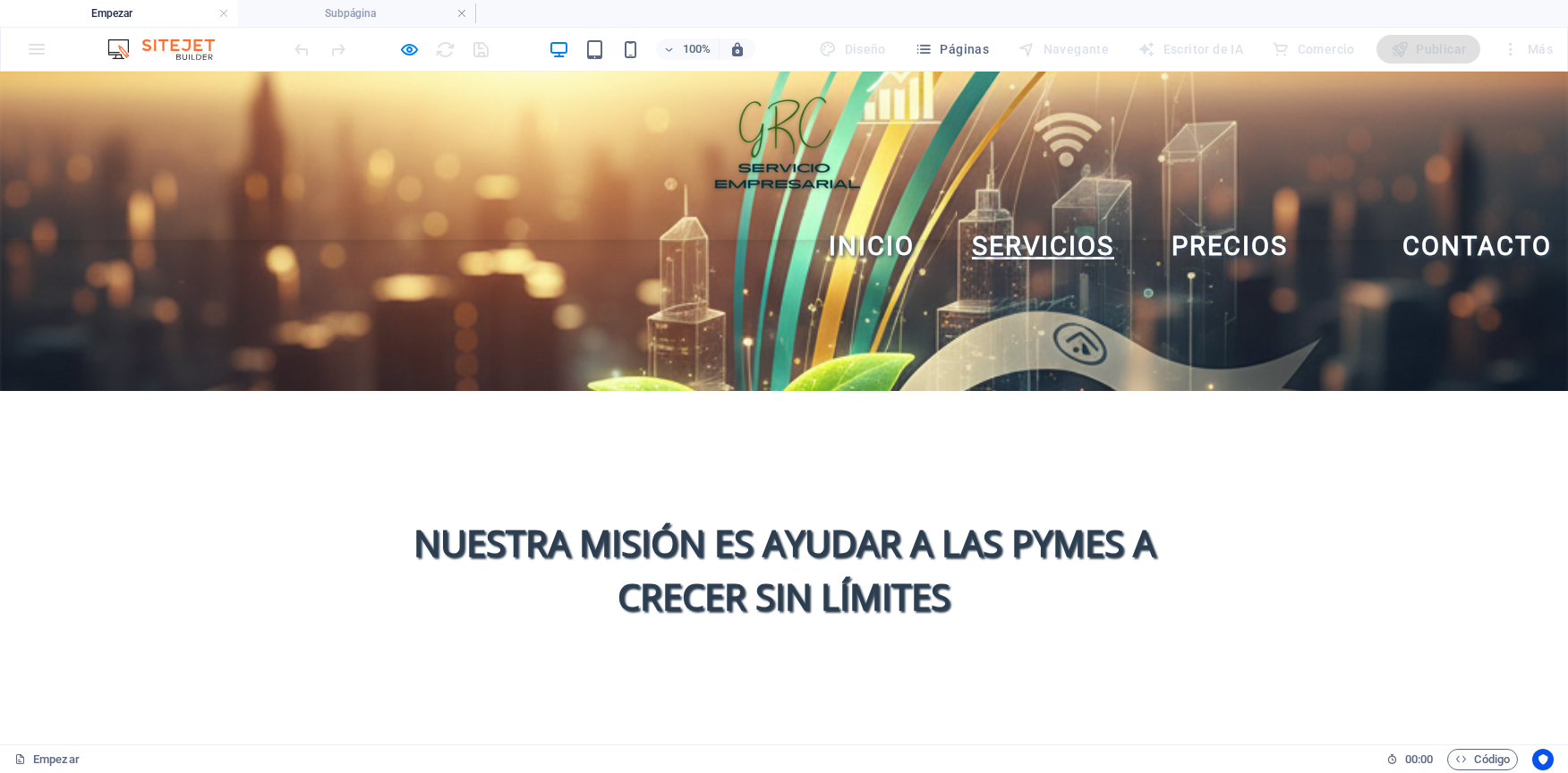
scroll to position [1253, 0]
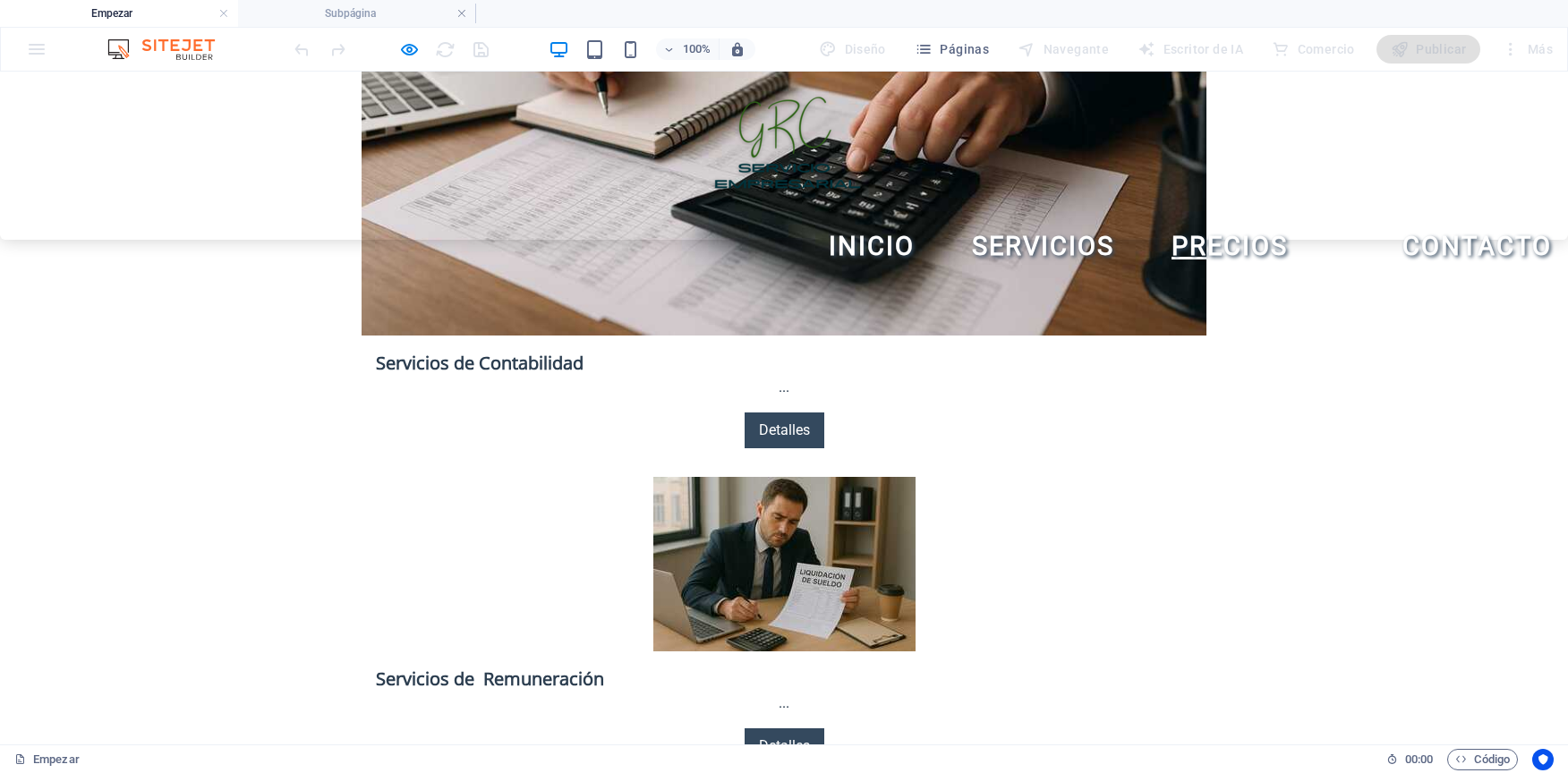
scroll to position [3148, 0]
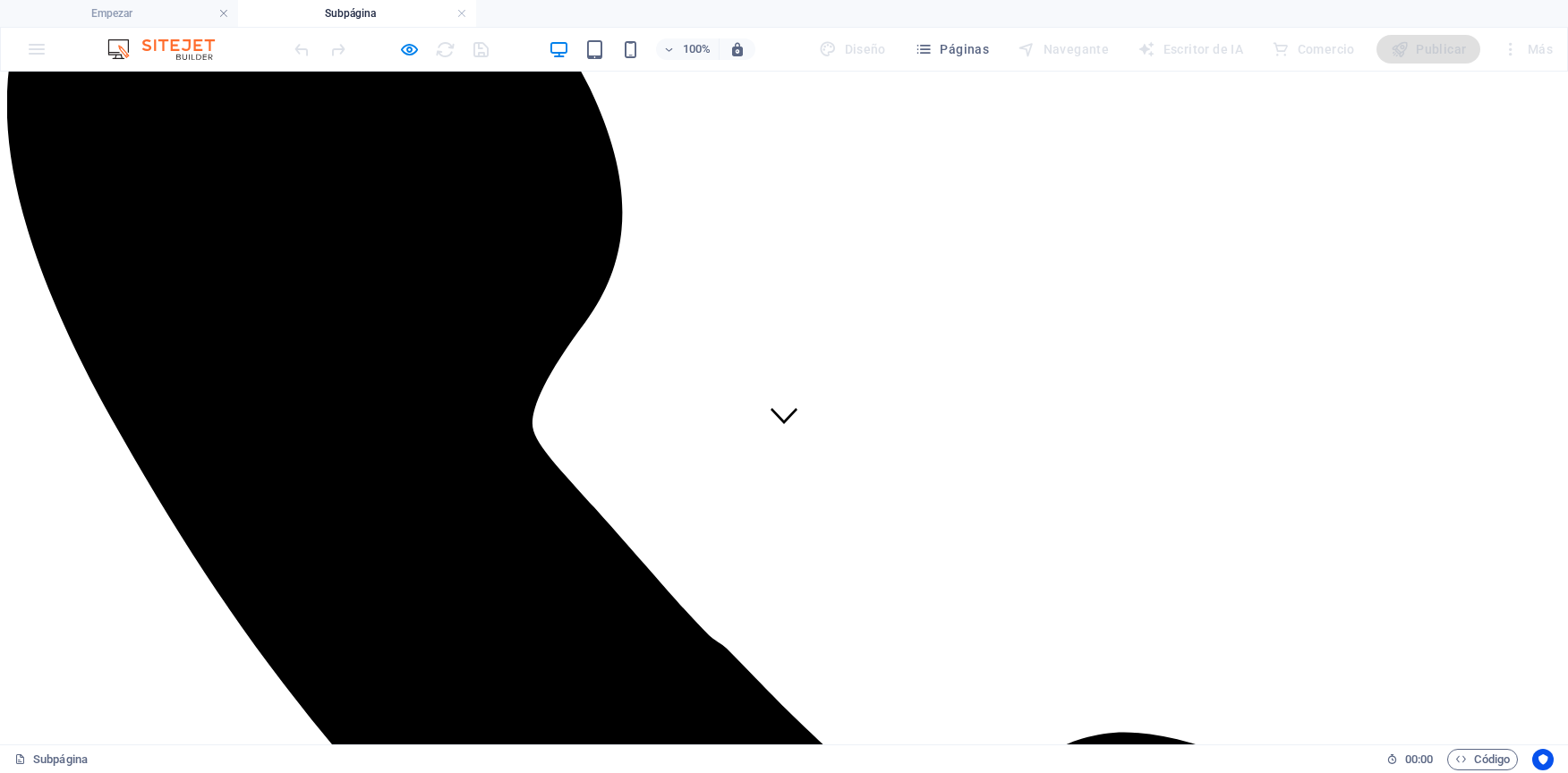
scroll to position [122, 0]
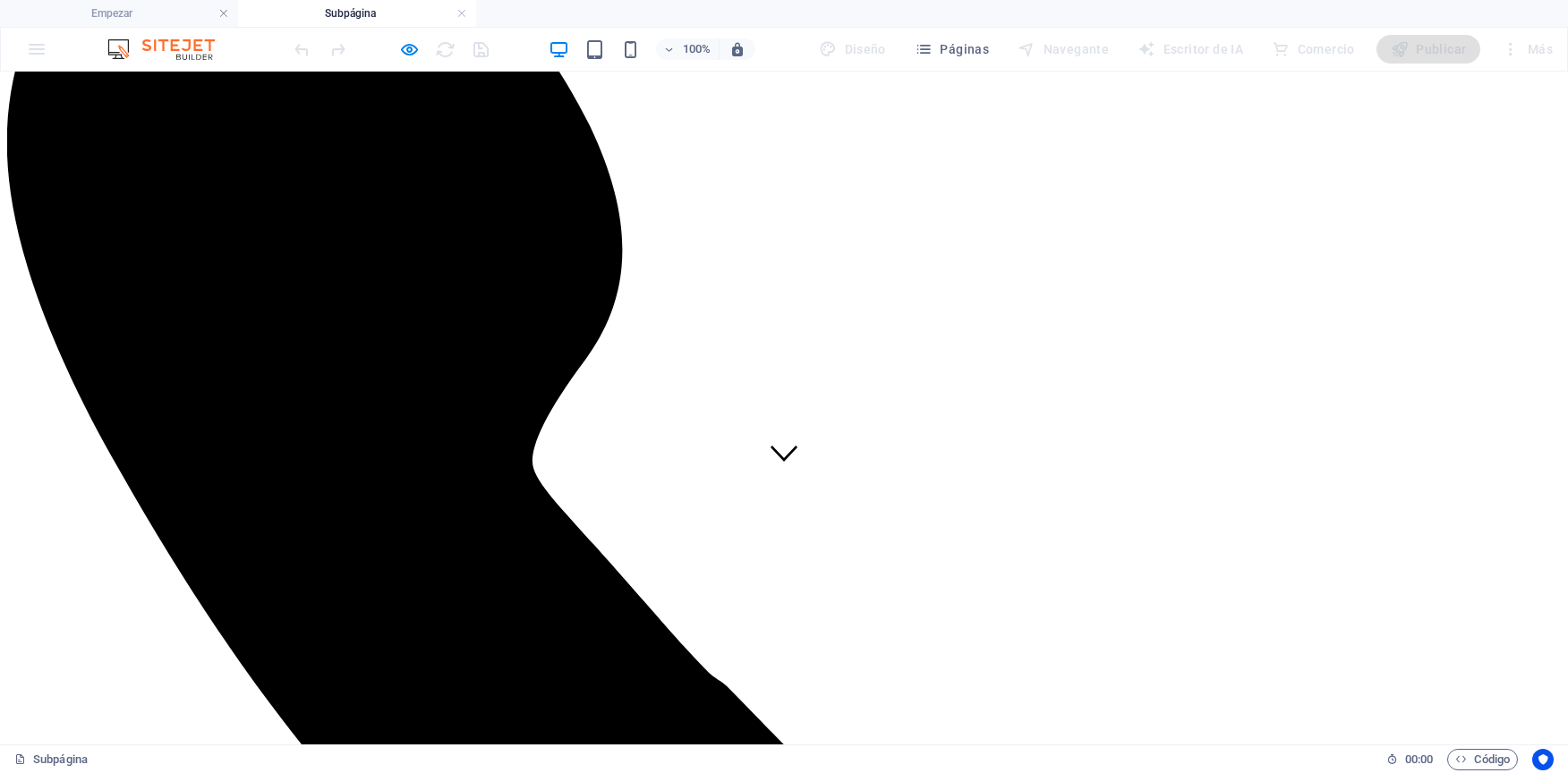
scroll to position [390, 0]
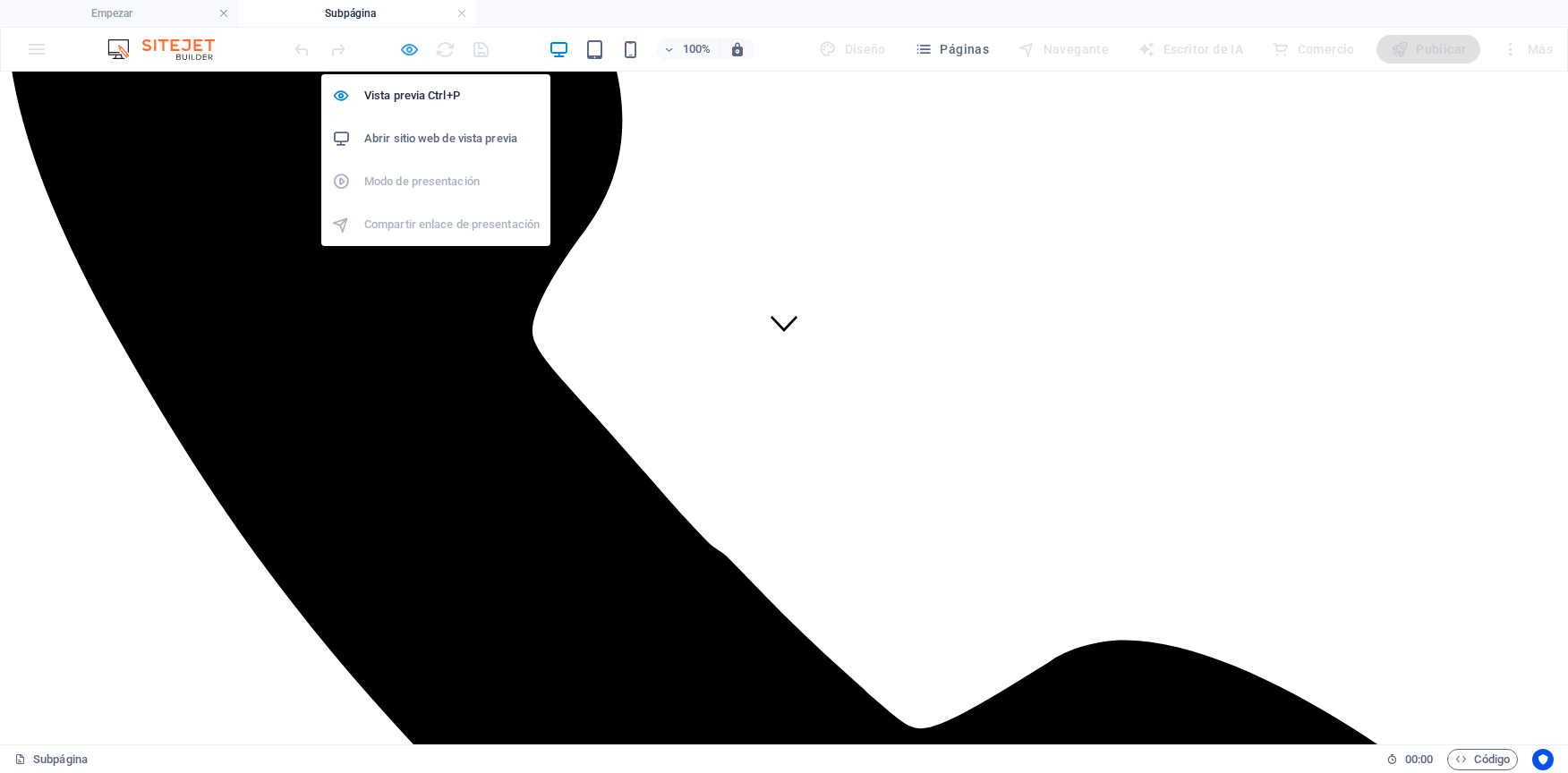
click at [416, 51] on icon "button" at bounding box center [410, 50] width 21 height 21
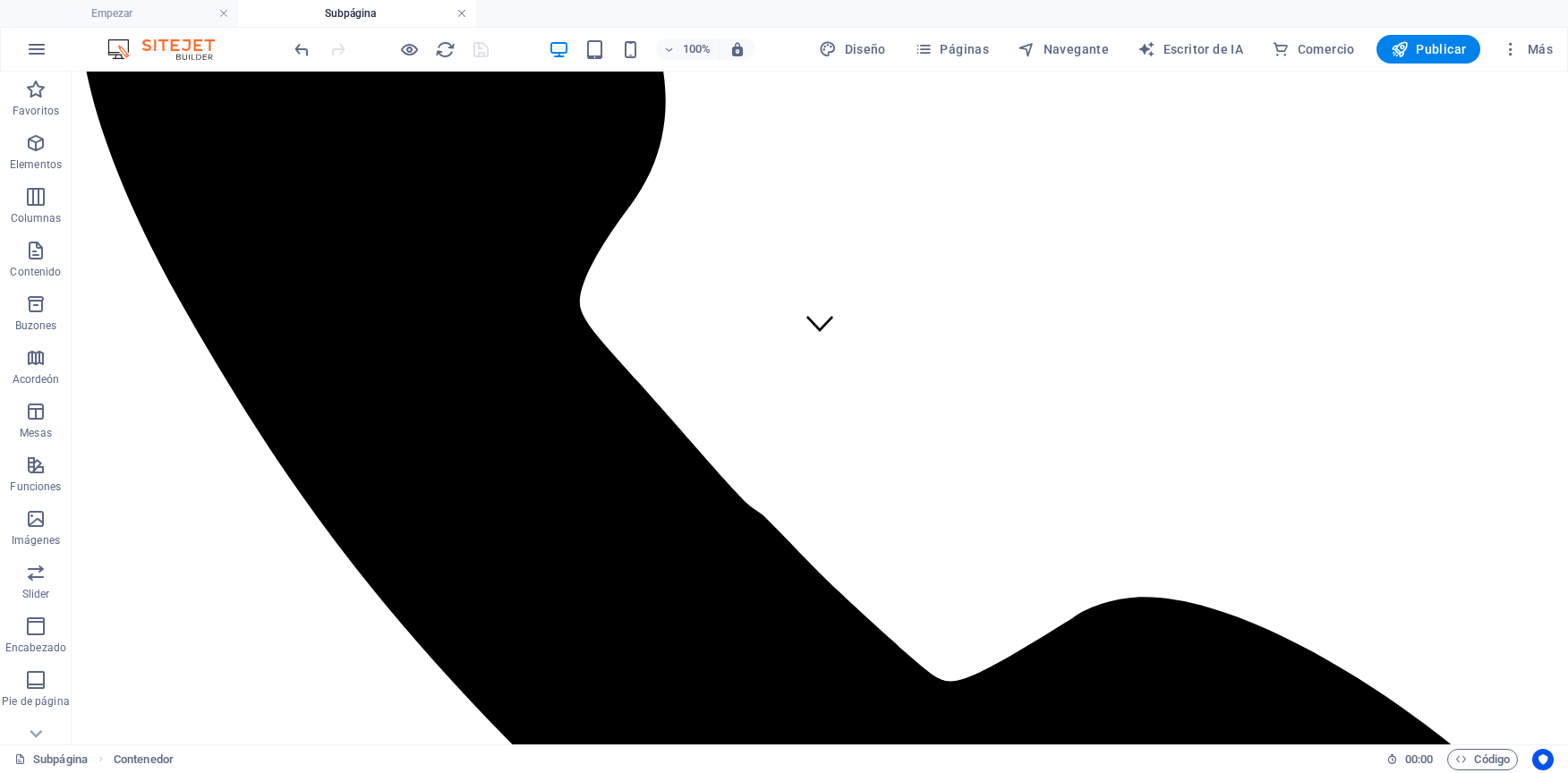
click at [459, 9] on link at bounding box center [461, 14] width 10 height 17
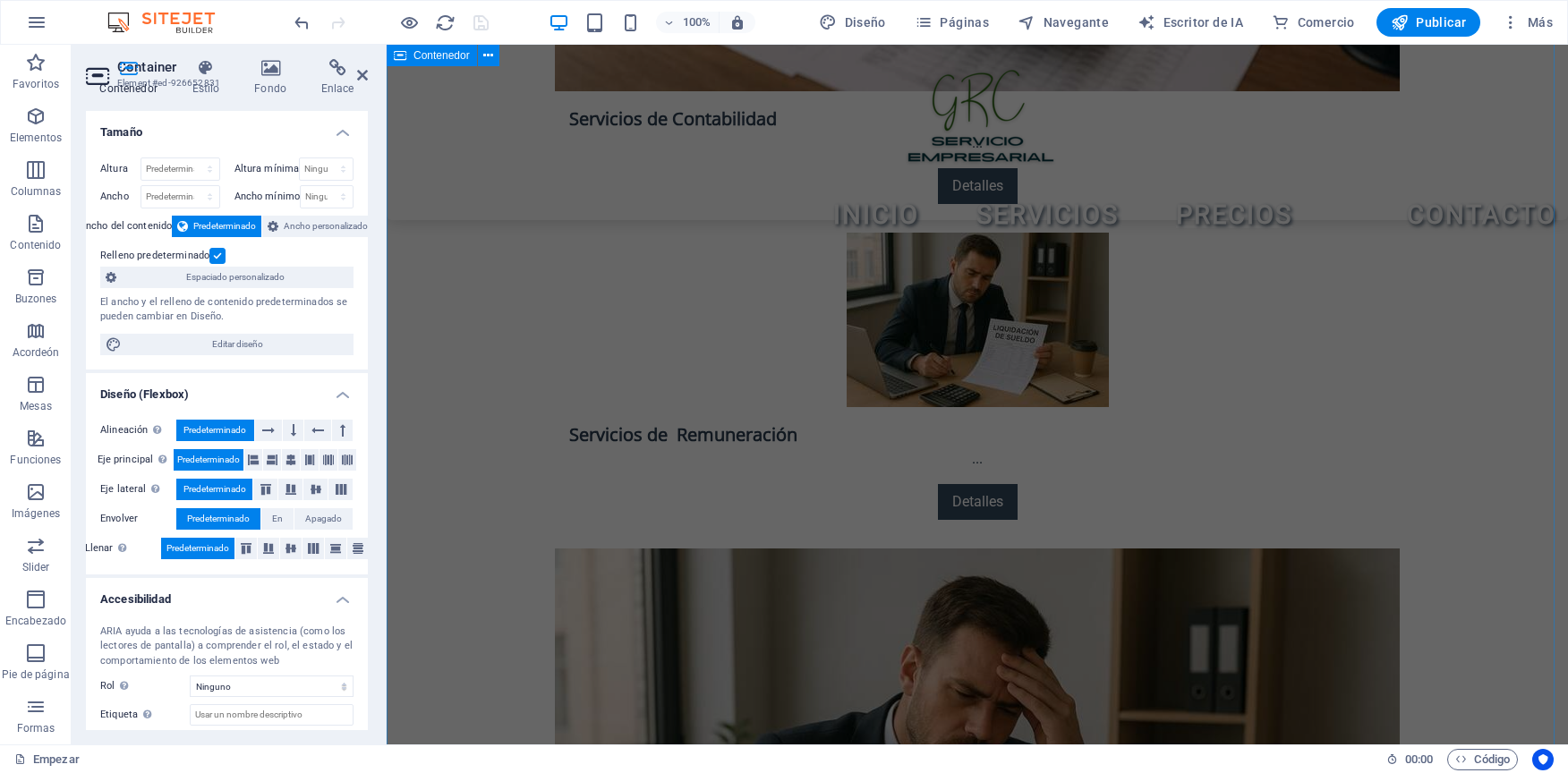
scroll to position [3694, 0]
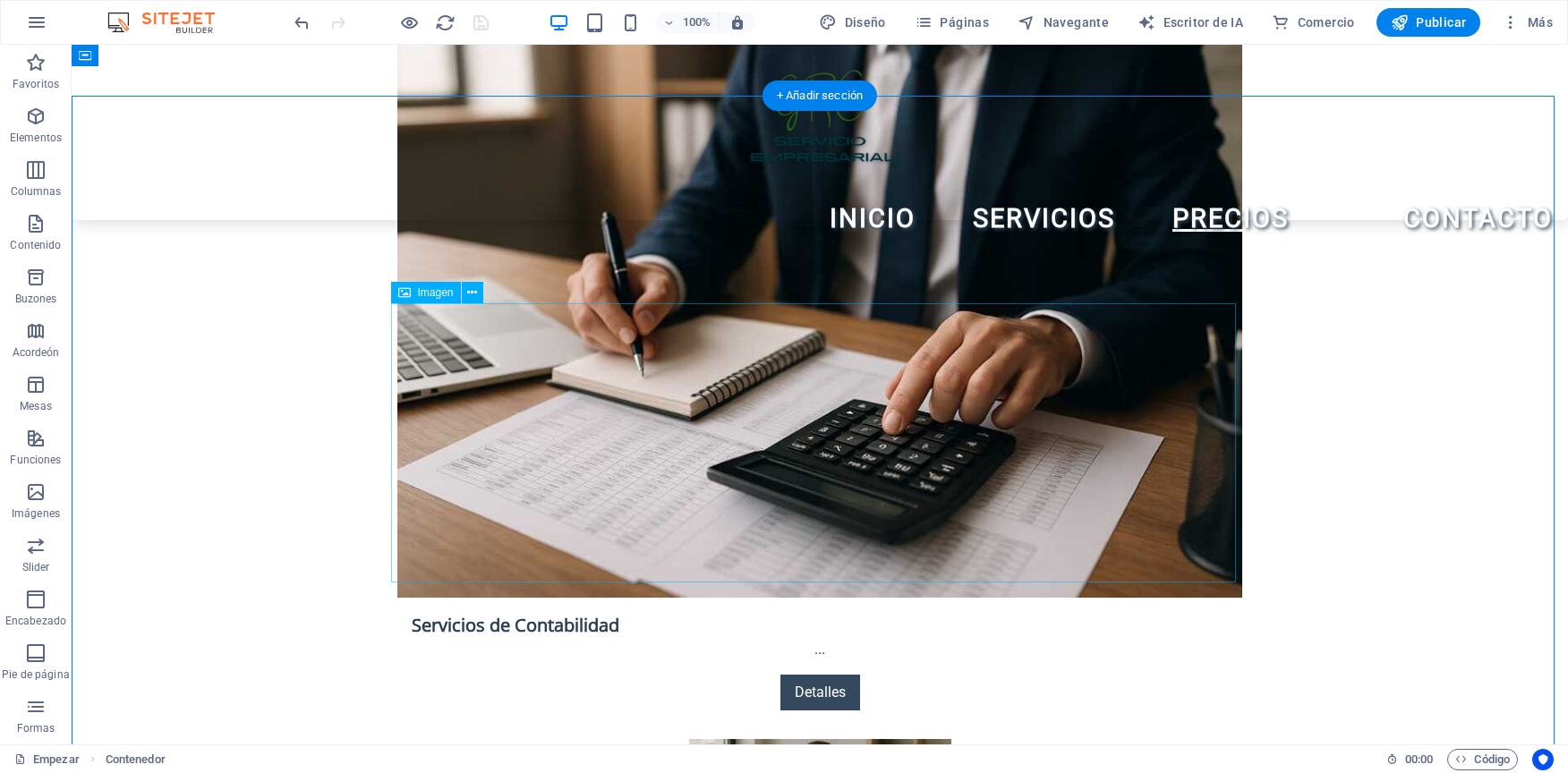
scroll to position [2800, 0]
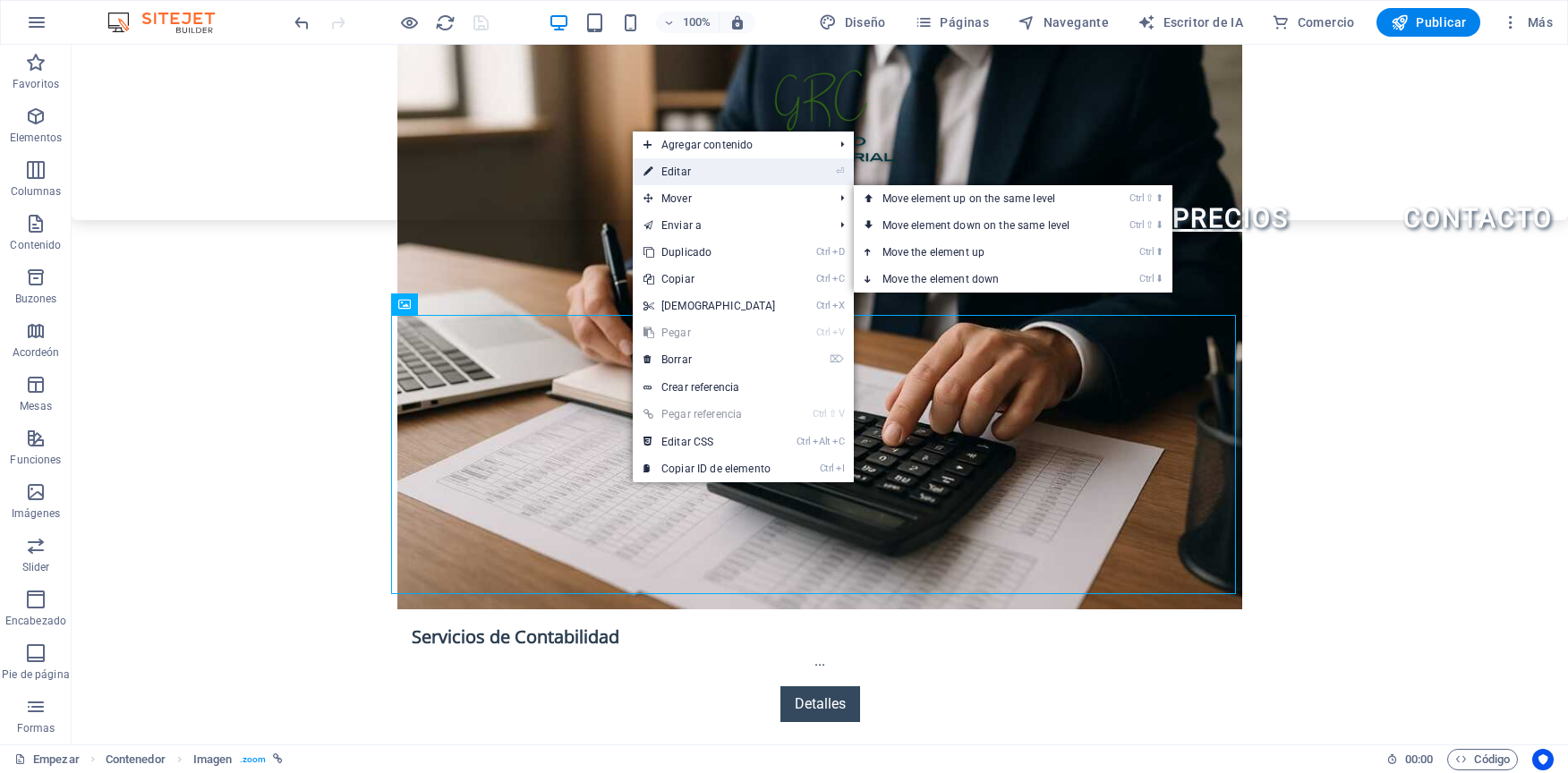
click at [693, 175] on link "⏎ Editar" at bounding box center [709, 172] width 154 height 27
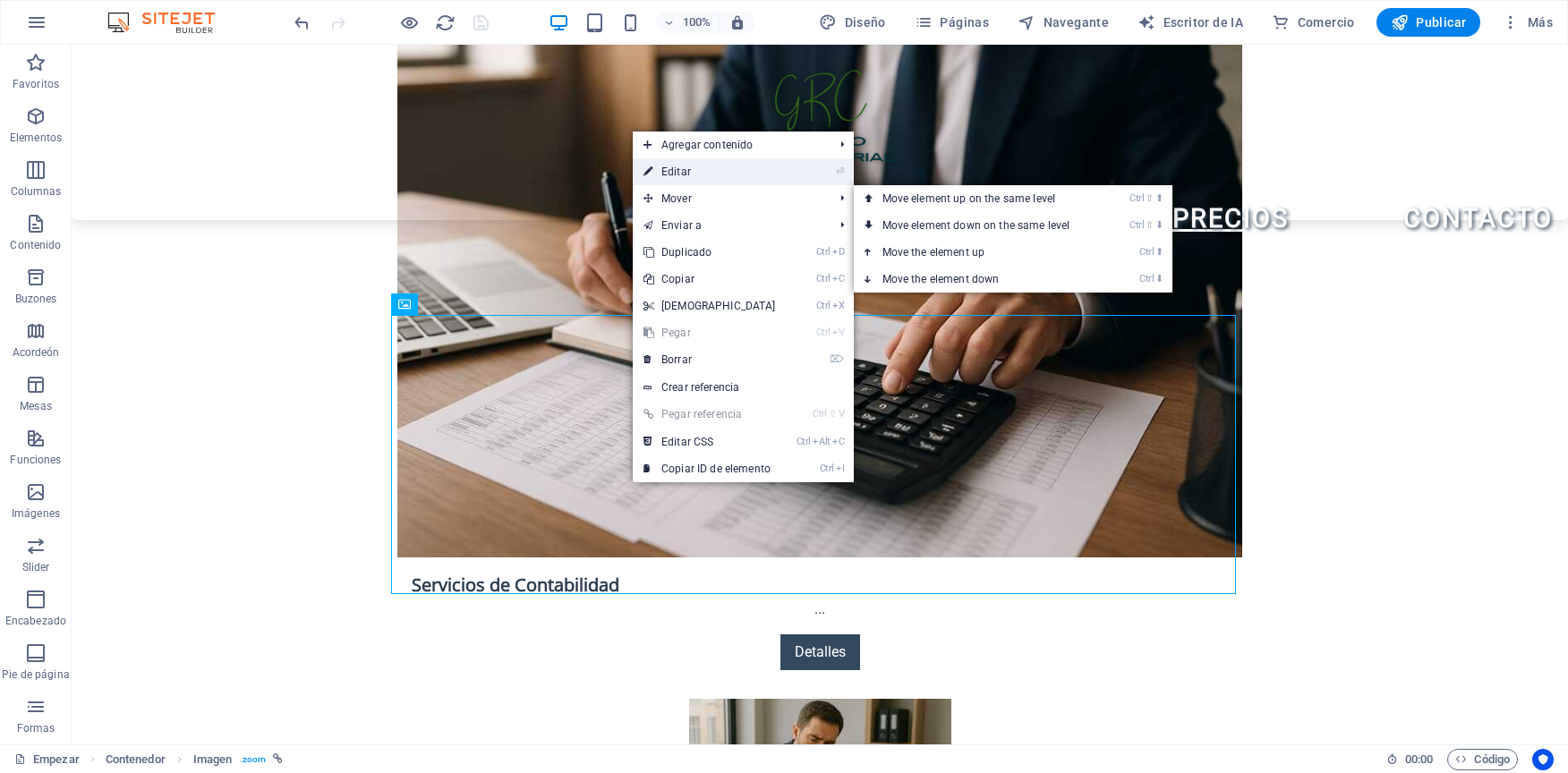
select select "px"
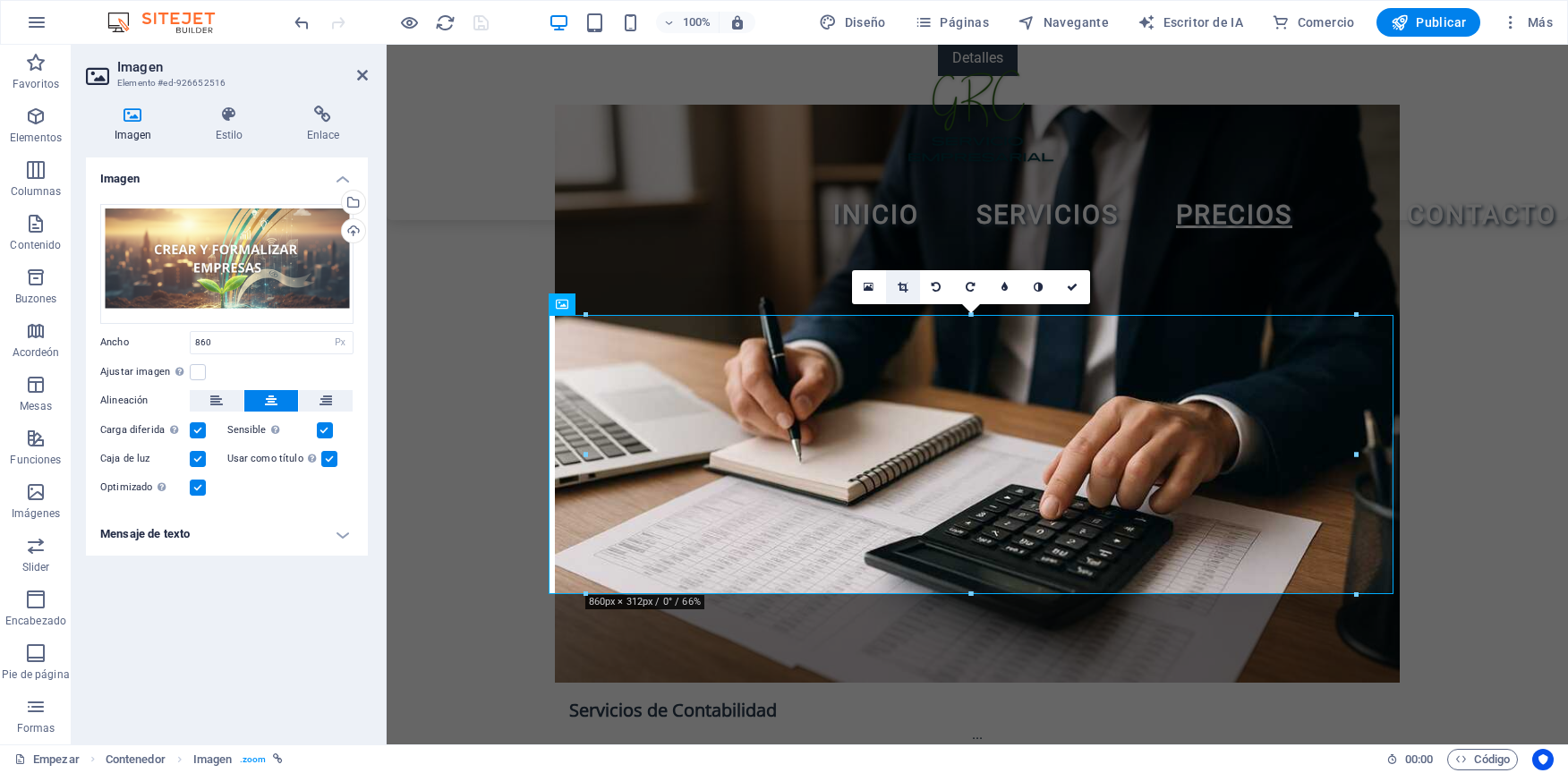
click at [903, 287] on icon at bounding box center [902, 286] width 9 height 10
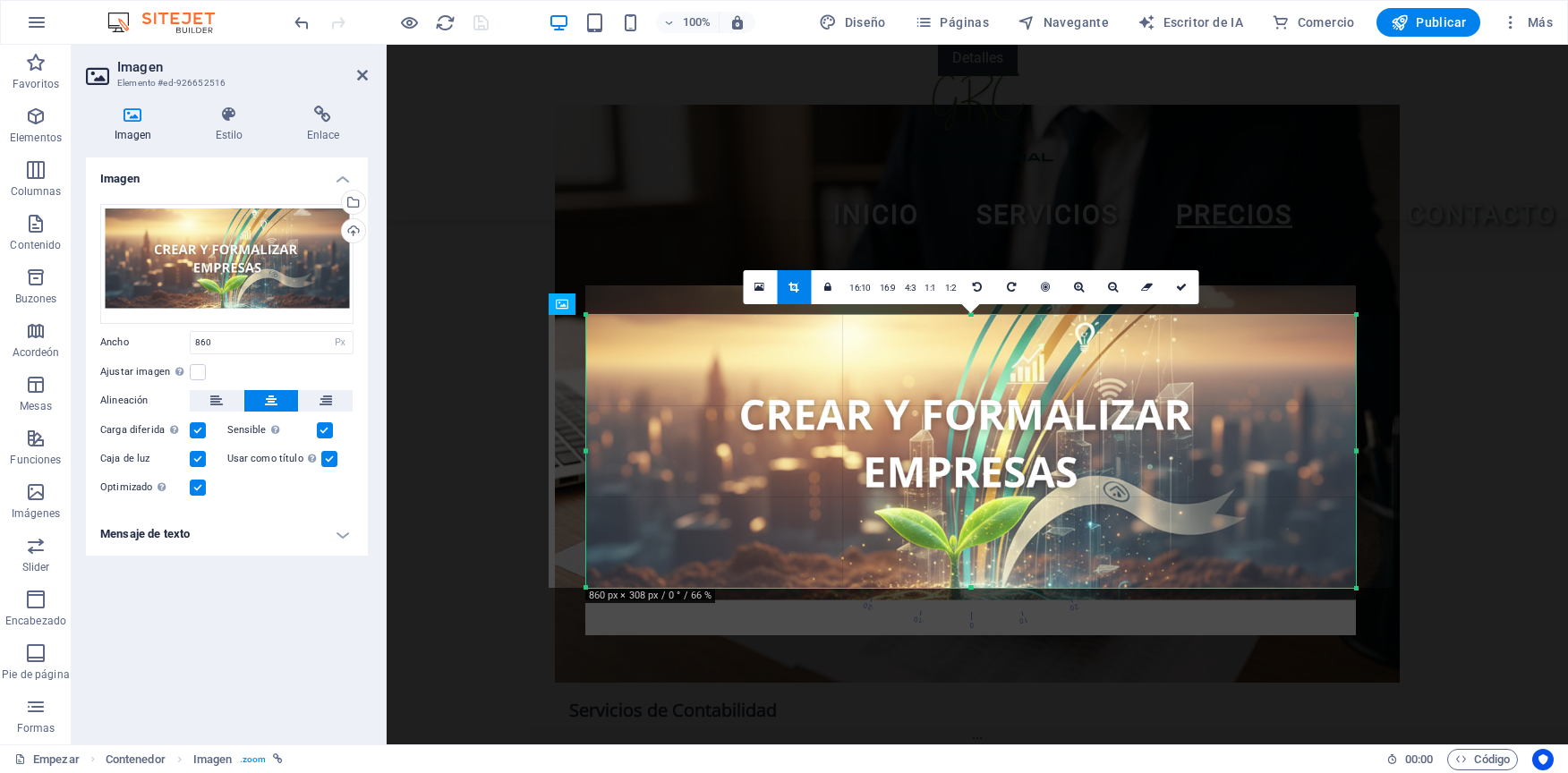
click at [970, 589] on div at bounding box center [970, 588] width 769 height 7
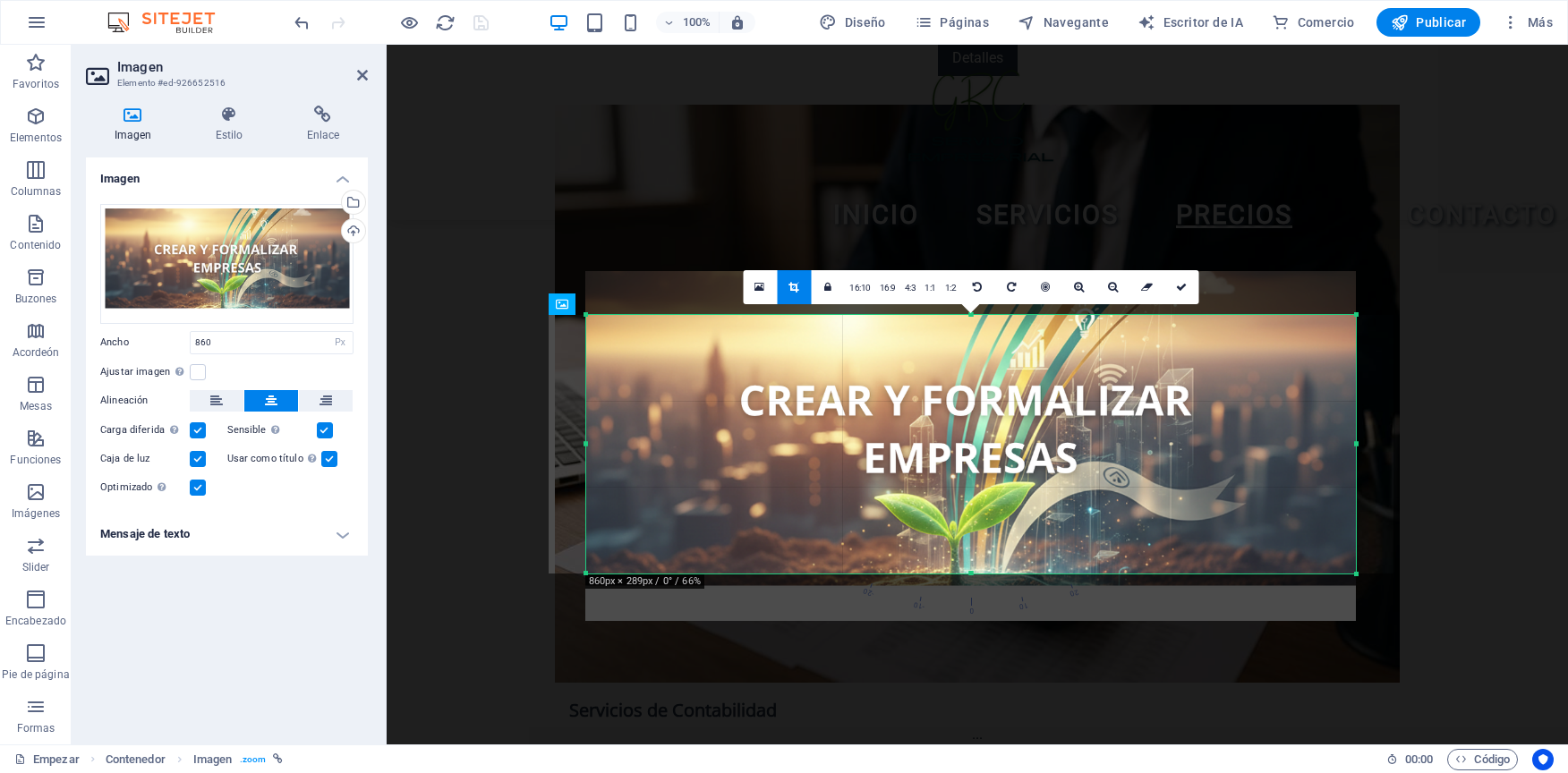
drag, startPoint x: 969, startPoint y: 314, endPoint x: 969, endPoint y: 329, distance: 15.0
click at [969, 329] on div "180 170 160 150 140 130 120 110 100 90 80 70 60 50 40 30 20 10 0 -10 -20 -30 -4…" at bounding box center [970, 443] width 769 height 258
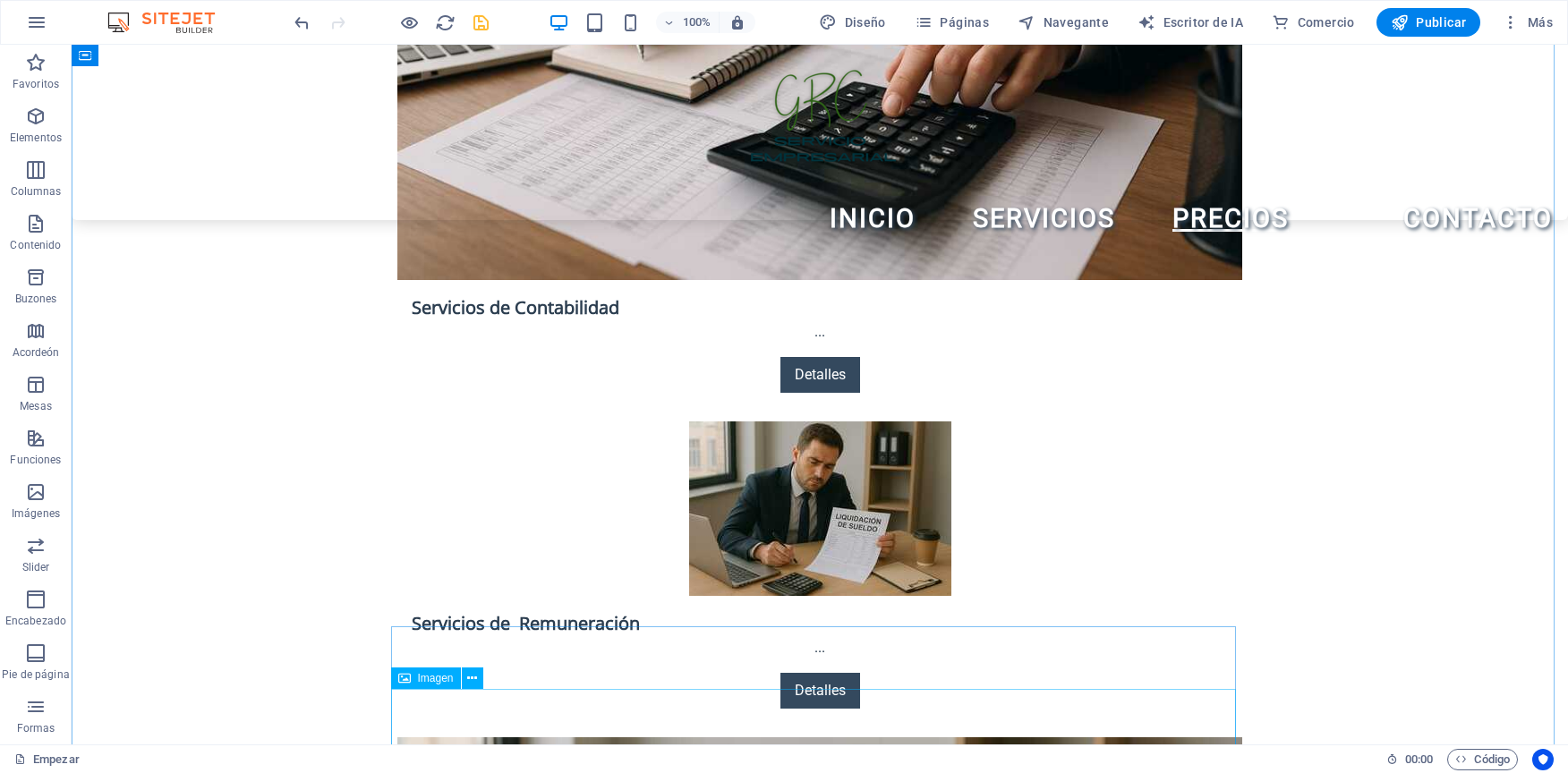
scroll to position [3158, 0]
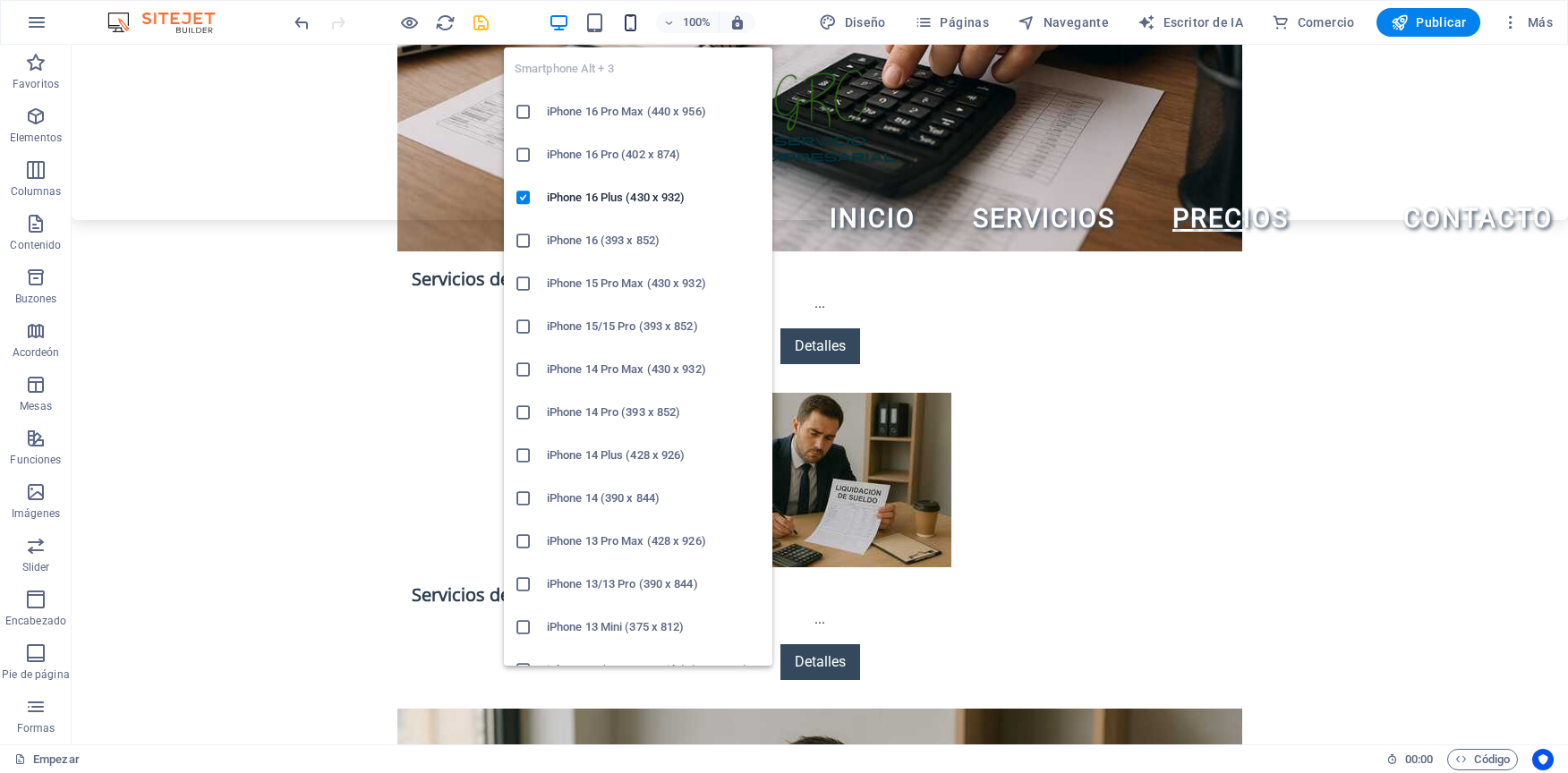
click at [631, 25] on icon "button" at bounding box center [630, 23] width 21 height 21
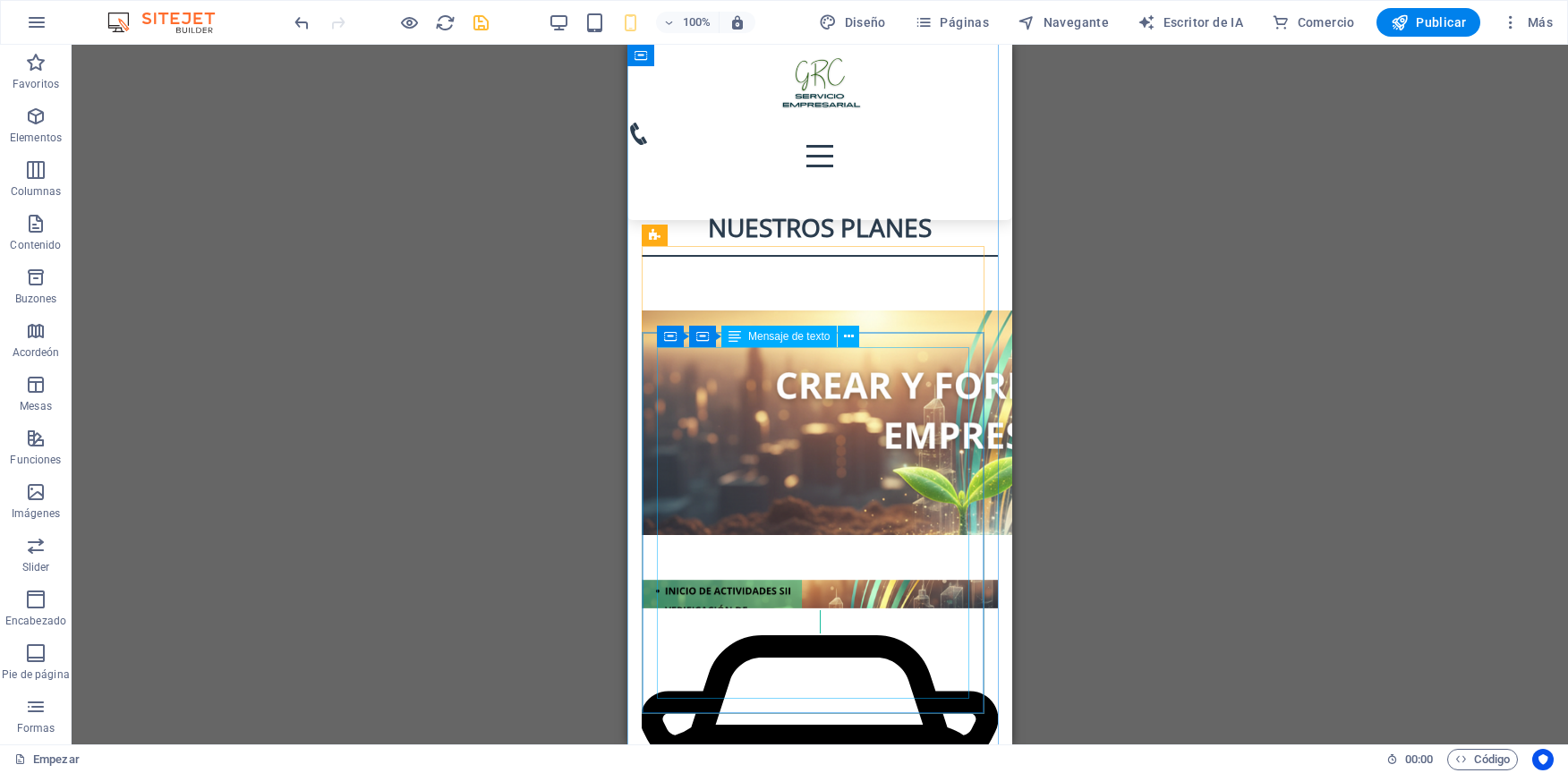
scroll to position [5727, 0]
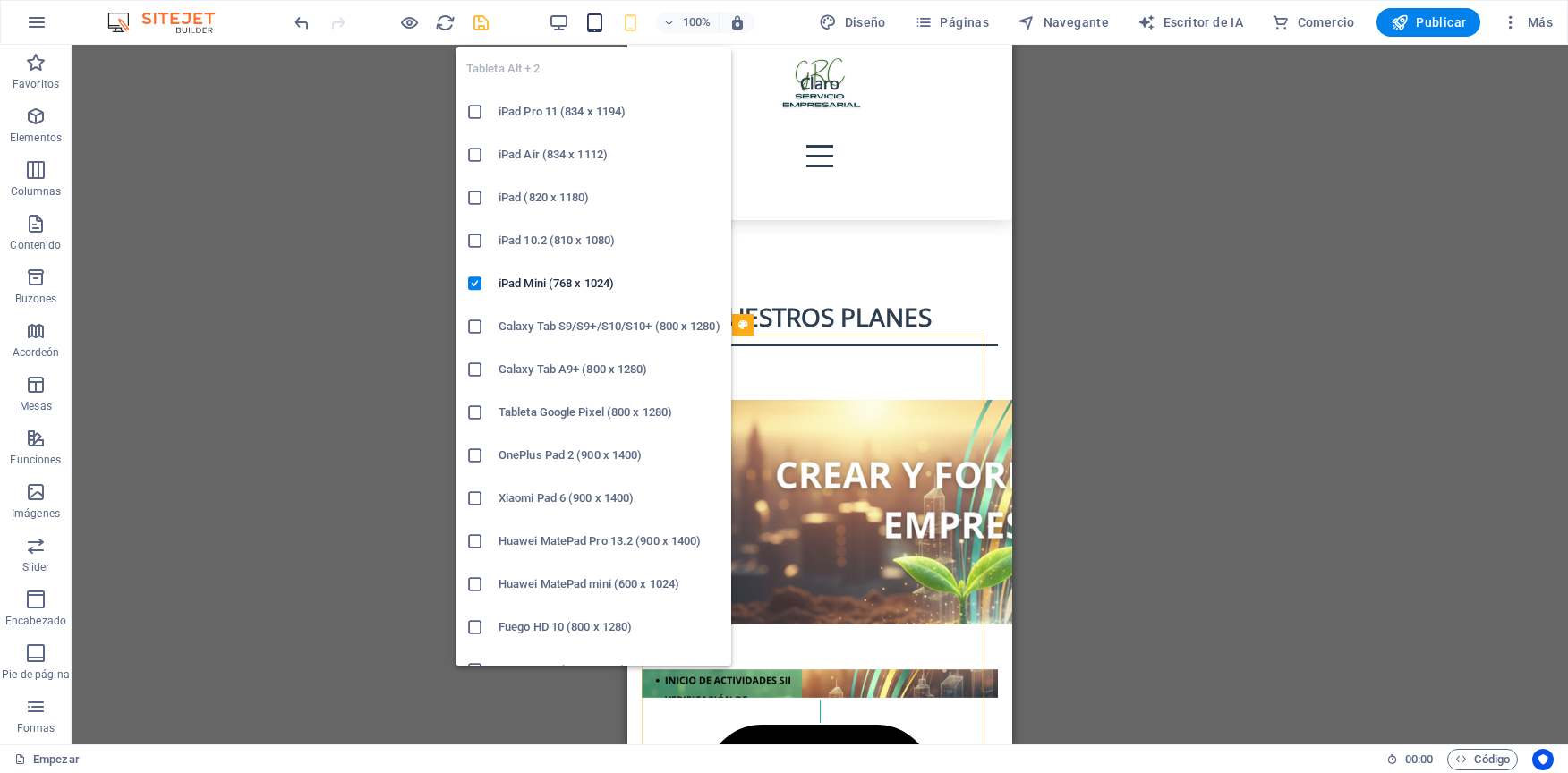
click at [595, 17] on icon "button" at bounding box center [595, 23] width 21 height 21
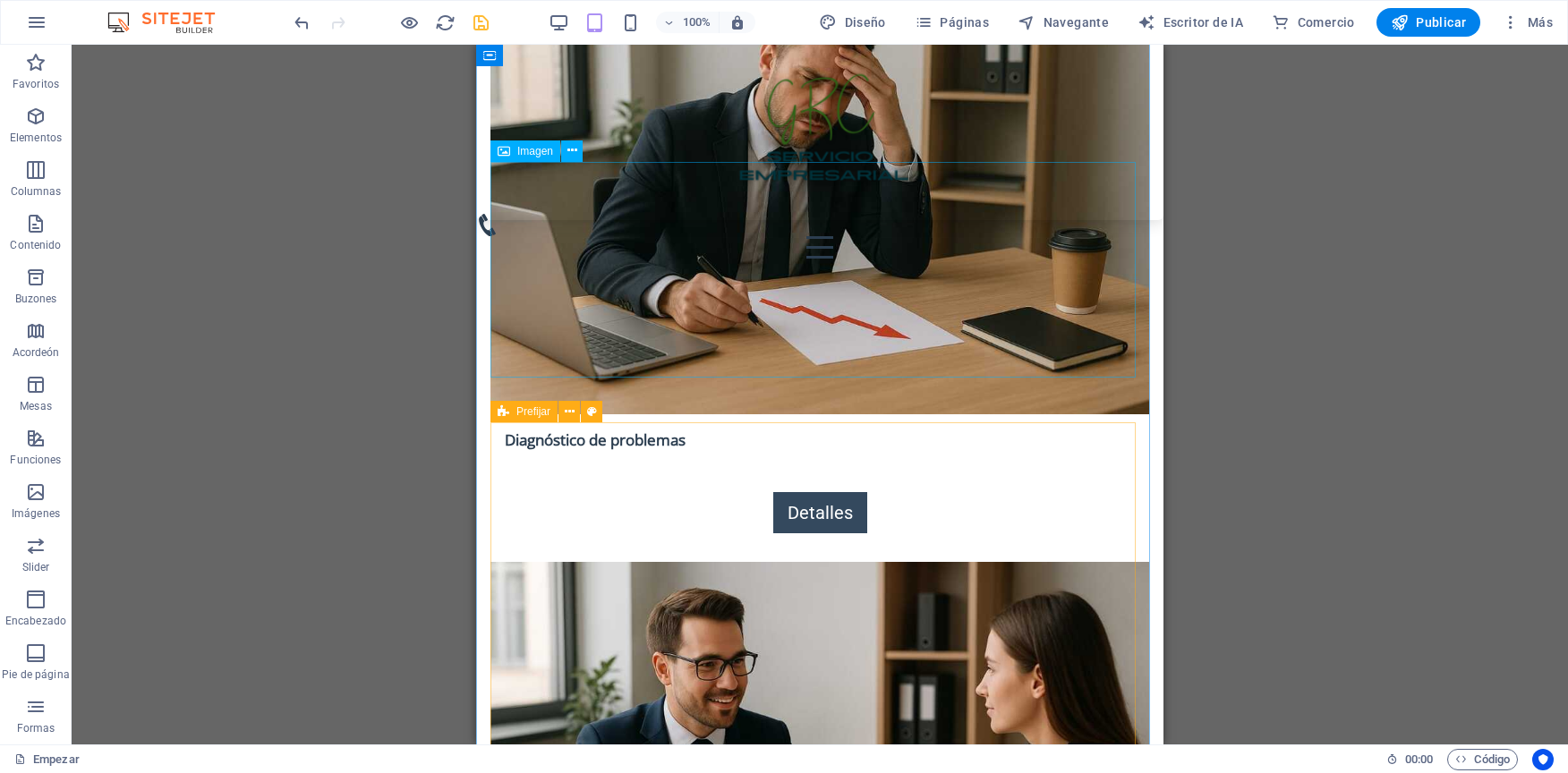
scroll to position [4027, 0]
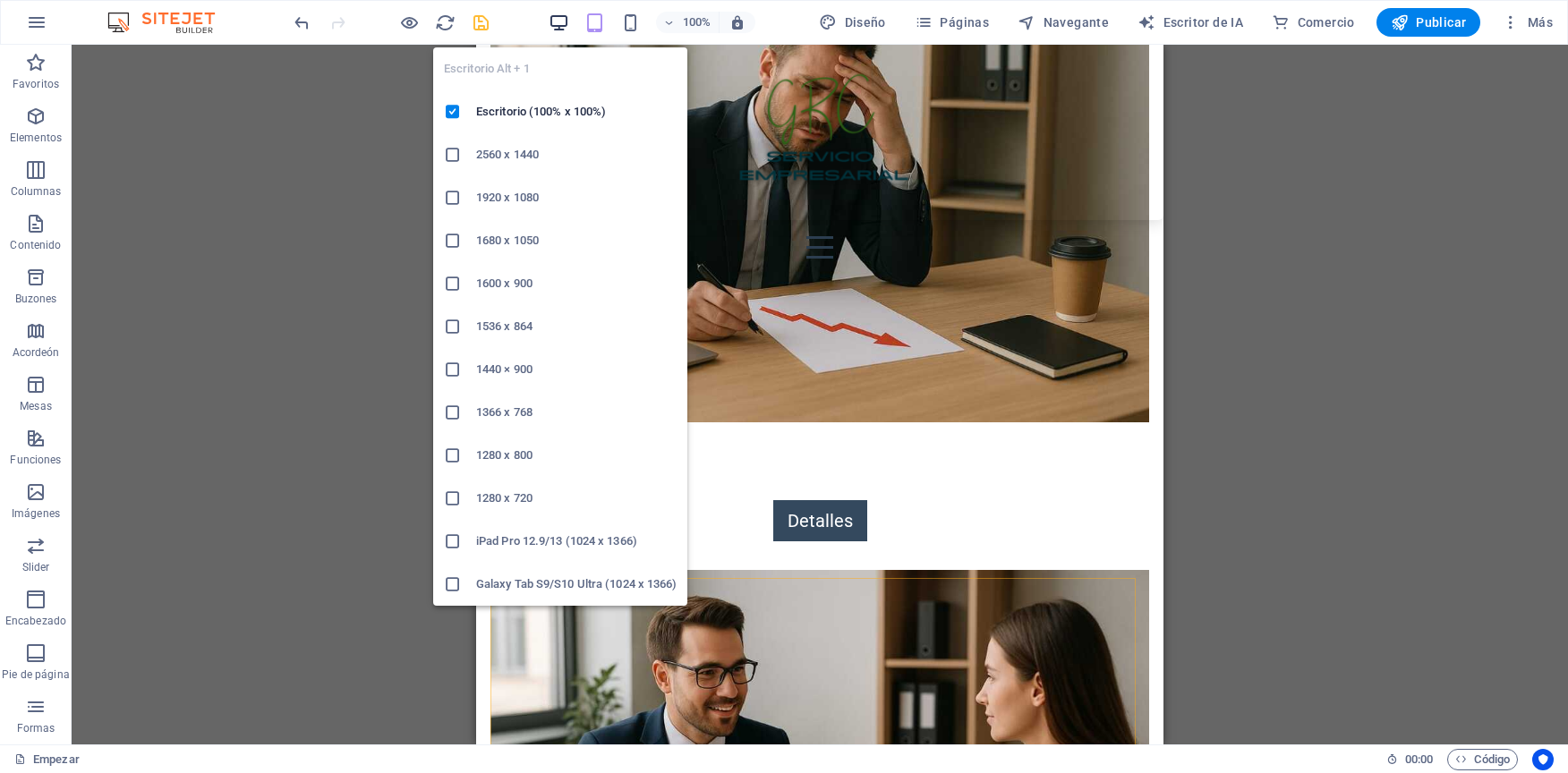
click at [564, 19] on icon "button" at bounding box center [559, 23] width 21 height 21
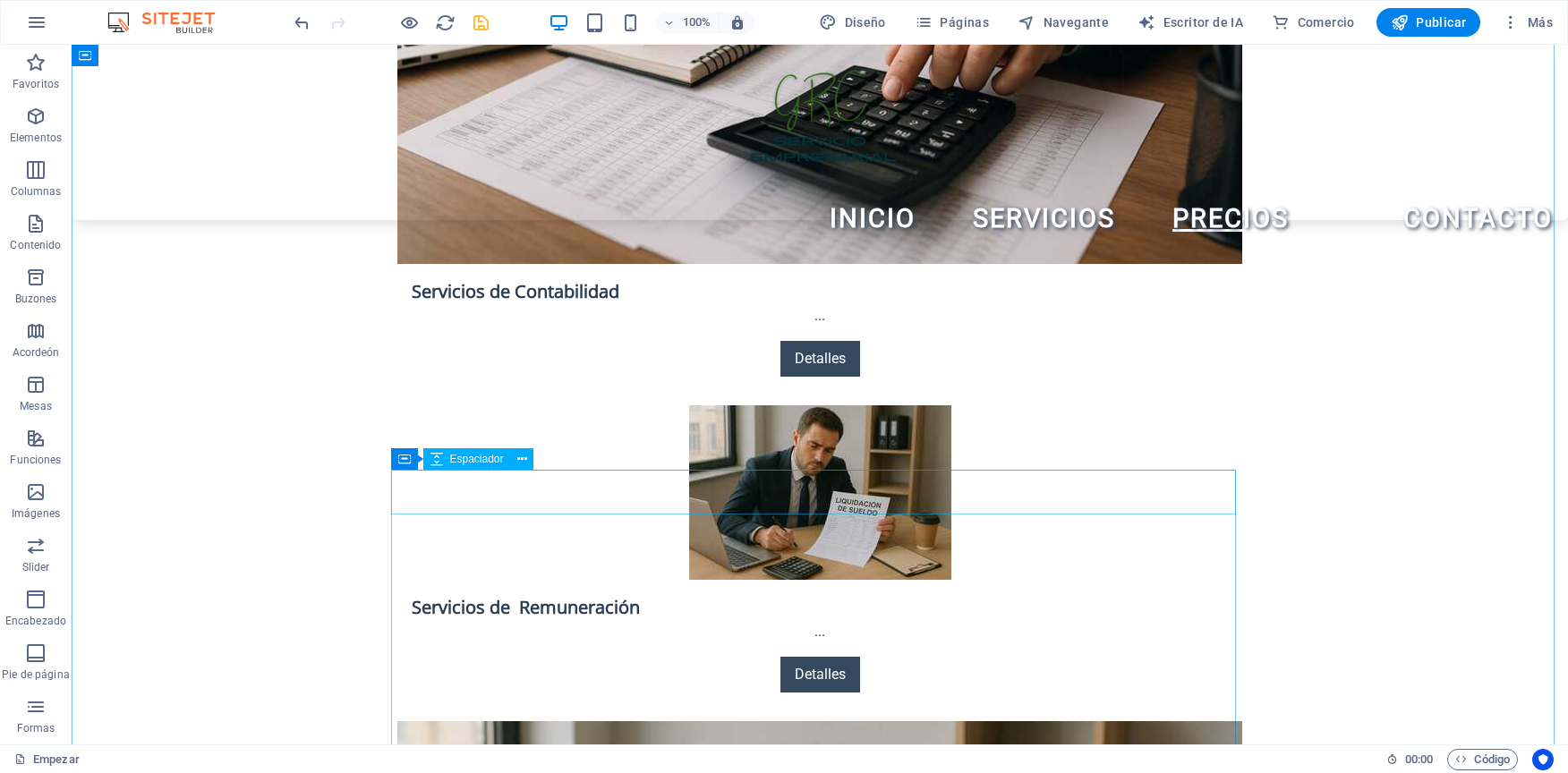
scroll to position [2996, 0]
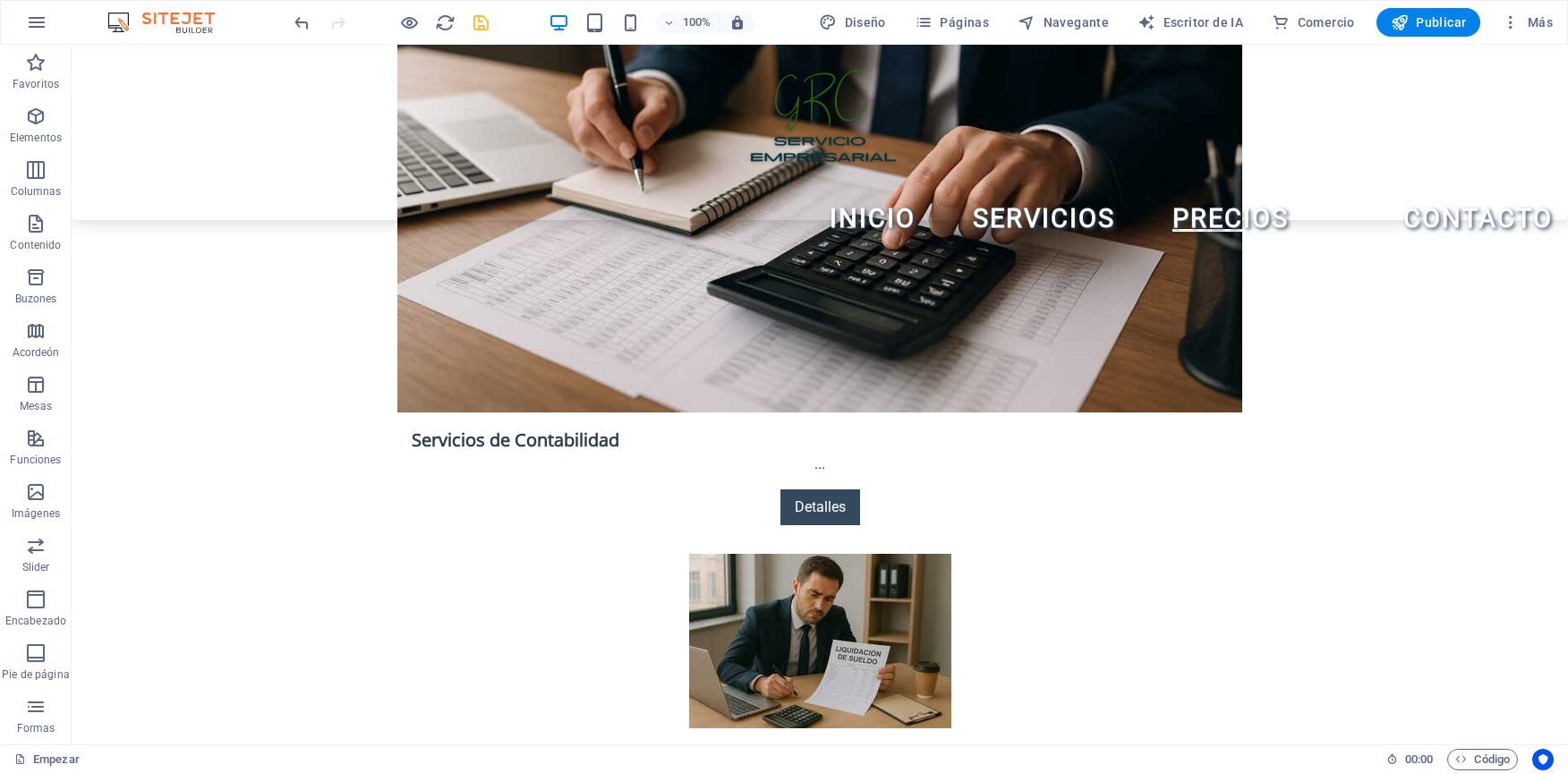
click at [631, 10] on div "100%" at bounding box center [652, 23] width 207 height 28
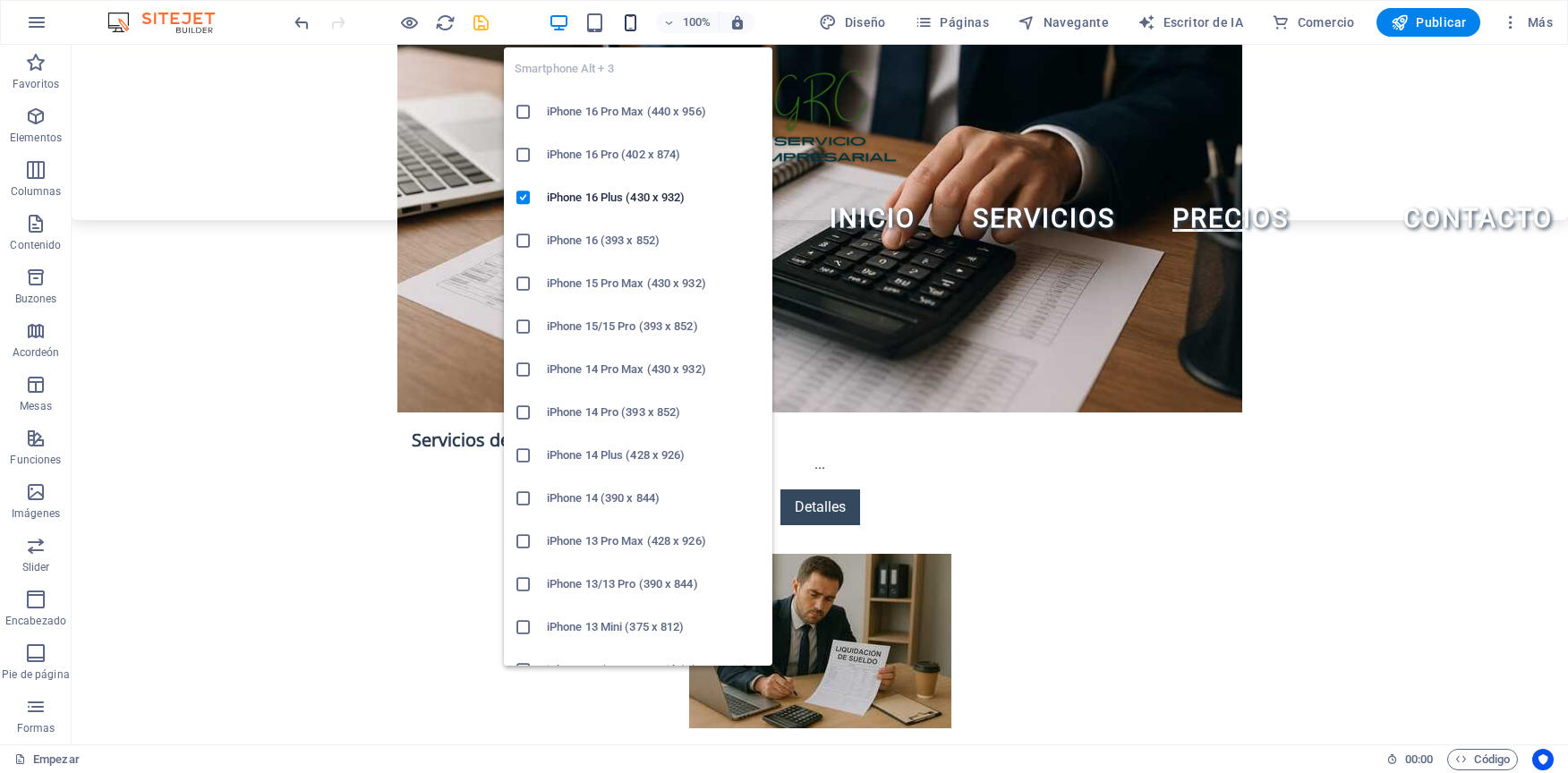
click at [626, 19] on icon "button" at bounding box center [630, 23] width 21 height 21
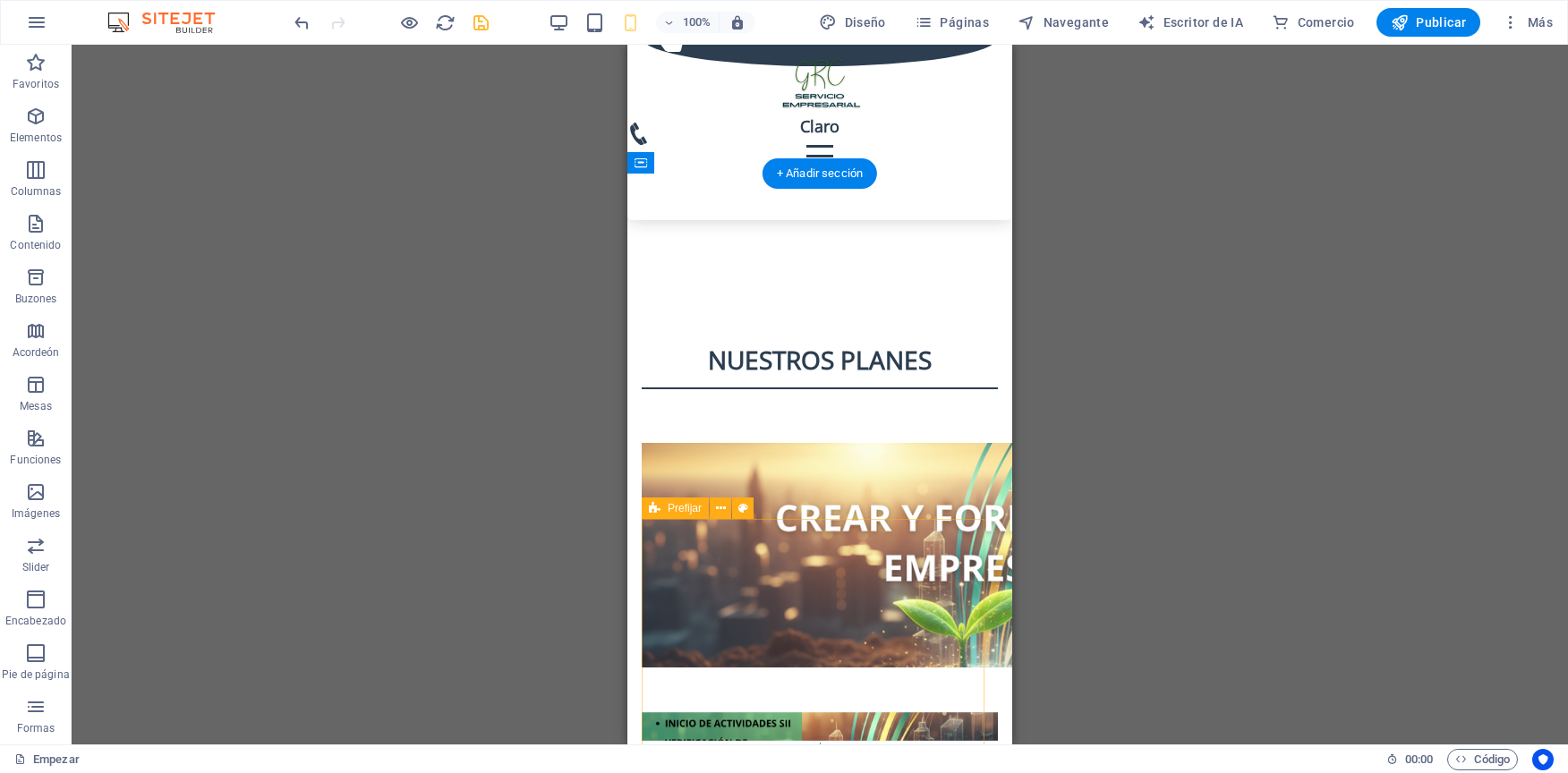
scroll to position [5865, 0]
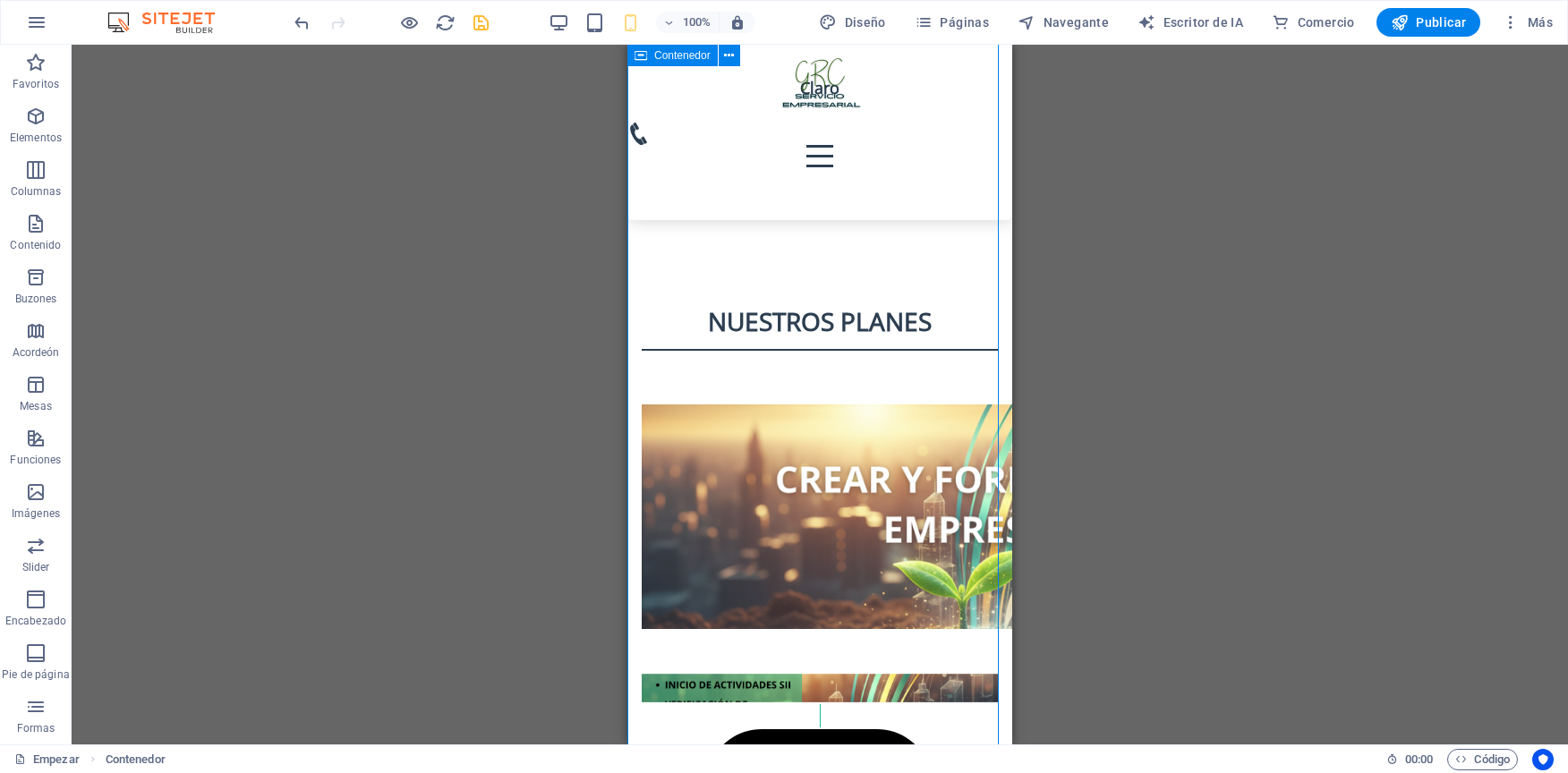
scroll to position [5686, 0]
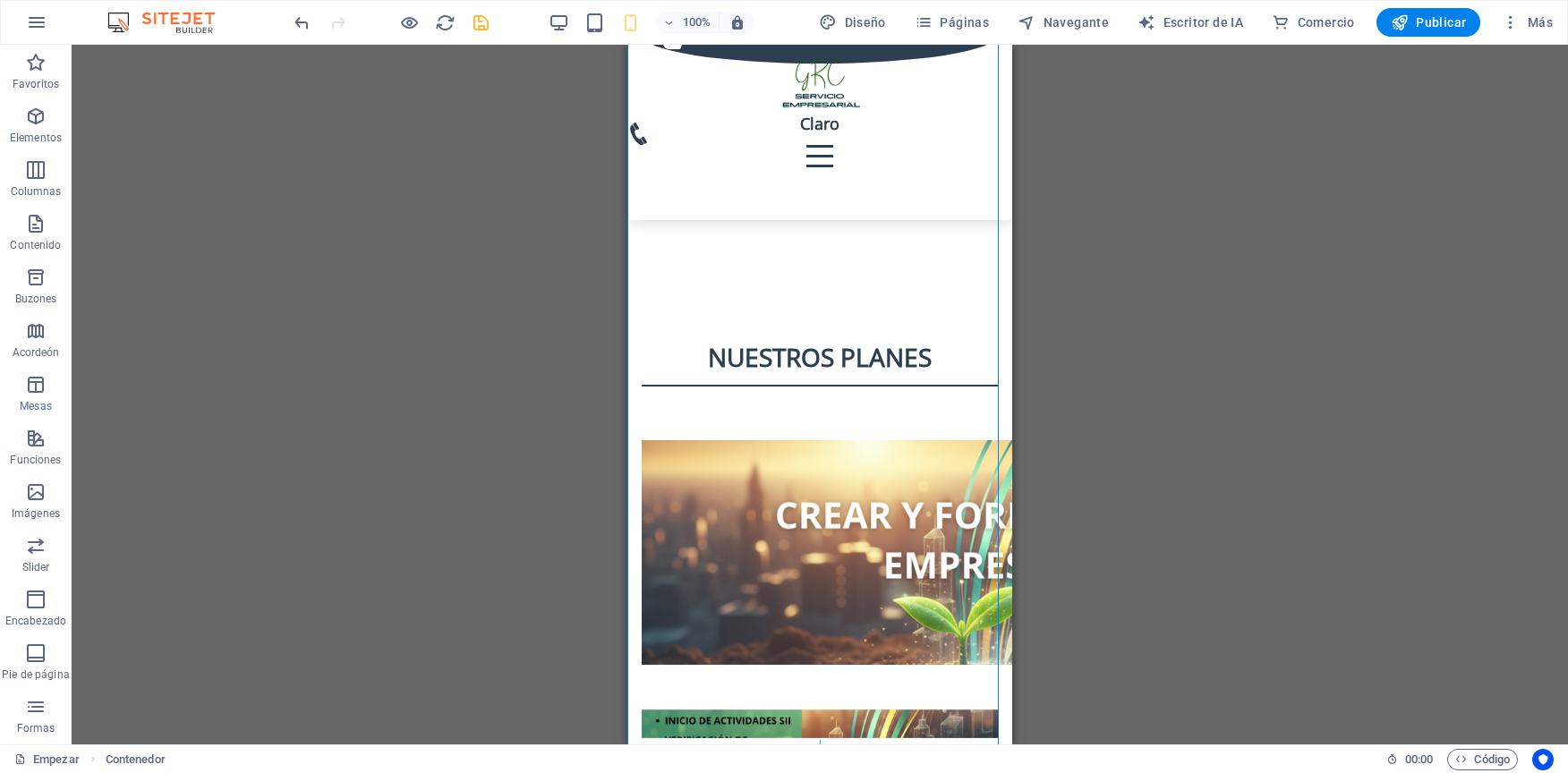
click at [563, 10] on div "100%" at bounding box center [652, 23] width 207 height 28
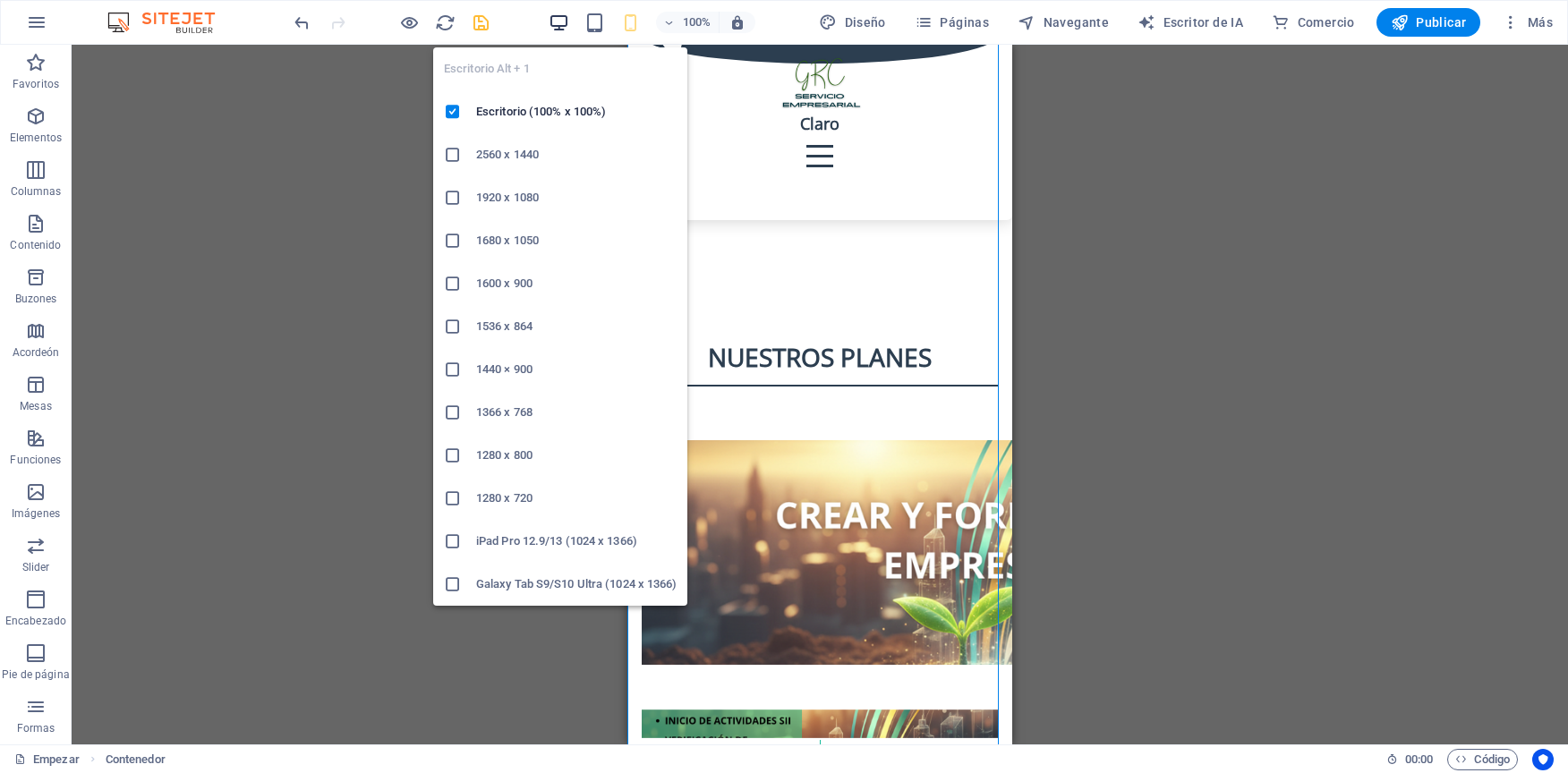
click at [562, 15] on icon "button" at bounding box center [559, 23] width 21 height 21
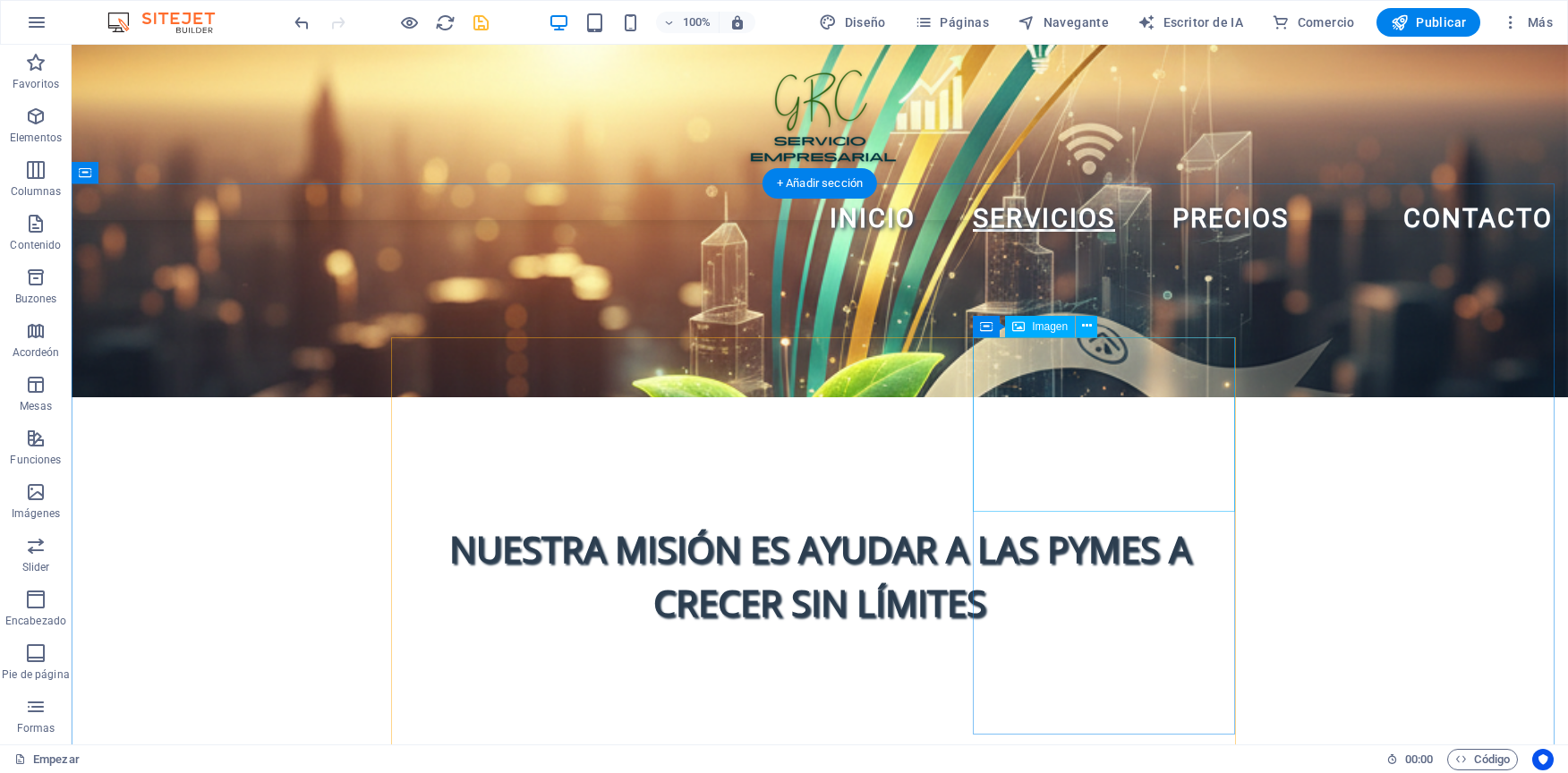
scroll to position [1169, 0]
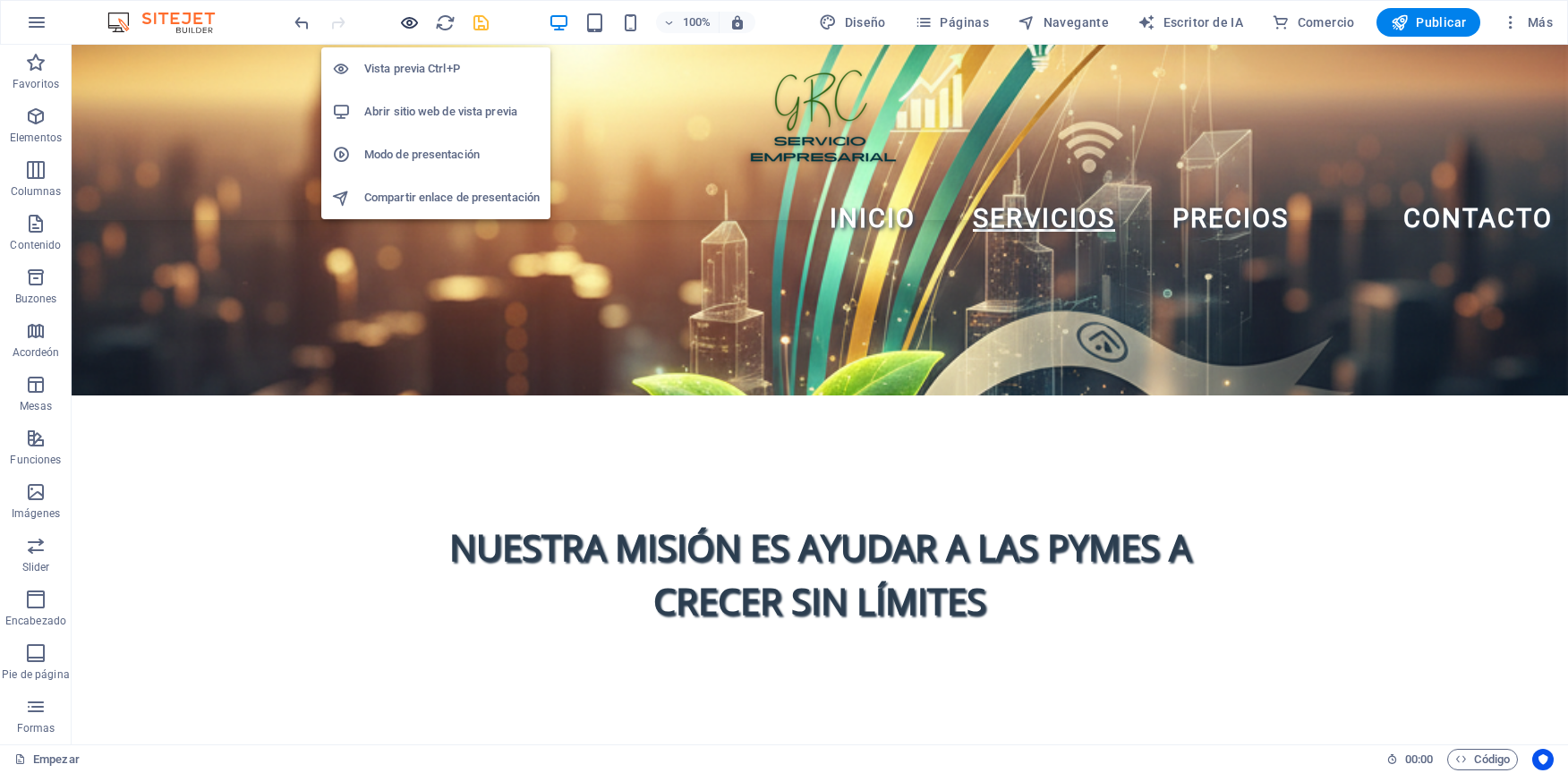
click at [415, 20] on icon "button" at bounding box center [410, 23] width 21 height 21
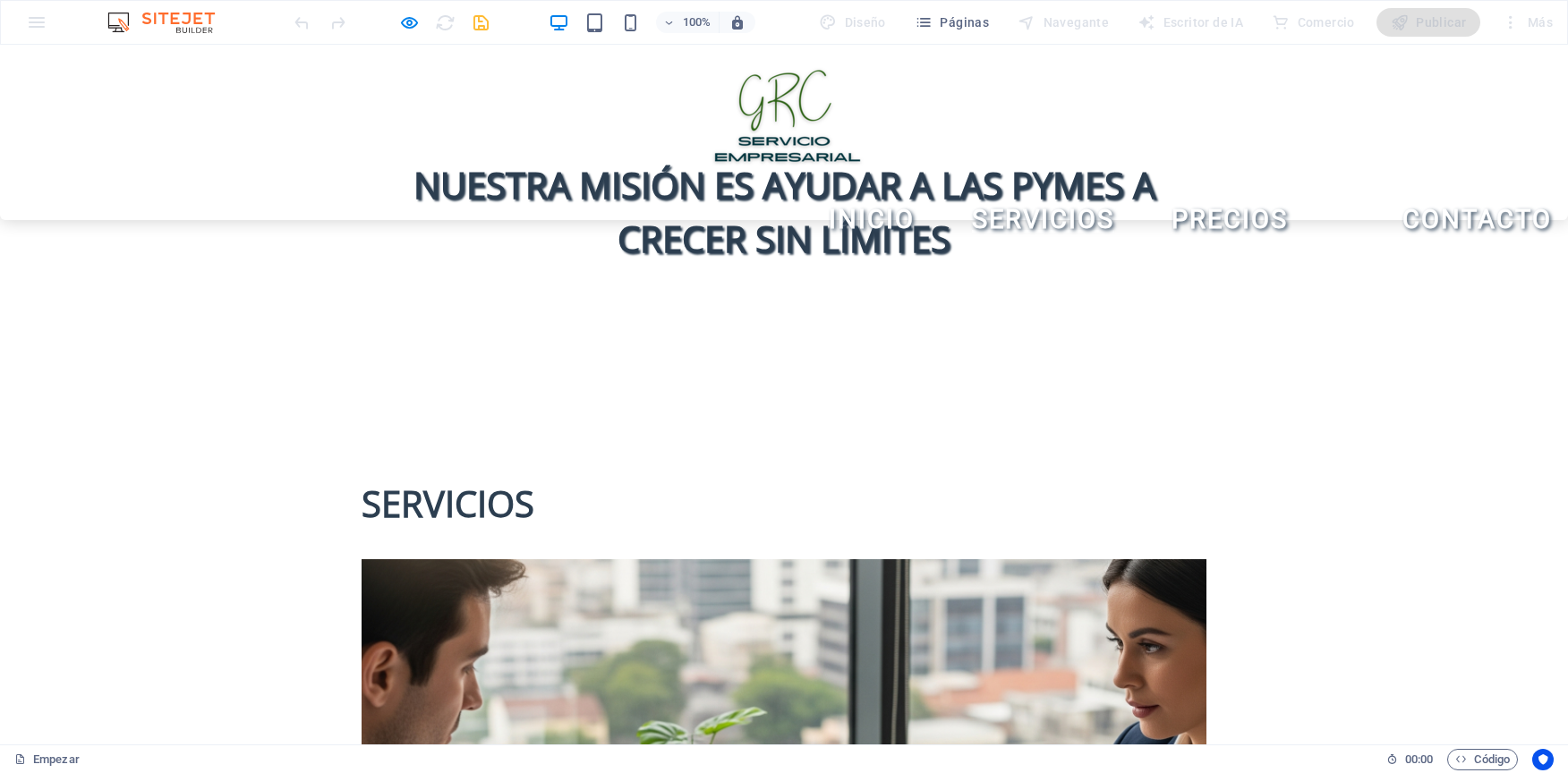
scroll to position [1521, 0]
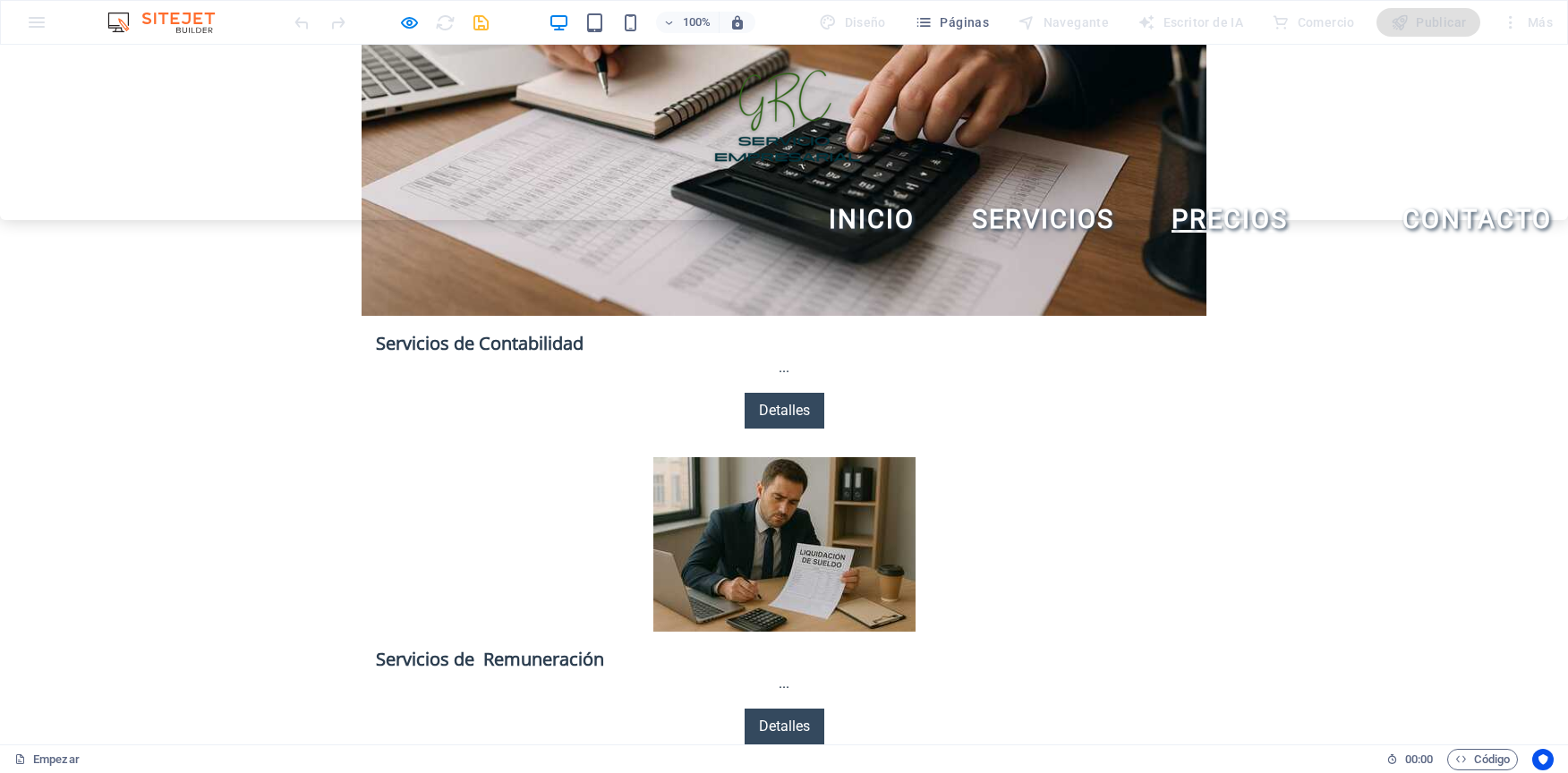
scroll to position [3073, 0]
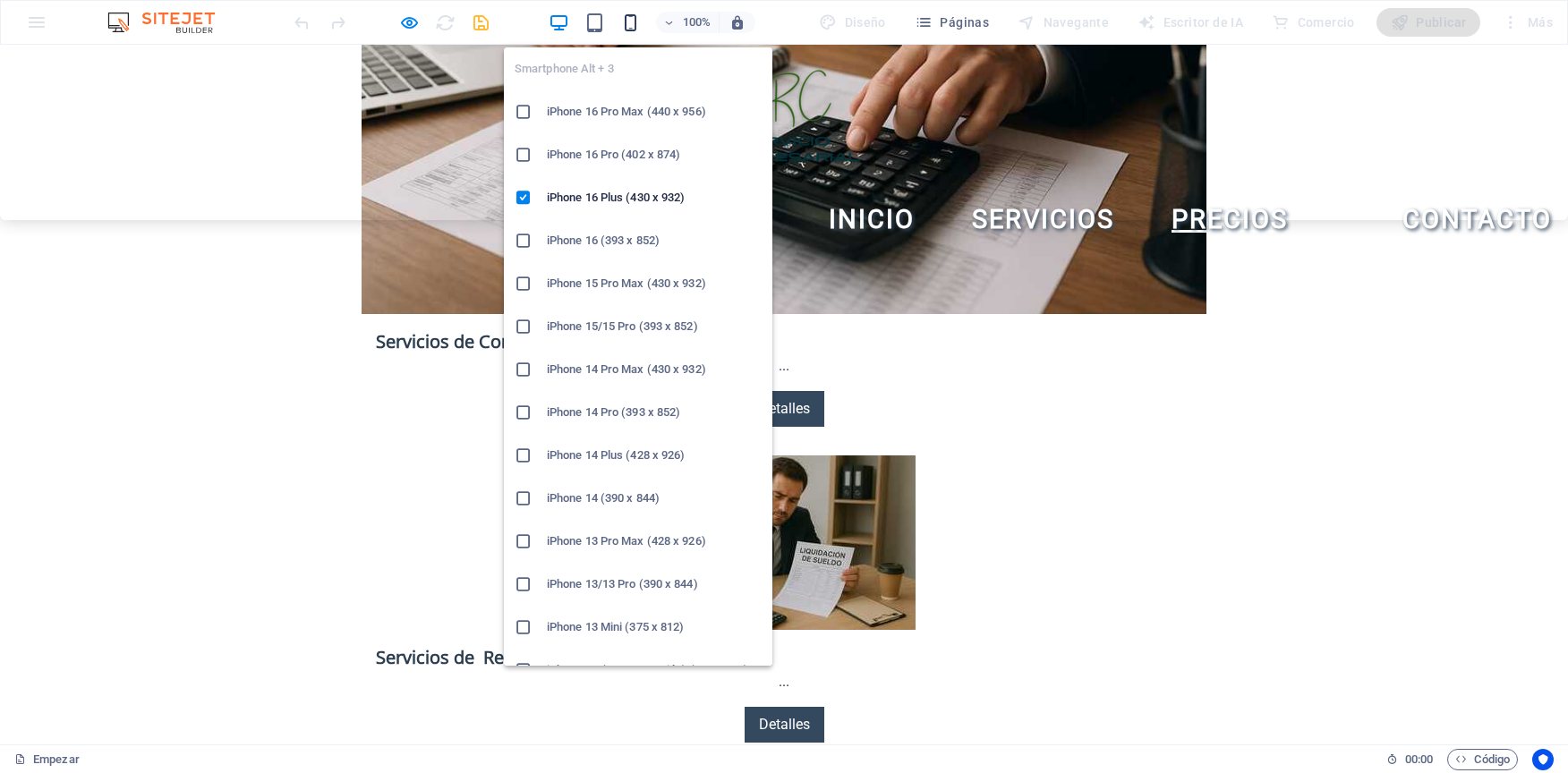
click at [629, 12] on icon "button" at bounding box center [630, 23] width 21 height 21
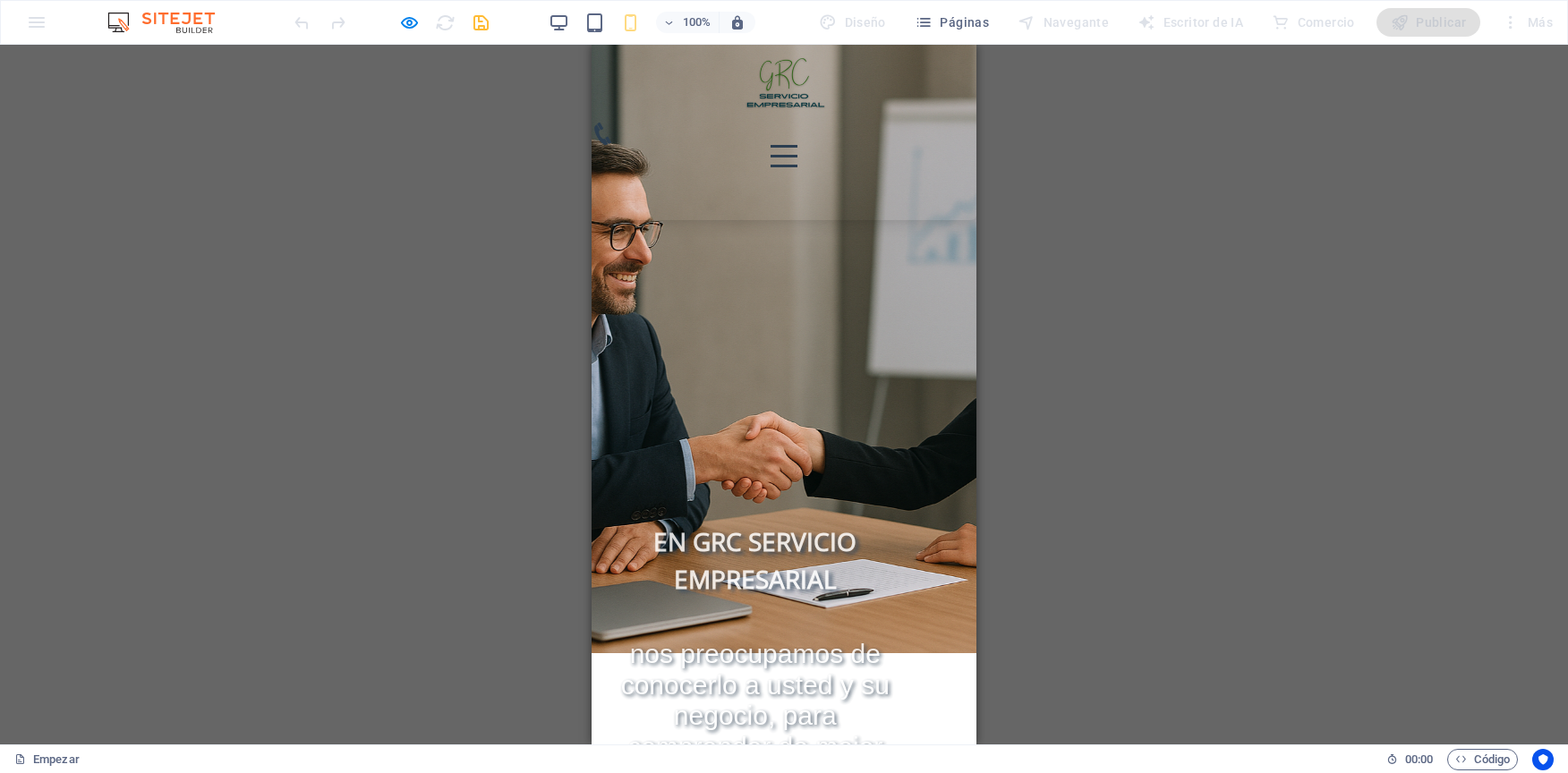
scroll to position [0, 0]
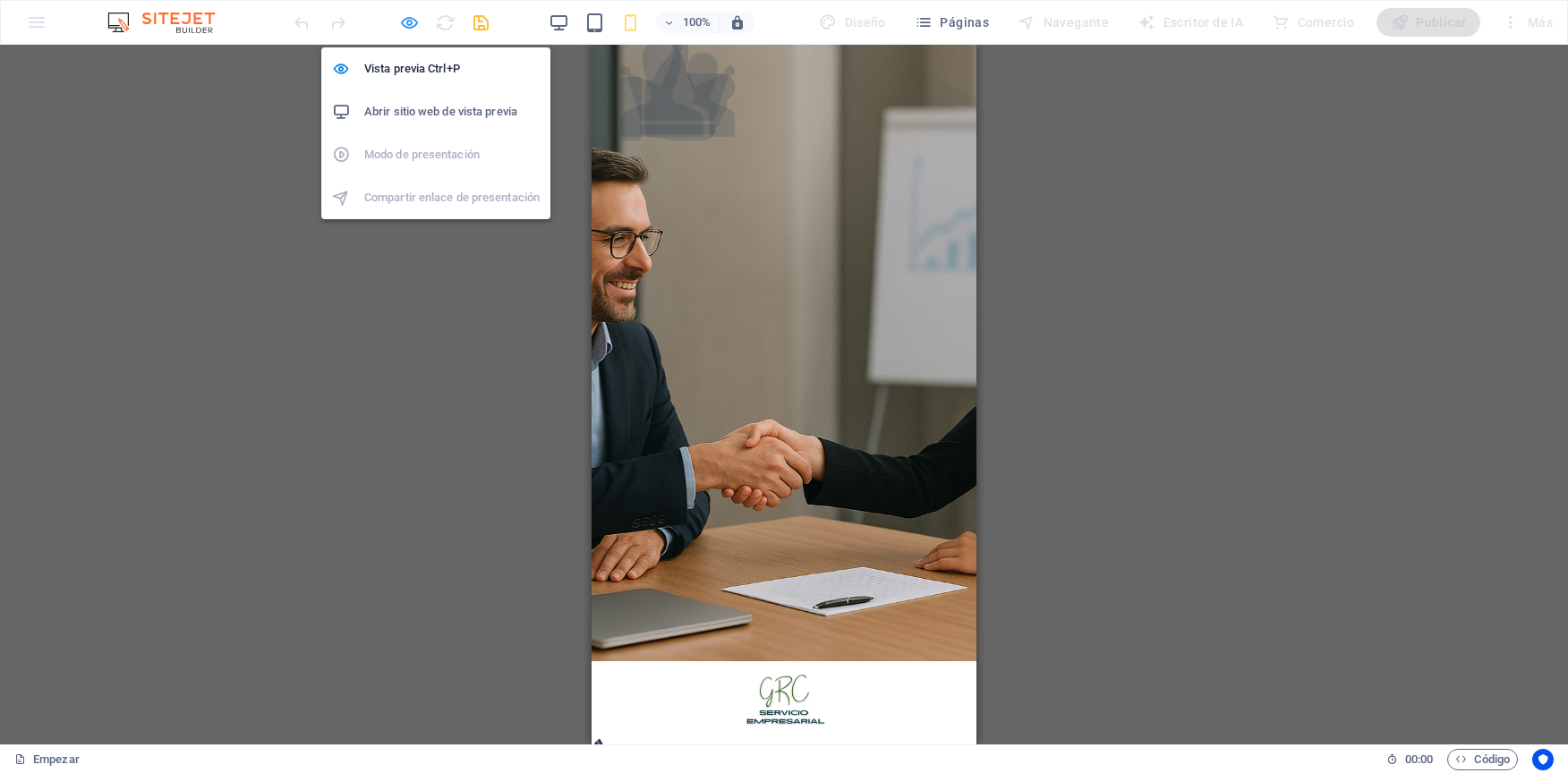
click at [411, 28] on icon "button" at bounding box center [410, 23] width 21 height 21
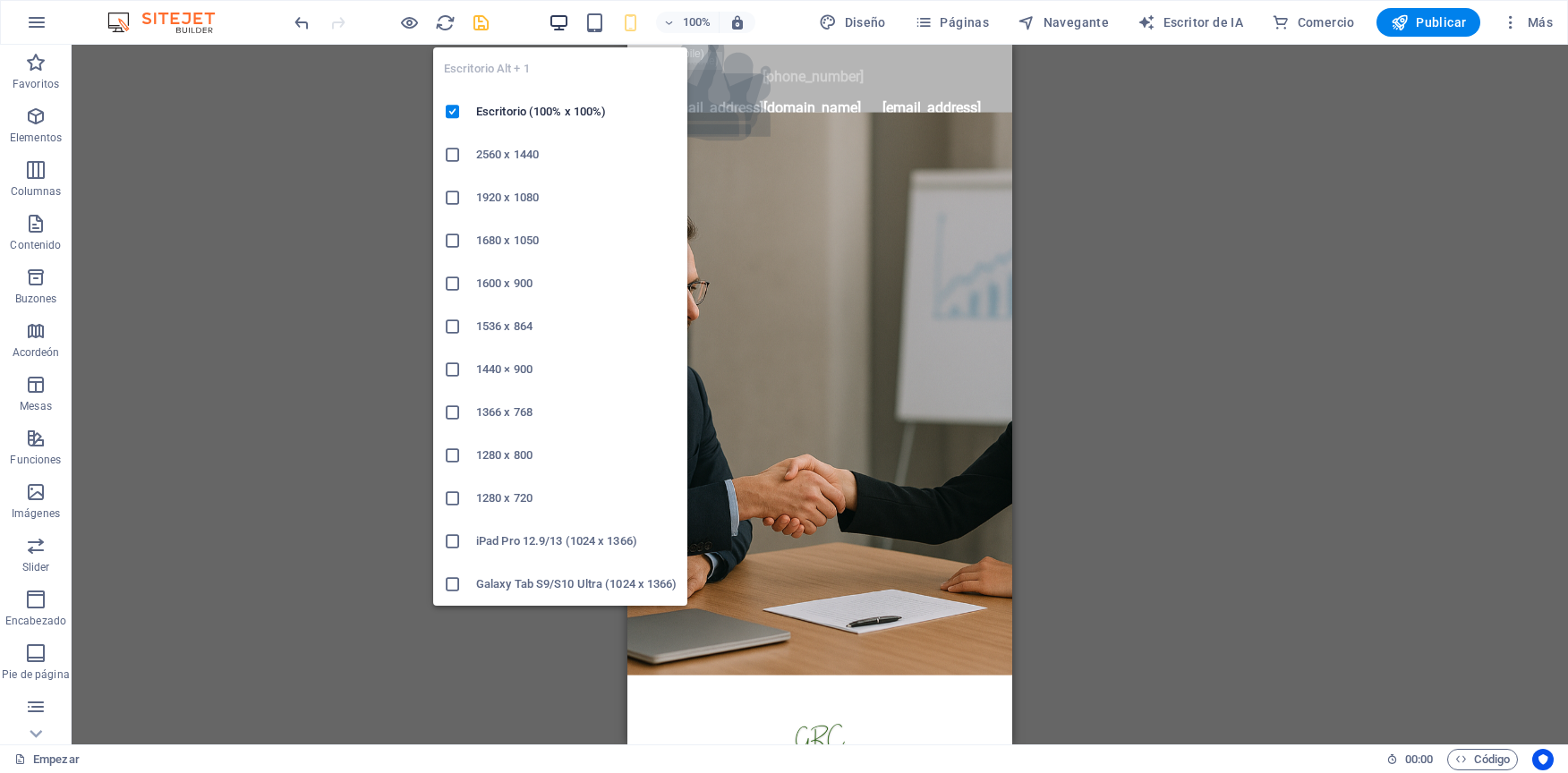
click at [559, 27] on icon "button" at bounding box center [559, 23] width 21 height 21
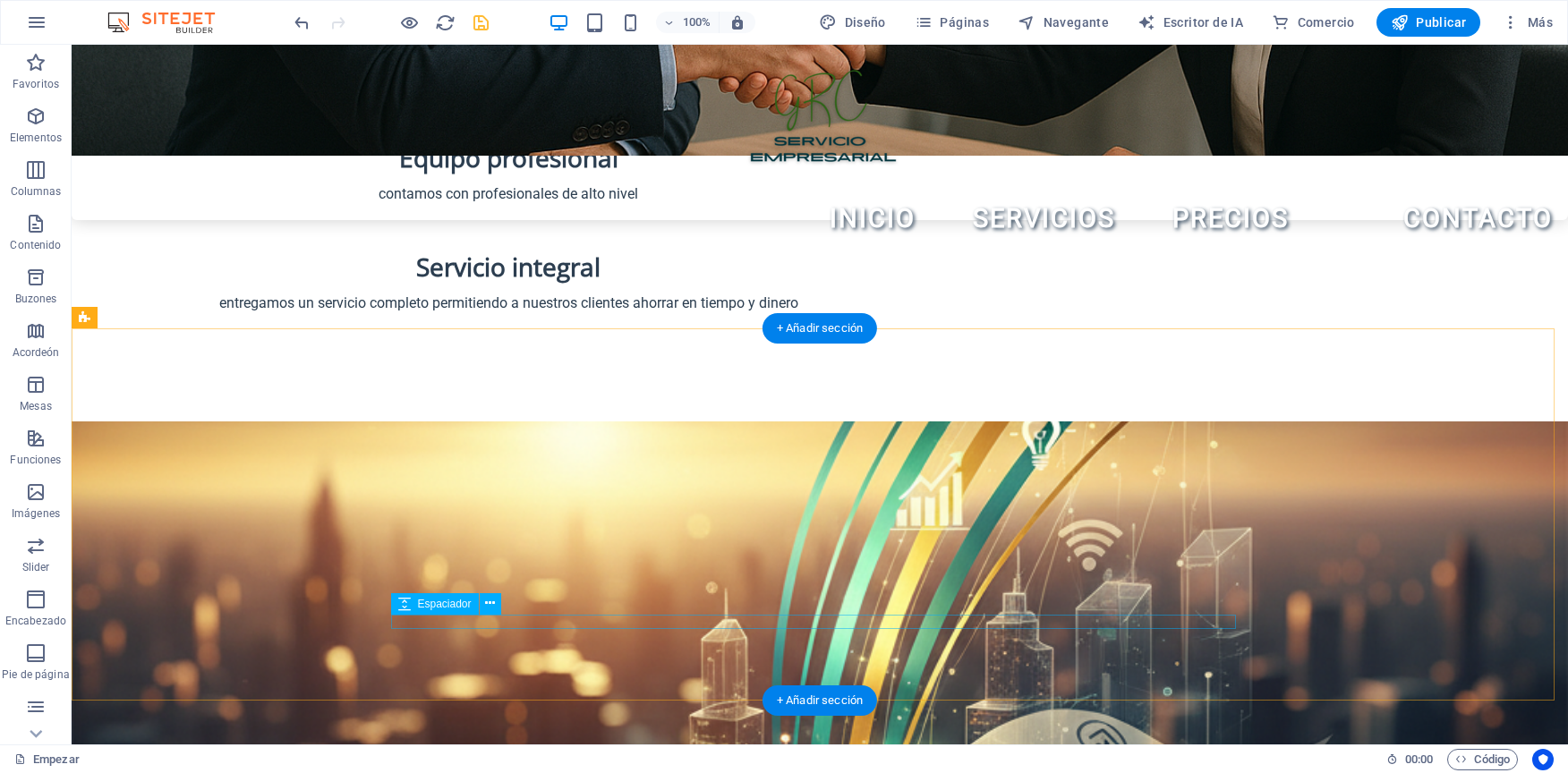
scroll to position [805, 0]
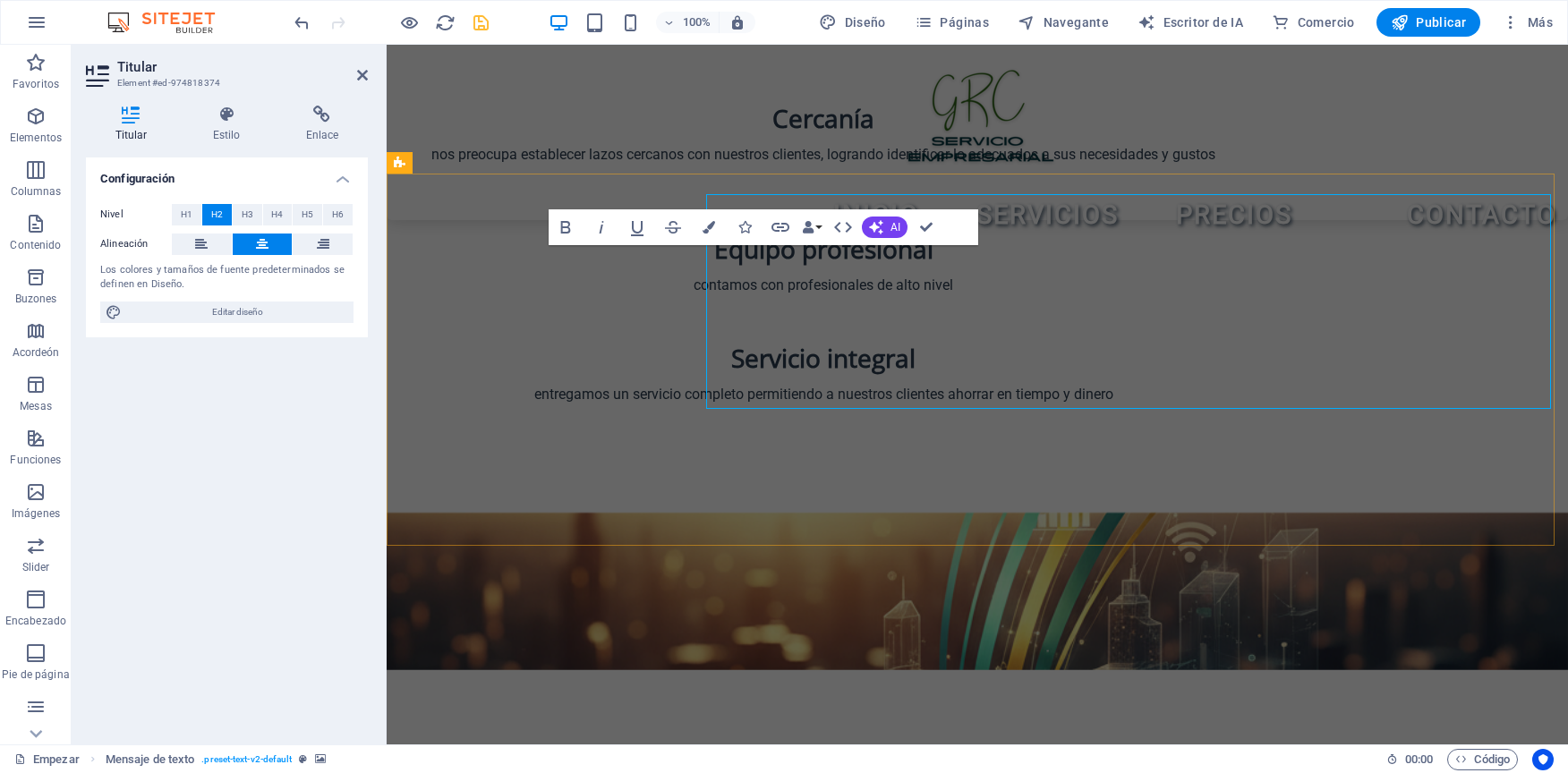
scroll to position [857, 0]
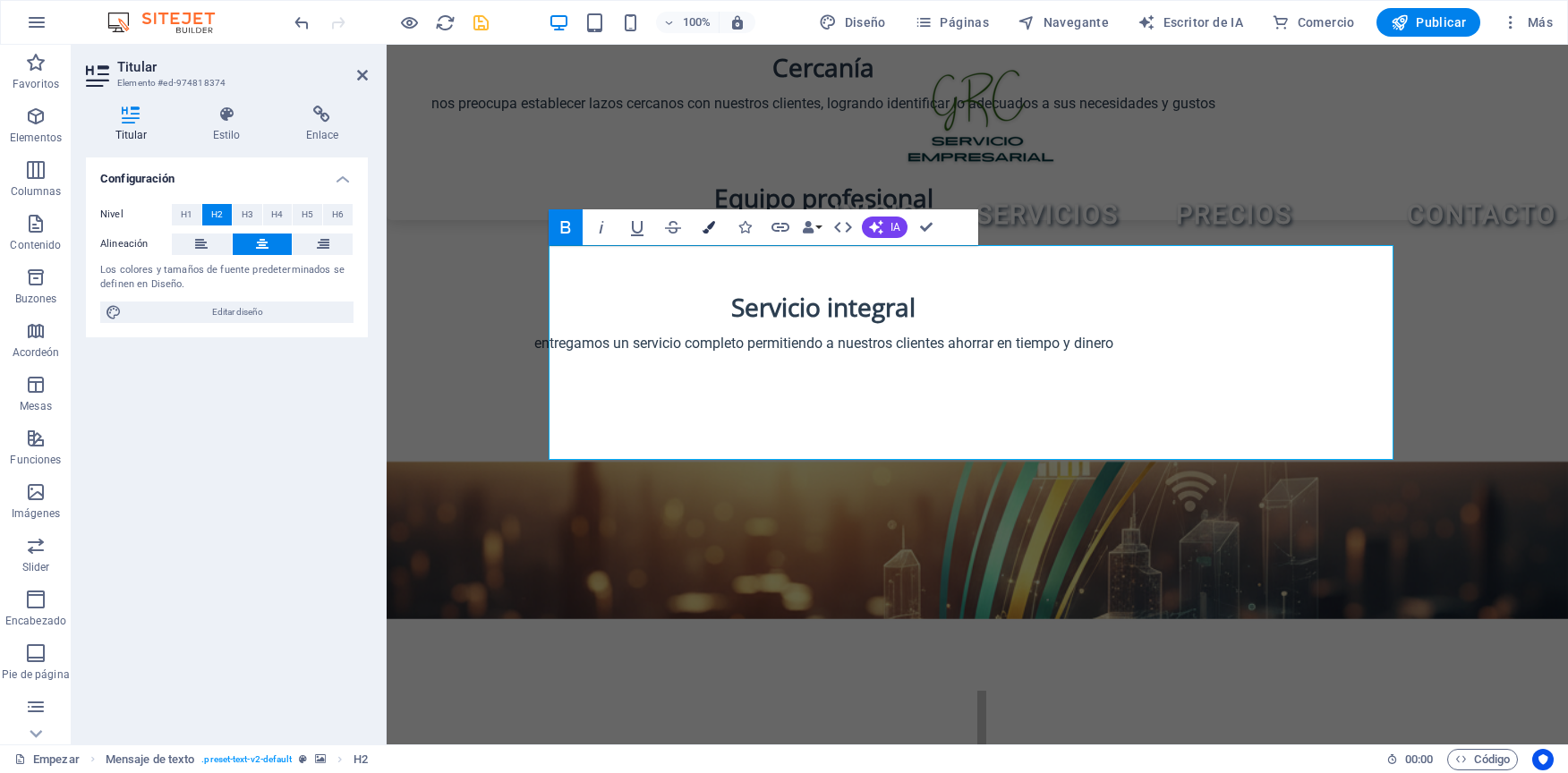
click at [710, 224] on icon "button" at bounding box center [708, 226] width 12 height 12
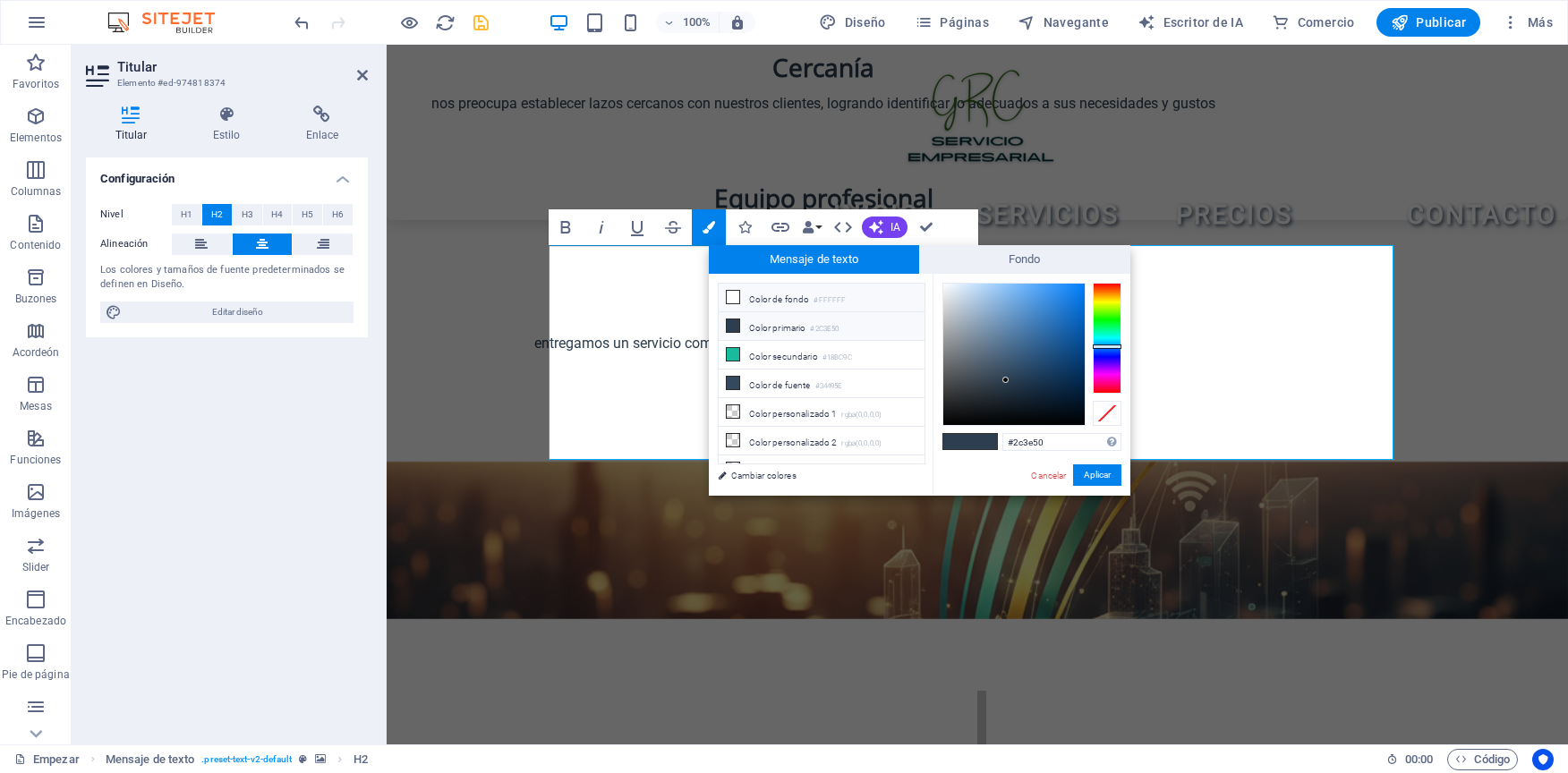
click at [732, 298] on icon at bounding box center [733, 297] width 12 height 12
type input "#ffffff"
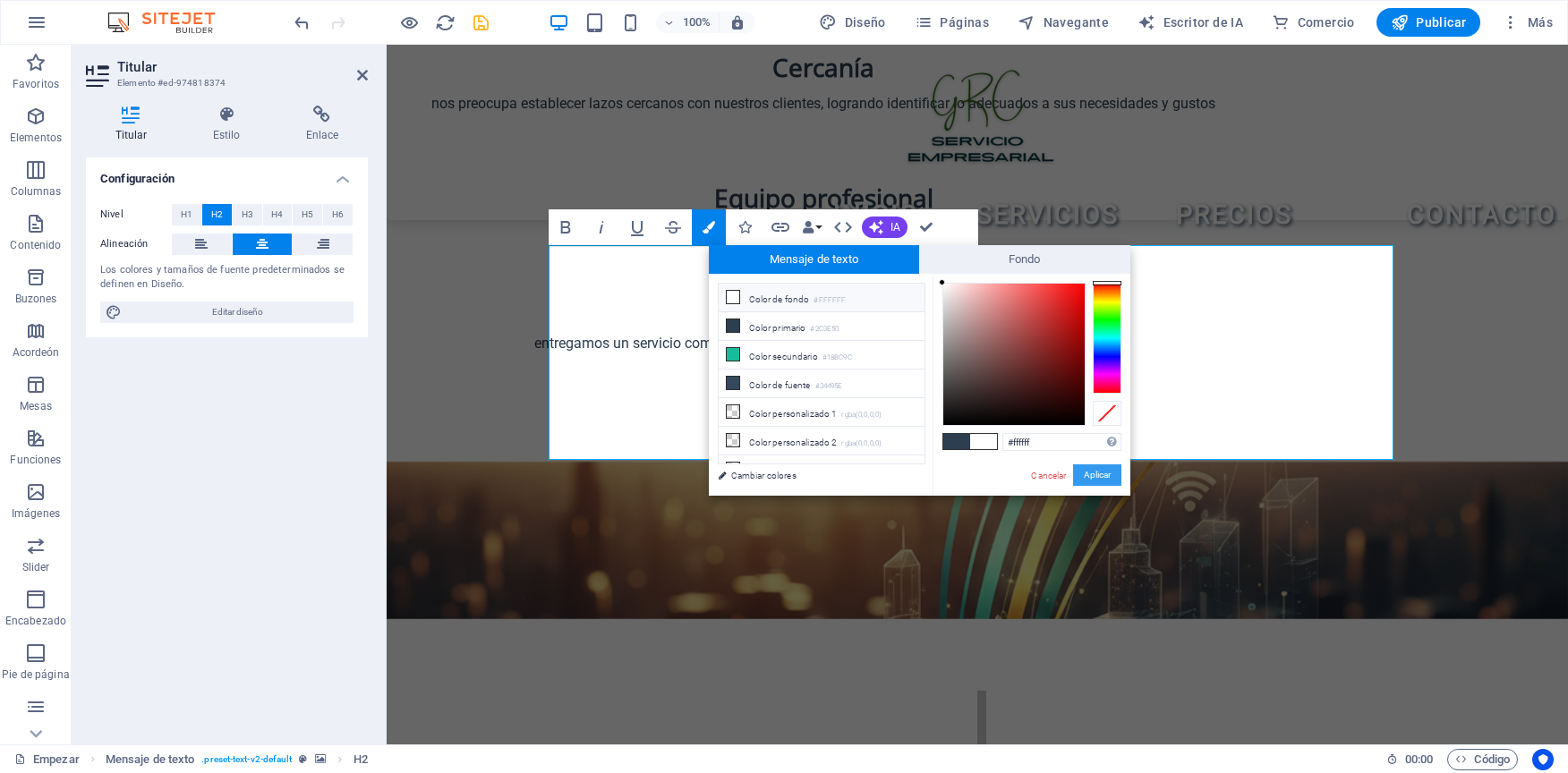
click at [1096, 474] on button "Aplicar" at bounding box center [1096, 474] width 48 height 22
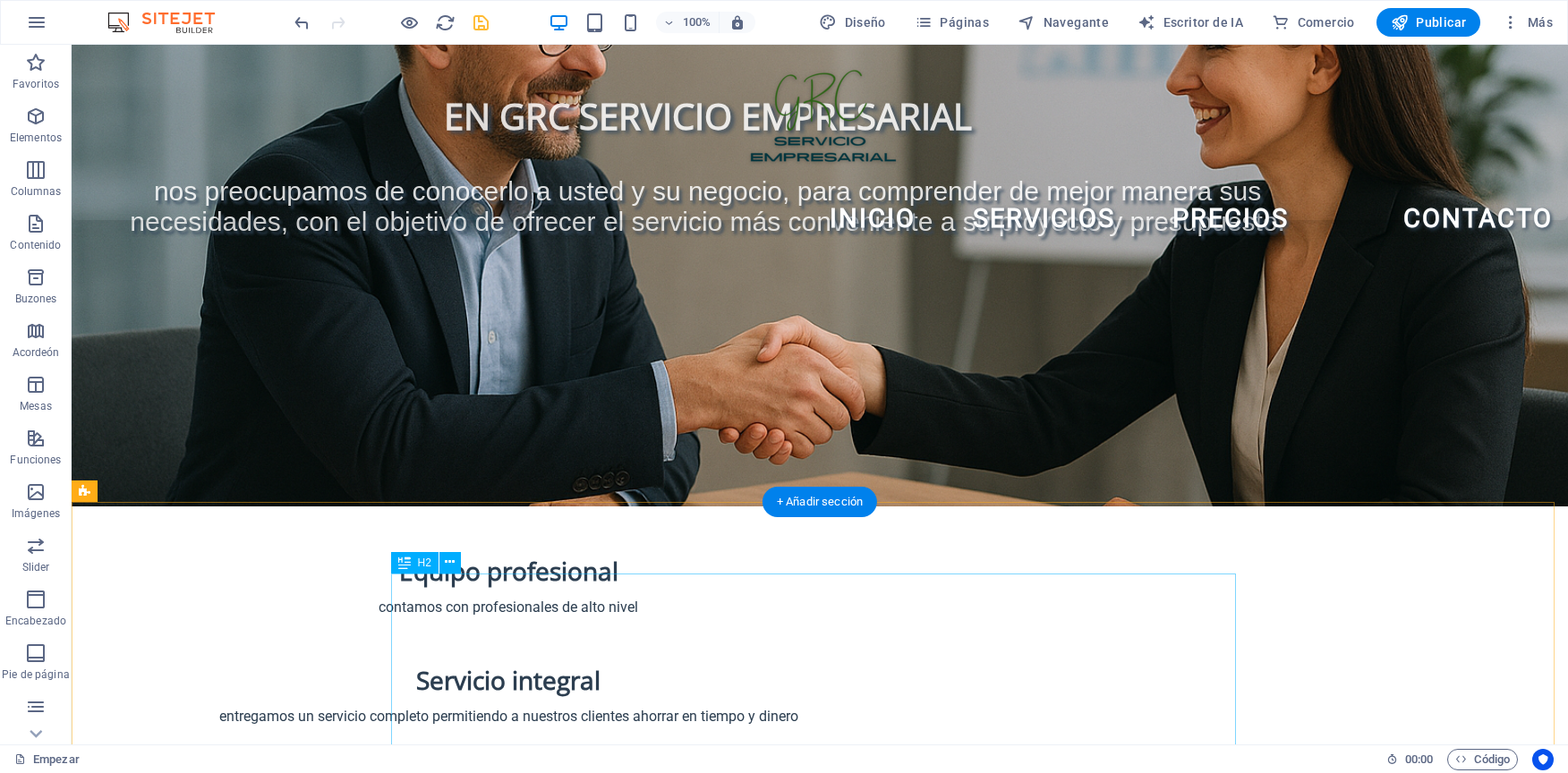
scroll to position [716, 0]
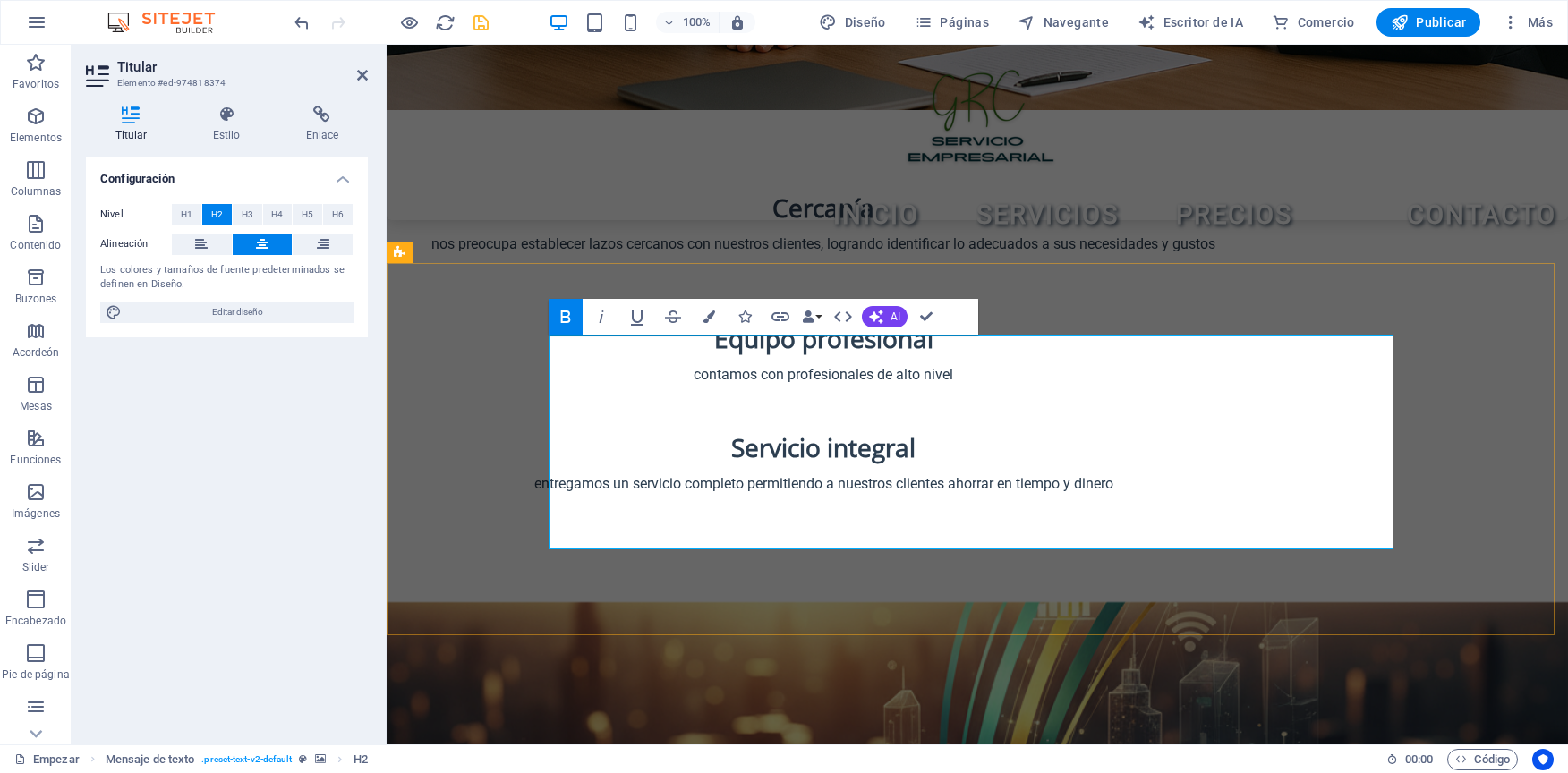
scroll to position [766, 0]
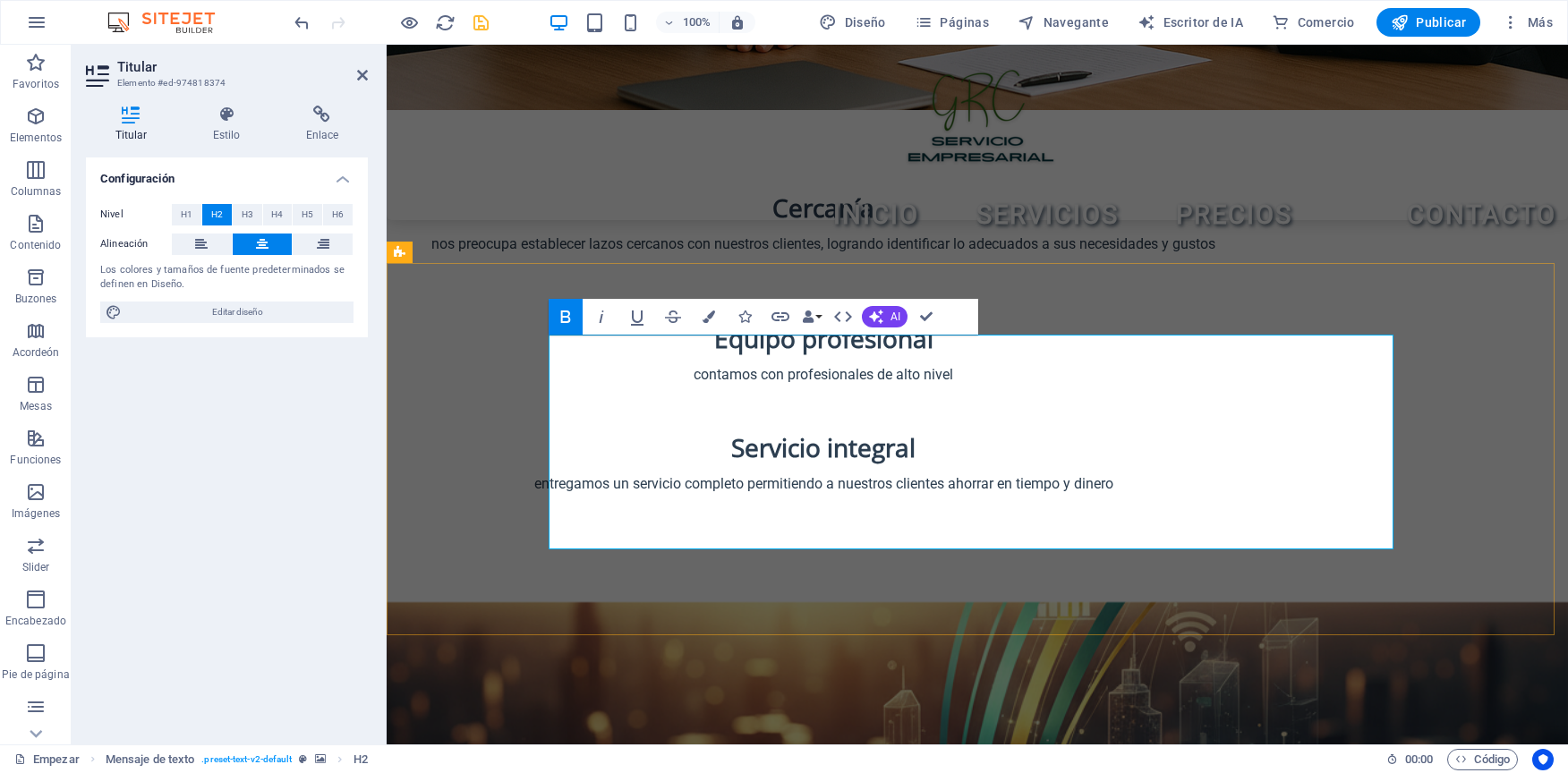
scroll to position [766, 0]
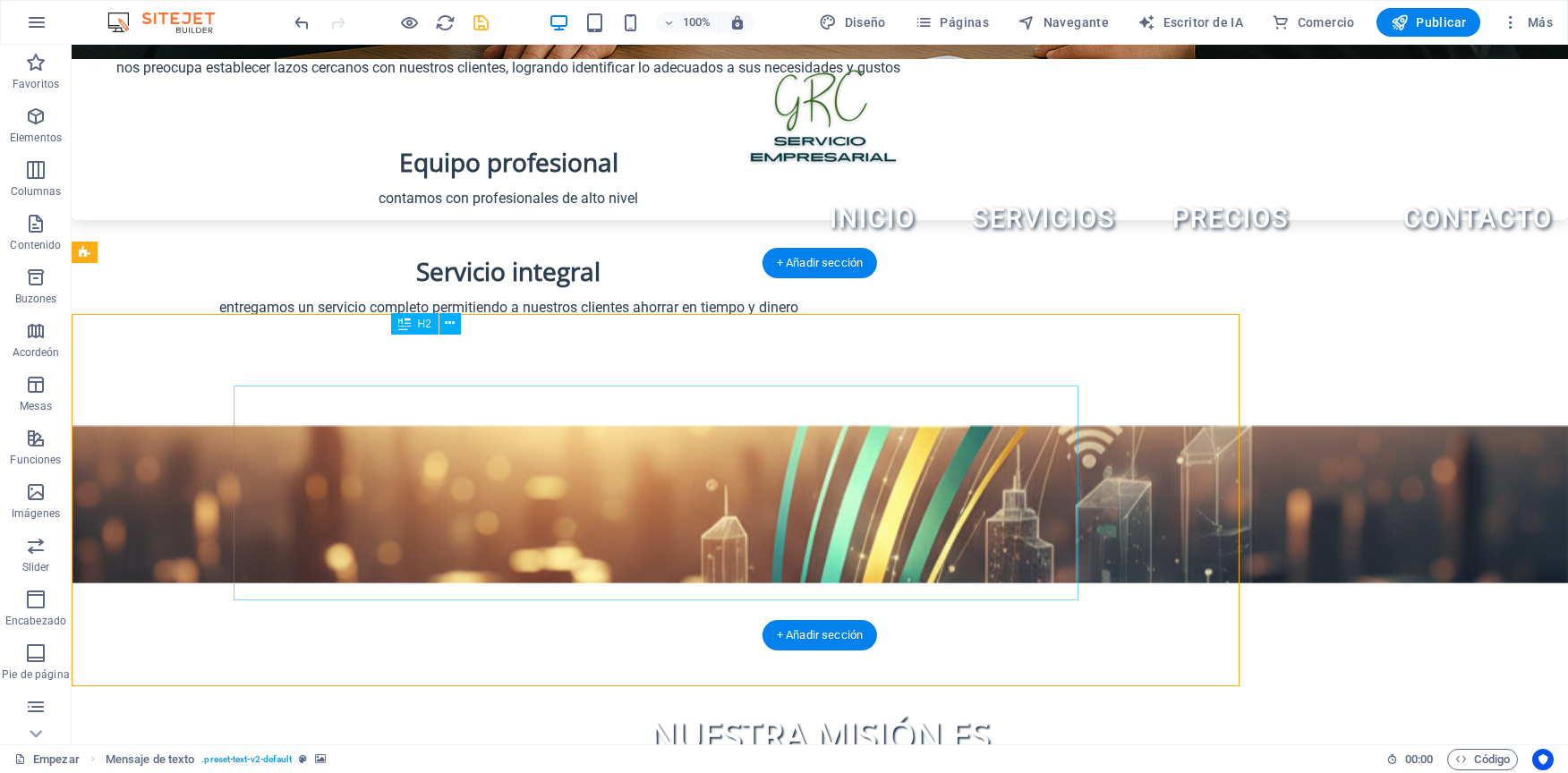
scroll to position [716, 0]
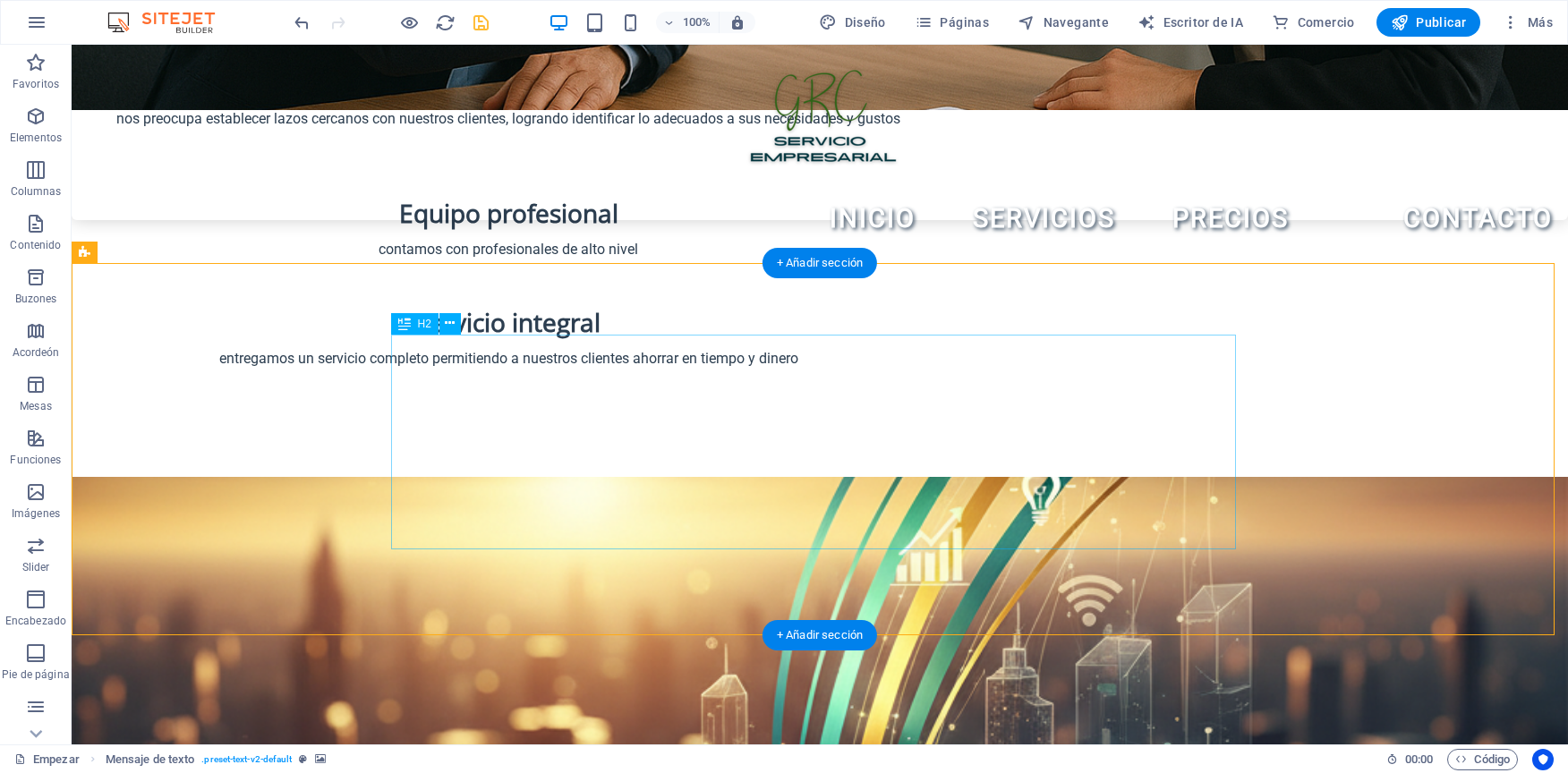
click at [1348, 477] on figure at bounding box center [819, 663] width 1497 height 372
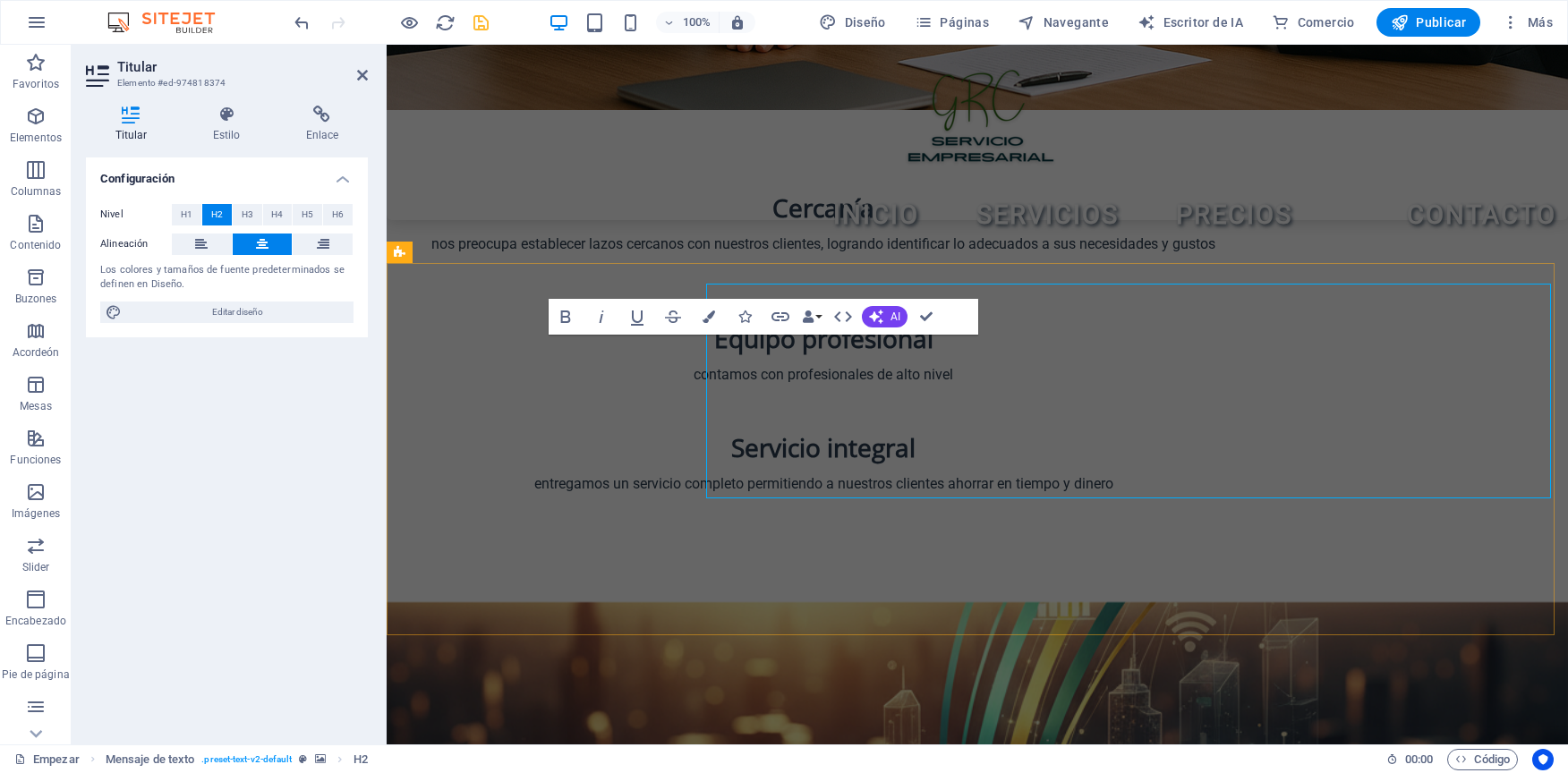
scroll to position [766, 0]
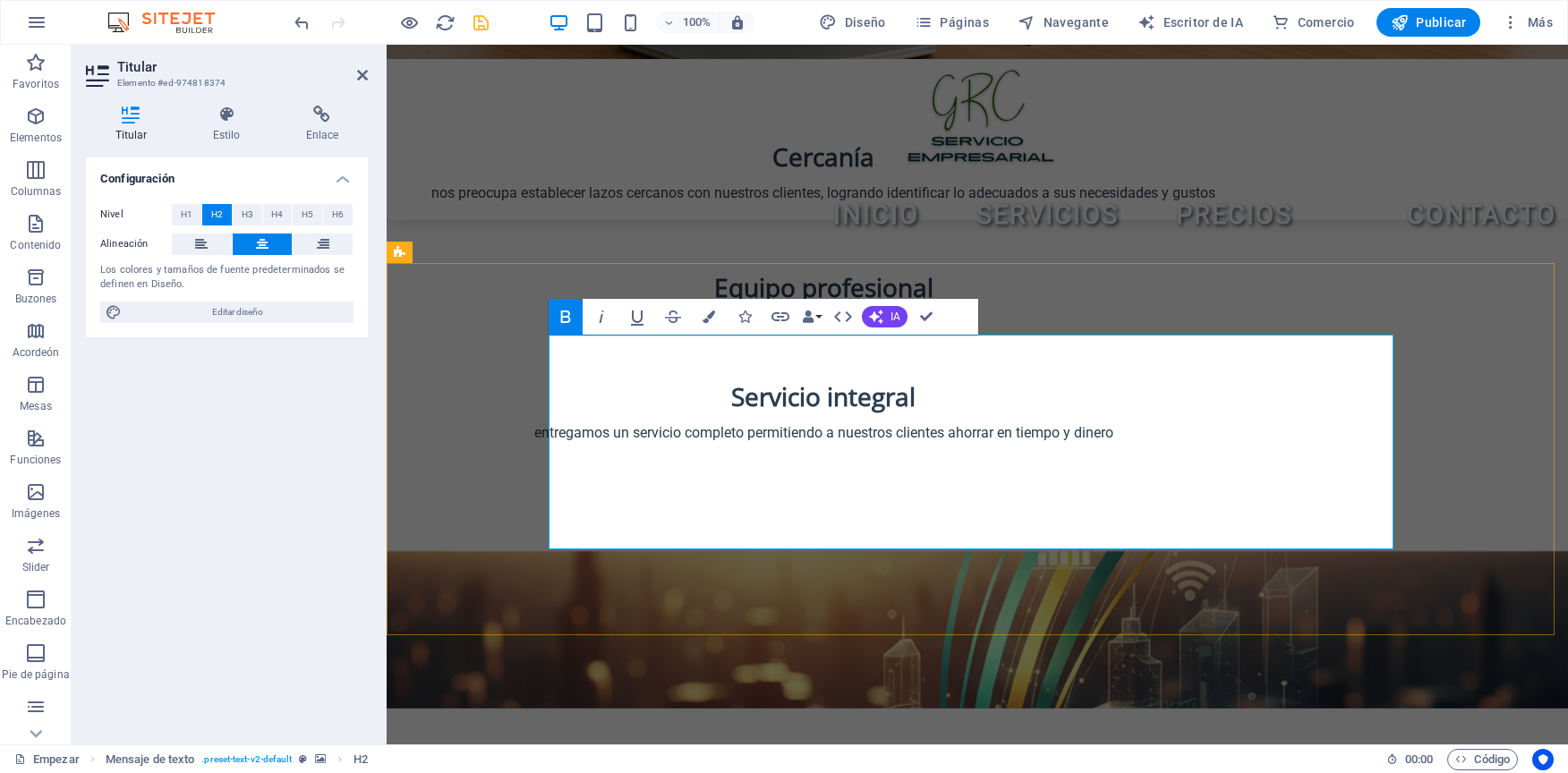
drag, startPoint x: 1351, startPoint y: 474, endPoint x: 569, endPoint y: 486, distance: 782.1
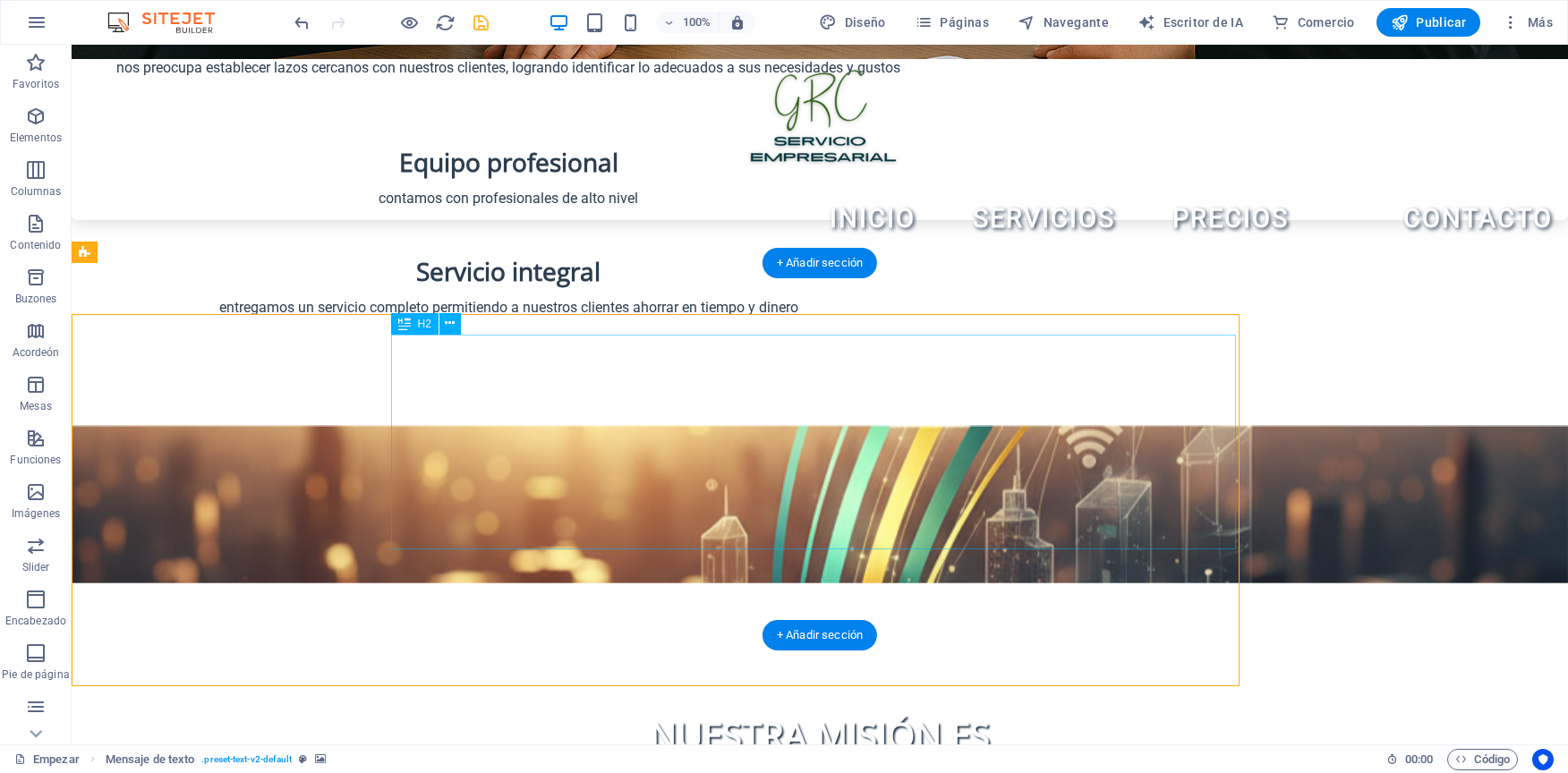
scroll to position [716, 0]
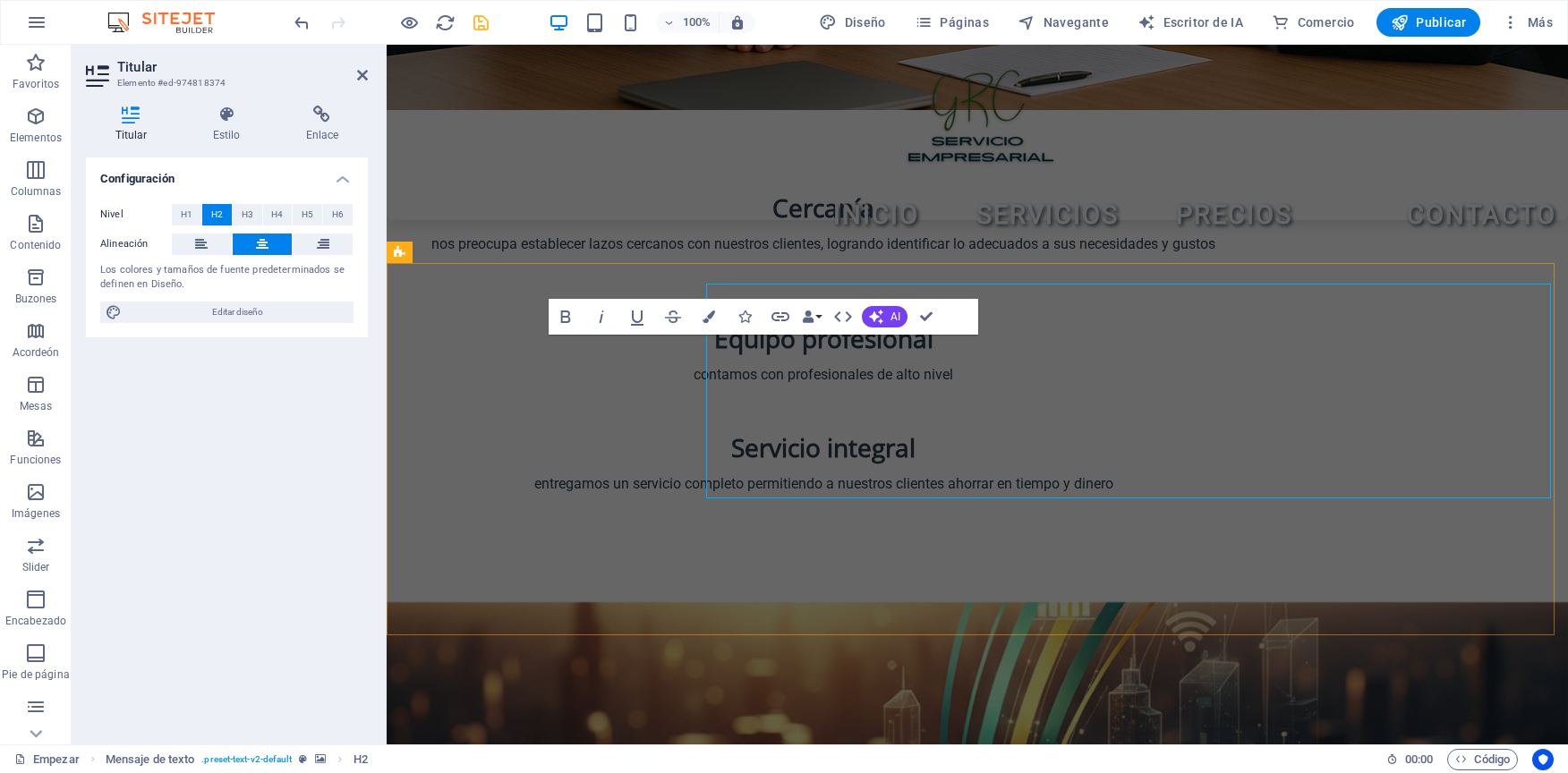
scroll to position [766, 0]
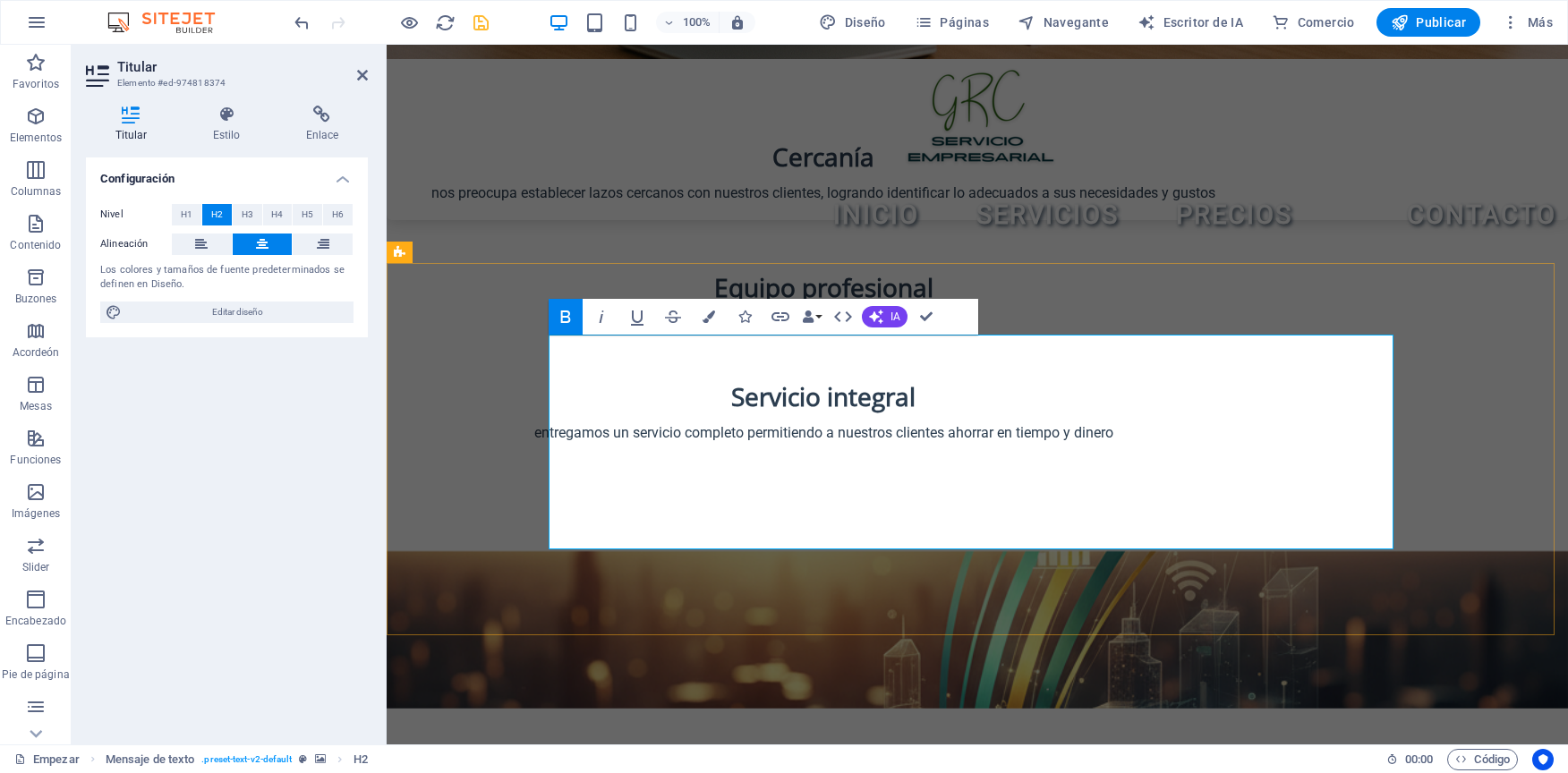
drag, startPoint x: 1347, startPoint y: 471, endPoint x: 611, endPoint y: 482, distance: 736.1
click at [191, 217] on span "H1" at bounding box center [186, 214] width 11 height 22
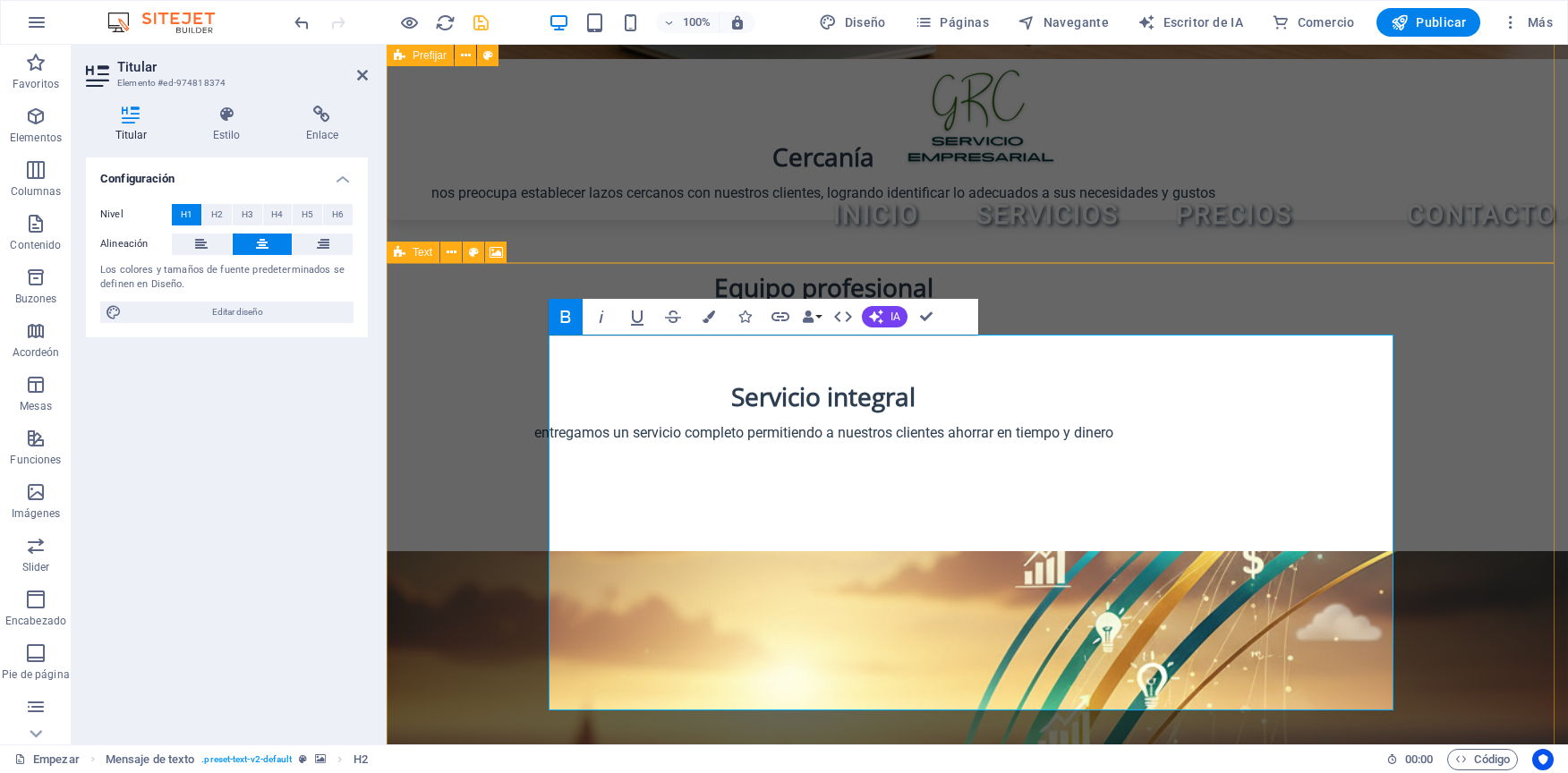
click at [1256, 230] on div "Cercanía nos preocupa establecer lazos cercanos con nuestros clientes, logrando…" at bounding box center [977, 298] width 1181 height 506
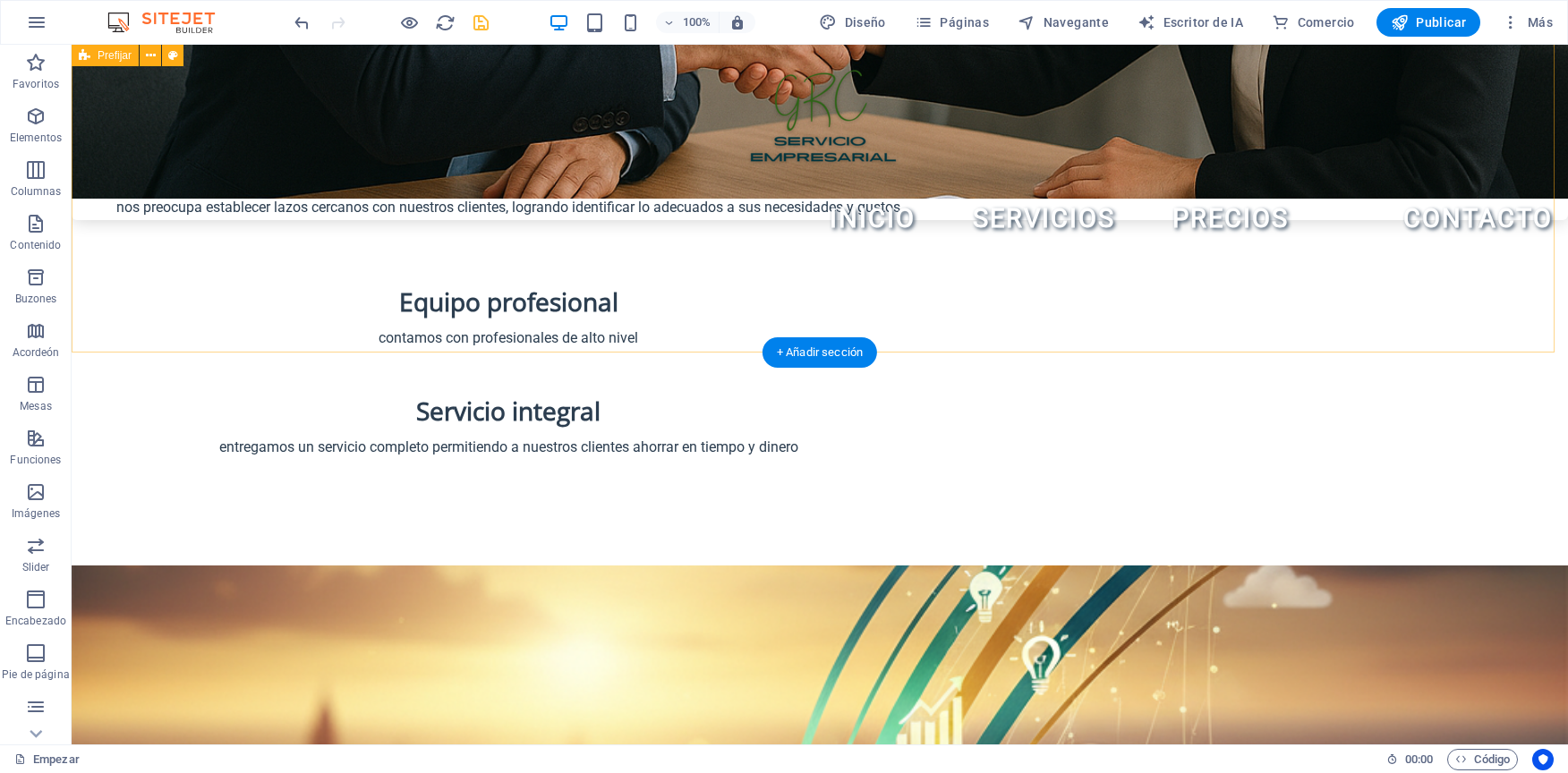
scroll to position [626, 0]
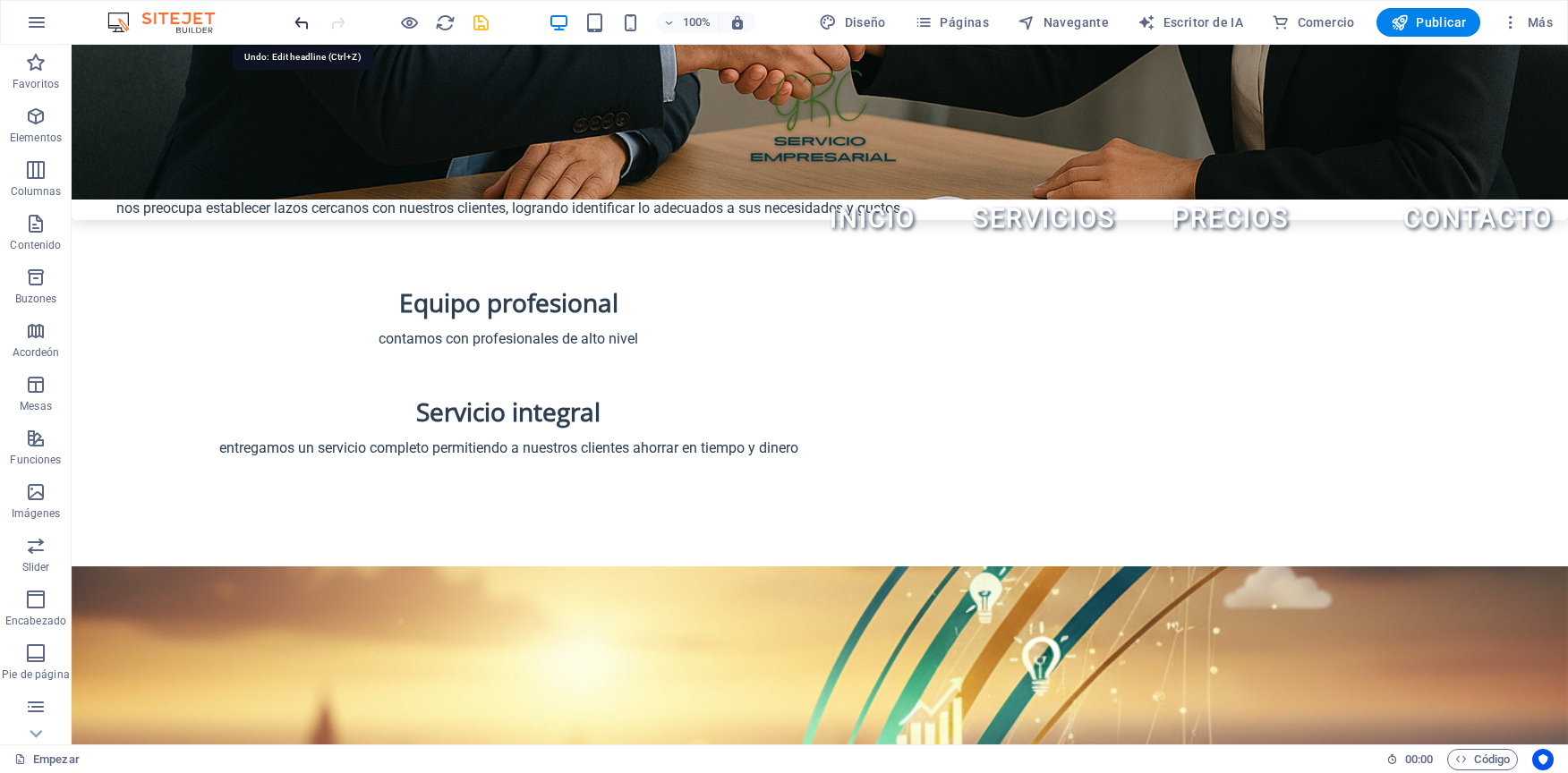
click at [303, 28] on icon "deshacer" at bounding box center [303, 23] width 21 height 21
click at [303, 27] on icon "deshacer" at bounding box center [303, 23] width 21 height 21
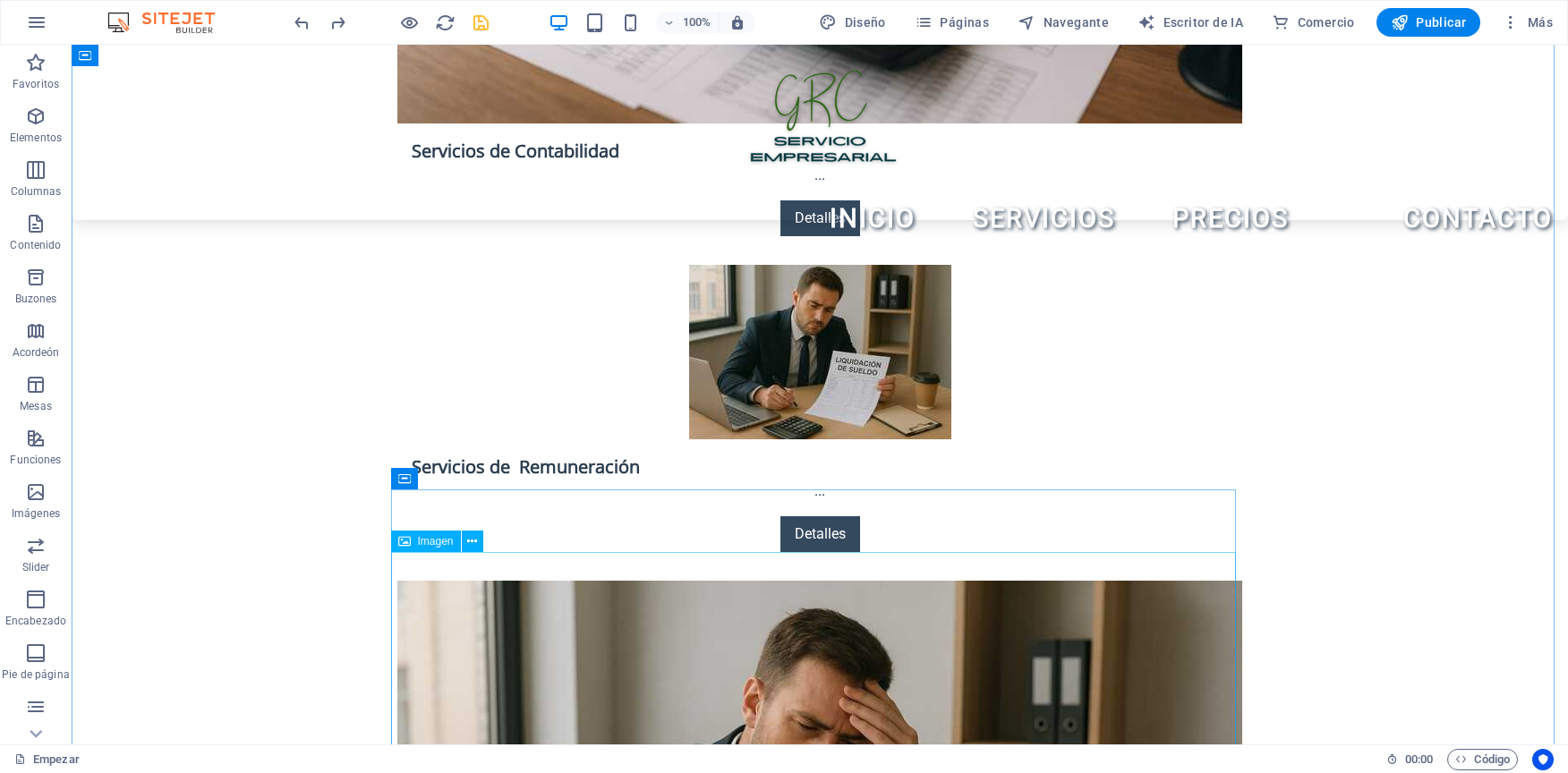
scroll to position [3311, 0]
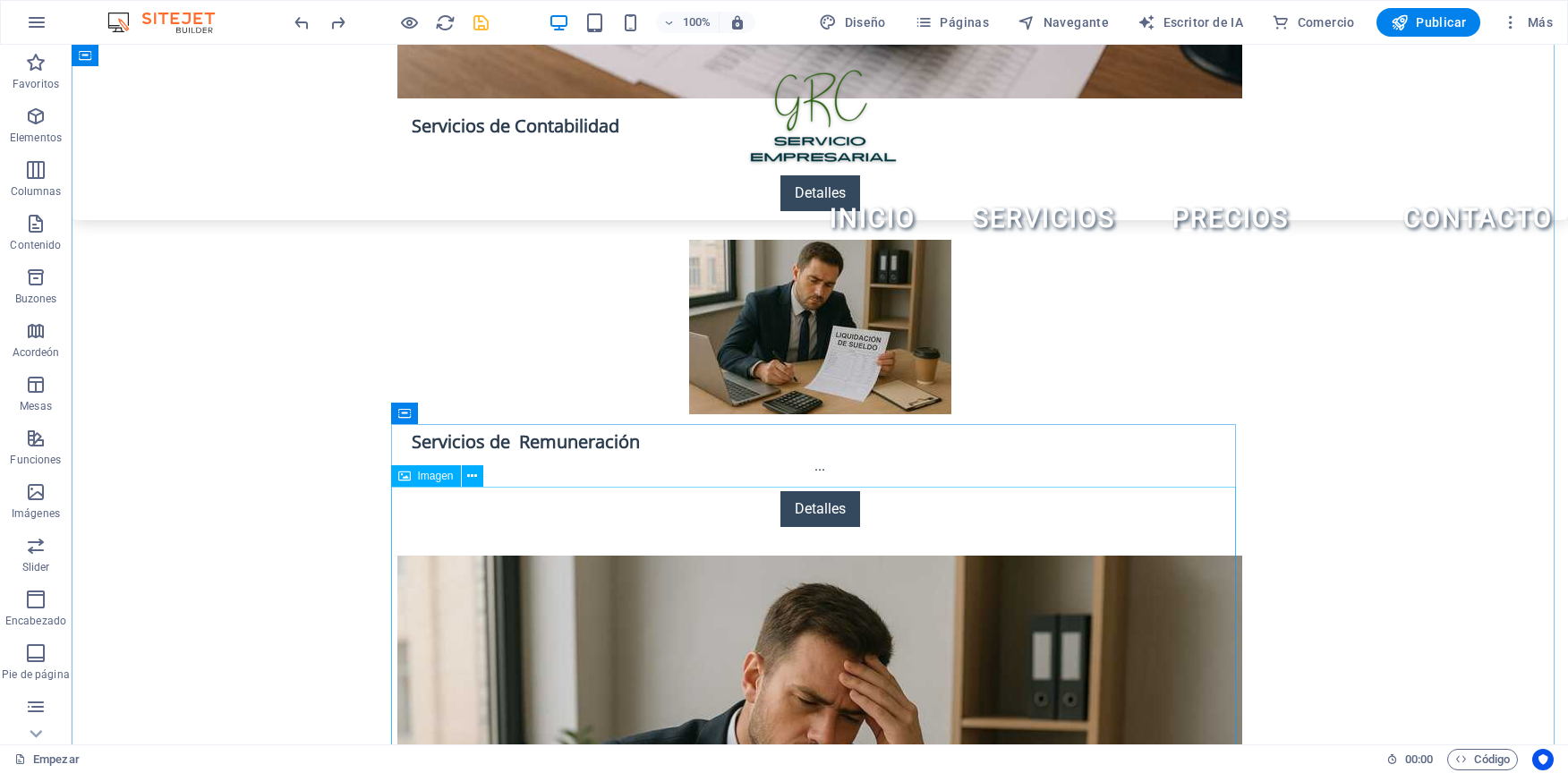
click at [473, 471] on icon at bounding box center [472, 476] width 9 height 19
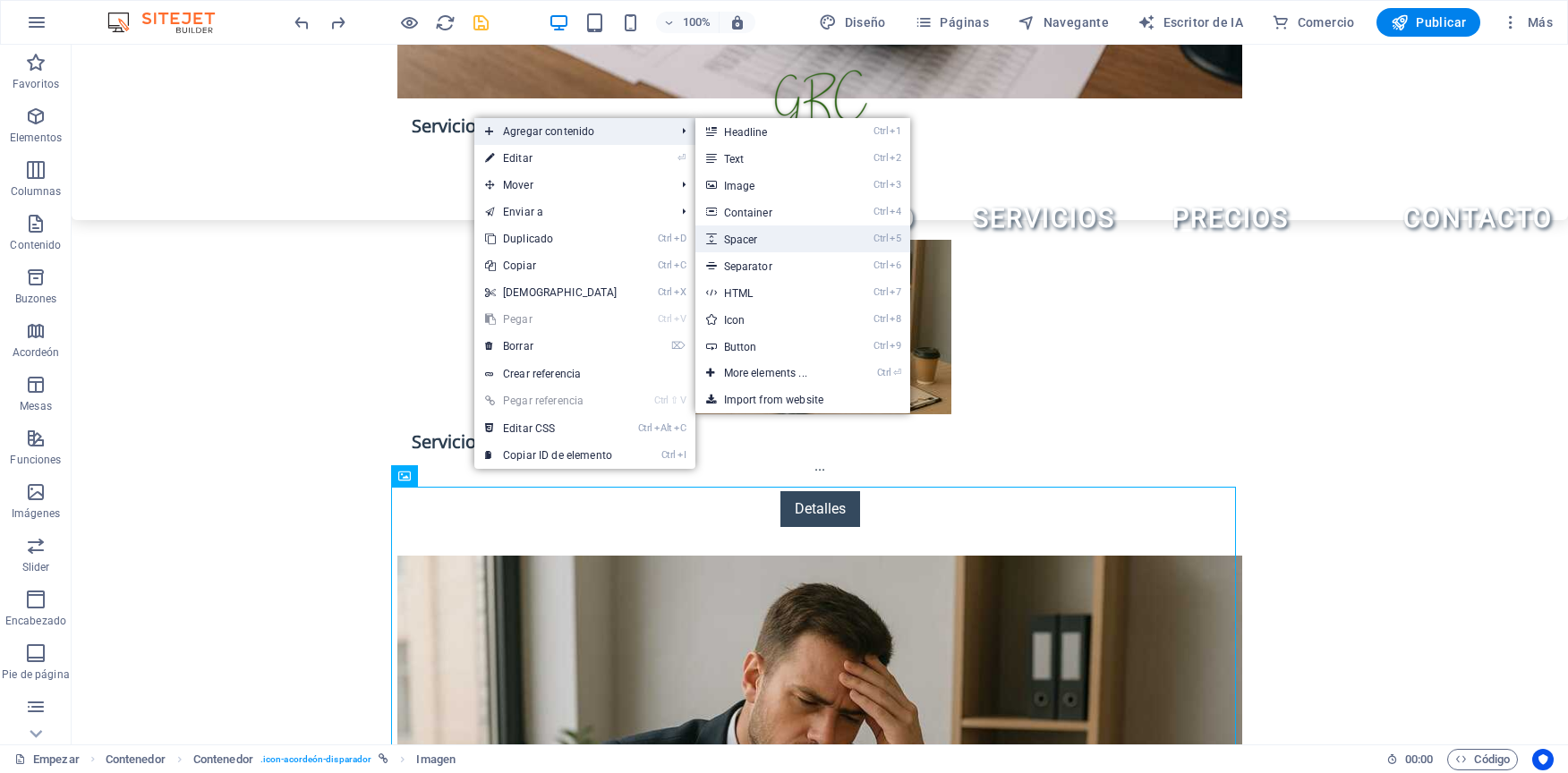
click at [768, 245] on link "Ctrl 5 Spacer" at bounding box center [768, 239] width 147 height 27
select select "px"
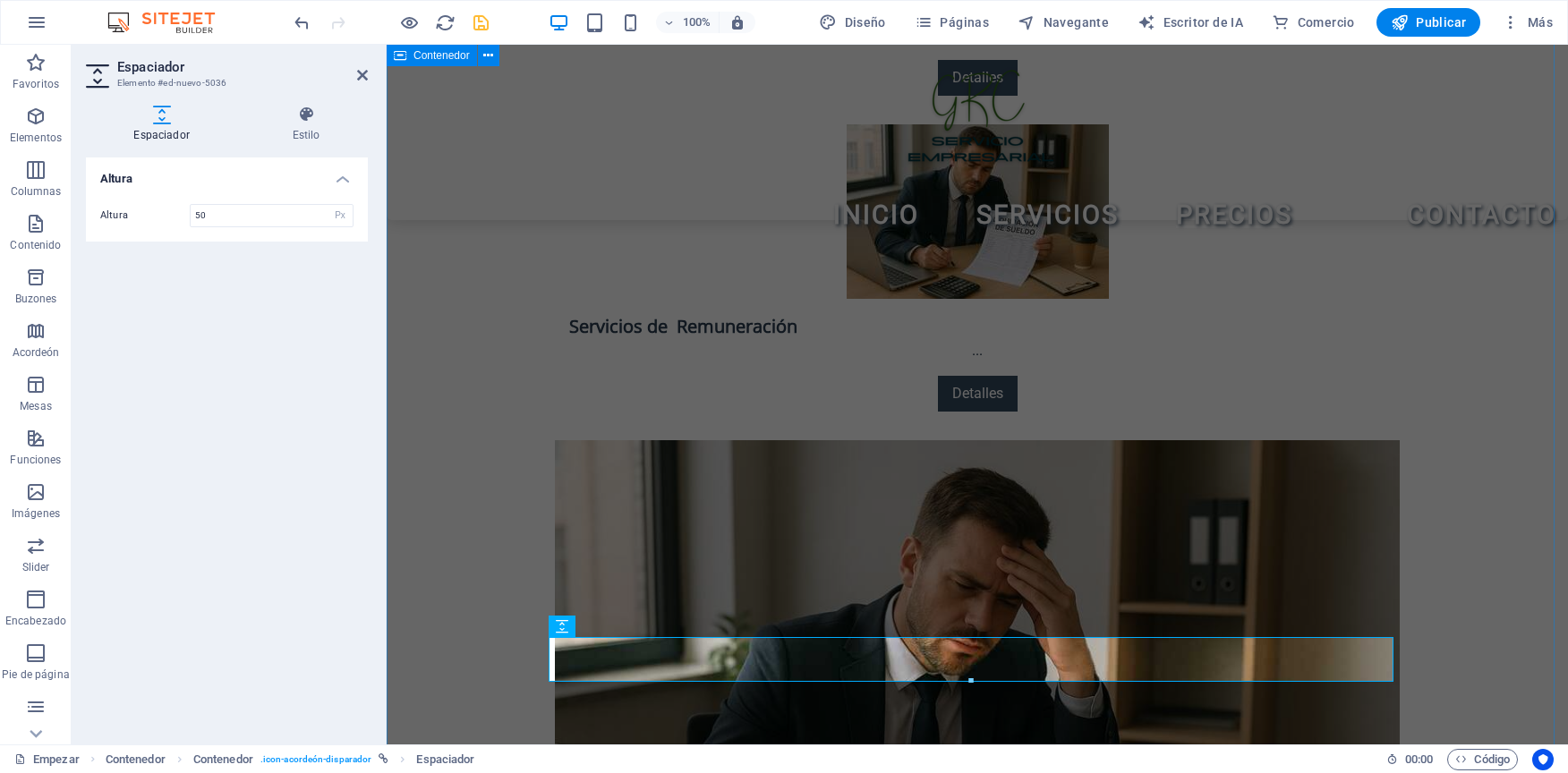
scroll to position [3548, 0]
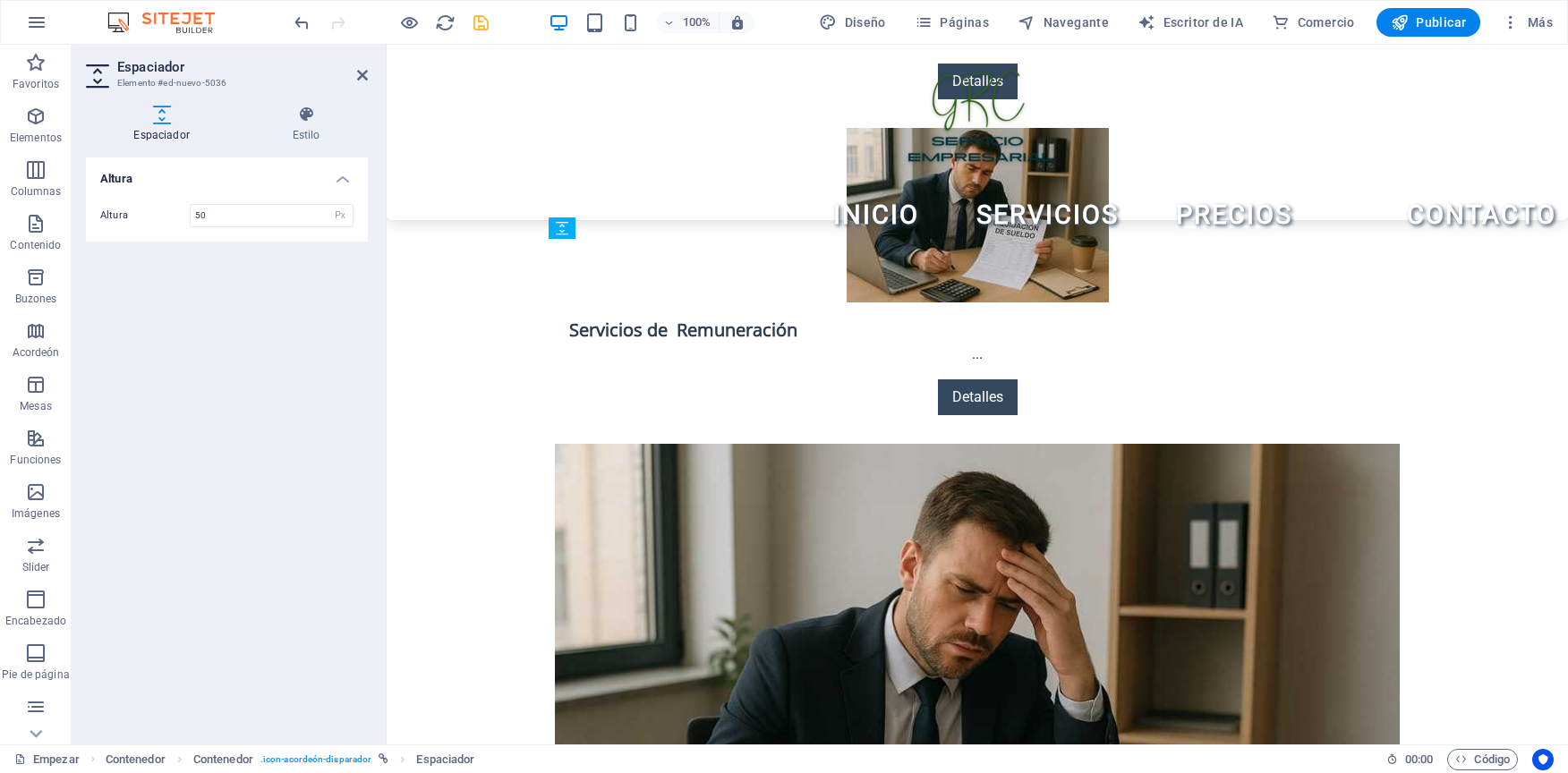
drag, startPoint x: 1333, startPoint y: 652, endPoint x: 1294, endPoint y: 330, distance: 324.4
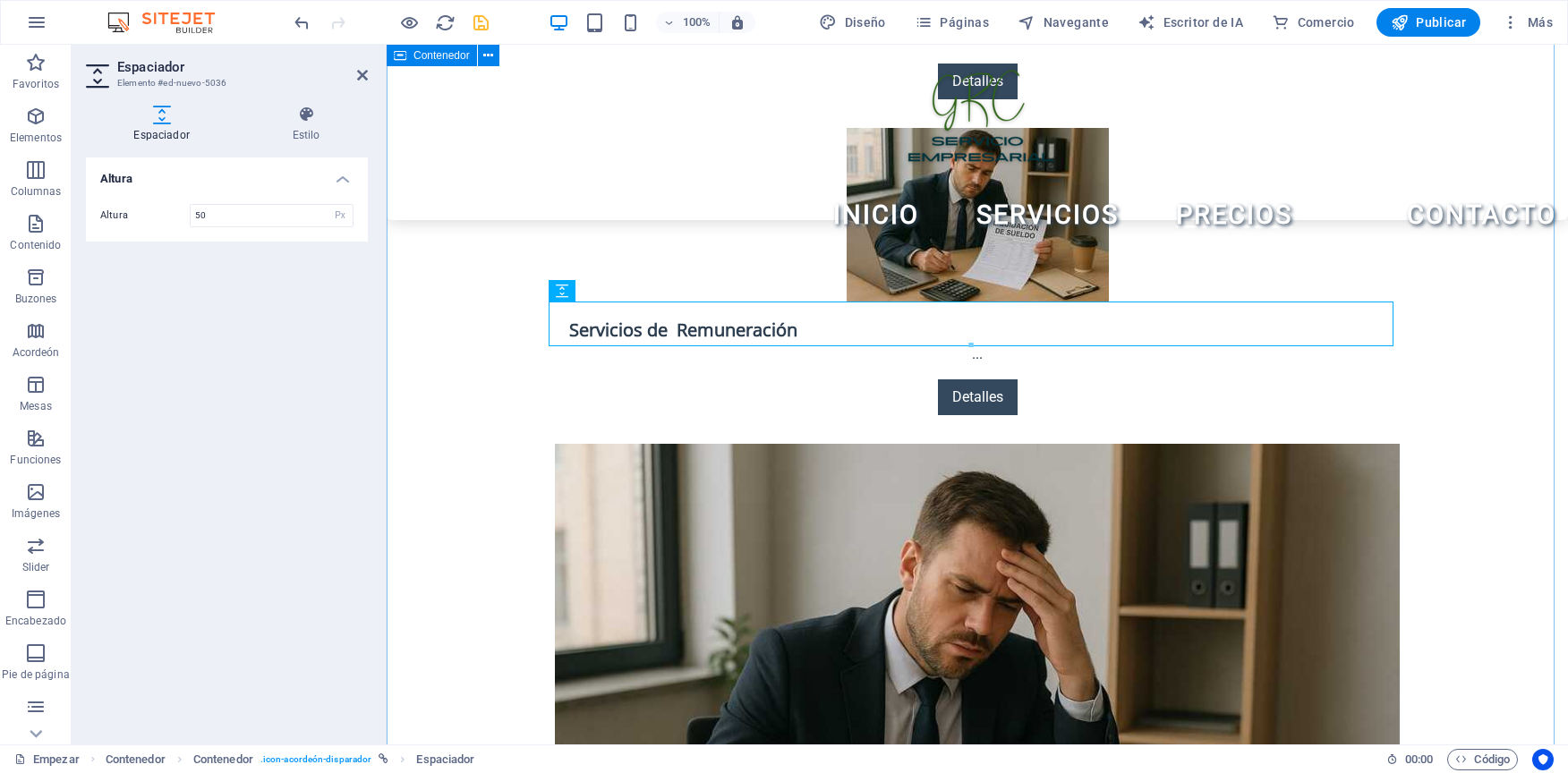
drag, startPoint x: 1456, startPoint y: 396, endPoint x: 1767, endPoint y: 395, distance: 311.0
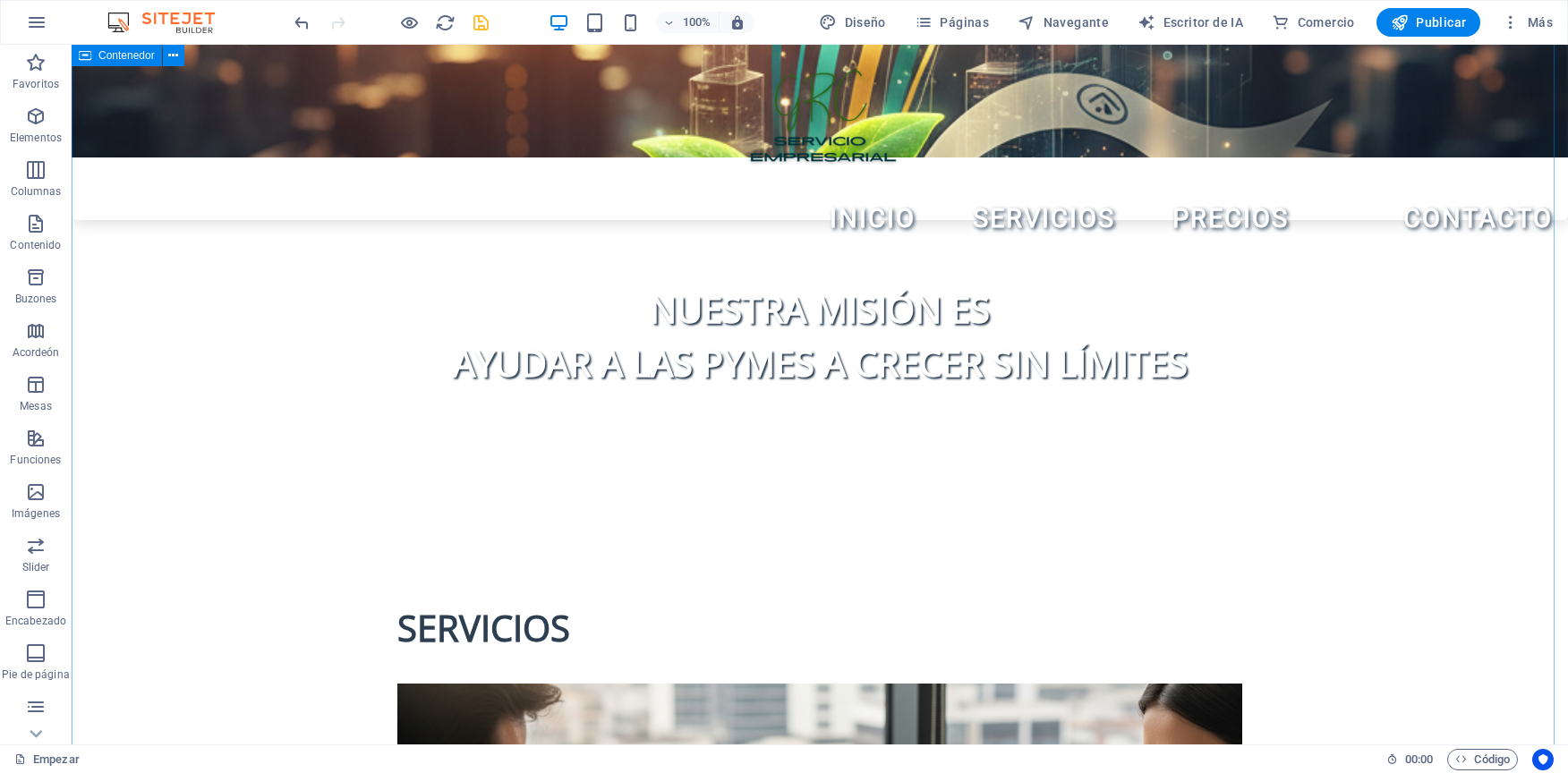
scroll to position [1221, 0]
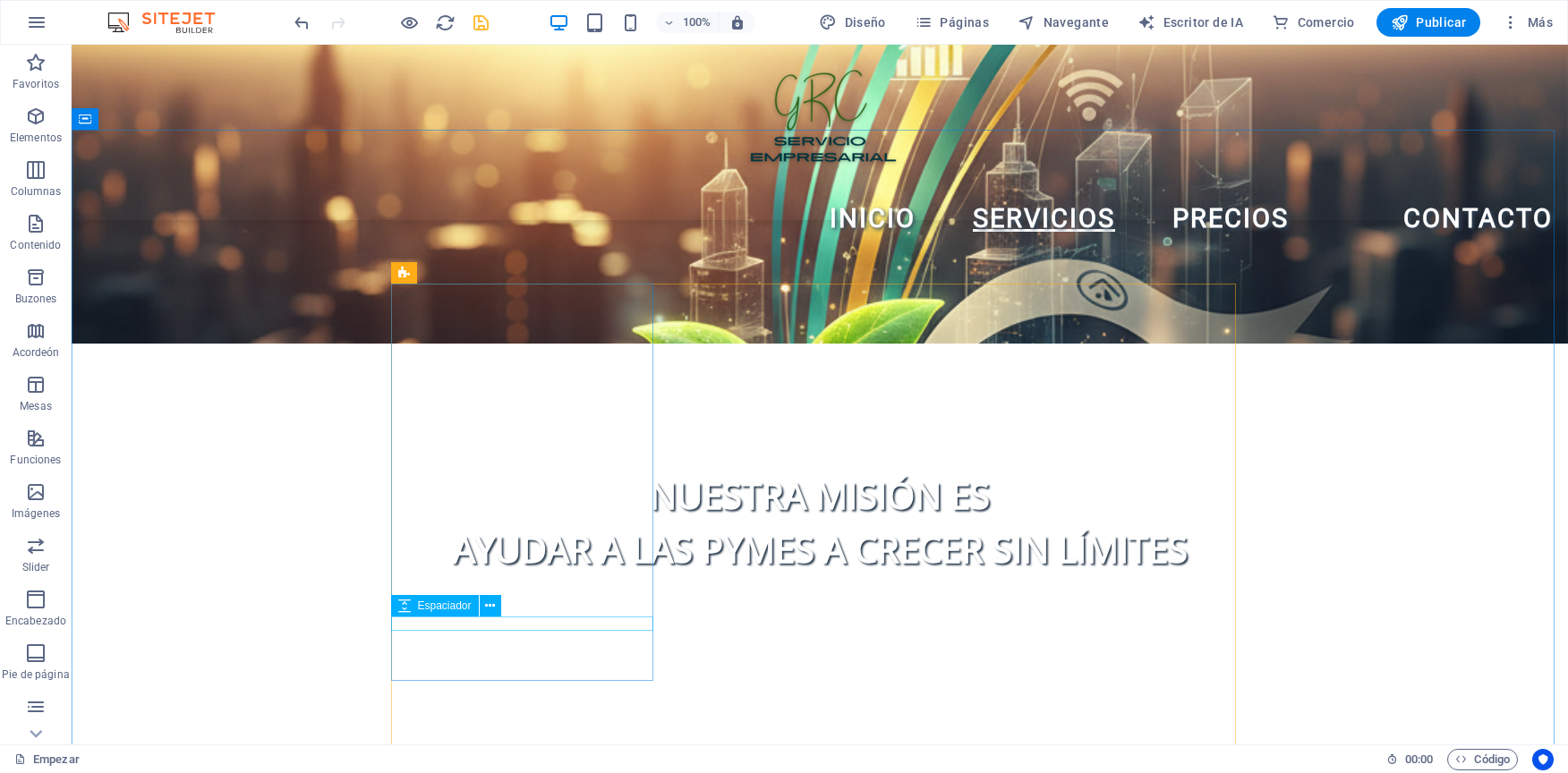
click at [512, 596] on div "Espaciador" at bounding box center [452, 606] width 122 height 23
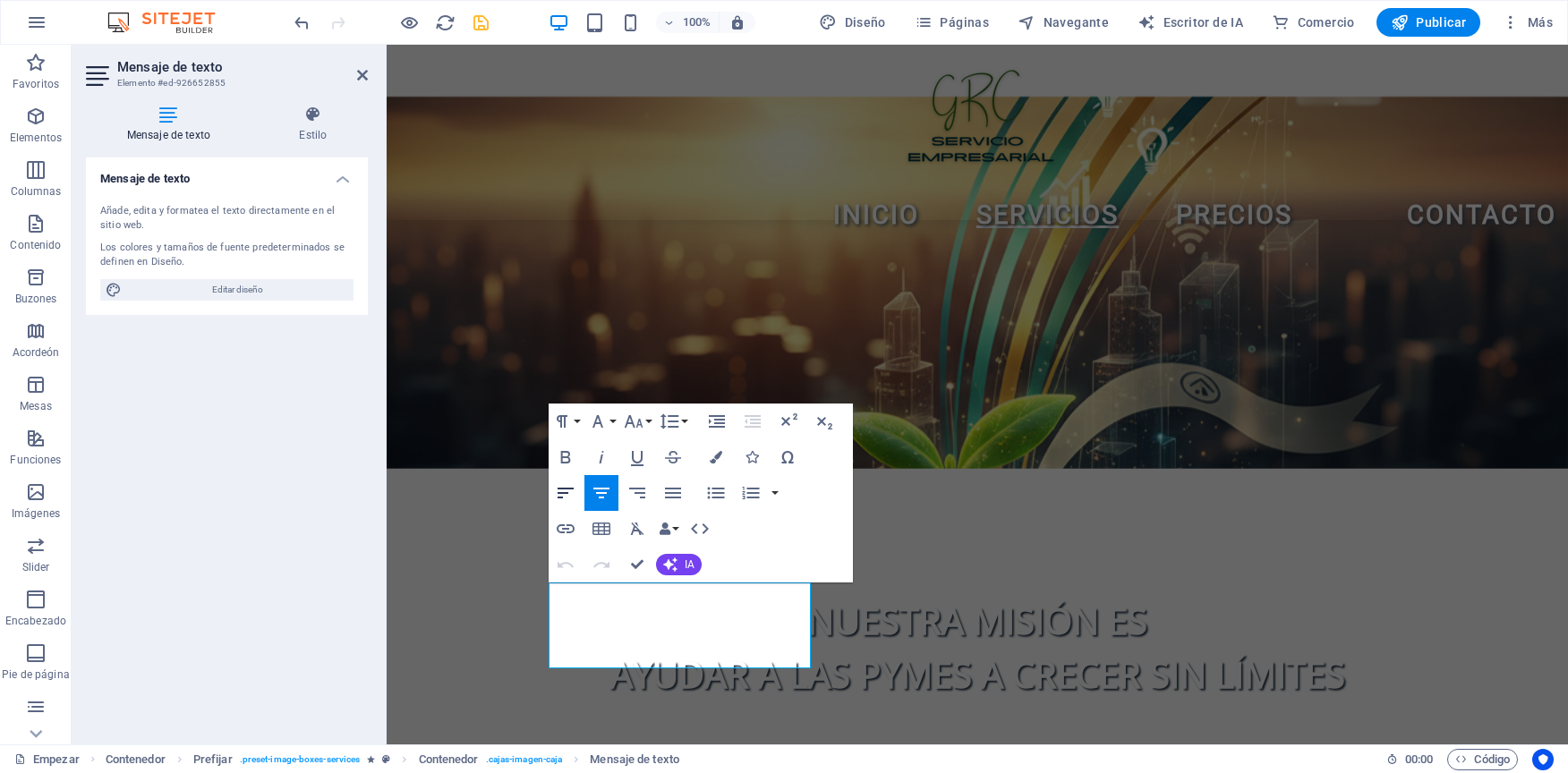
click at [549, 491] on button "Alinear a la izquierda" at bounding box center [566, 493] width 34 height 36
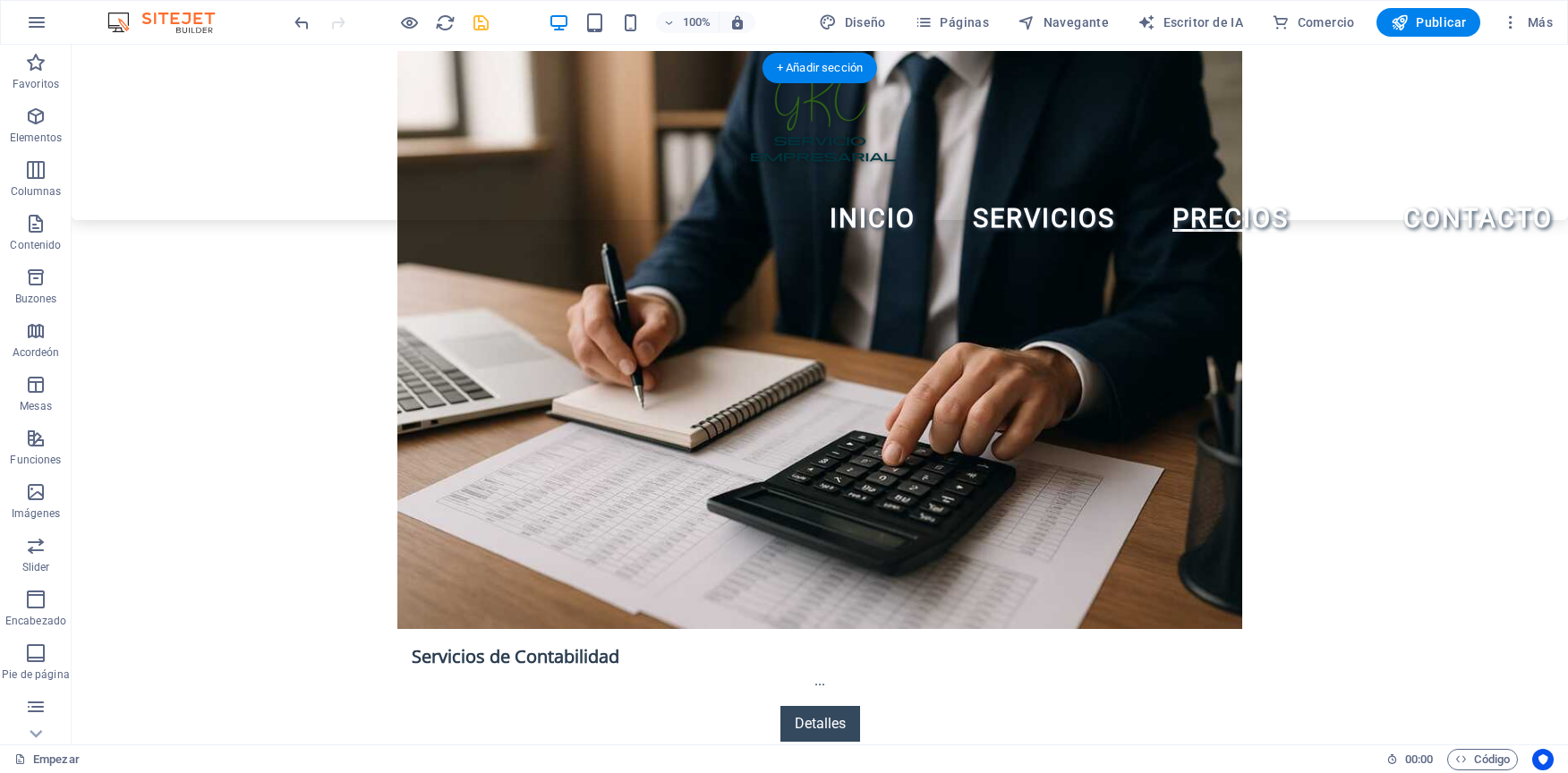
scroll to position [3049, 0]
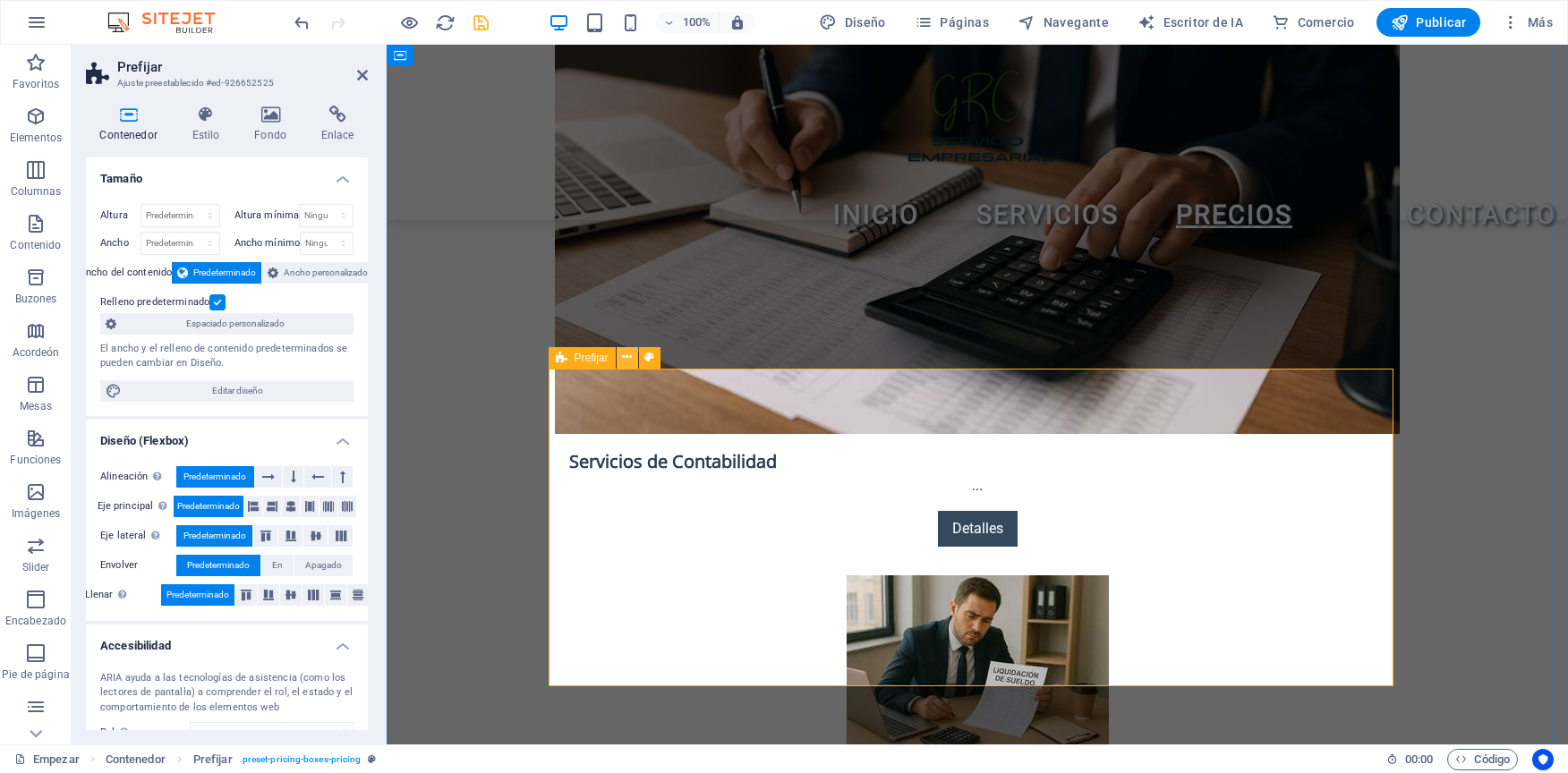
click at [627, 362] on icon at bounding box center [627, 358] width 9 height 19
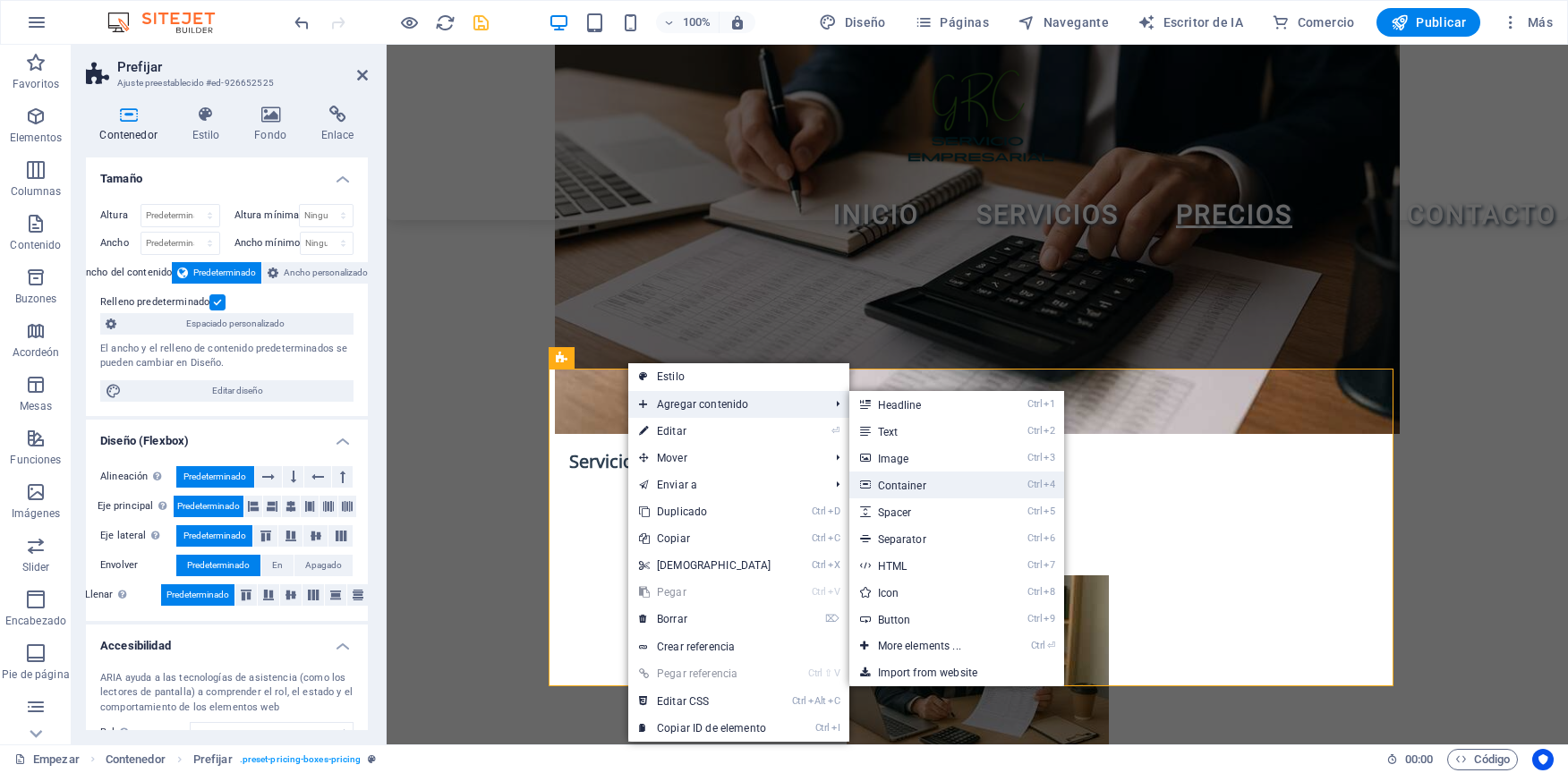
click at [913, 489] on font "Container" at bounding box center [902, 486] width 48 height 12
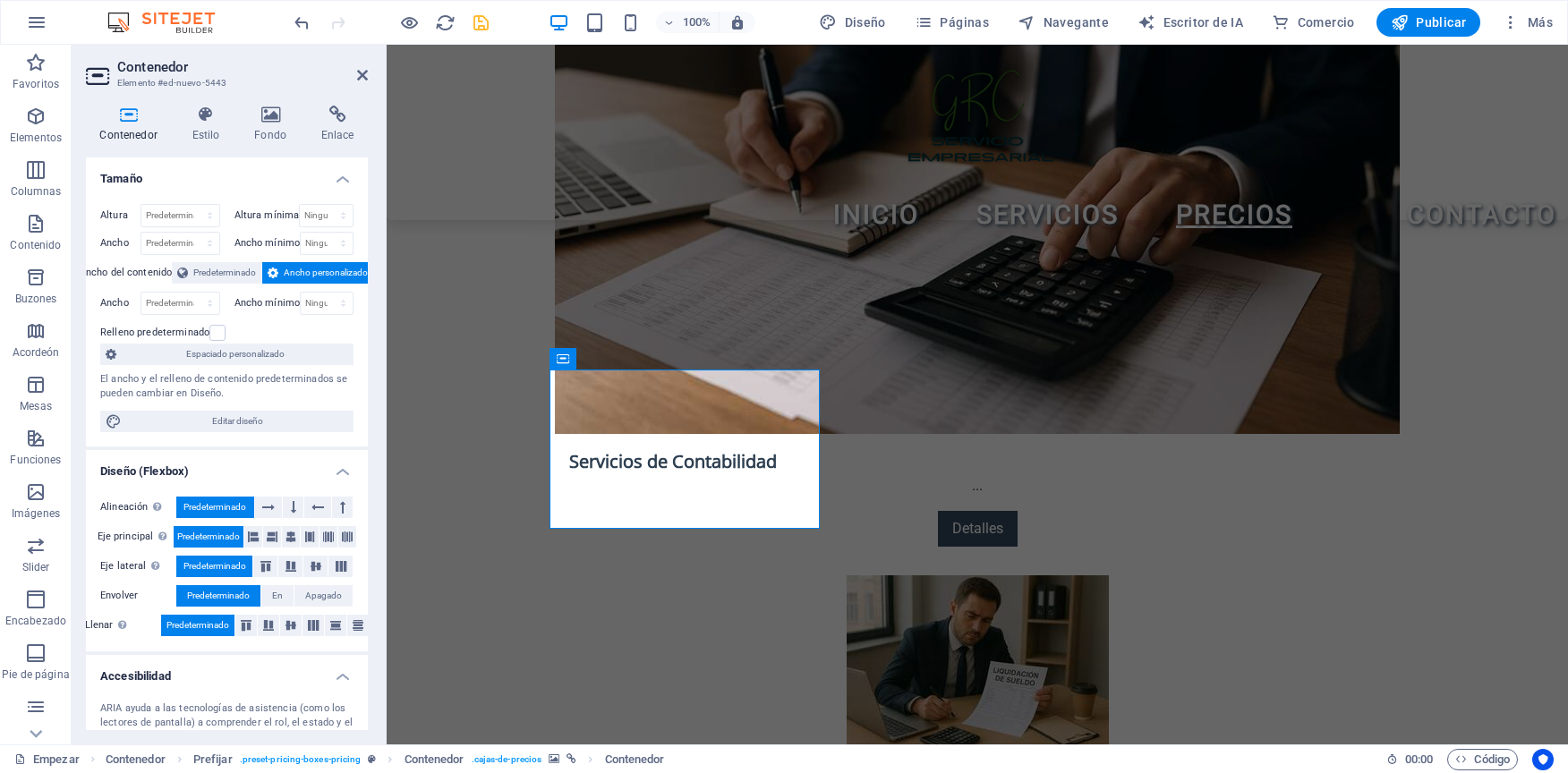
click at [312, 20] on div at bounding box center [391, 23] width 200 height 28
click at [311, 20] on icon "deshacer" at bounding box center [303, 23] width 21 height 21
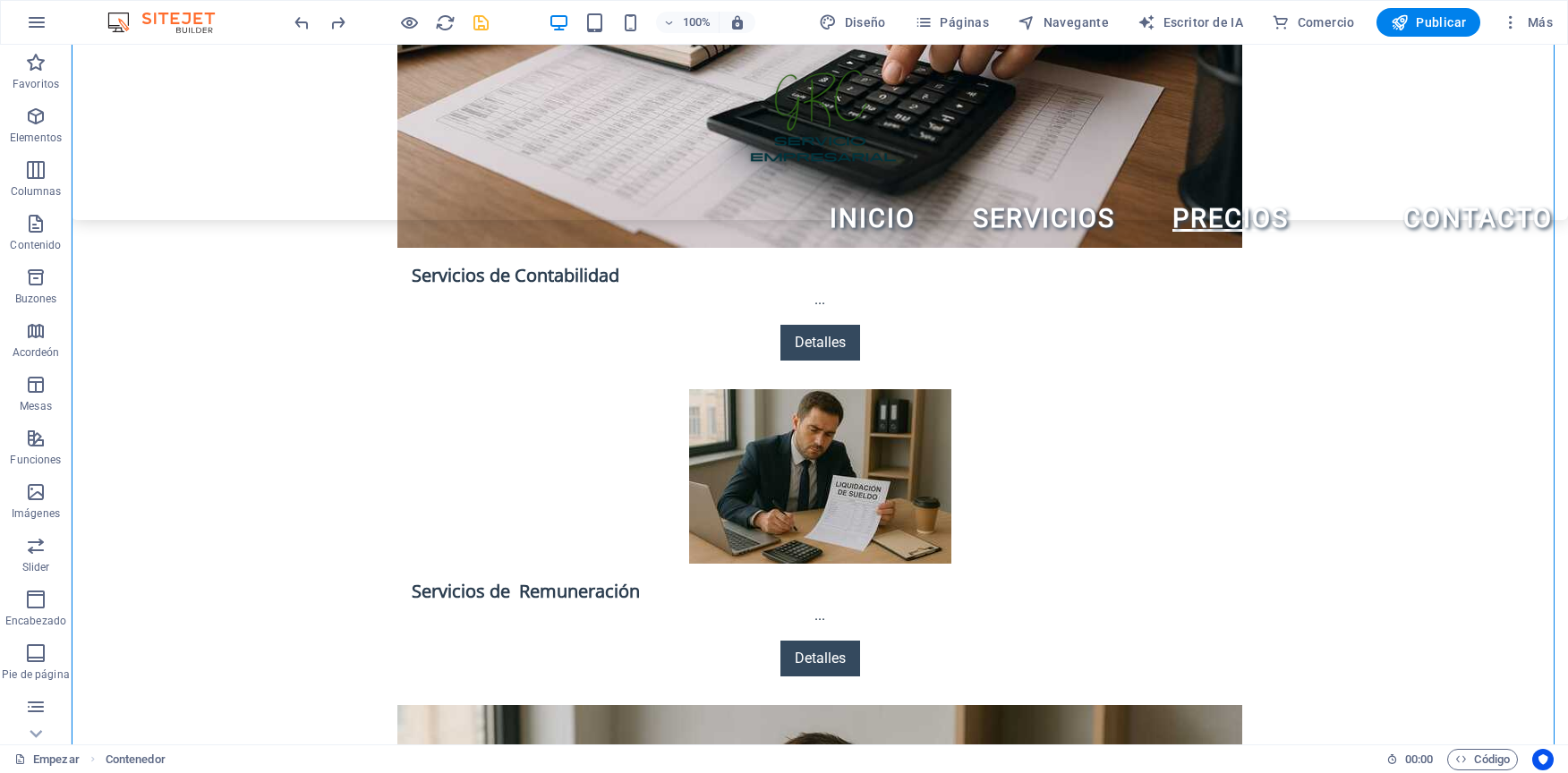
drag, startPoint x: 1261, startPoint y: 682, endPoint x: 1219, endPoint y: 645, distance: 56.0
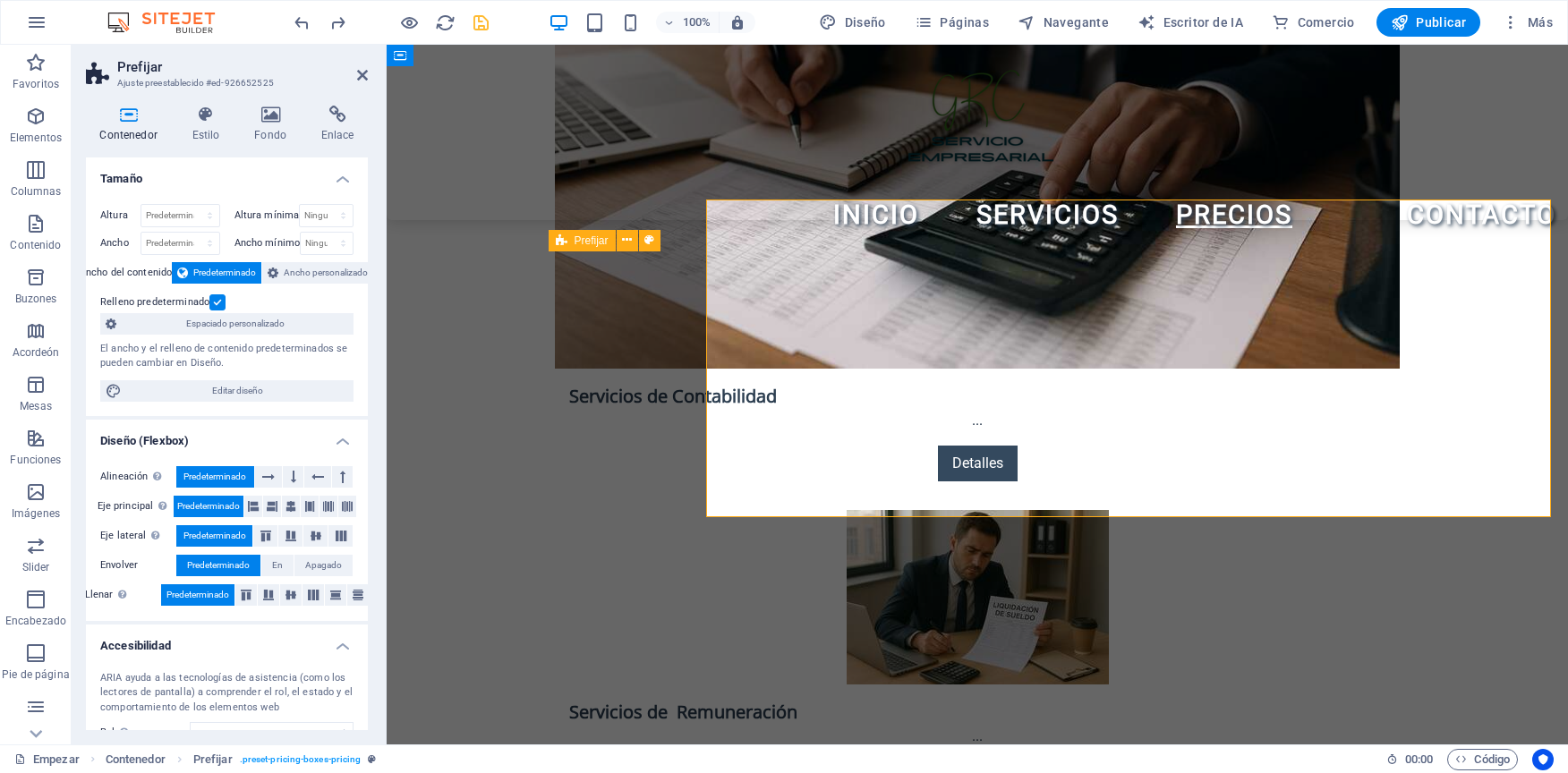
scroll to position [3218, 0]
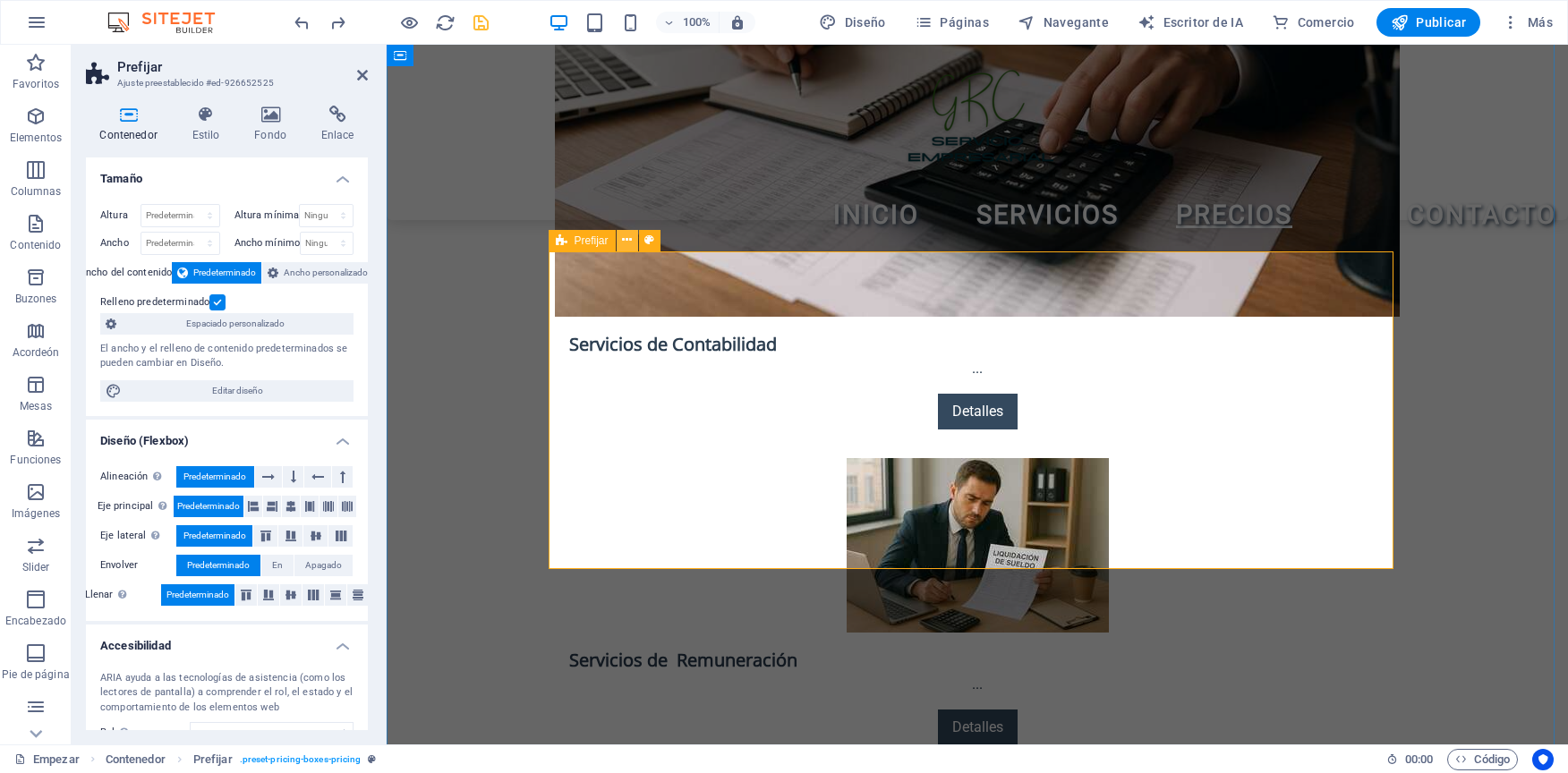
click at [632, 244] on icon at bounding box center [627, 240] width 9 height 19
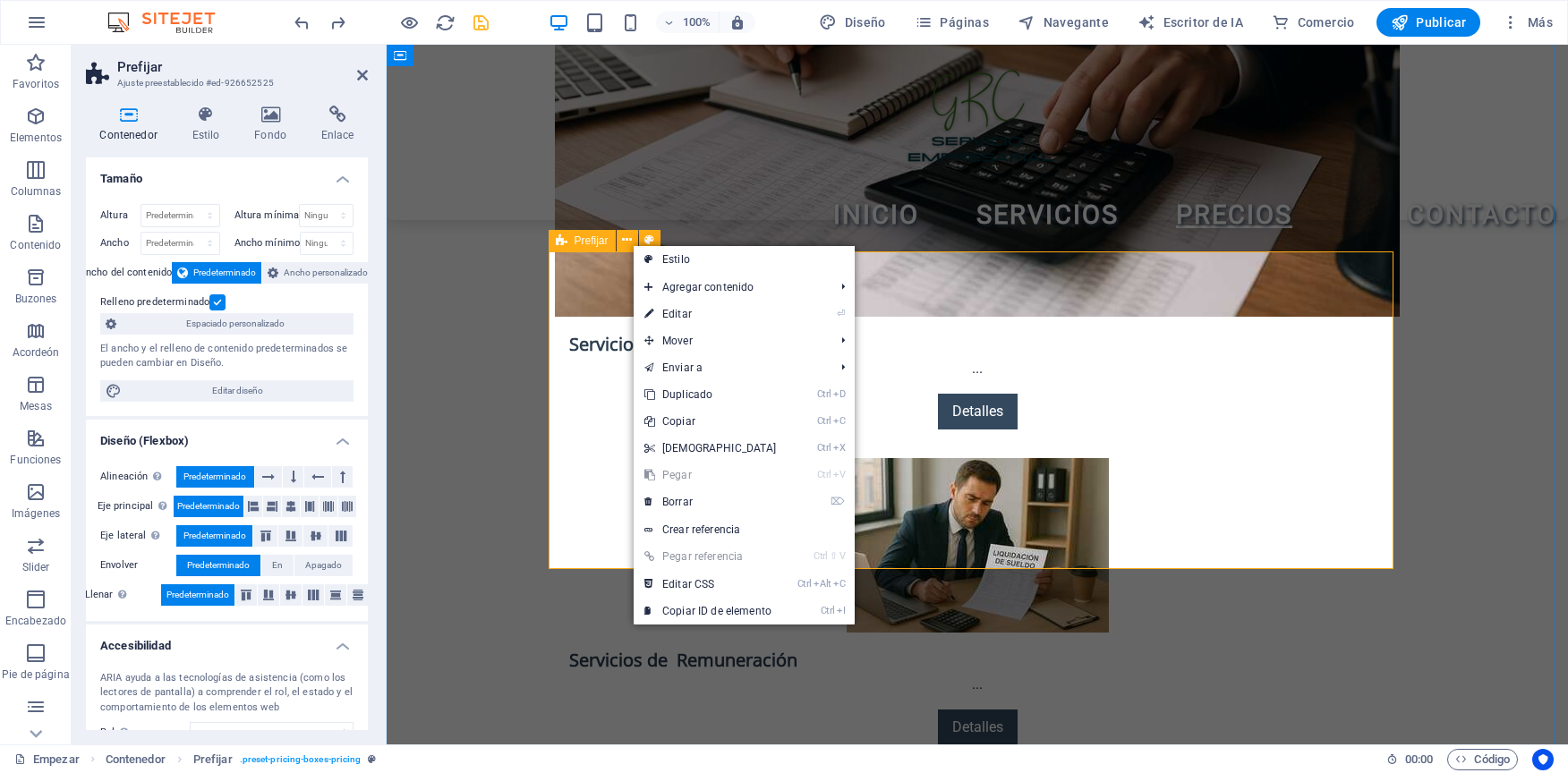
click at [582, 238] on span "Prefijar" at bounding box center [592, 240] width 34 height 10
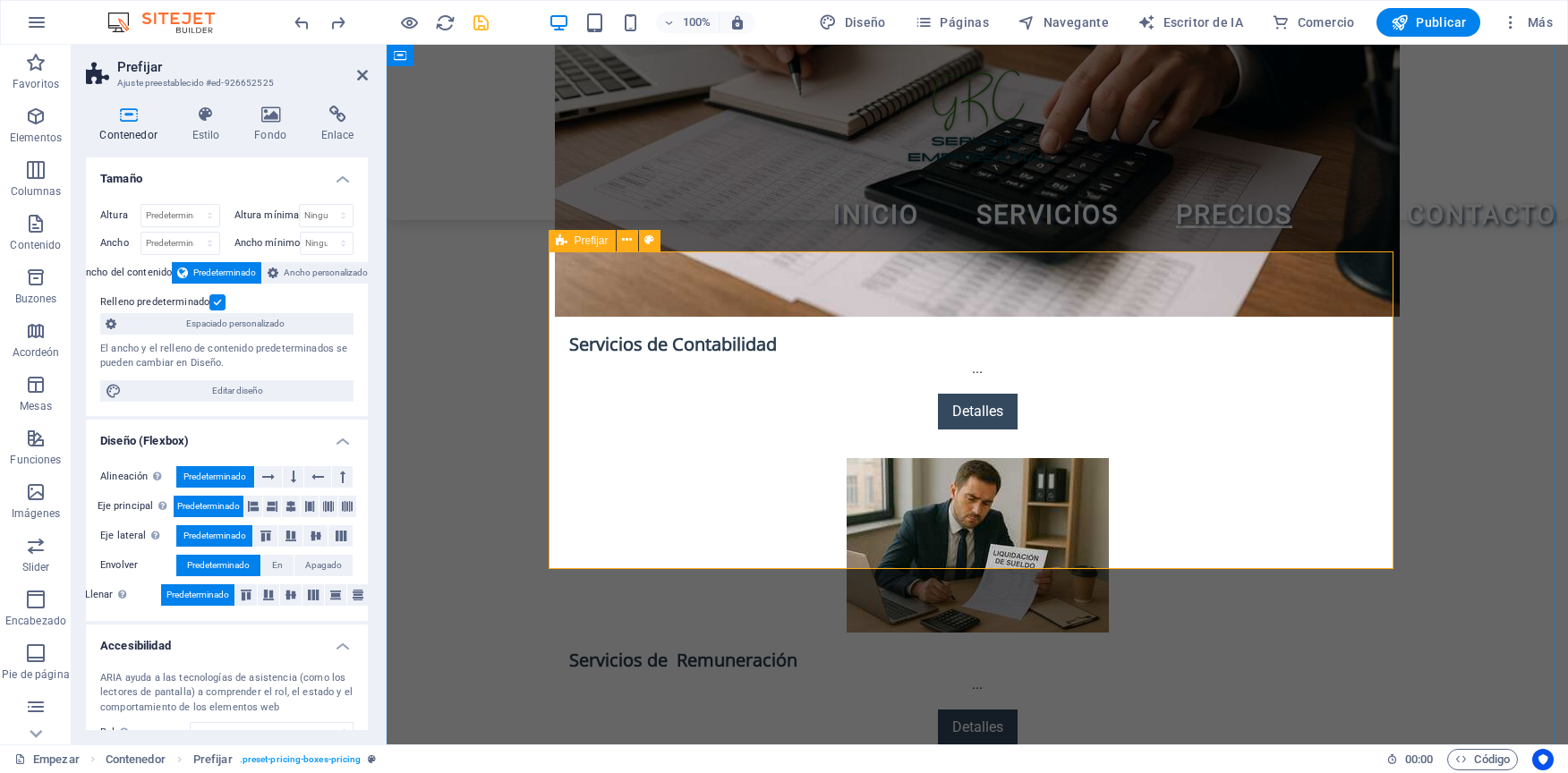
click at [582, 238] on span "Prefijar" at bounding box center [592, 240] width 34 height 10
click at [566, 244] on icon at bounding box center [562, 240] width 11 height 22
click at [626, 247] on icon at bounding box center [627, 240] width 9 height 19
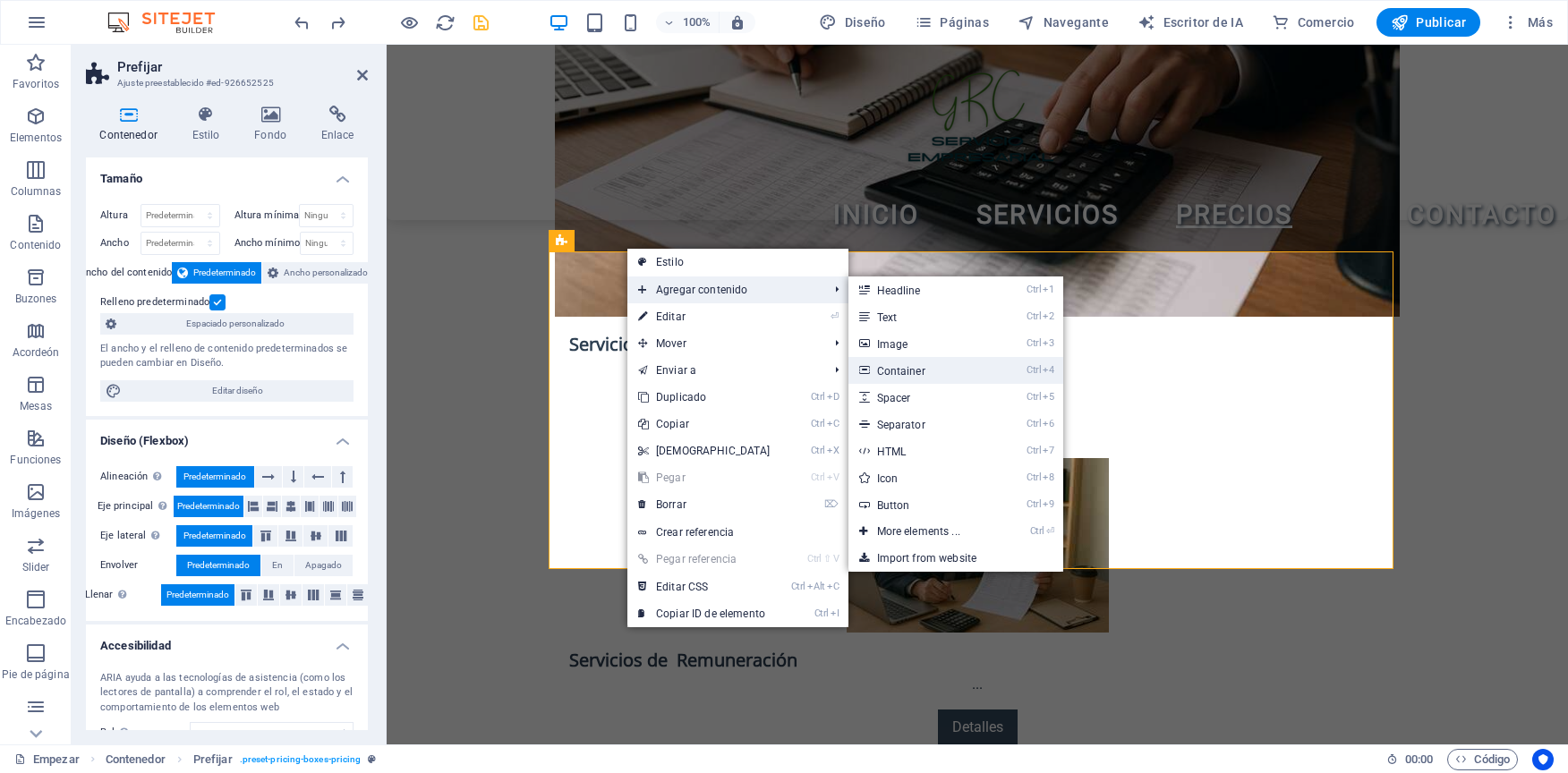
click at [895, 370] on font "Container" at bounding box center [901, 371] width 48 height 12
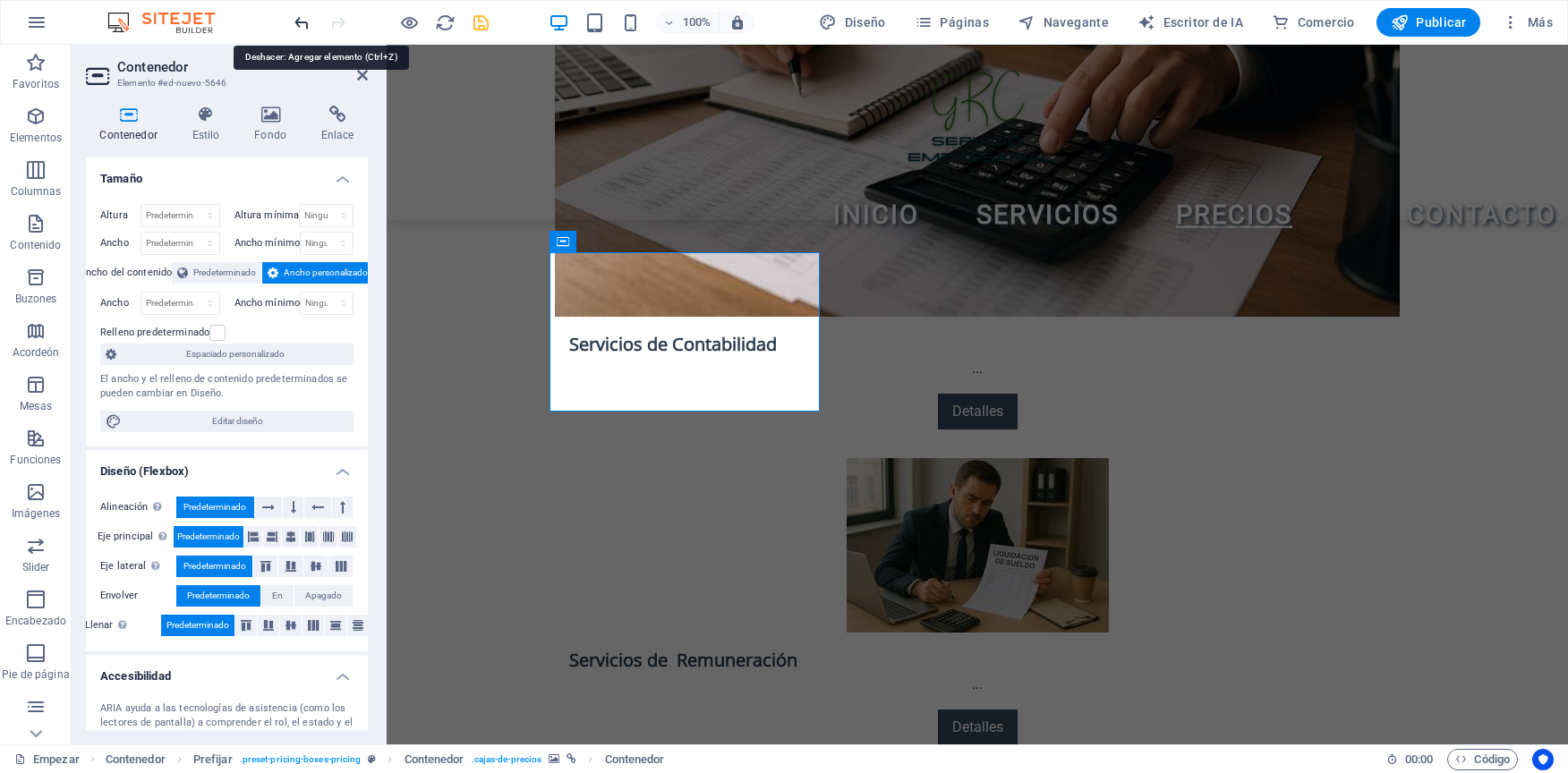
click at [303, 17] on icon "deshacer" at bounding box center [303, 23] width 21 height 21
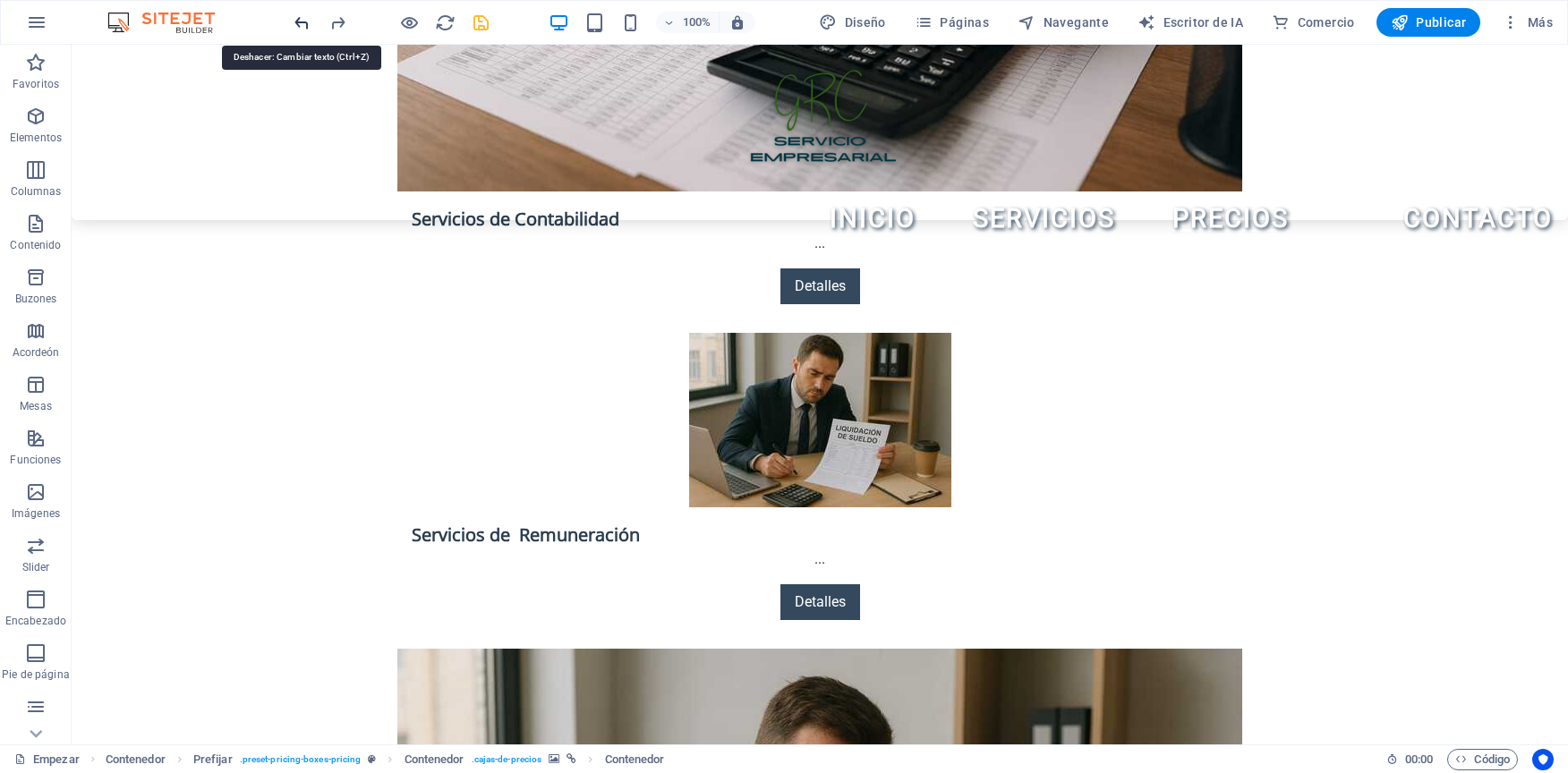
scroll to position [3165, 0]
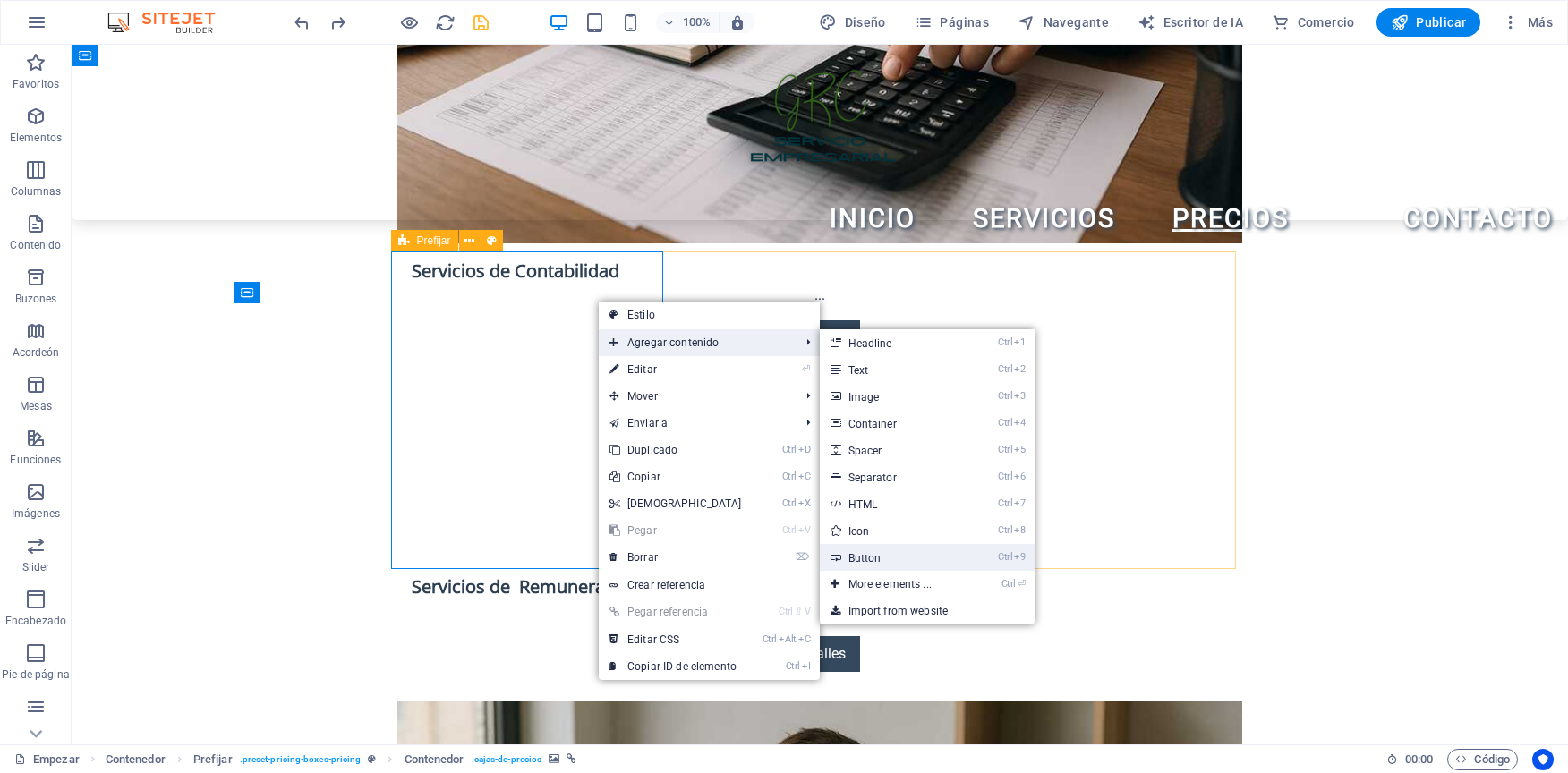
click at [882, 566] on link "Ctrl 9 Button" at bounding box center [893, 557] width 147 height 27
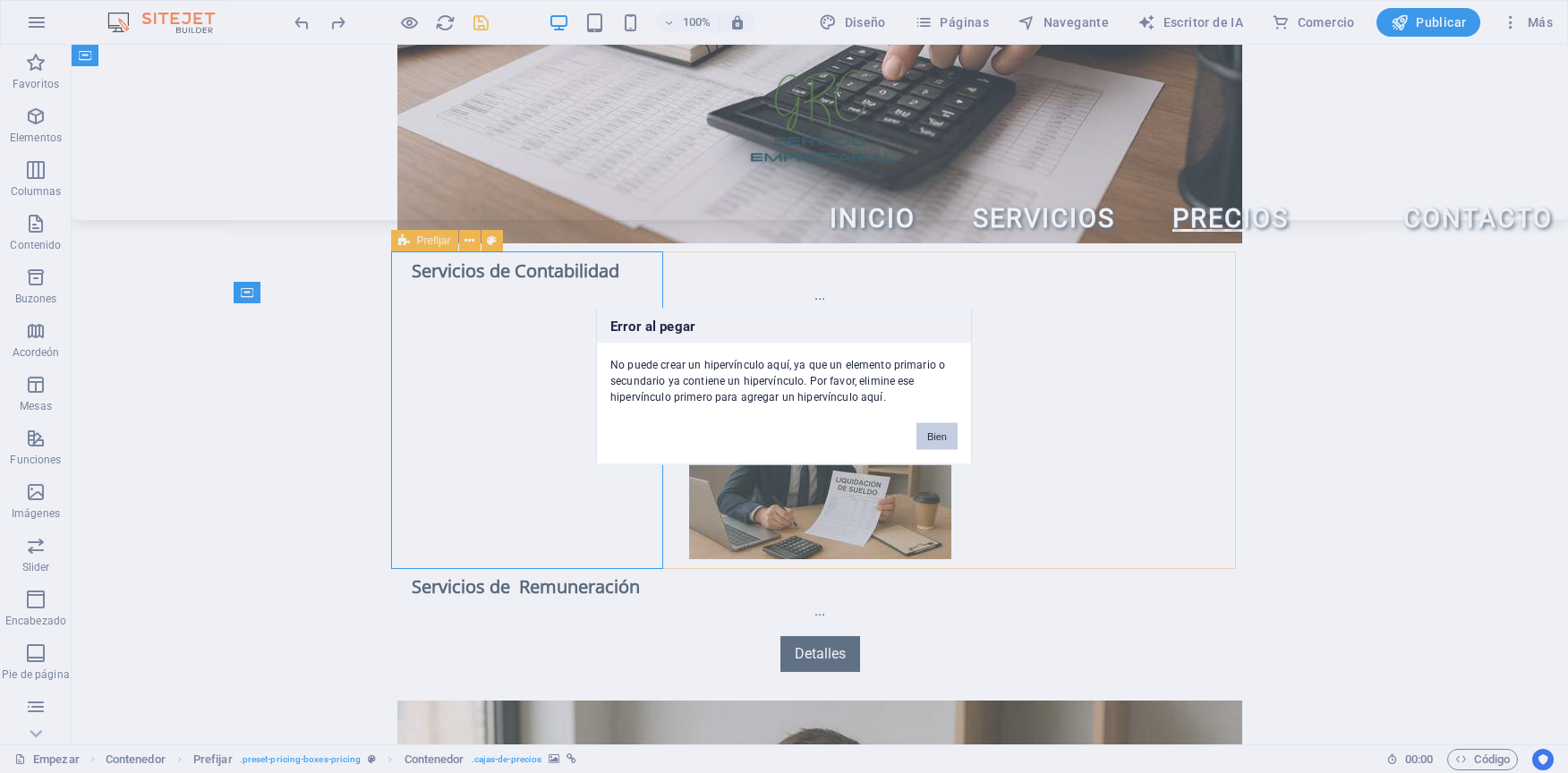
click at [941, 441] on button "Bien" at bounding box center [937, 437] width 41 height 27
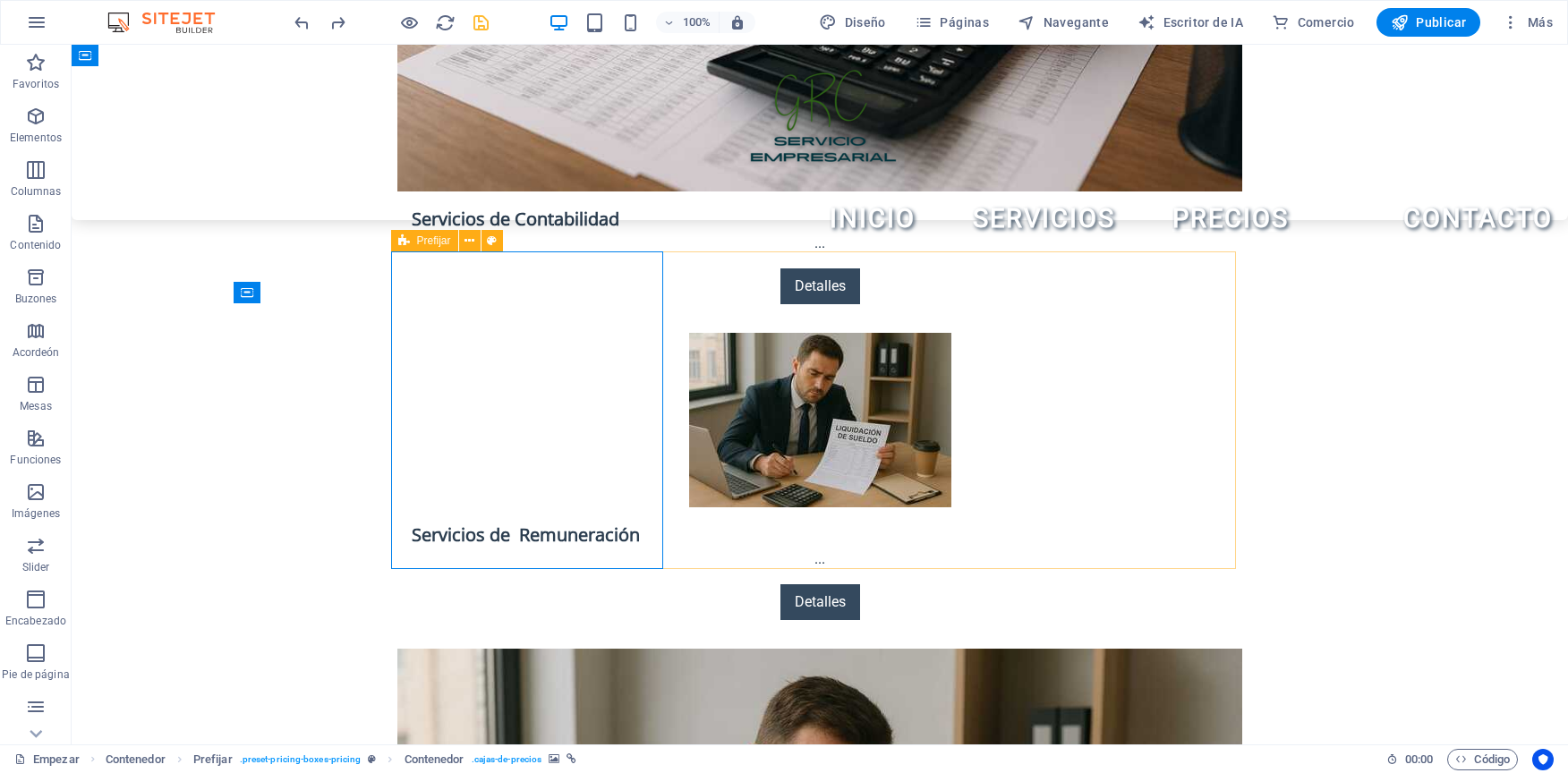
select select "1"
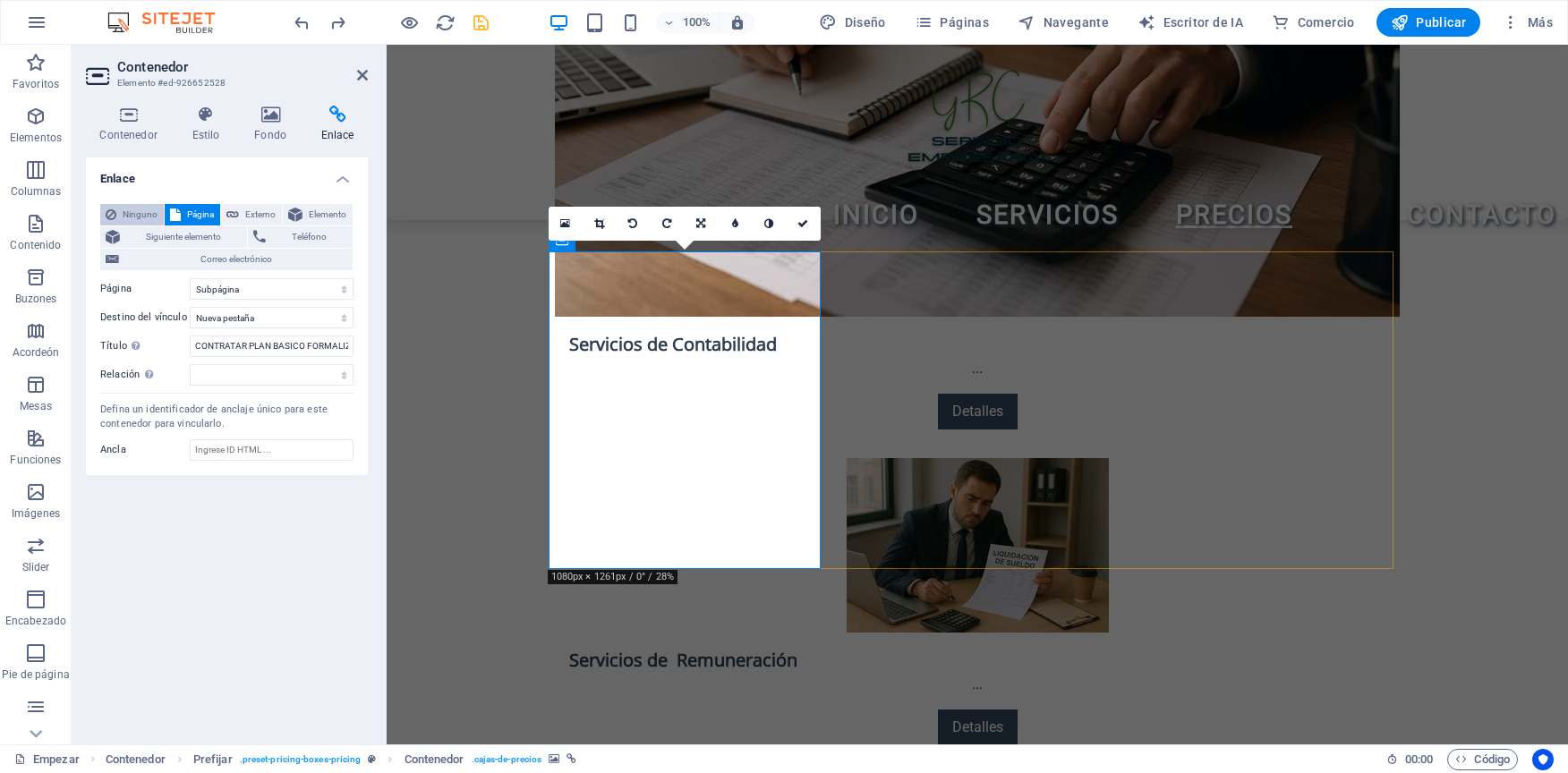
click at [139, 217] on span "Ninguno" at bounding box center [140, 214] width 37 height 22
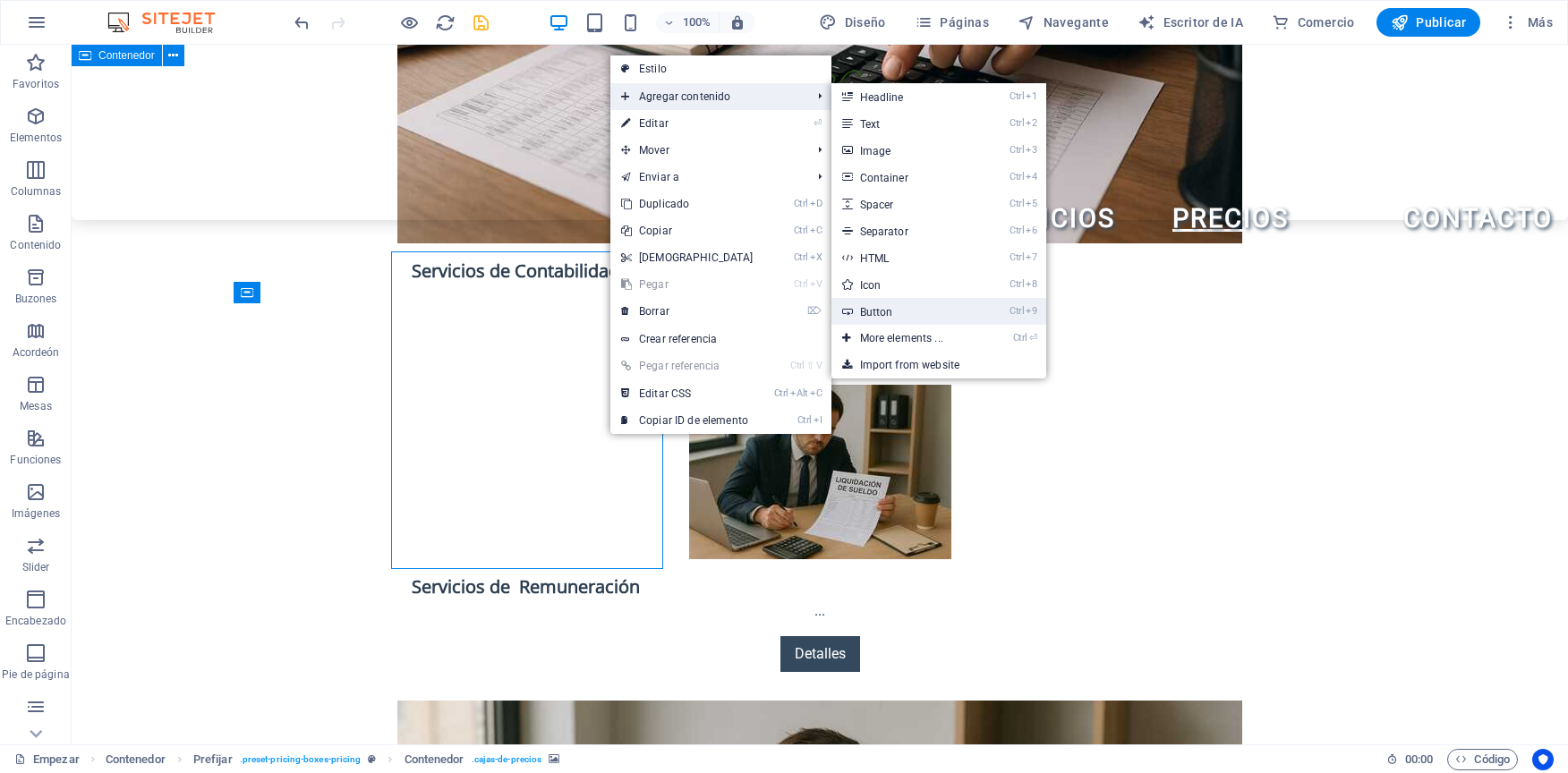
drag, startPoint x: 453, startPoint y: 286, endPoint x: 865, endPoint y: 313, distance: 412.9
click at [865, 313] on font "Button" at bounding box center [876, 312] width 33 height 12
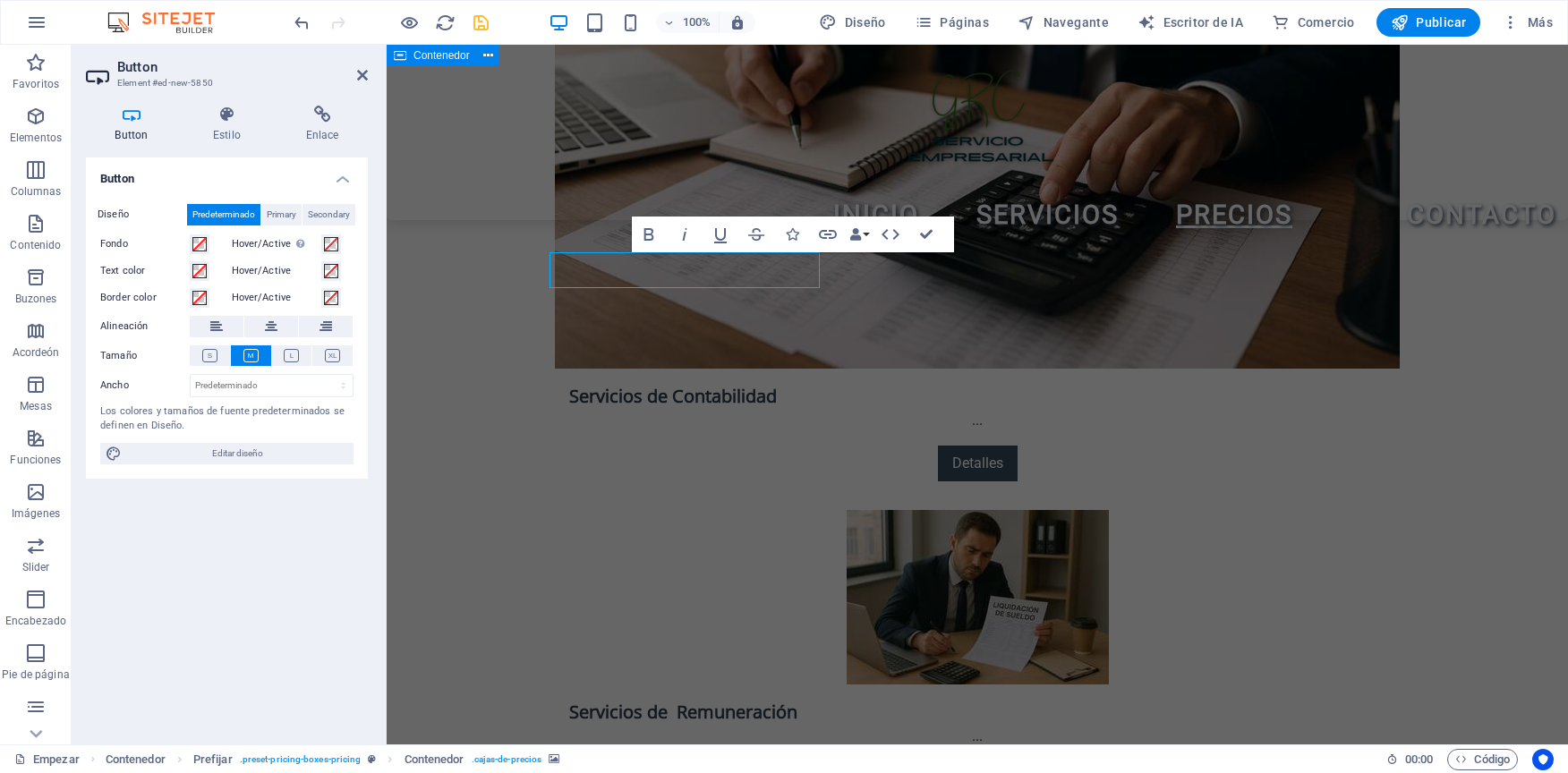
scroll to position [3218, 0]
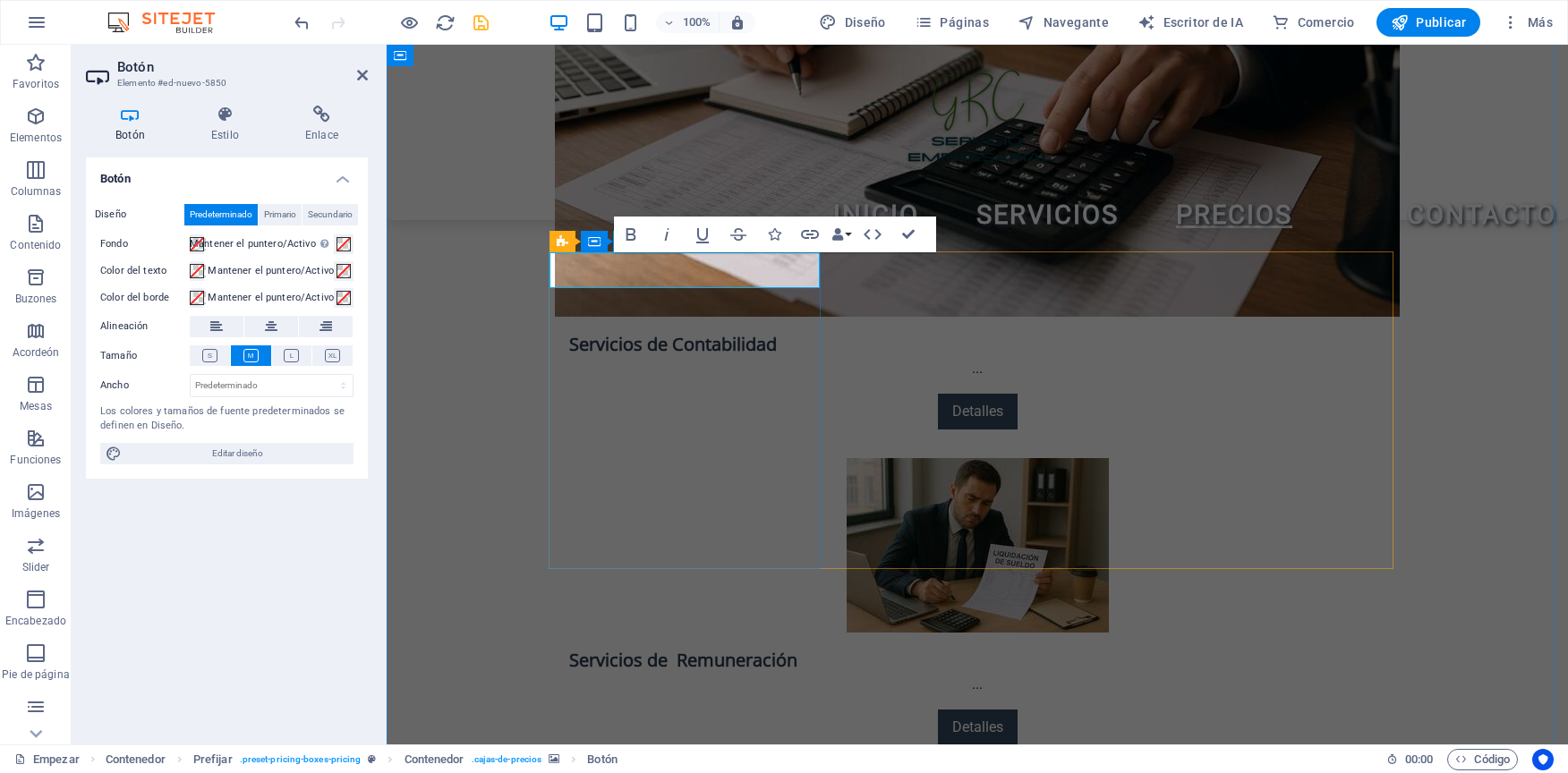
drag, startPoint x: 726, startPoint y: 269, endPoint x: 645, endPoint y: 267, distance: 81.0
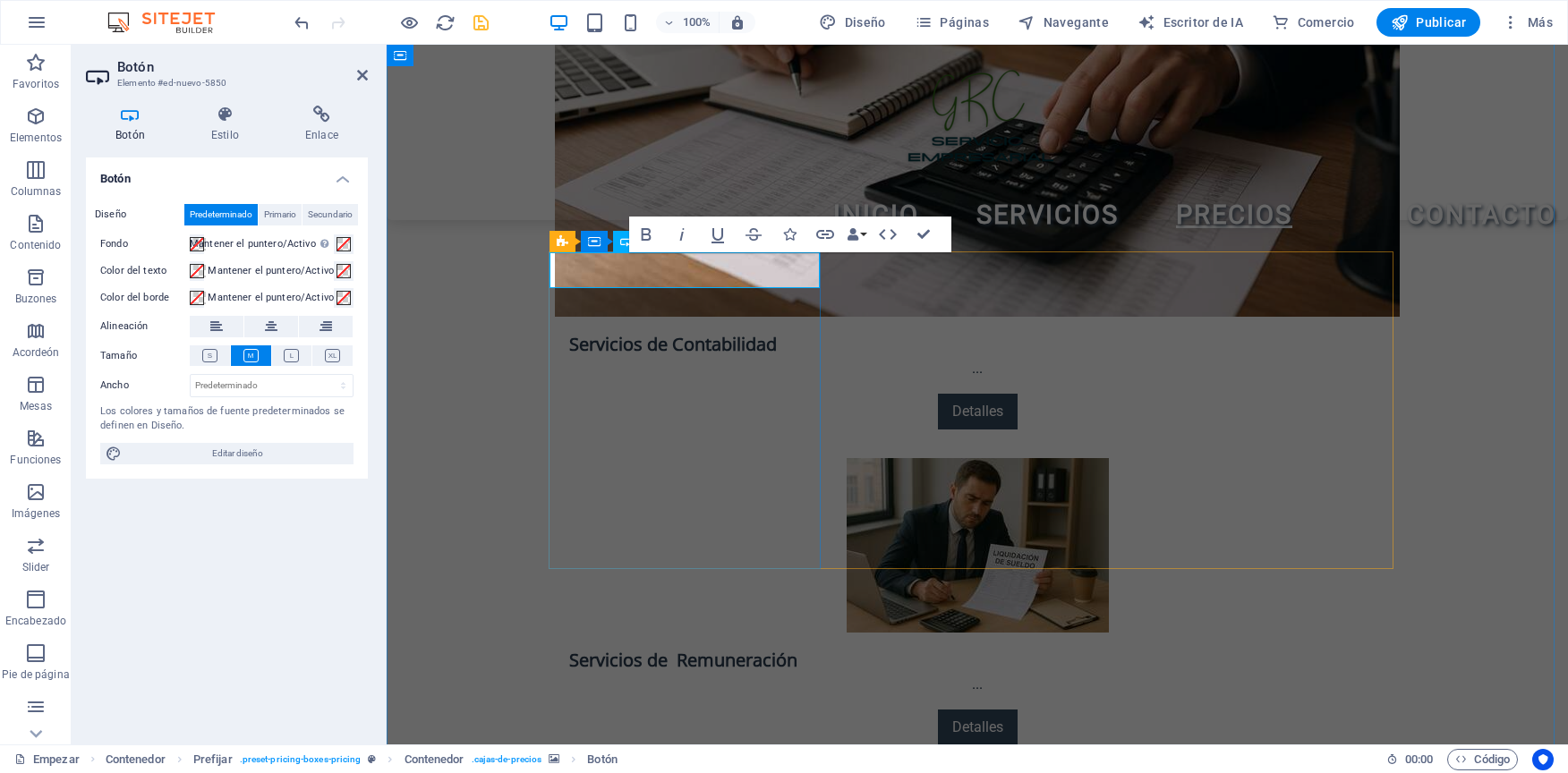
click at [652, 233] on icon "button" at bounding box center [645, 234] width 22 height 22
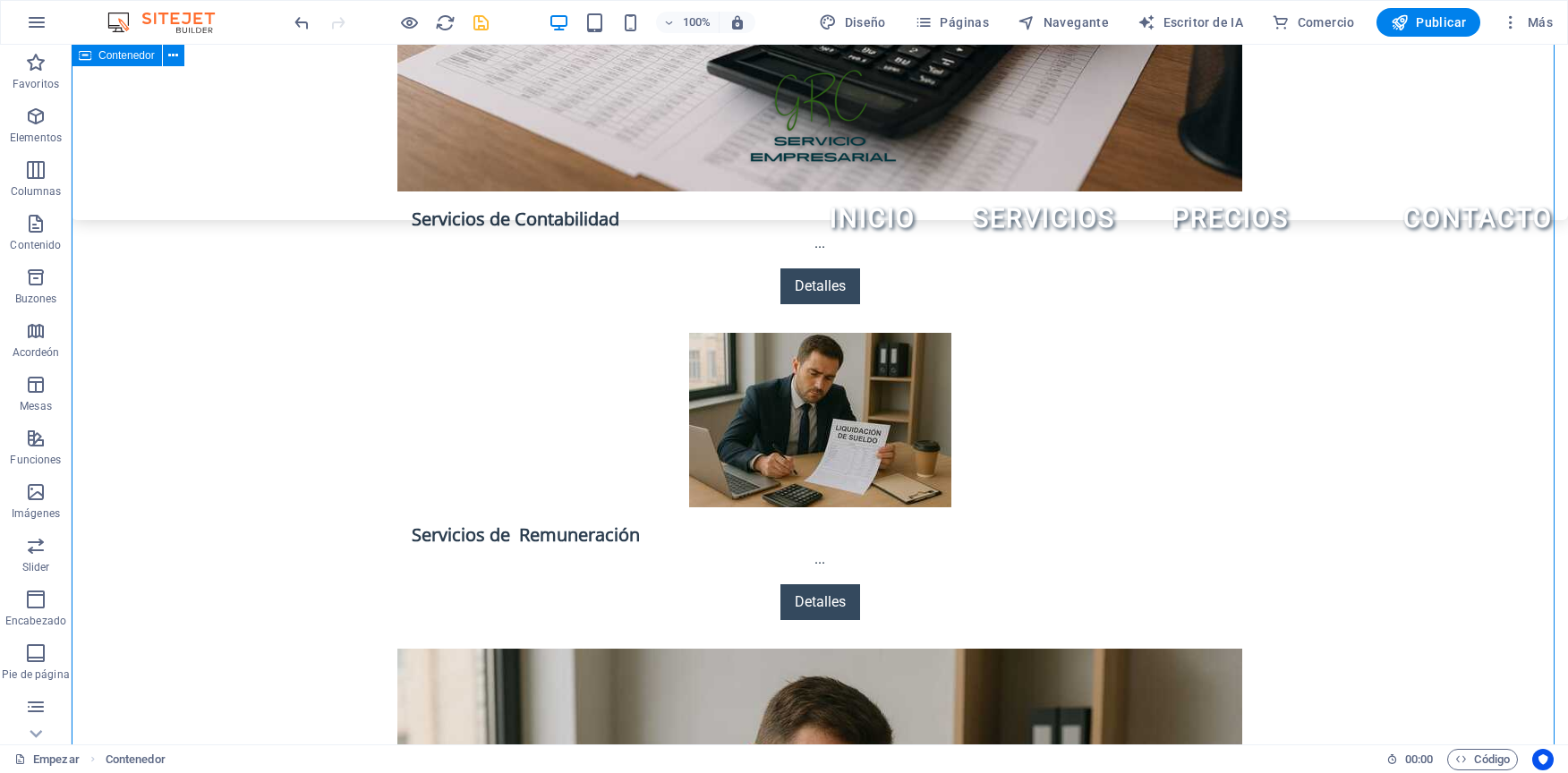
scroll to position [3165, 0]
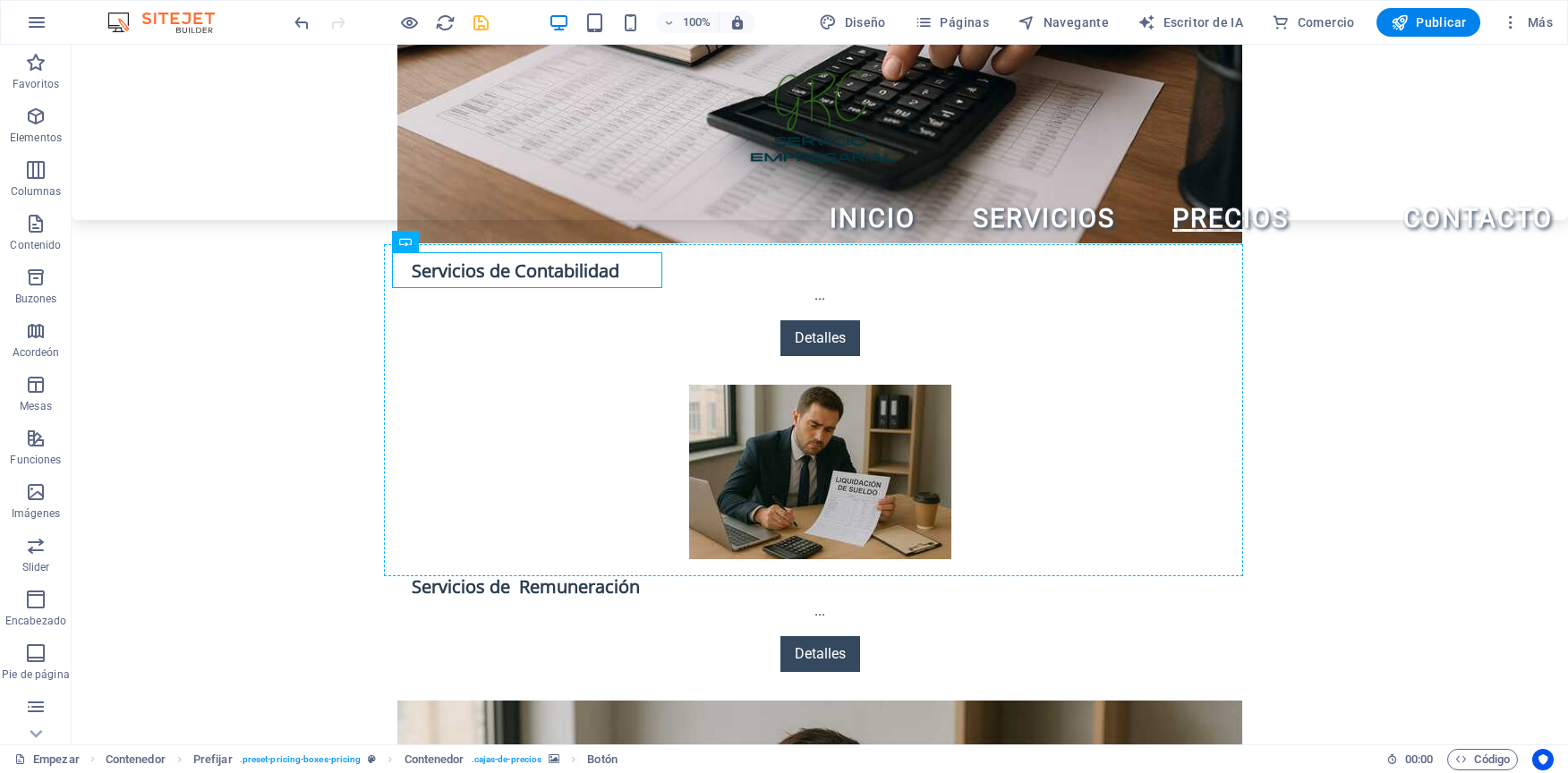
drag, startPoint x: 546, startPoint y: 271, endPoint x: 534, endPoint y: 562, distance: 291.2
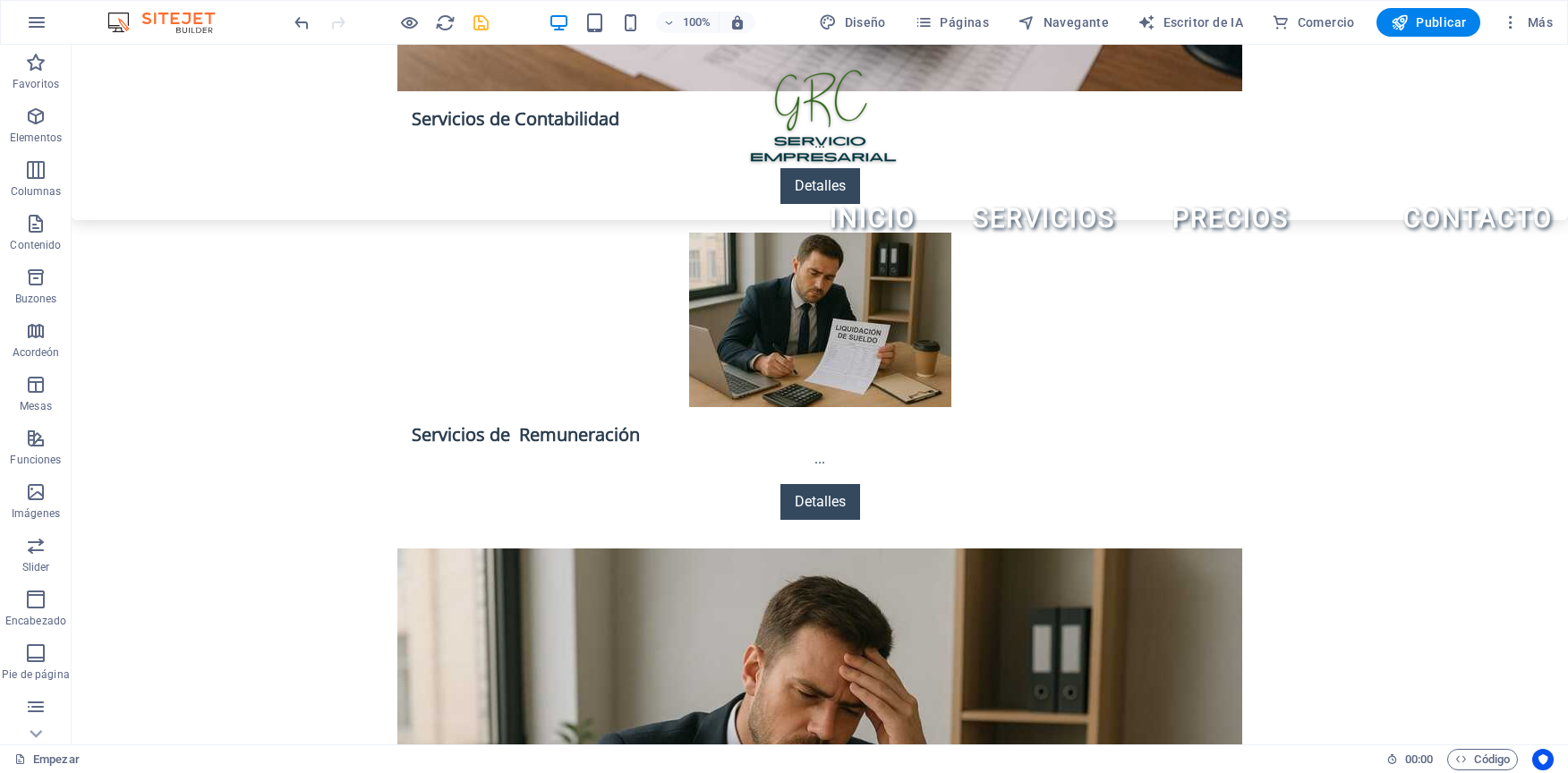
scroll to position [3239, 0]
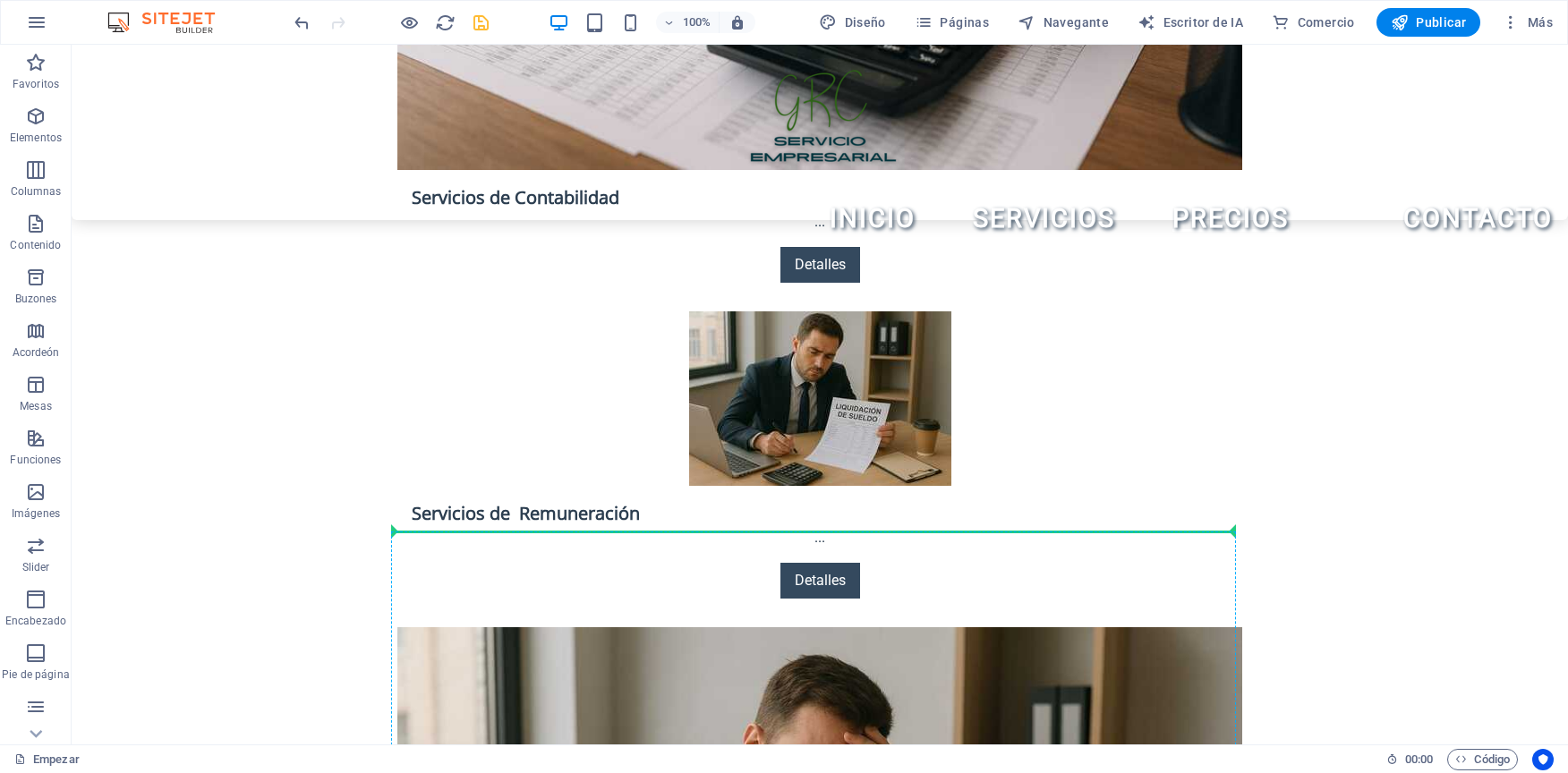
drag, startPoint x: 772, startPoint y: 307, endPoint x: 557, endPoint y: 541, distance: 317.8
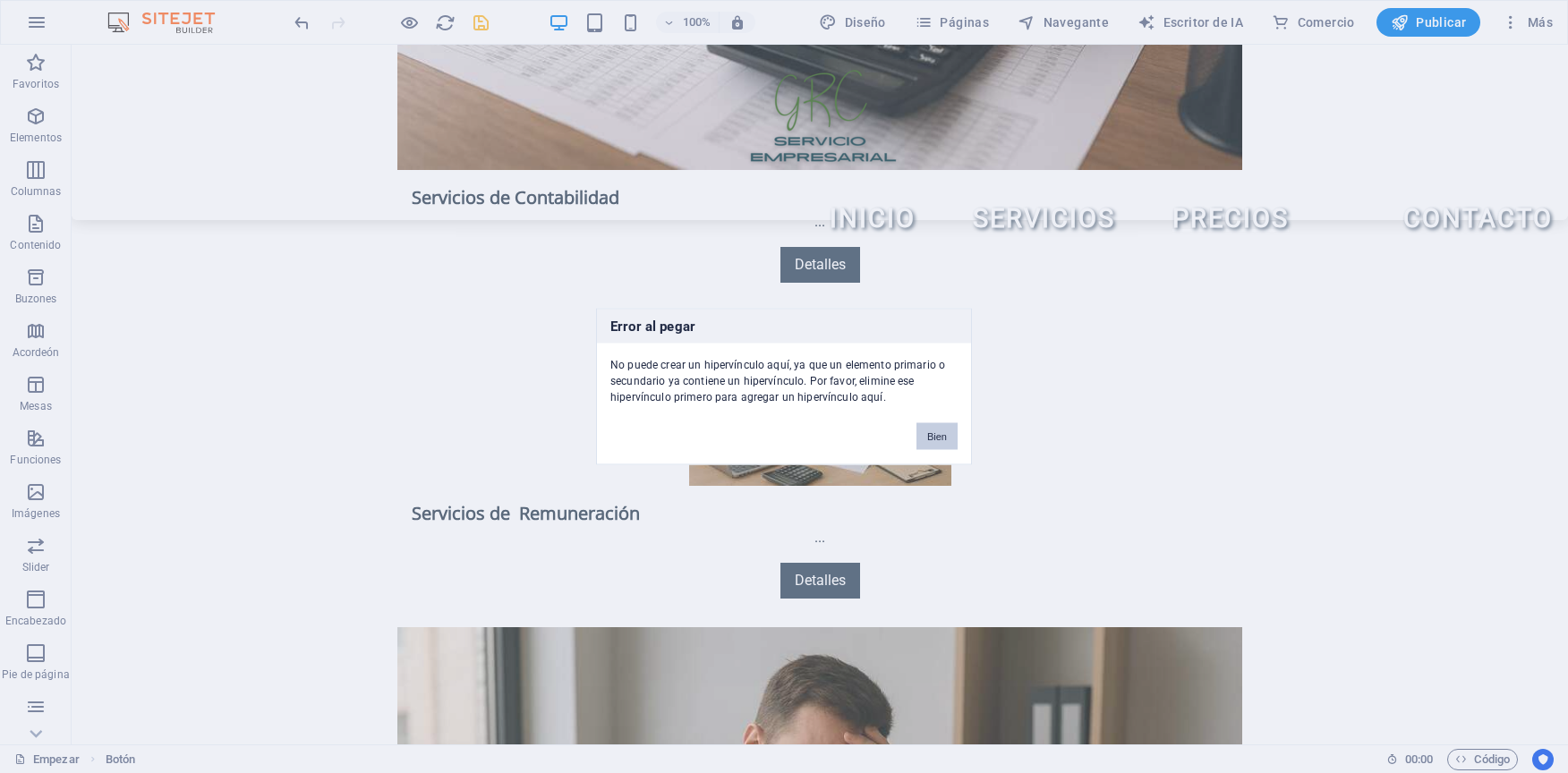
click at [929, 431] on button "Bien" at bounding box center [937, 437] width 41 height 27
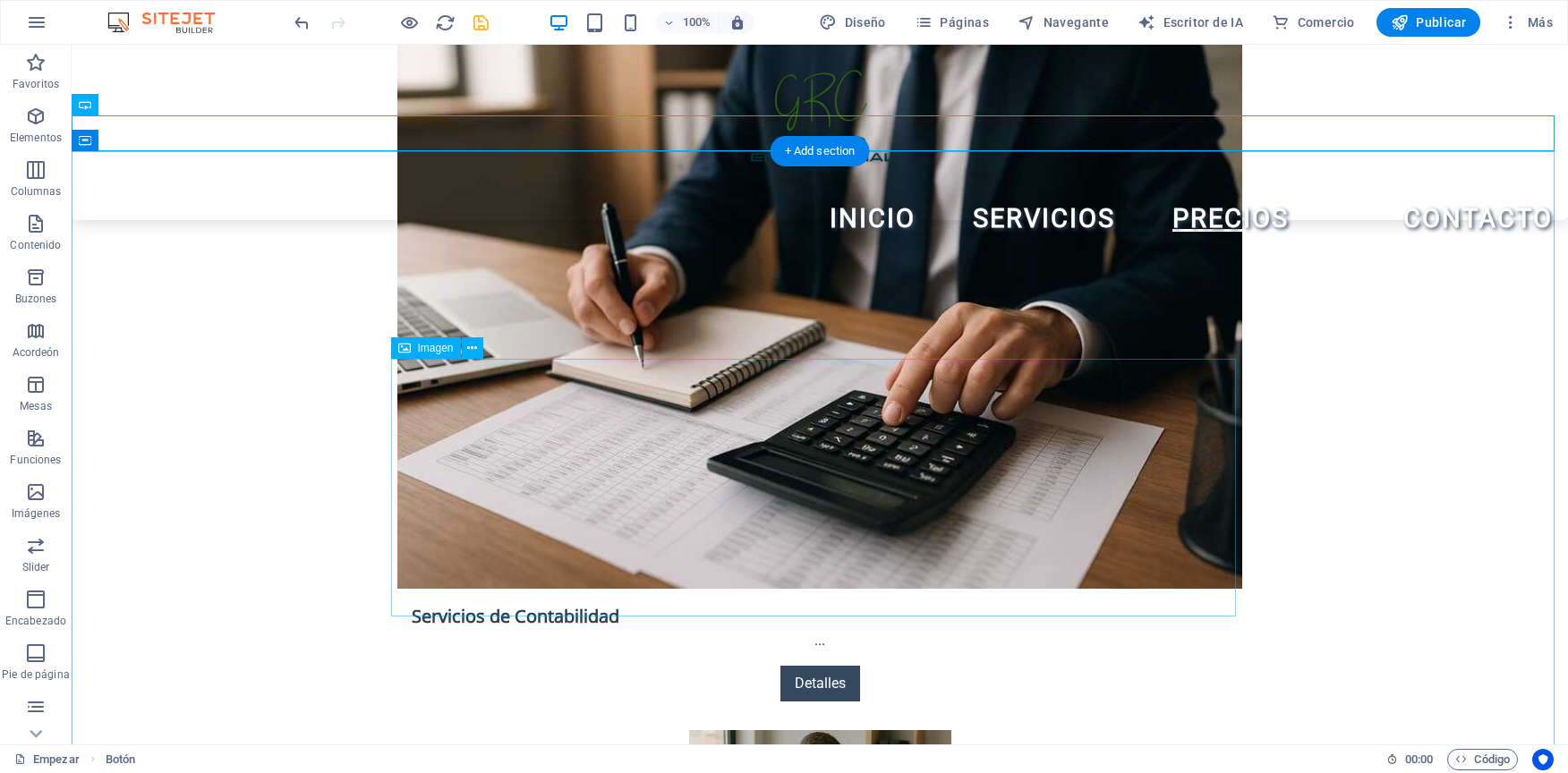
scroll to position [2791, 0]
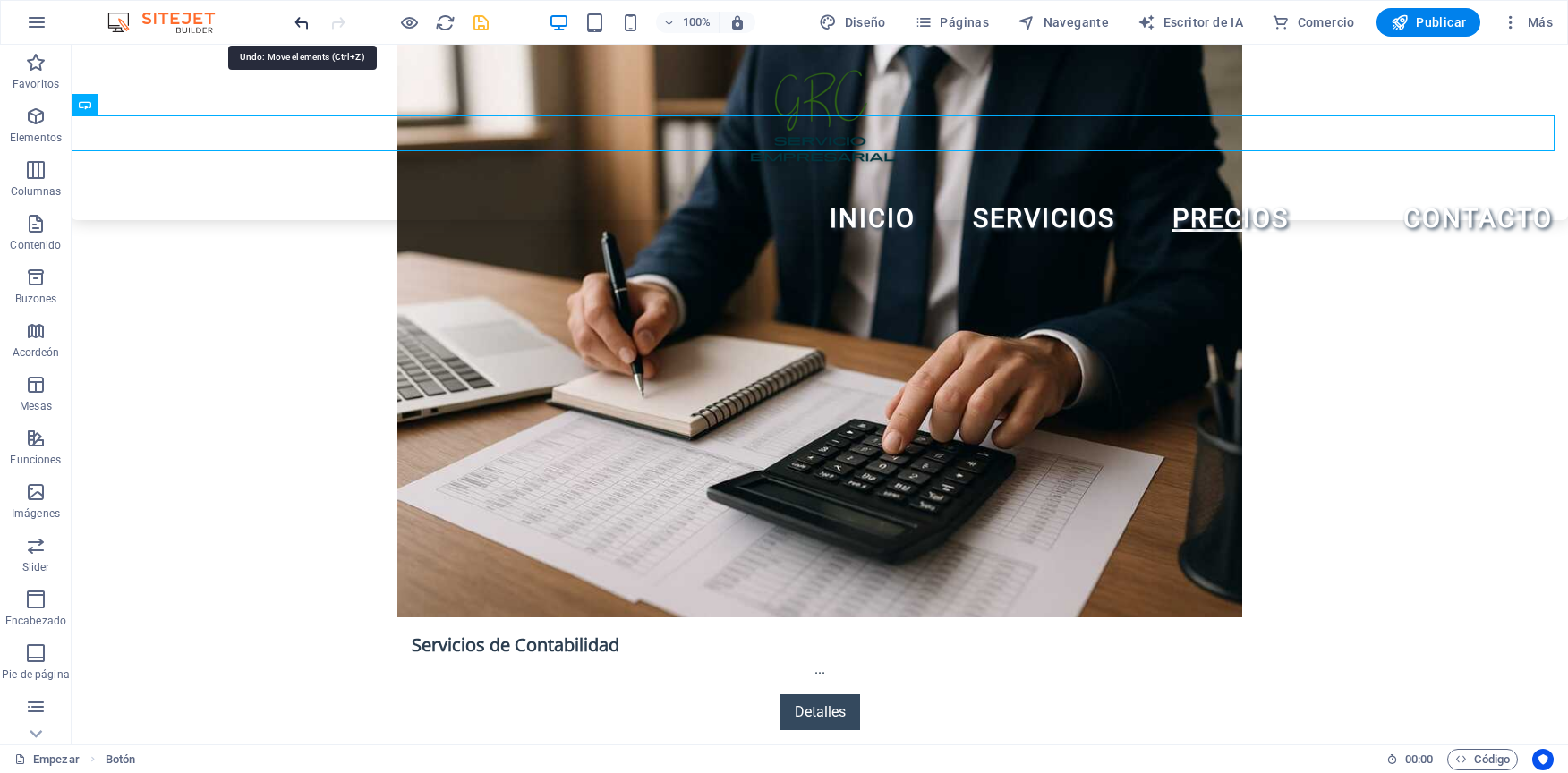
click at [304, 25] on icon "deshacer" at bounding box center [303, 23] width 21 height 21
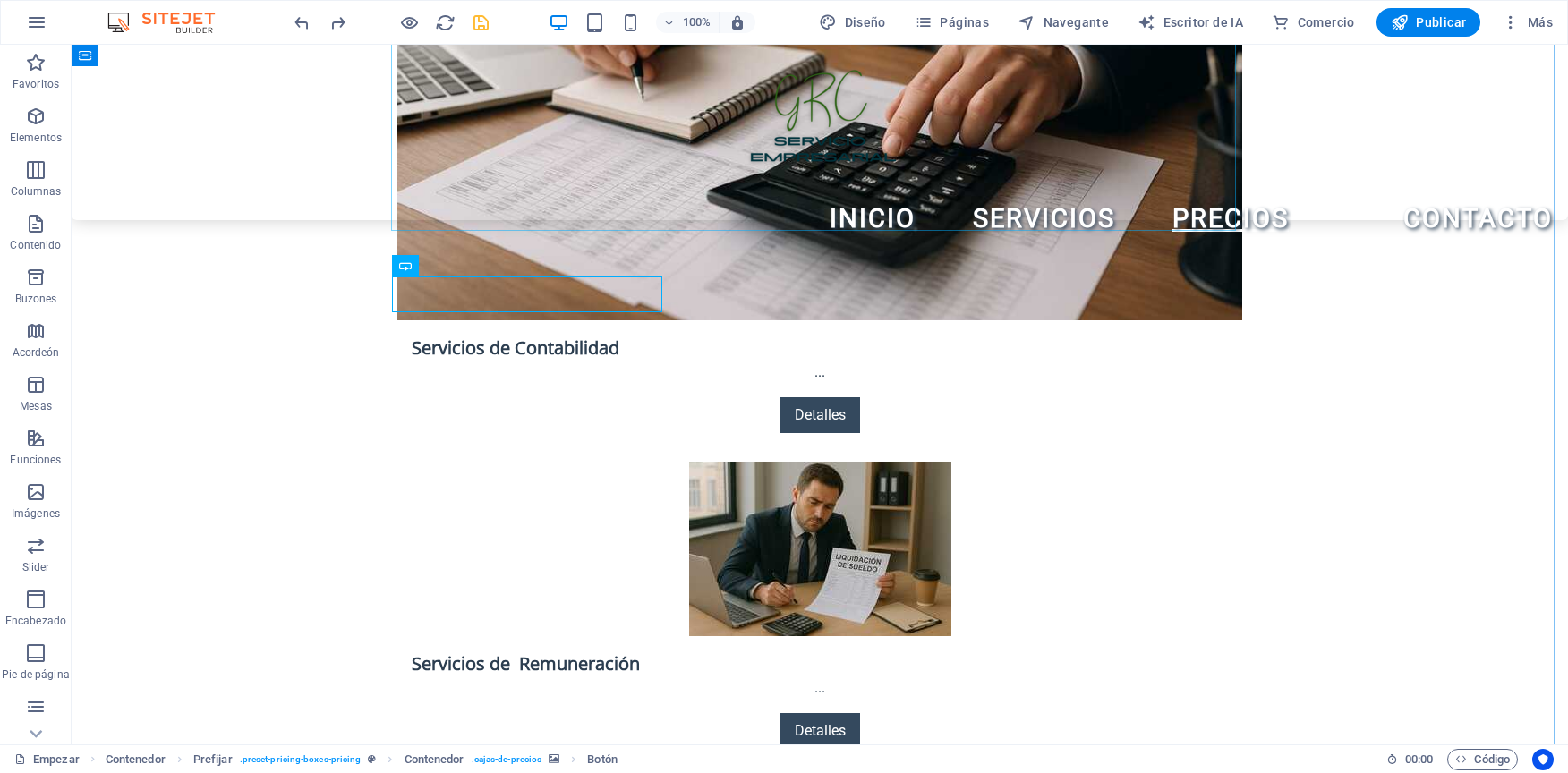
scroll to position [3149, 0]
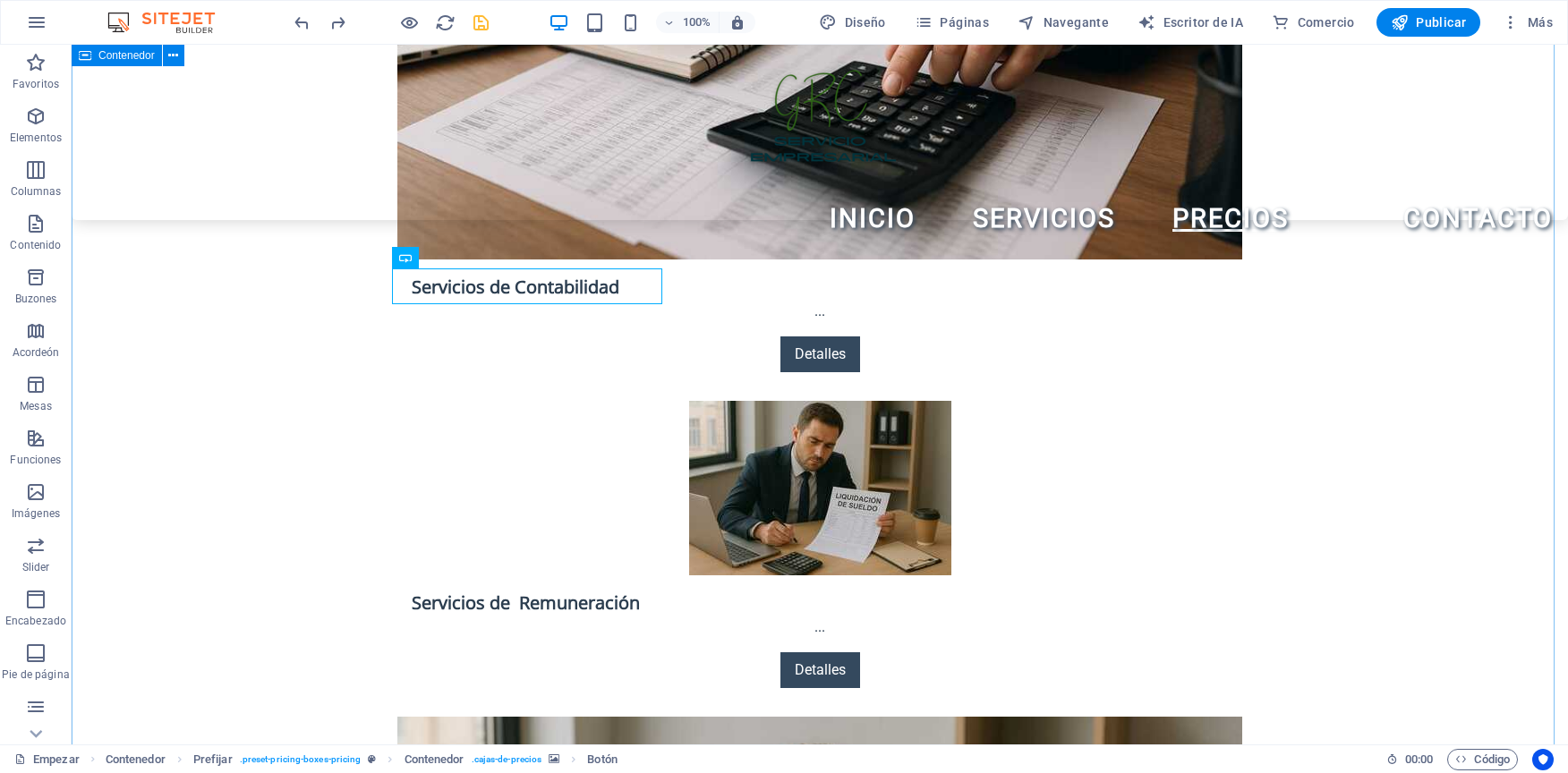
drag, startPoint x: 506, startPoint y: 287, endPoint x: 542, endPoint y: 550, distance: 265.5
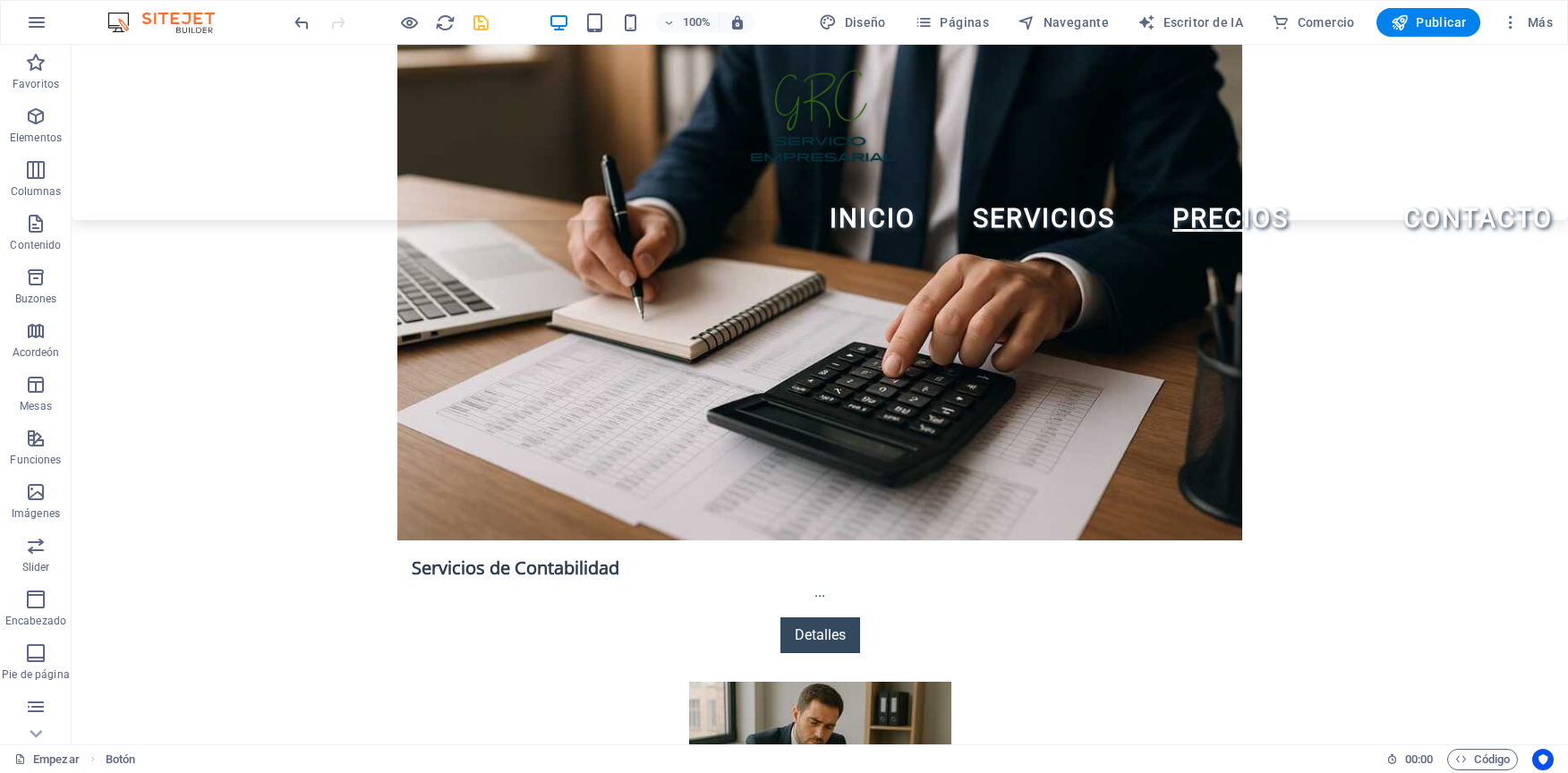
scroll to position [2530, 0]
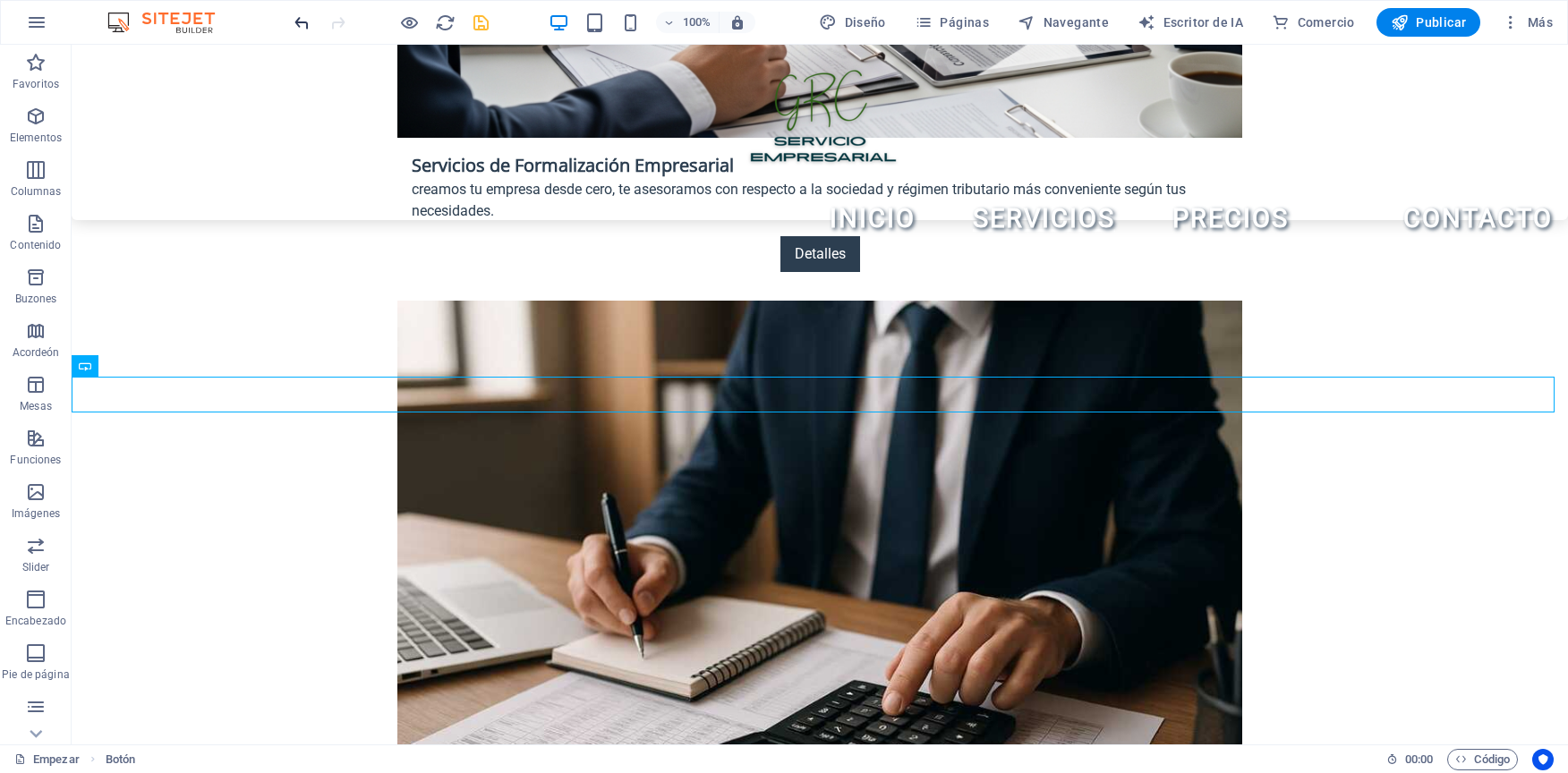
click at [300, 17] on icon "deshacer" at bounding box center [303, 23] width 21 height 21
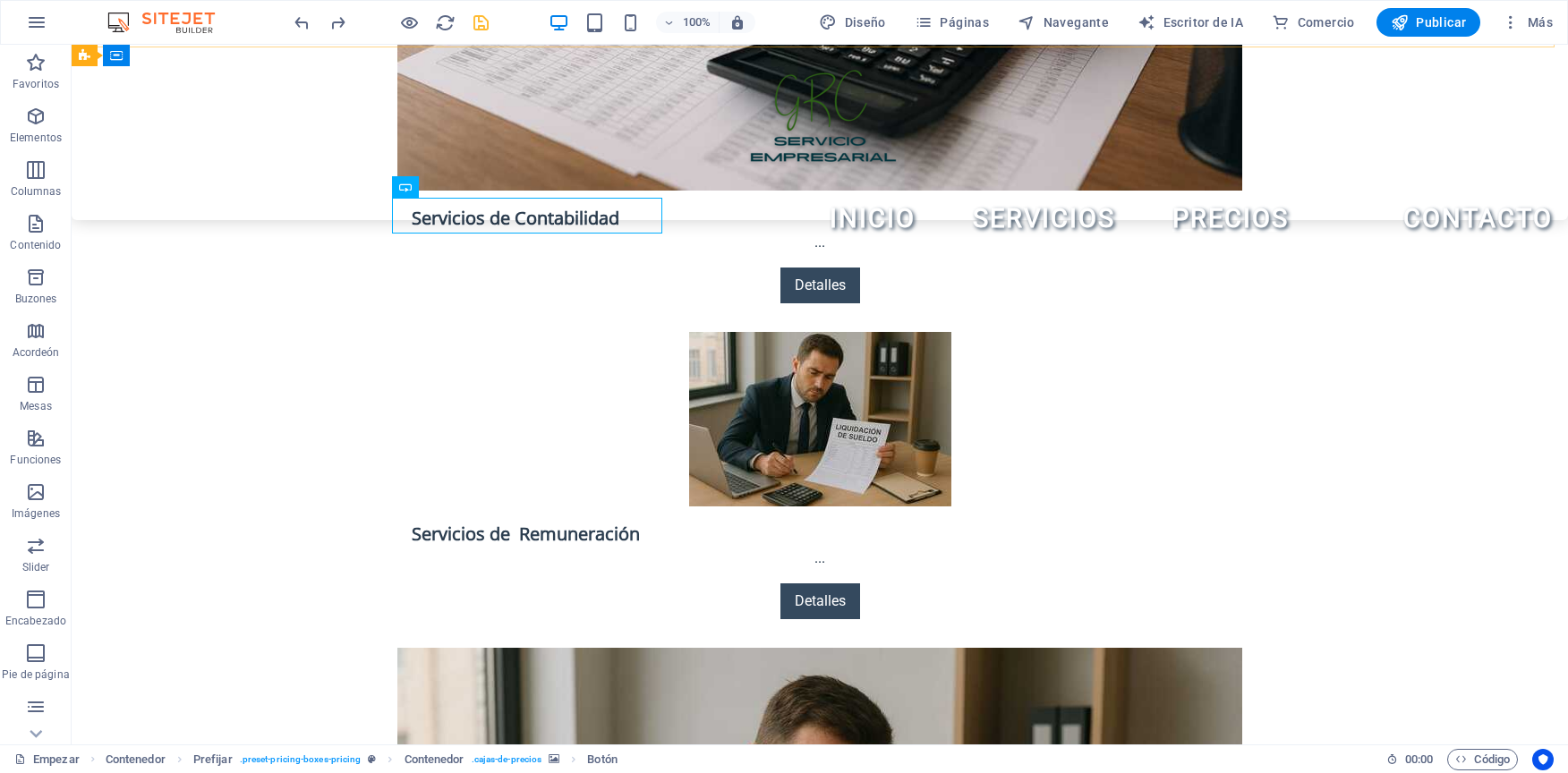
scroll to position [3220, 0]
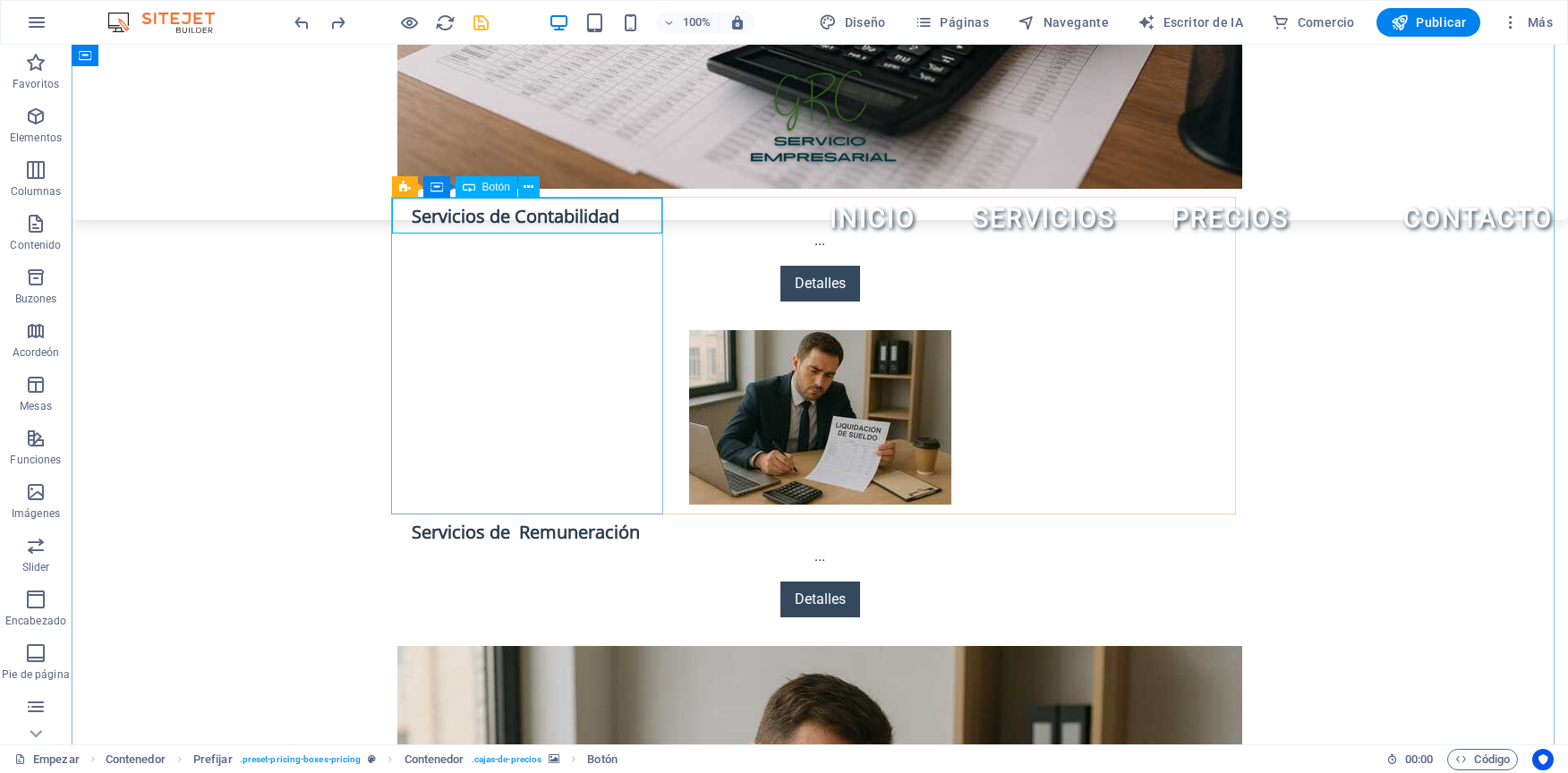
click at [488, 217] on div "INICIO SERVICIOS PRECIOS CONTACTO Menu" at bounding box center [819, 132] width 1497 height 176
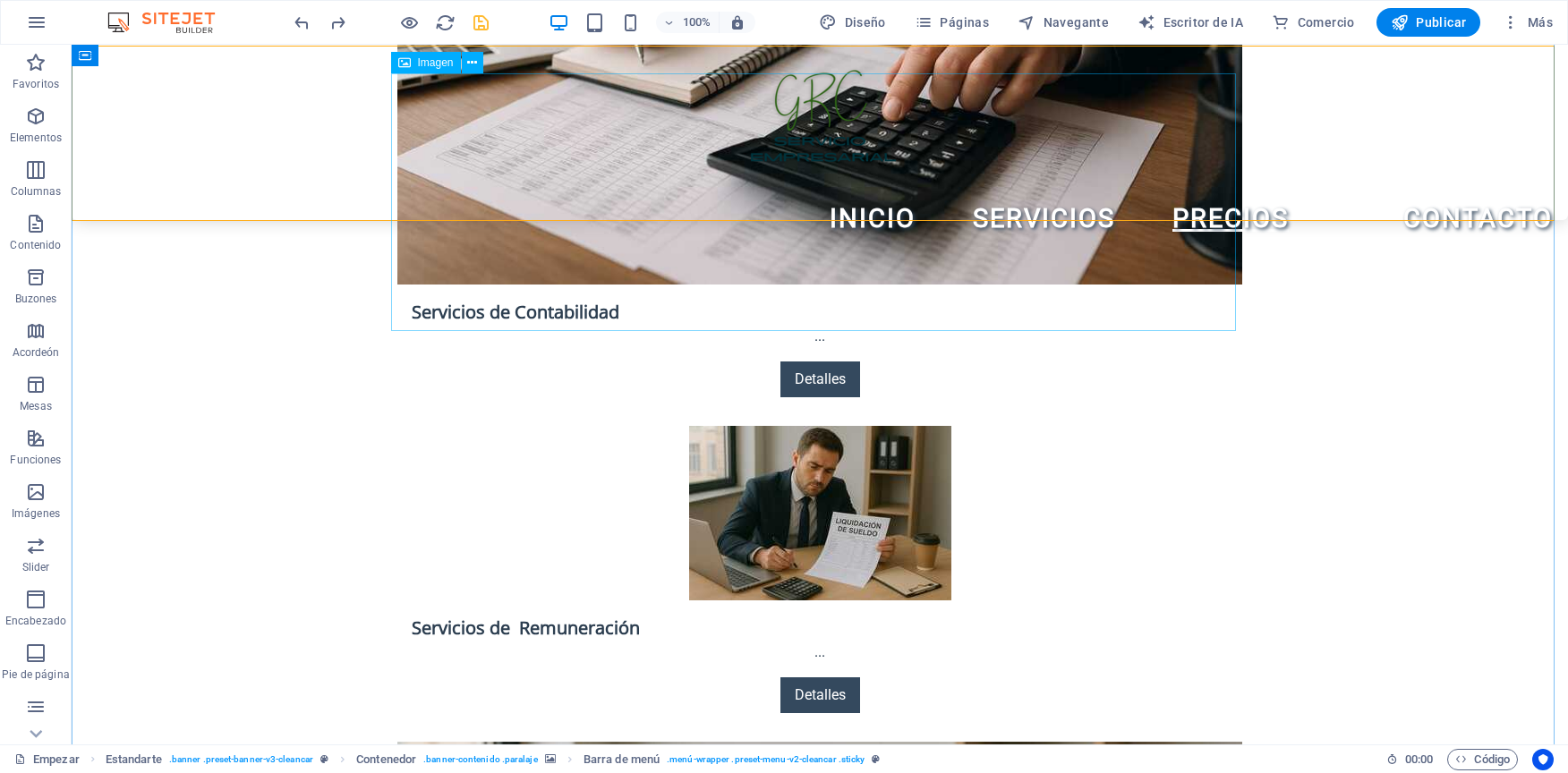
scroll to position [3041, 0]
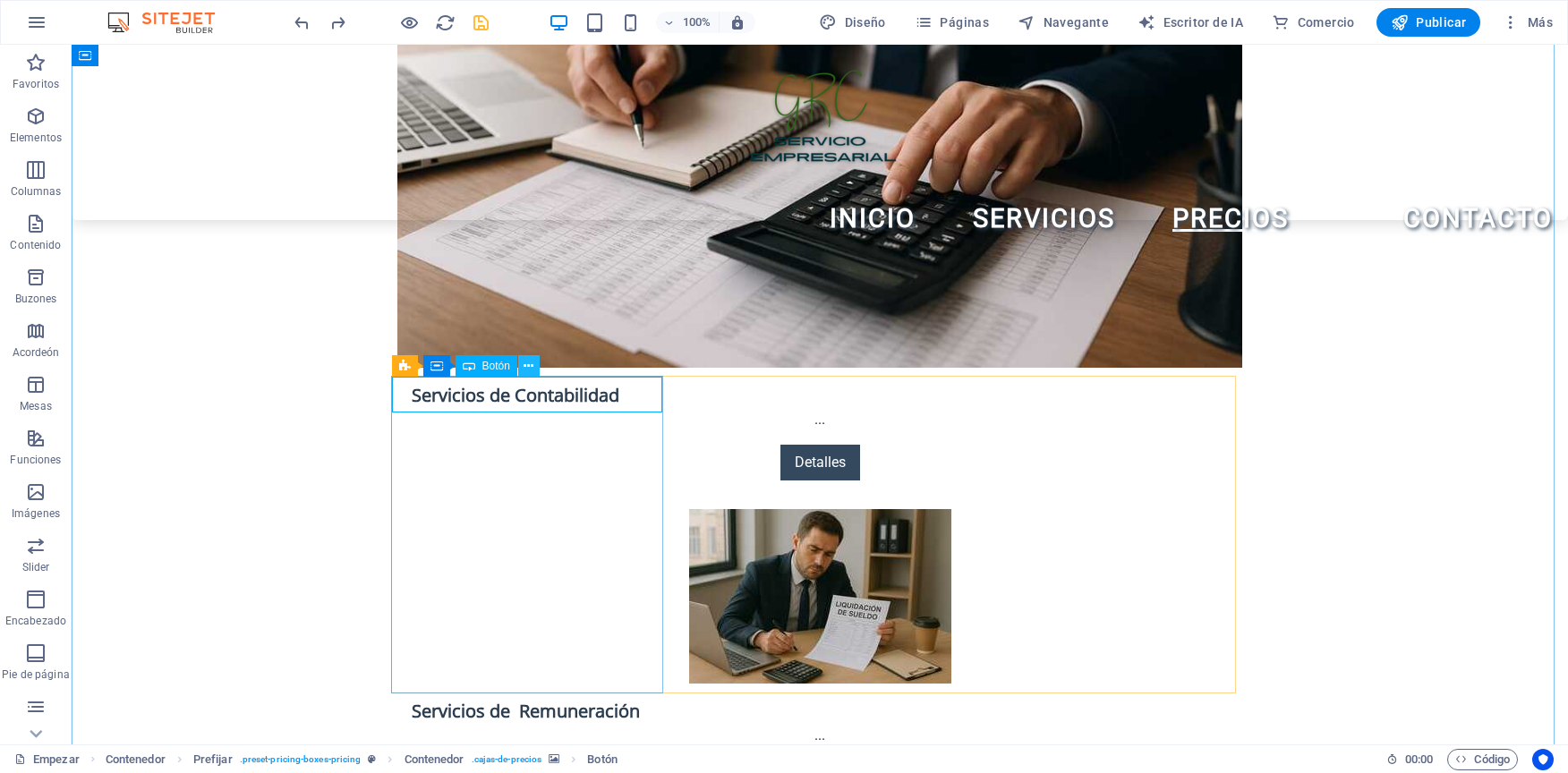
click at [534, 368] on icon at bounding box center [528, 366] width 9 height 19
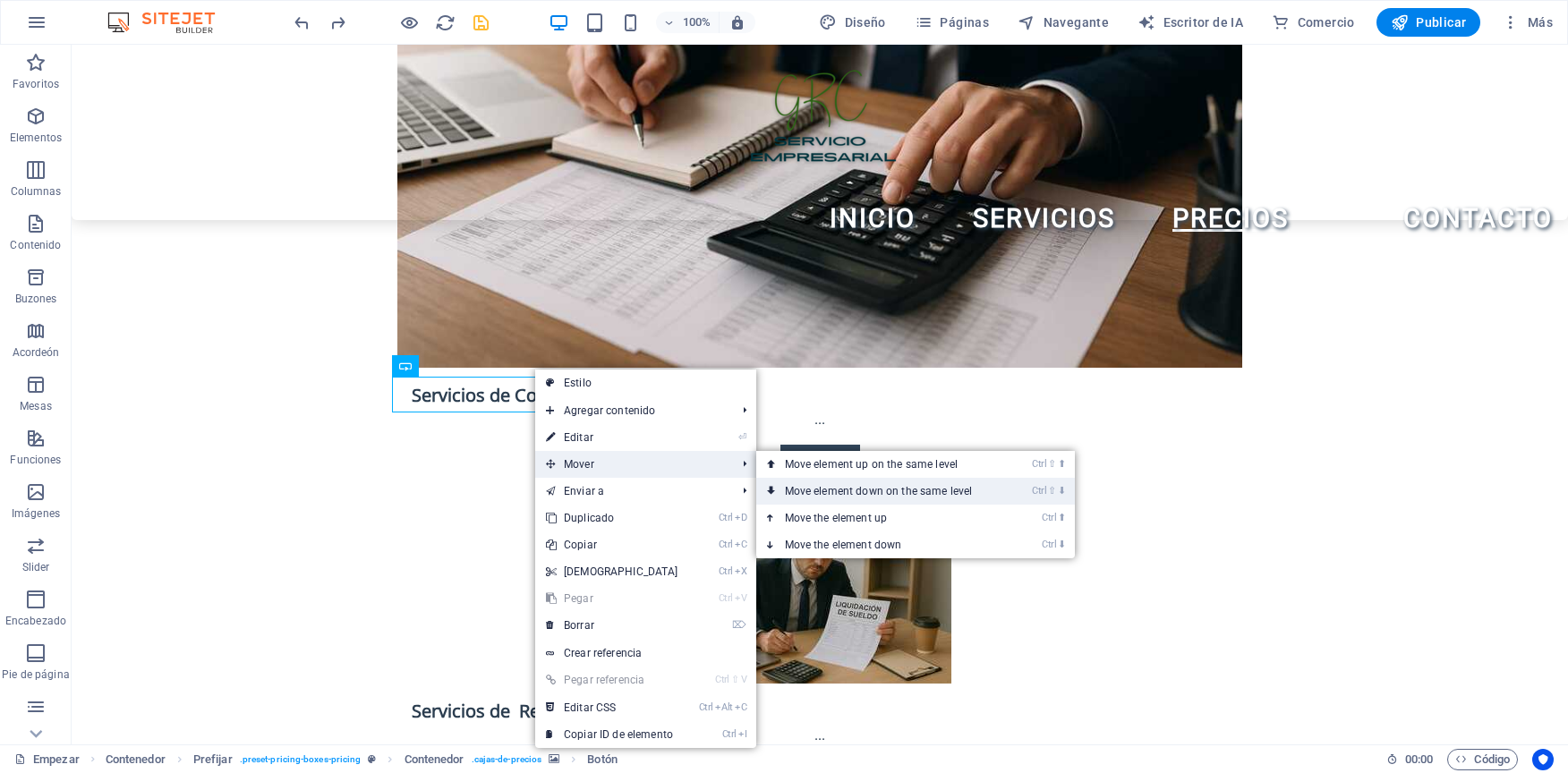
click at [922, 482] on link "Ctrl ⇧ ⬇ Move element down on the same level" at bounding box center [882, 491] width 253 height 27
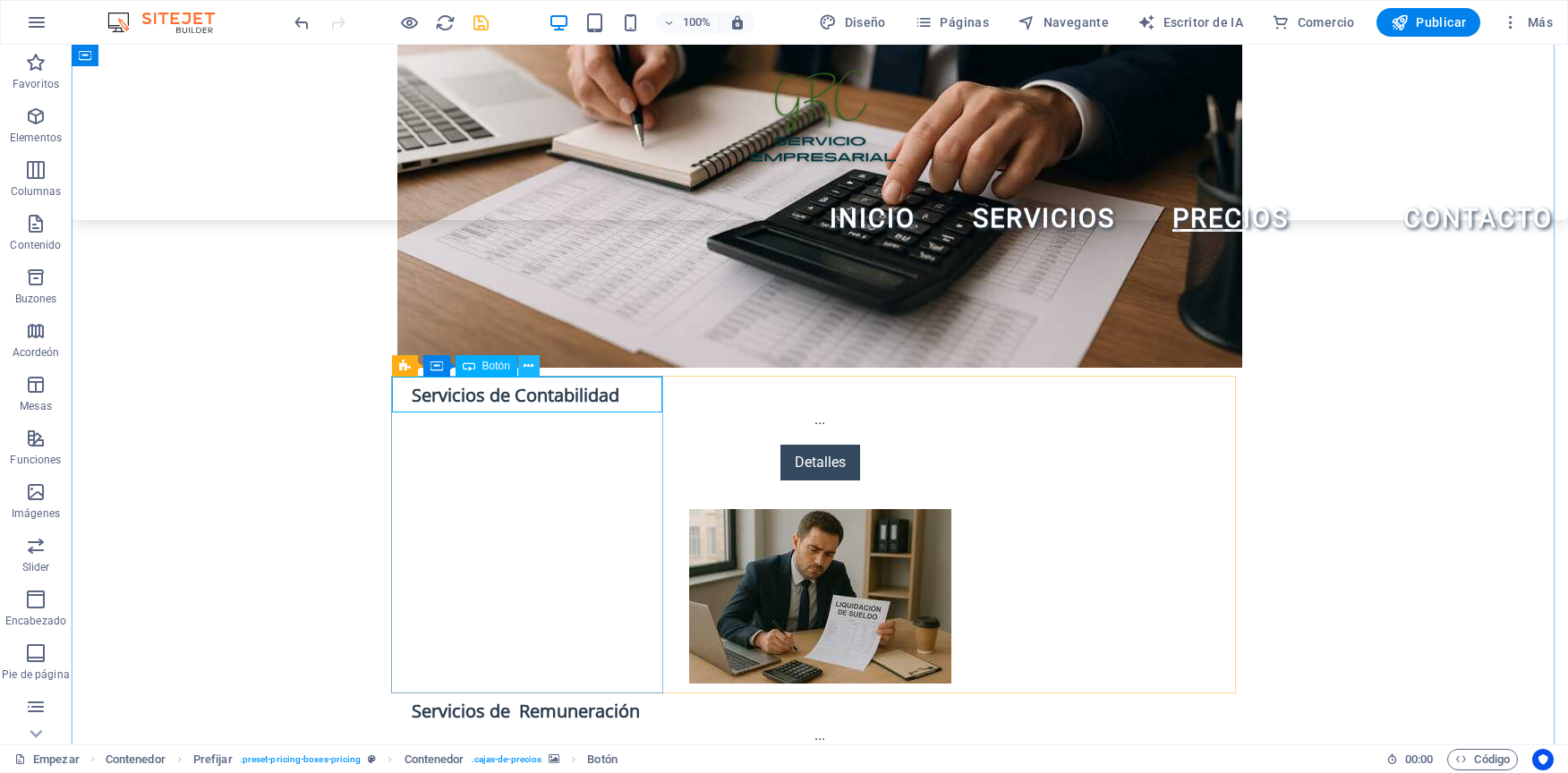
click at [535, 368] on button at bounding box center [529, 365] width 22 height 22
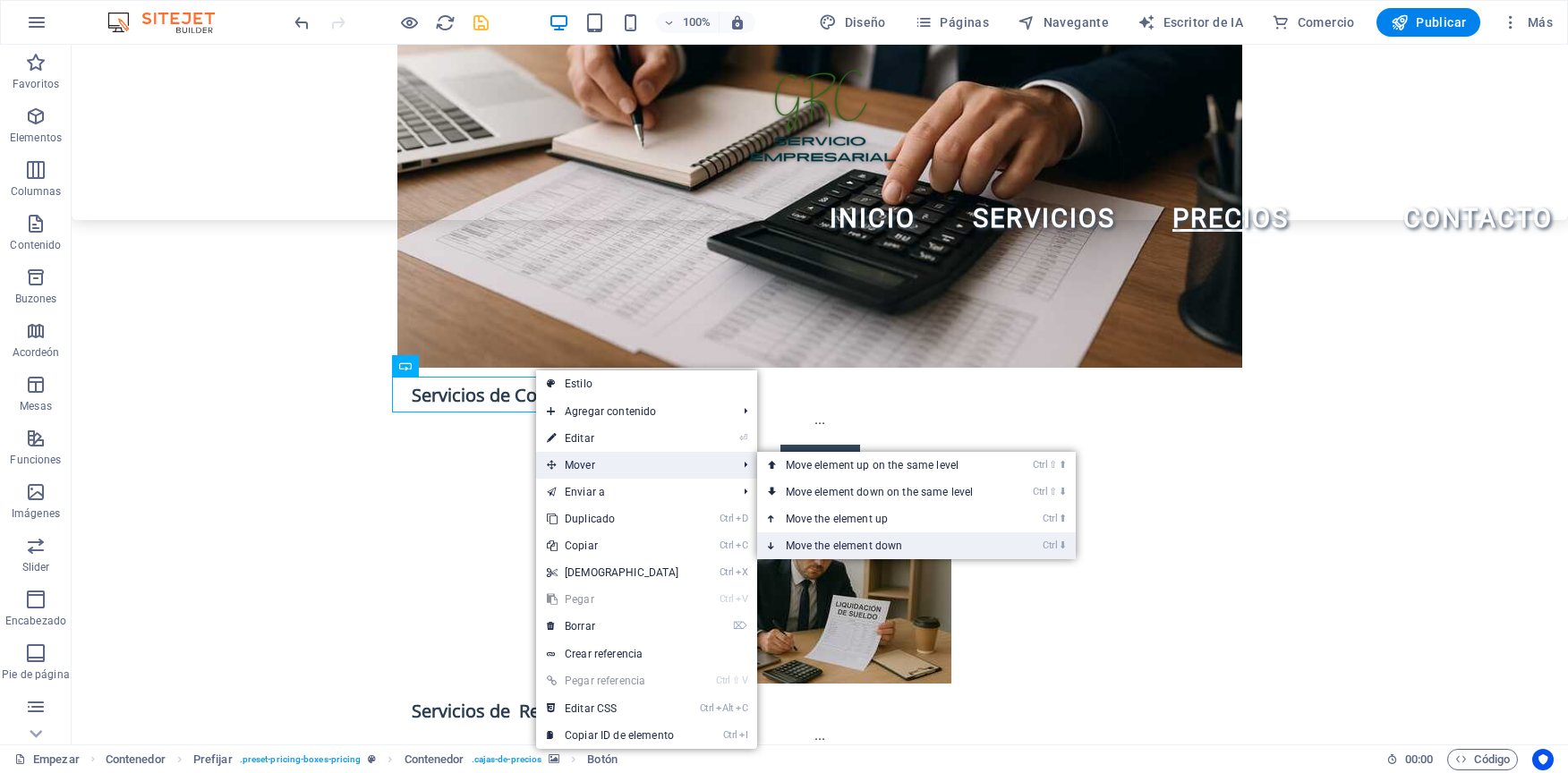
click at [843, 541] on font "Move the element down" at bounding box center [844, 545] width 117 height 12
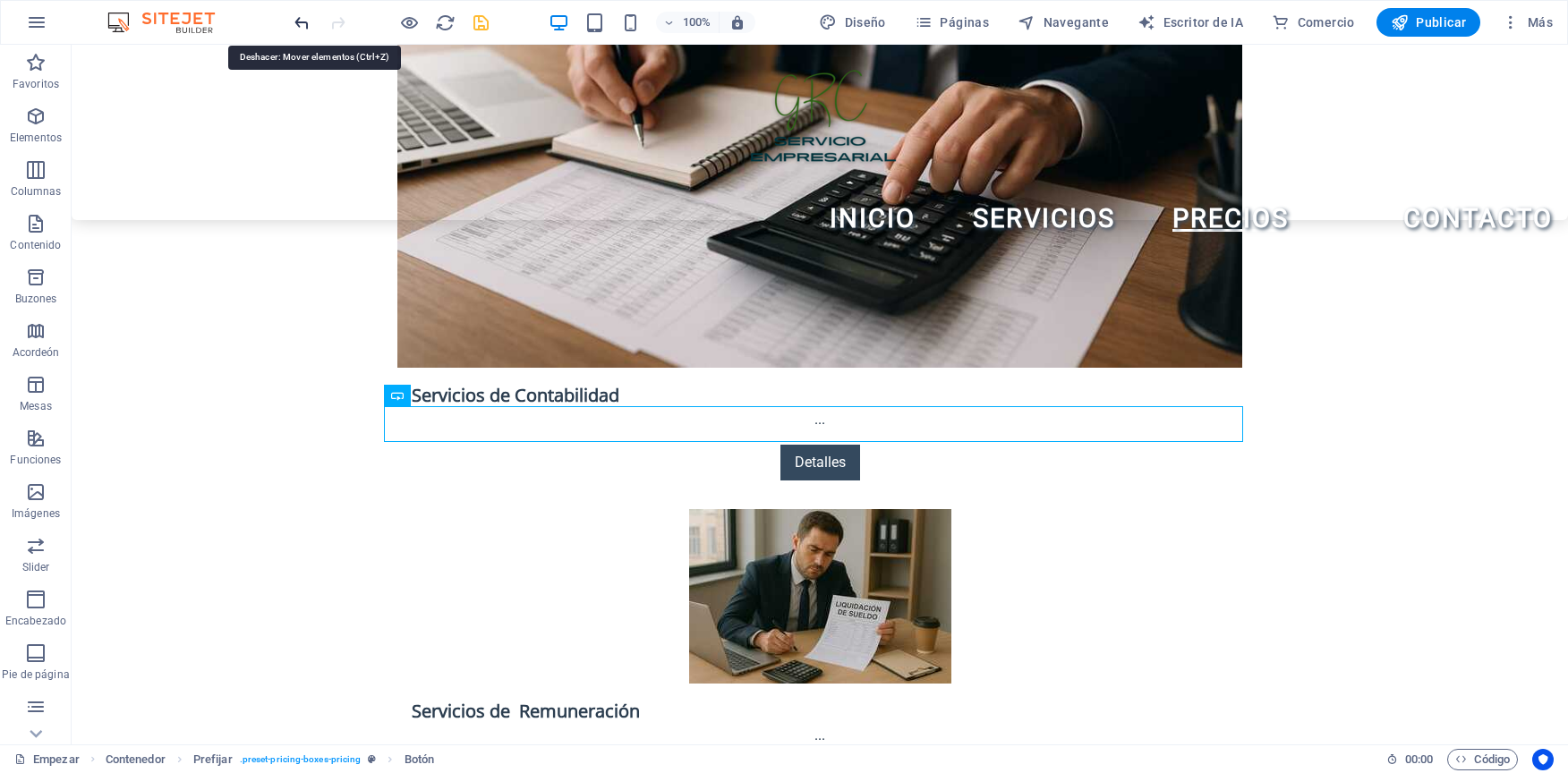
click at [292, 26] on icon "deshacer" at bounding box center [303, 23] width 21 height 21
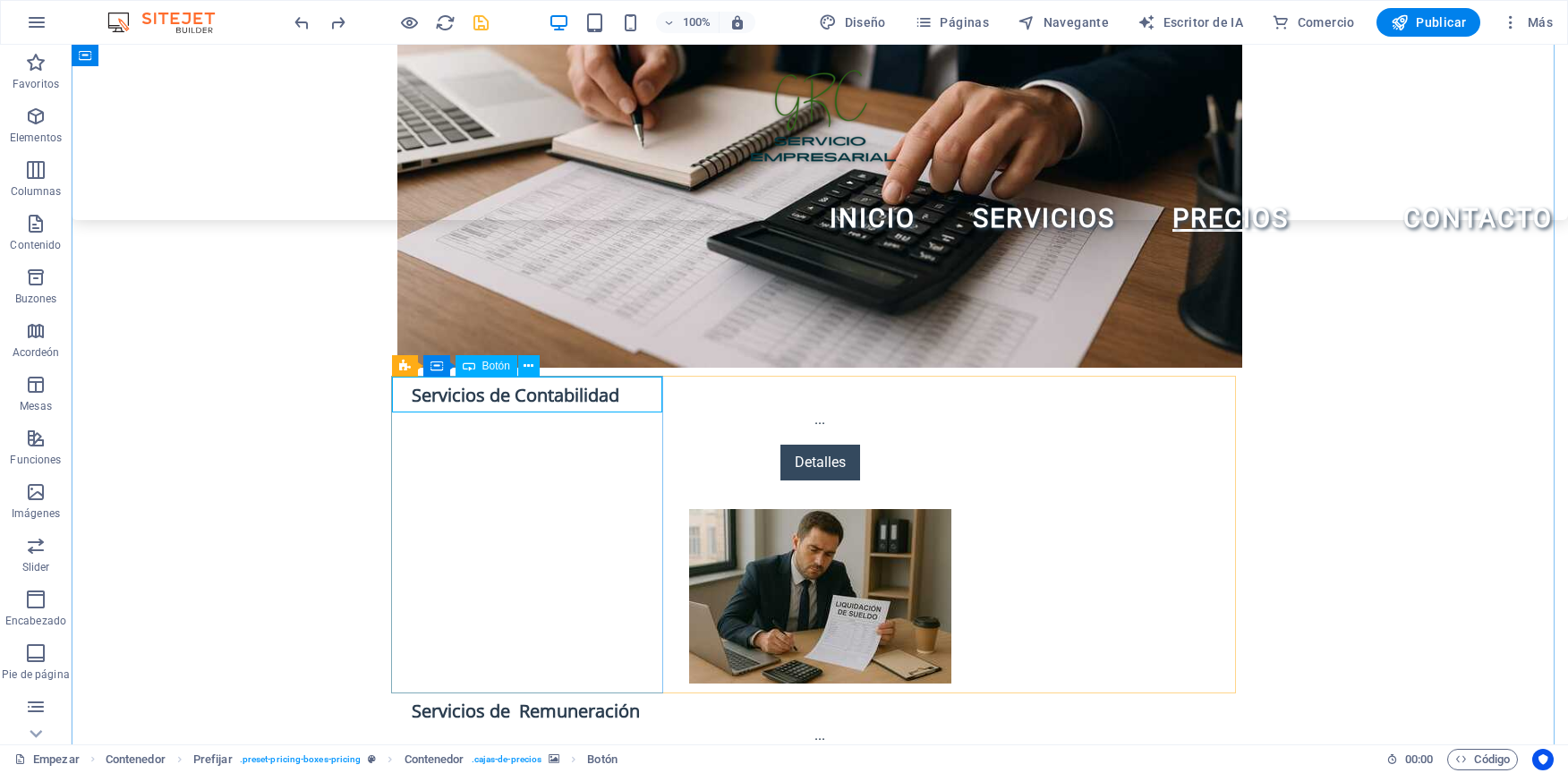
click at [494, 362] on span "Botón" at bounding box center [496, 365] width 28 height 10
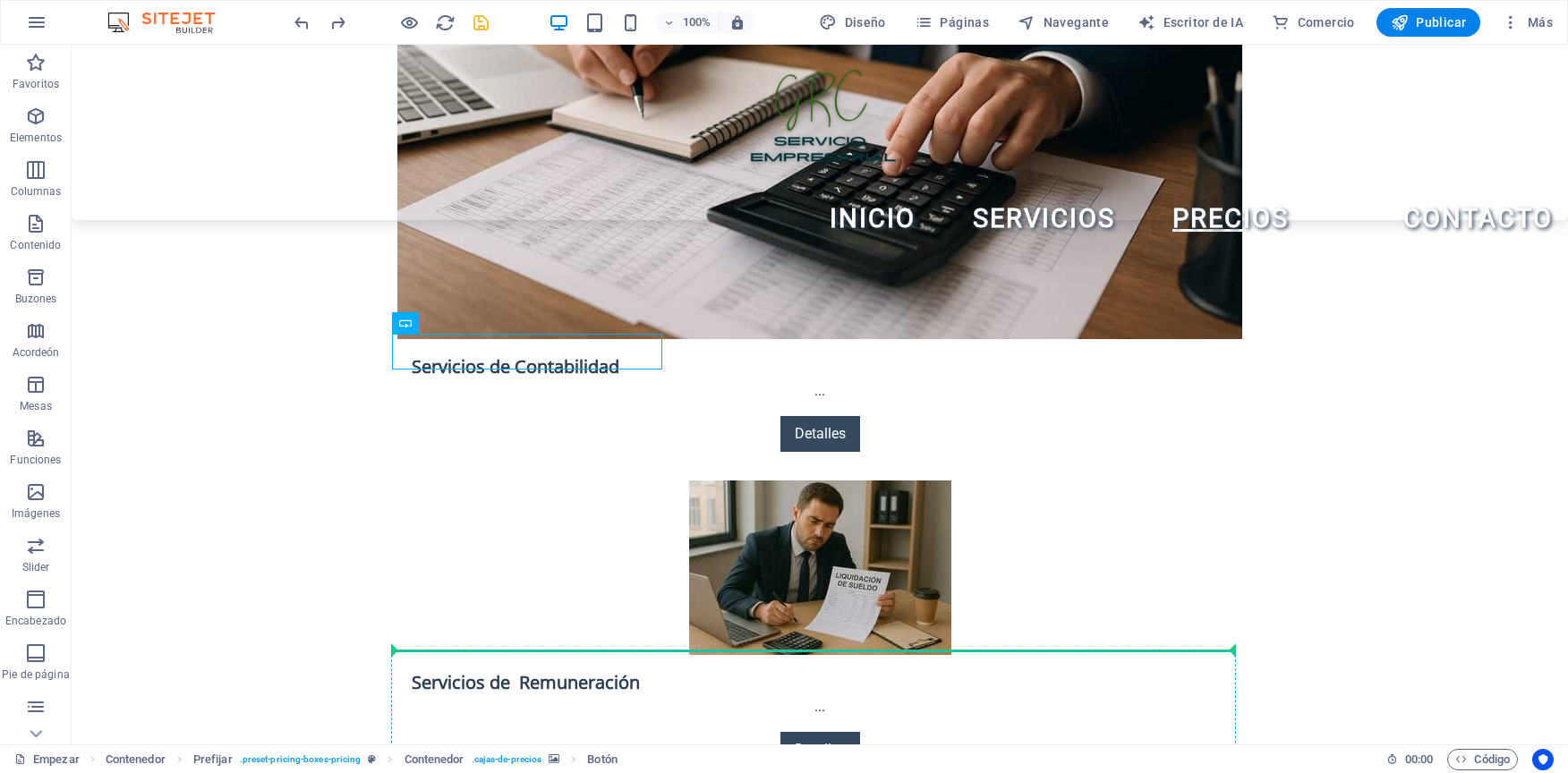
scroll to position [3097, 0]
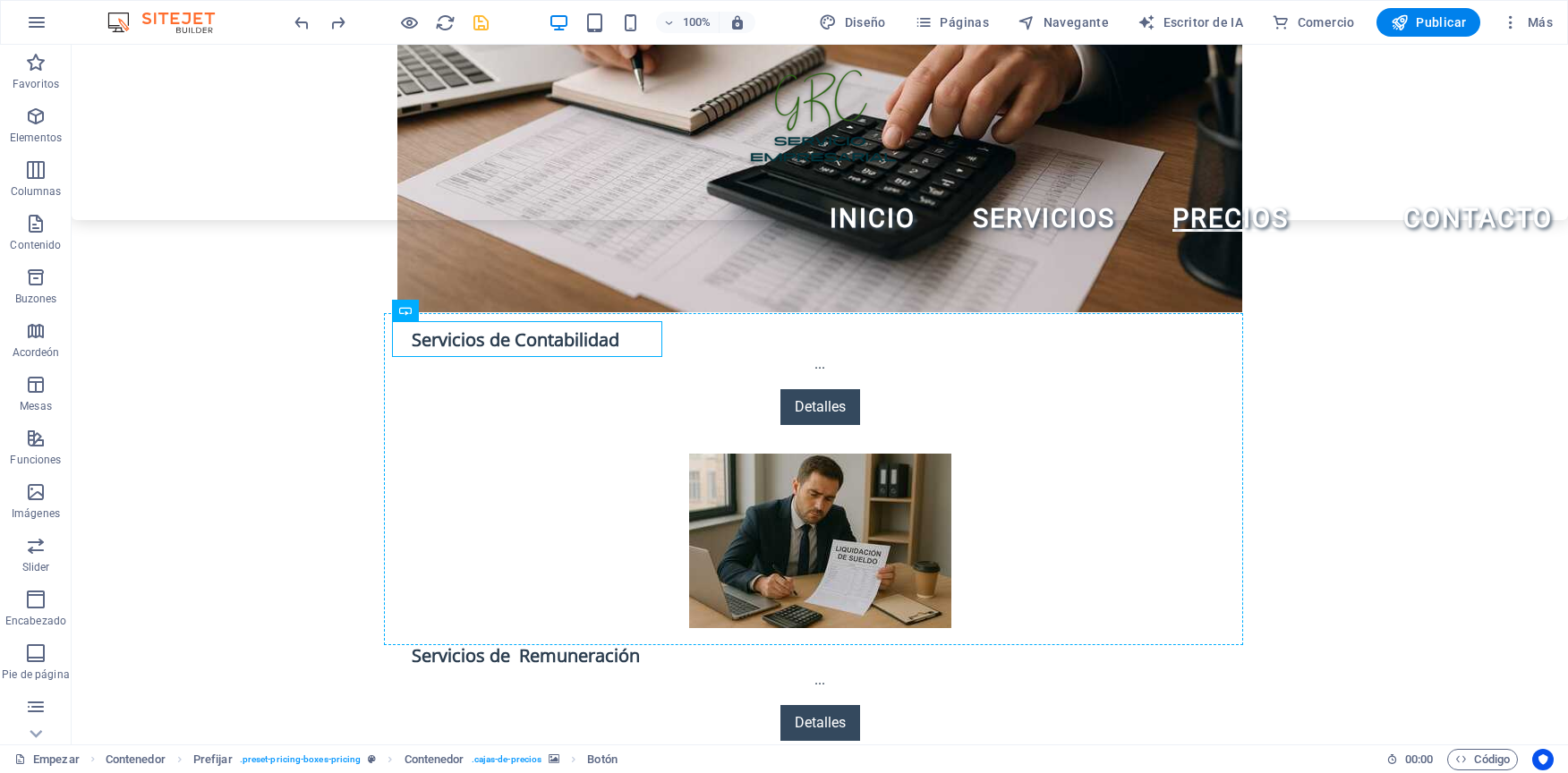
drag, startPoint x: 566, startPoint y: 406, endPoint x: 559, endPoint y: 616, distance: 210.1
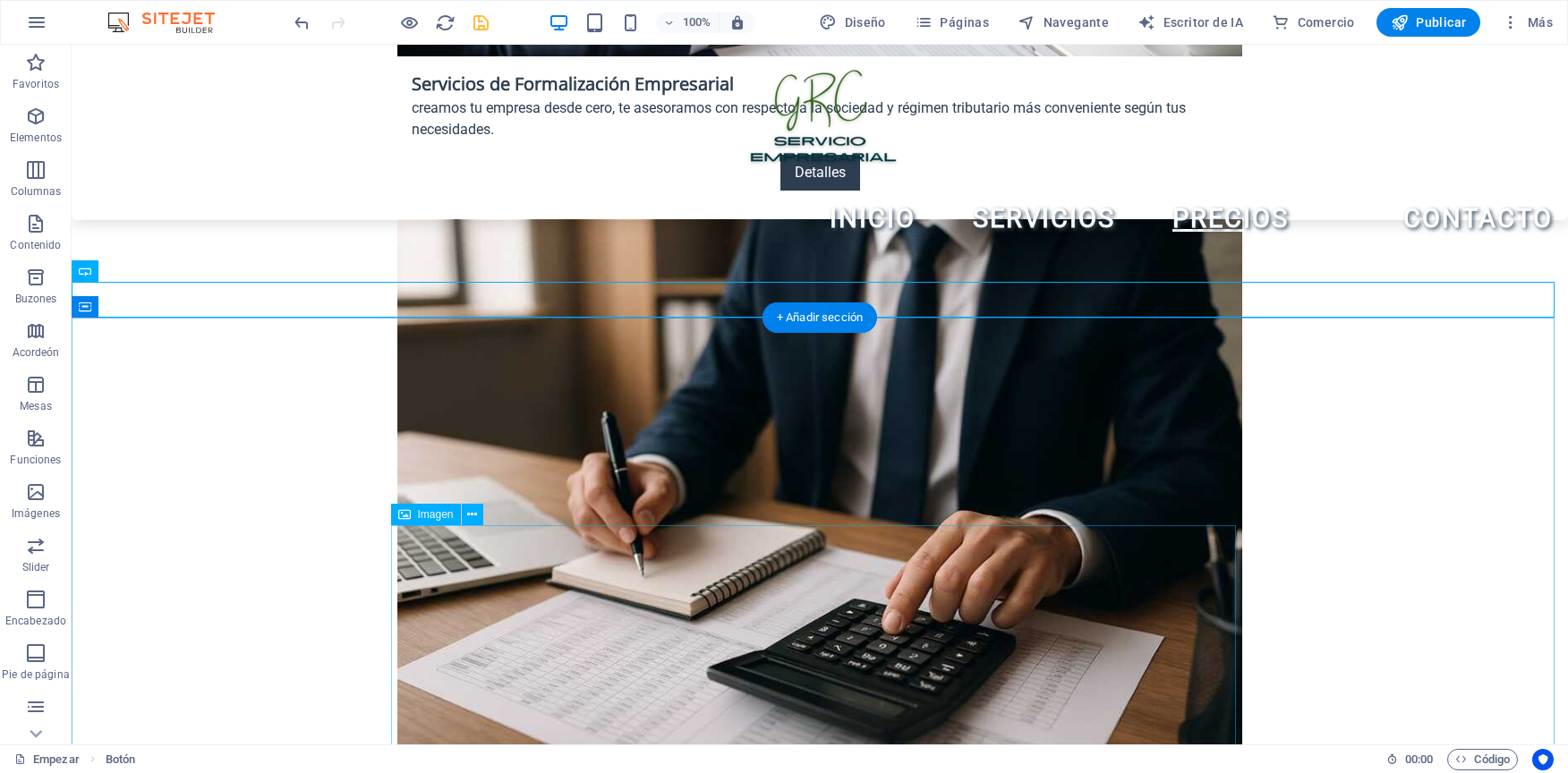
scroll to position [2530, 0]
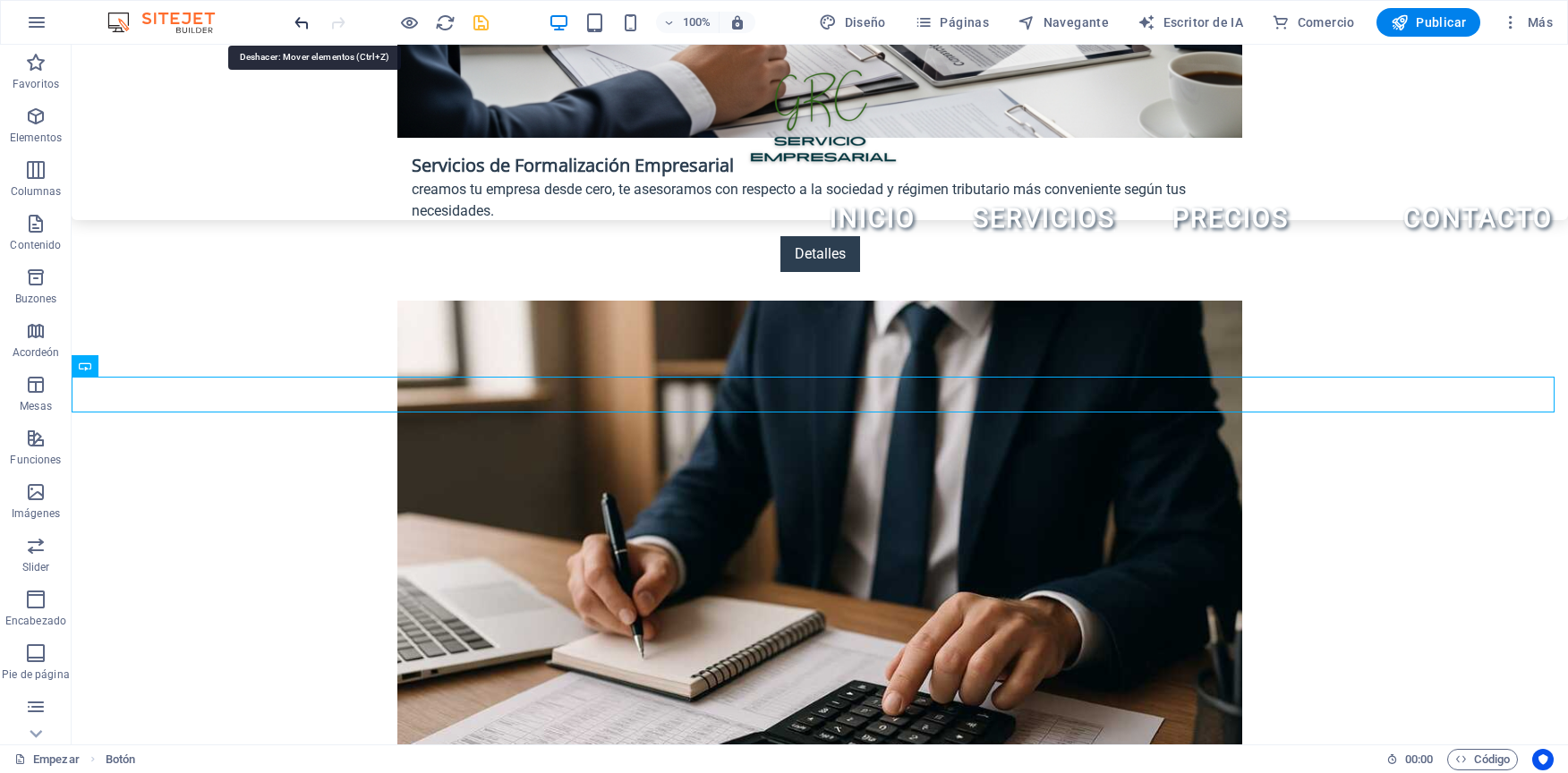
click at [303, 20] on icon "deshacer" at bounding box center [303, 23] width 21 height 21
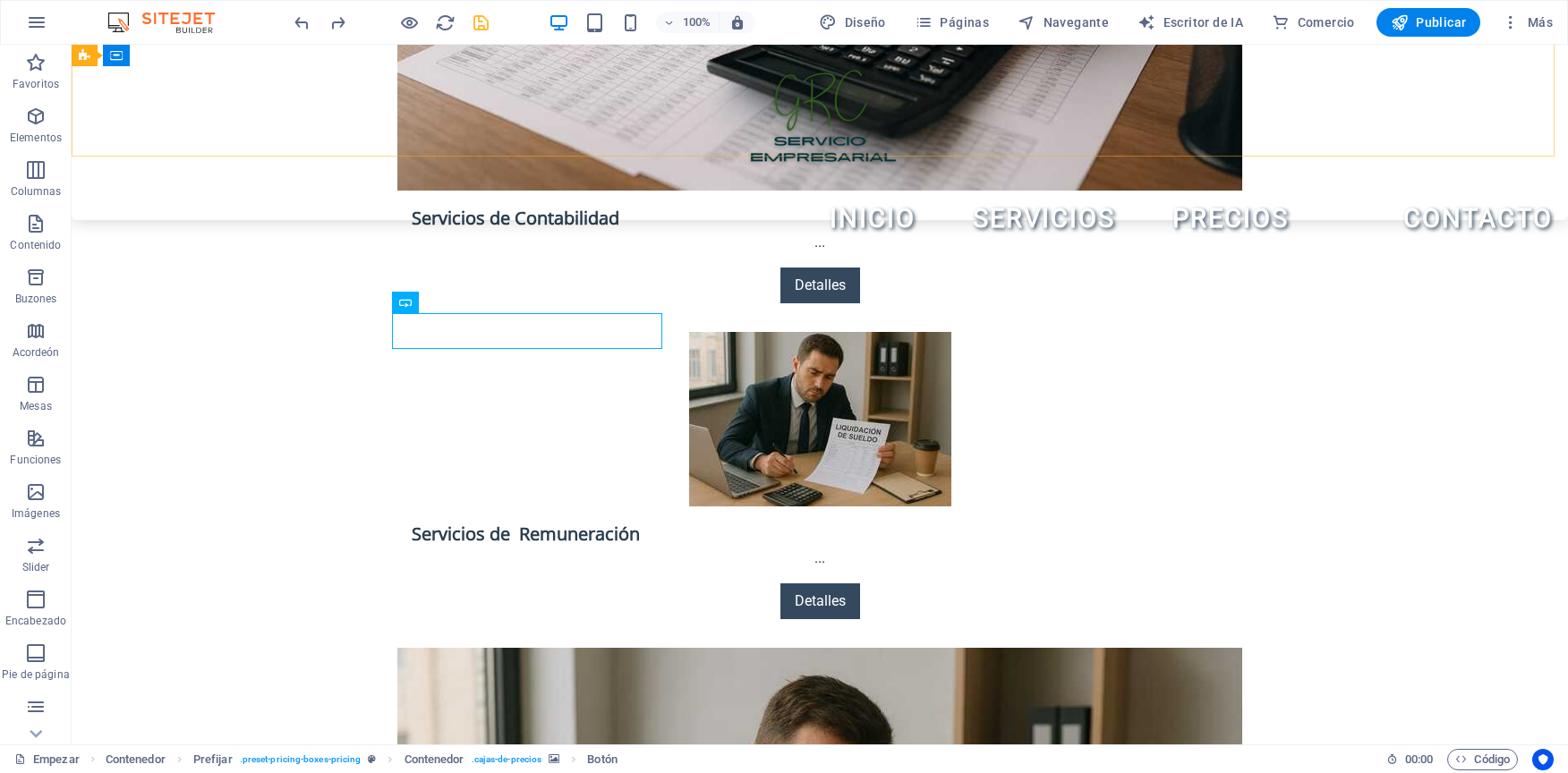
scroll to position [3220, 0]
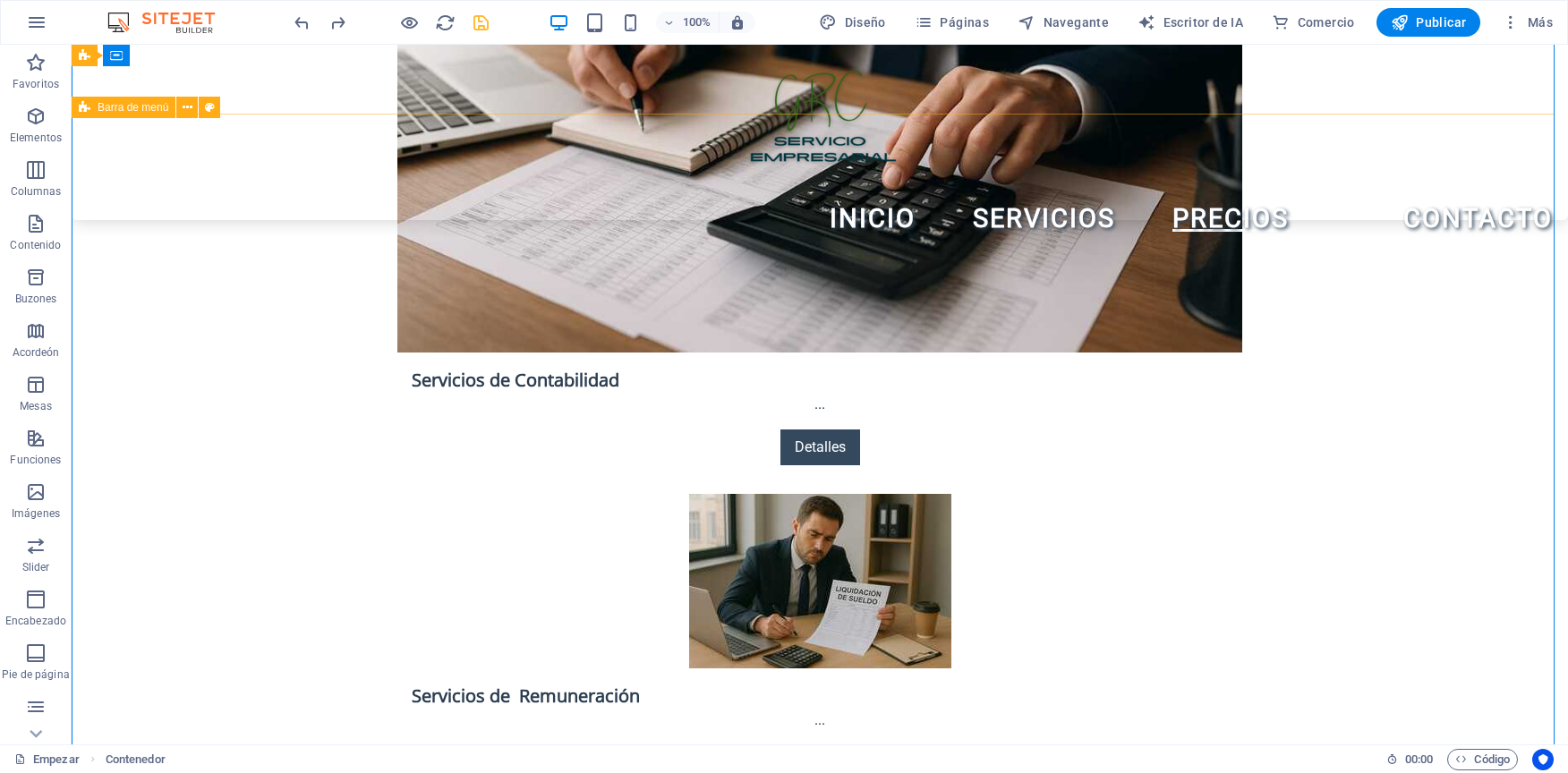
scroll to position [3041, 0]
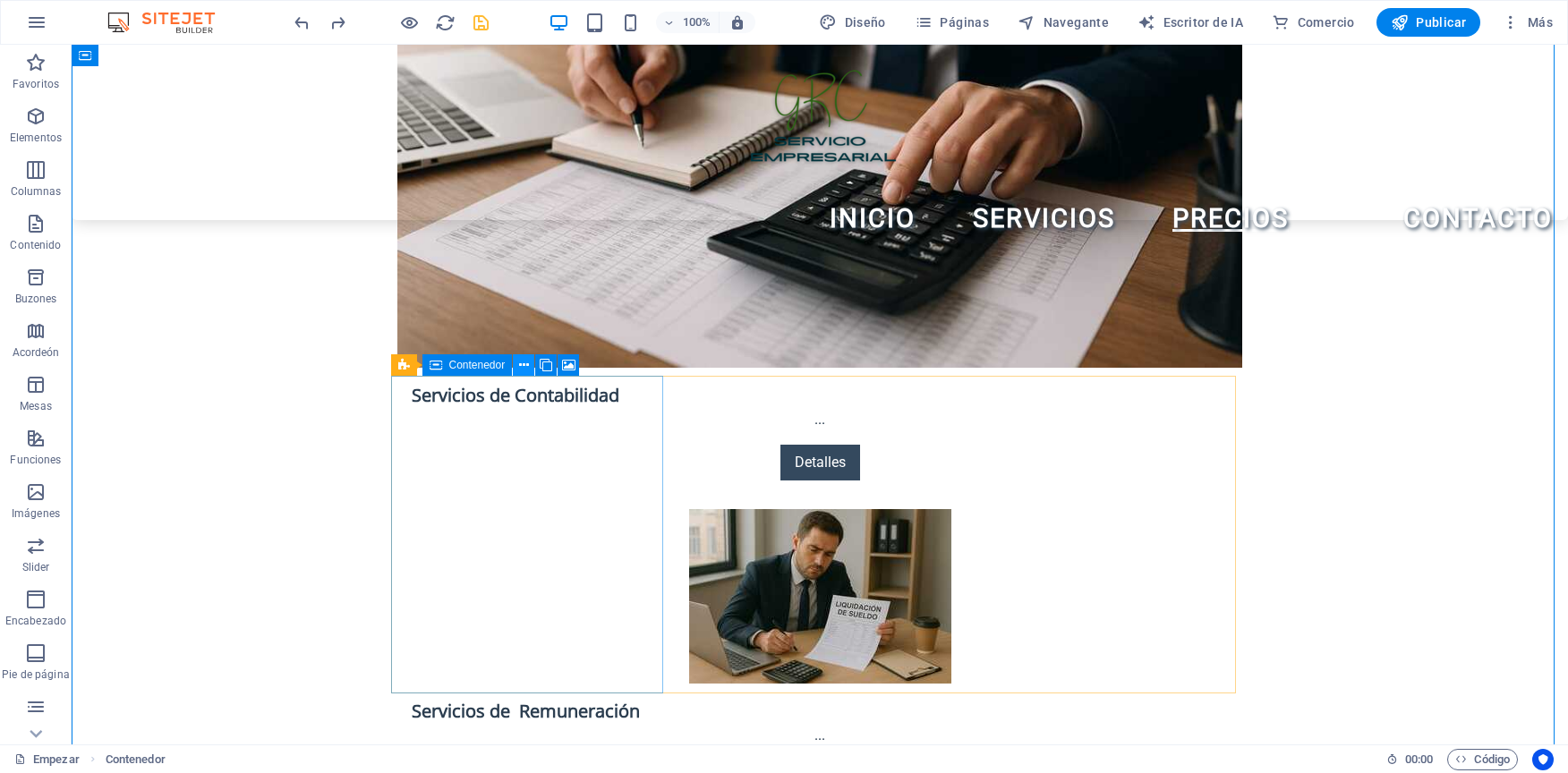
click at [523, 368] on icon at bounding box center [524, 365] width 9 height 19
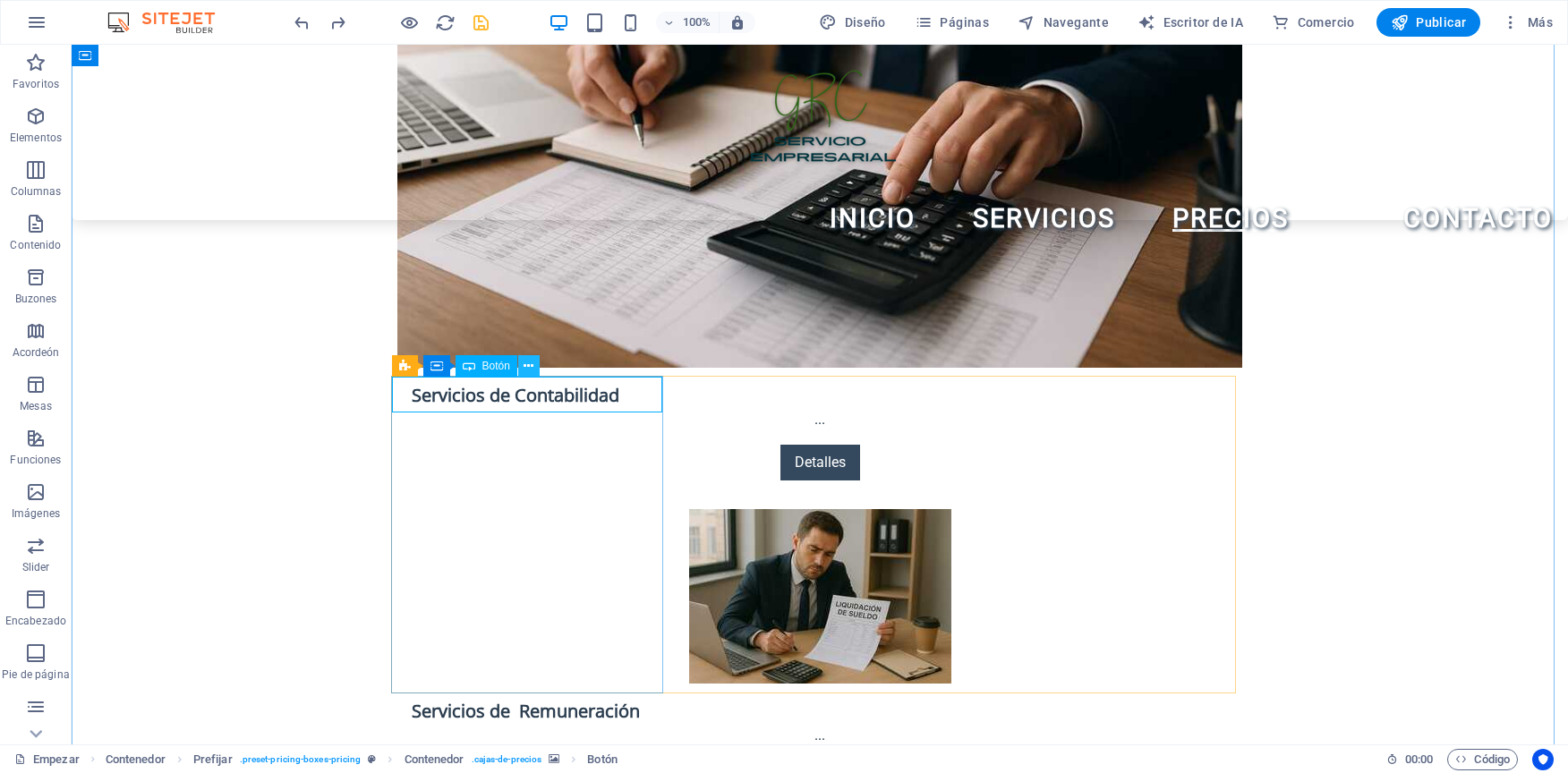
click at [528, 368] on icon at bounding box center [528, 366] width 9 height 19
click at [530, 367] on icon at bounding box center [528, 366] width 9 height 19
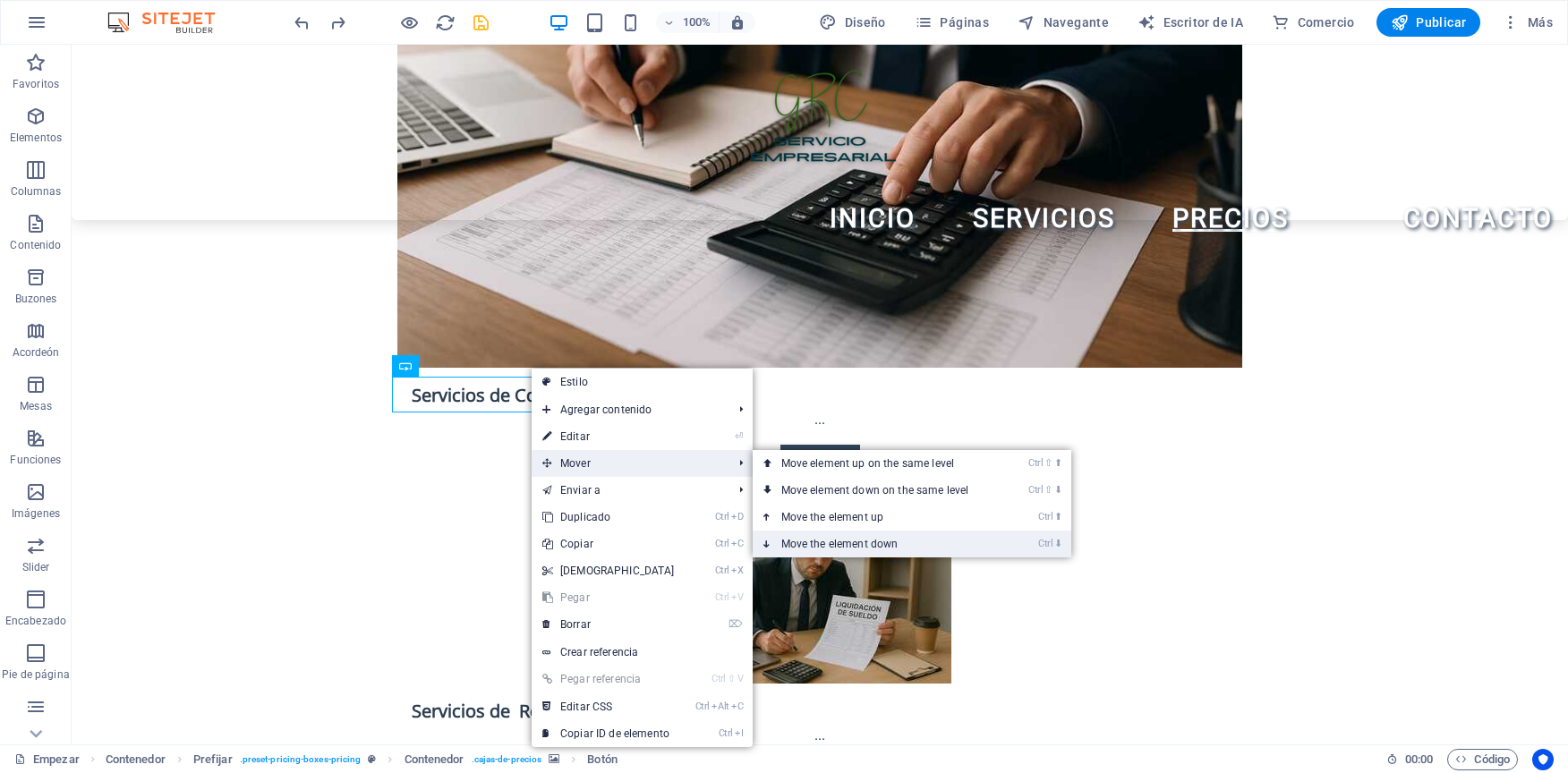
click at [850, 541] on font "Move the element down" at bounding box center [840, 544] width 117 height 12
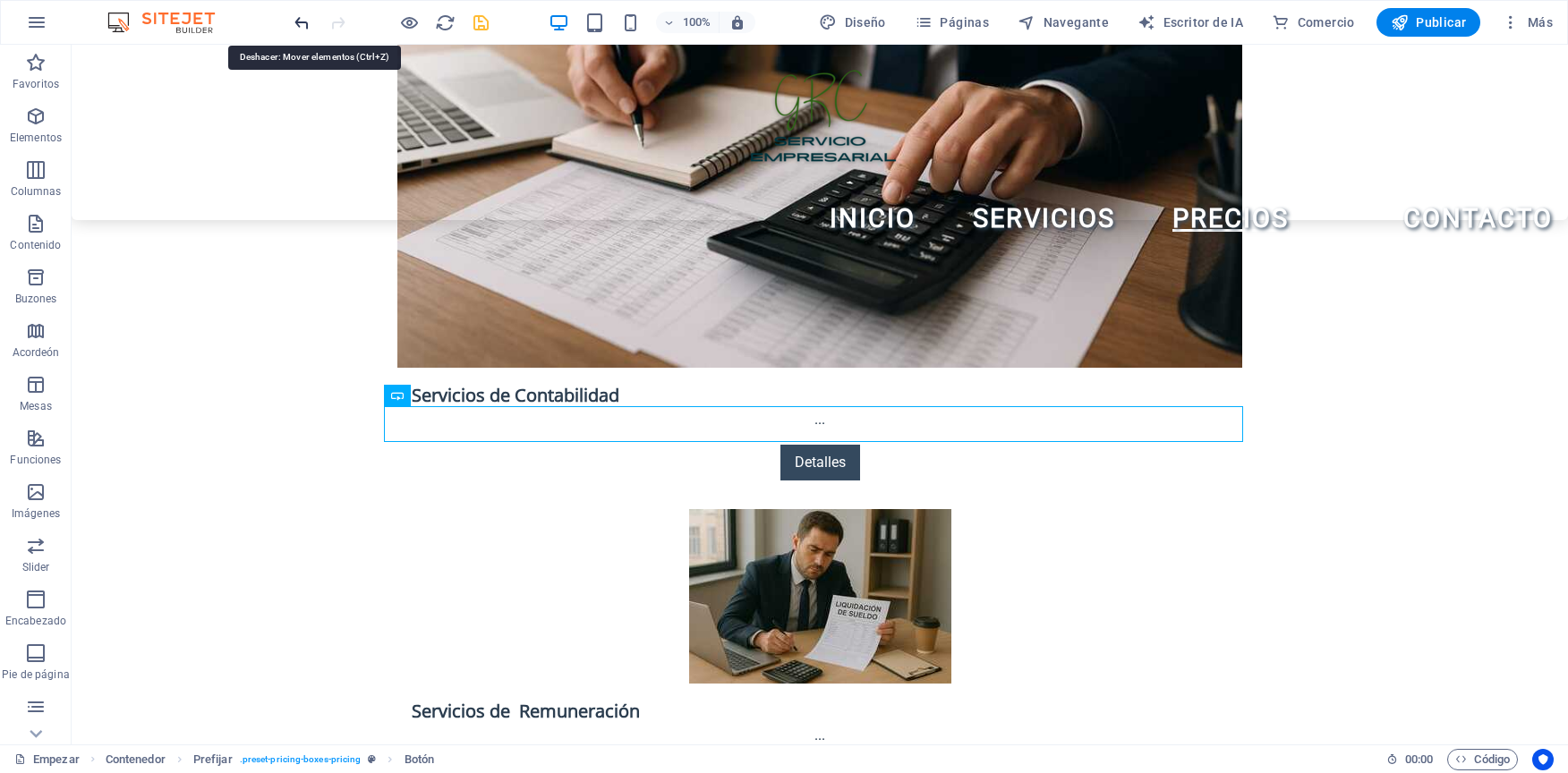
click at [298, 30] on icon "deshacer" at bounding box center [303, 23] width 21 height 21
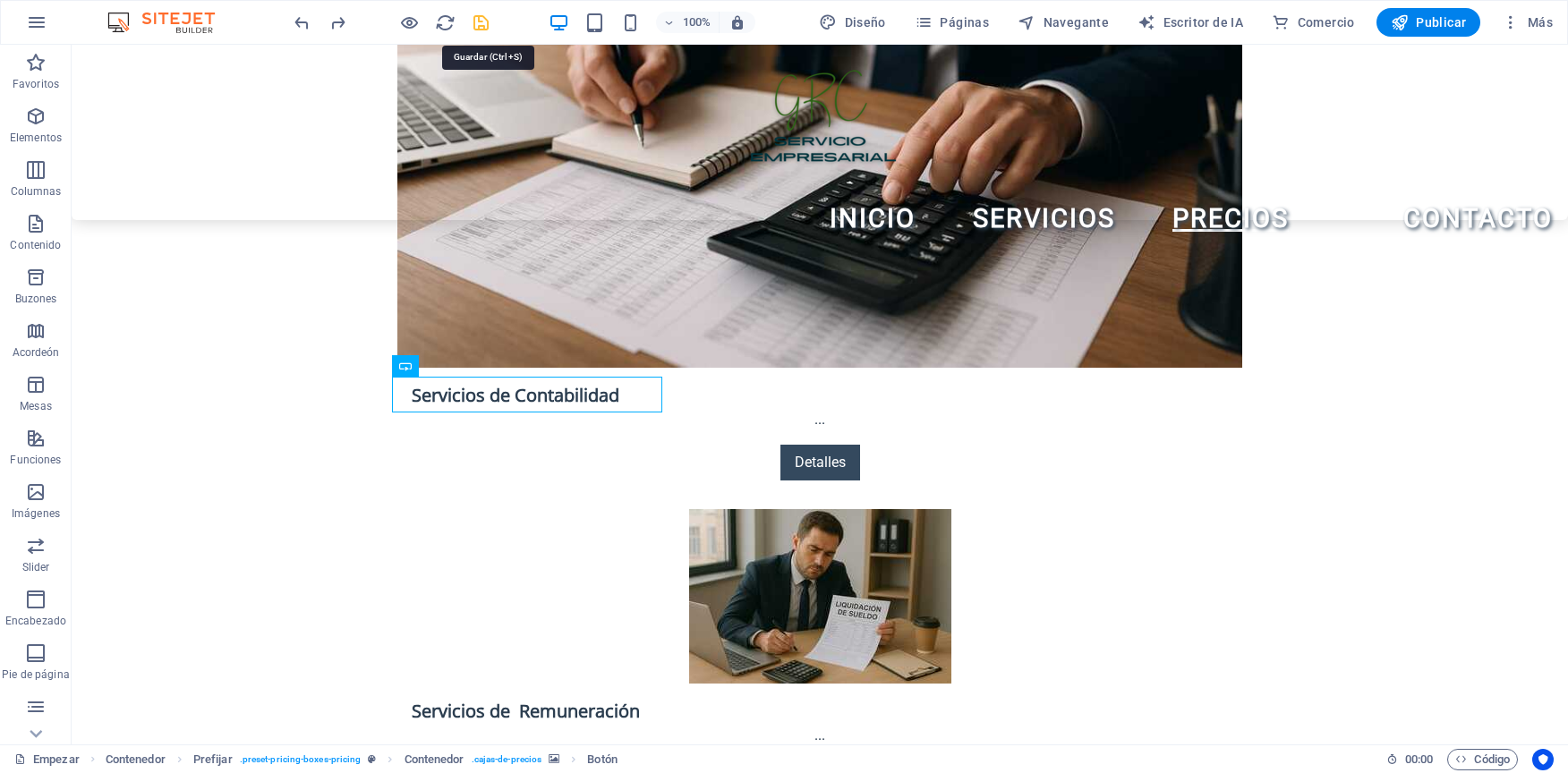
click at [476, 12] on icon "salvar" at bounding box center [481, 23] width 21 height 21
checkbox input "false"
